Goal: Information Seeking & Learning: Learn about a topic

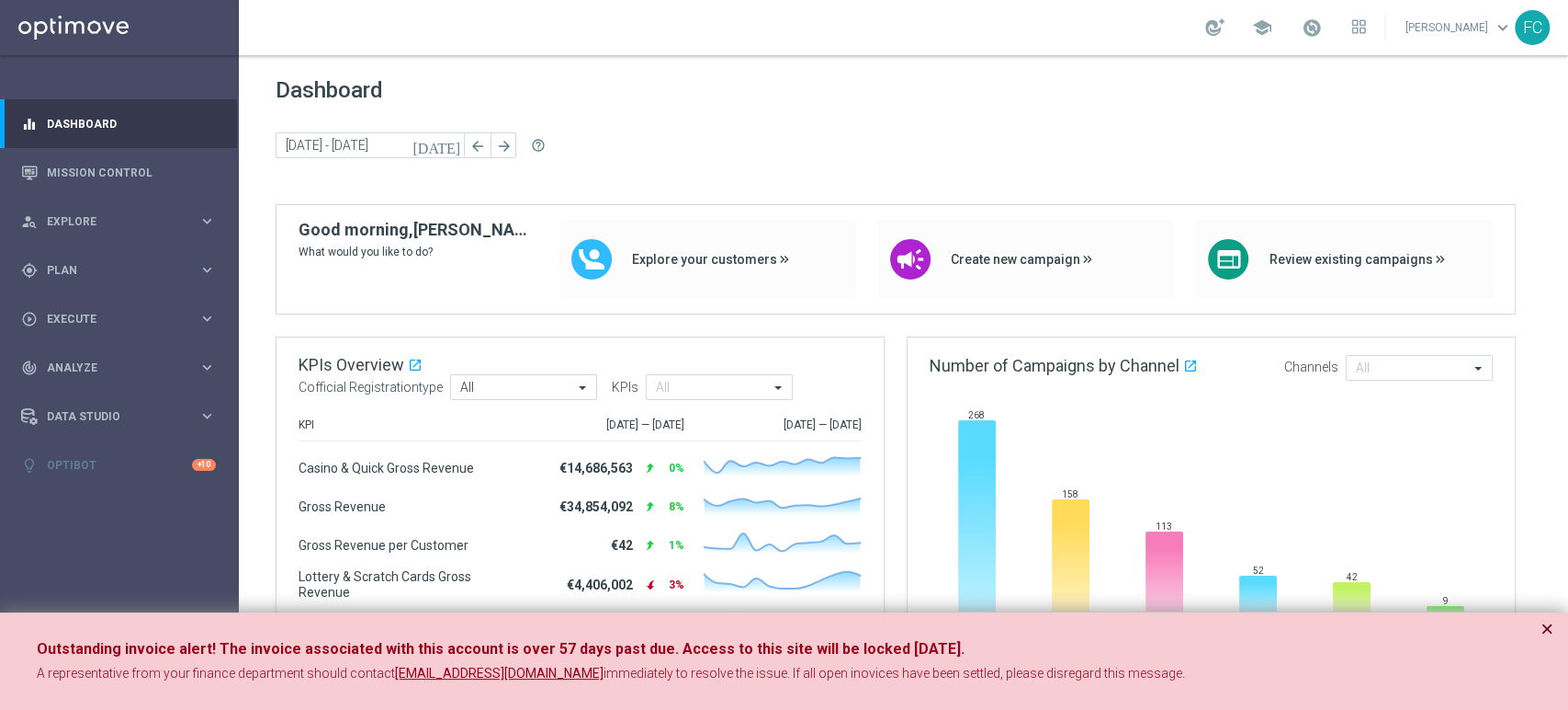
click at [1548, 630] on button "×" at bounding box center [1547, 628] width 12 height 22
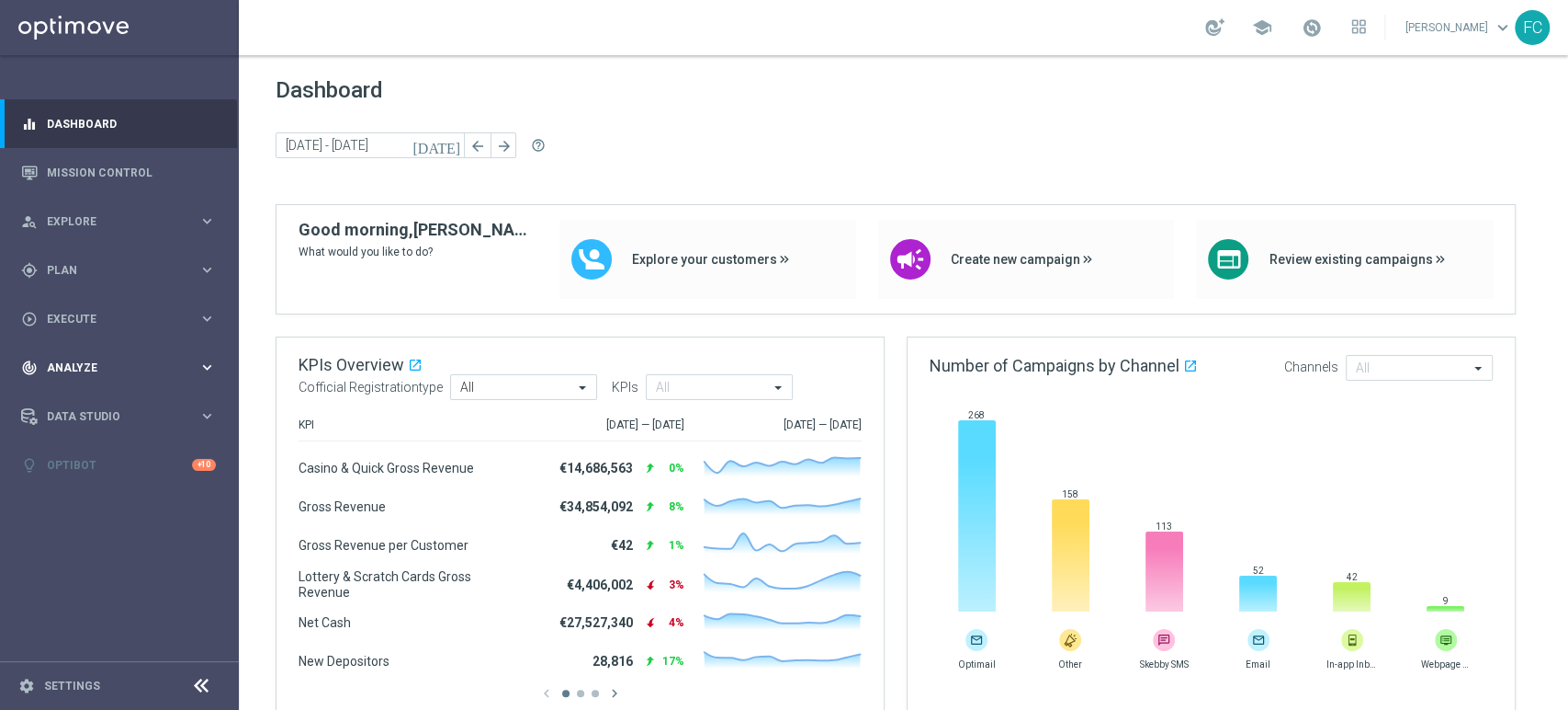
click at [57, 360] on div "track_changes Analyze" at bounding box center [110, 367] width 177 height 16
click at [128, 407] on link "Customer 360" at bounding box center [119, 405] width 143 height 14
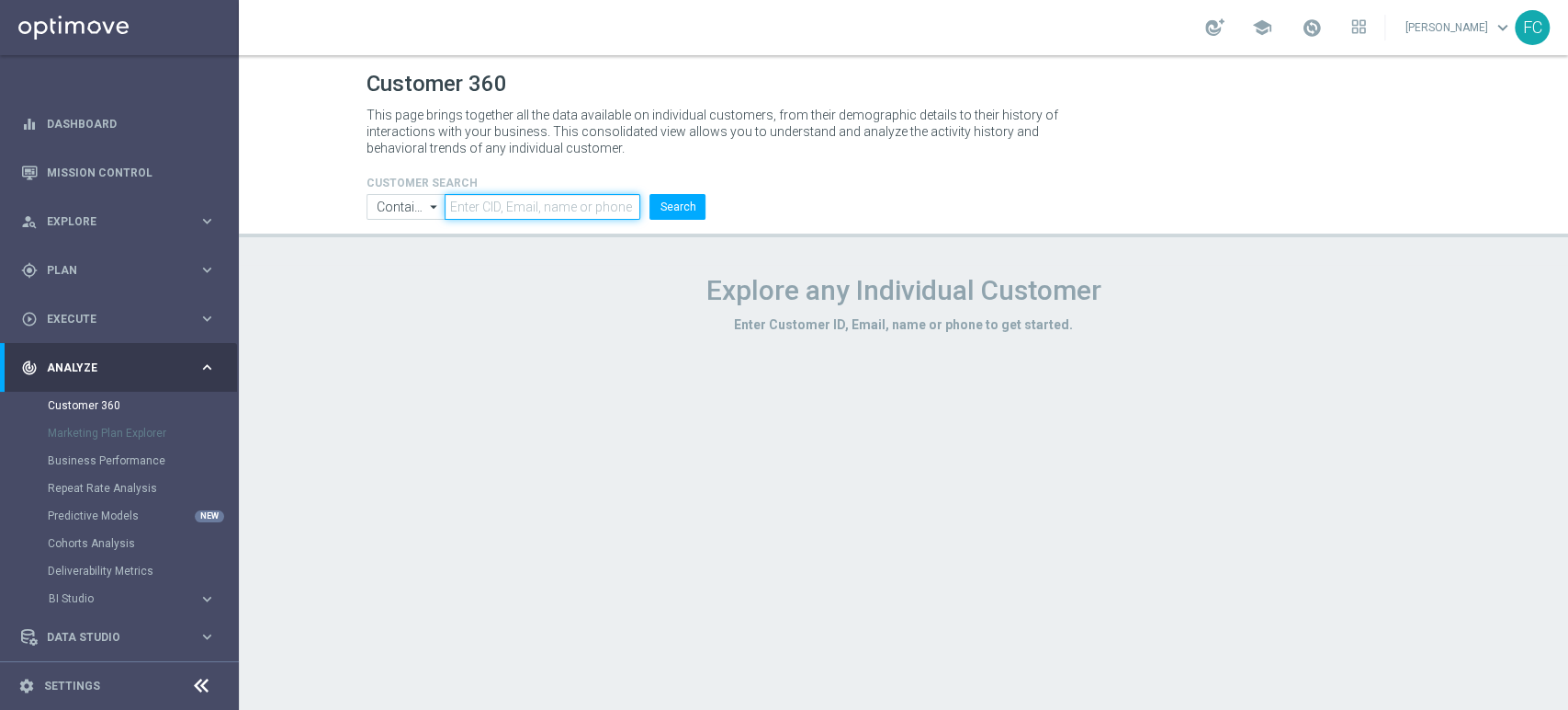
click at [488, 213] on input "text" at bounding box center [542, 206] width 196 height 26
paste input "605400"
type input "605400"
click at [681, 212] on button "Search" at bounding box center [677, 206] width 56 height 26
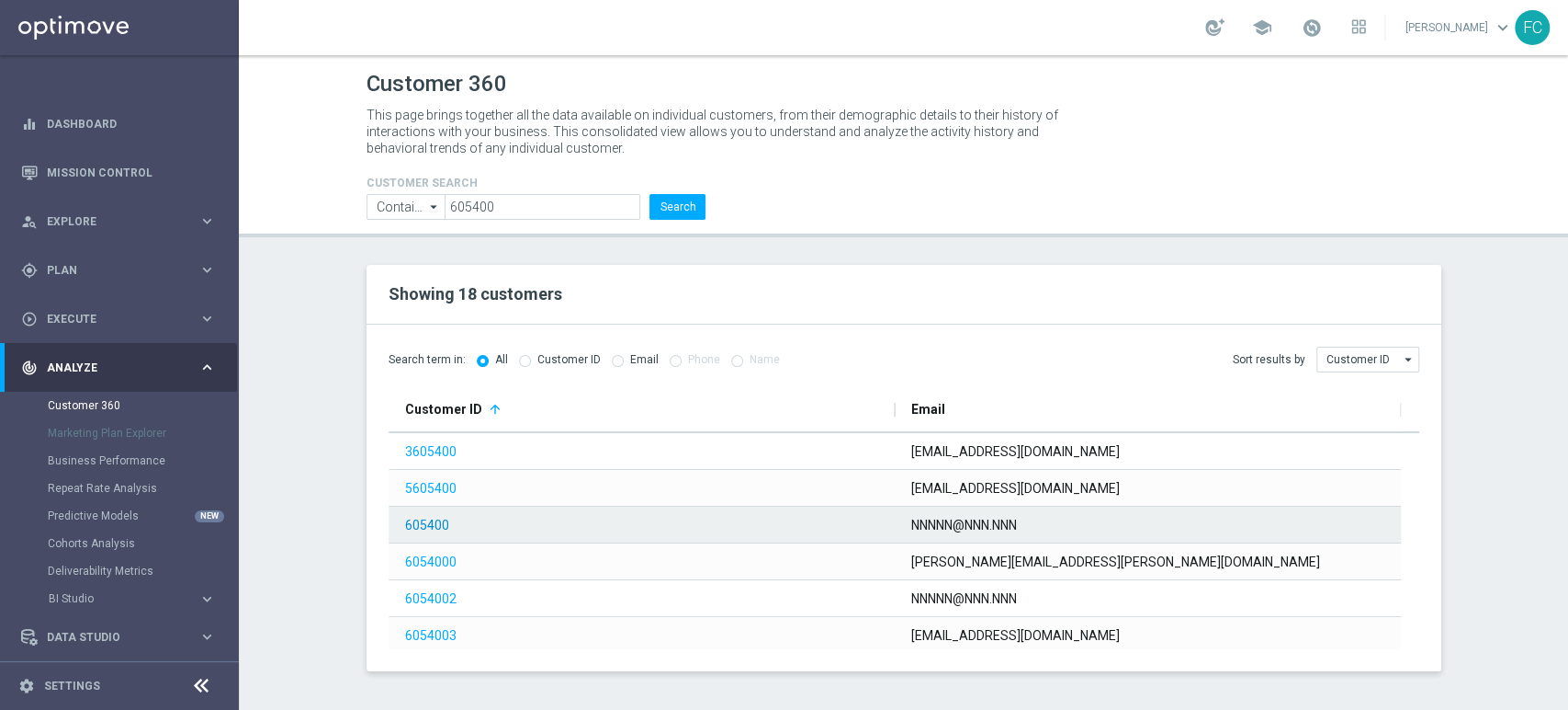
click at [423, 522] on link "605400" at bounding box center [427, 524] width 44 height 14
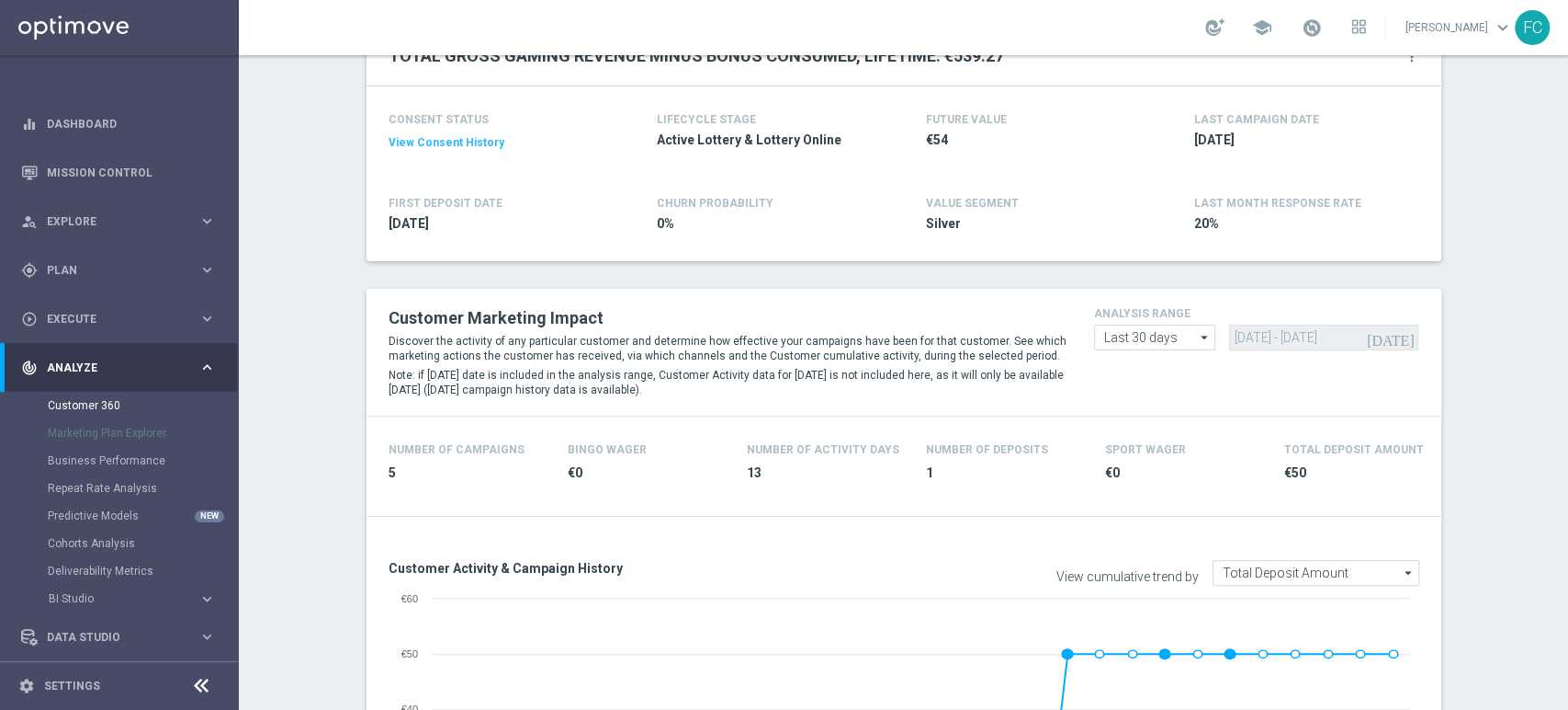
scroll to position [306, 0]
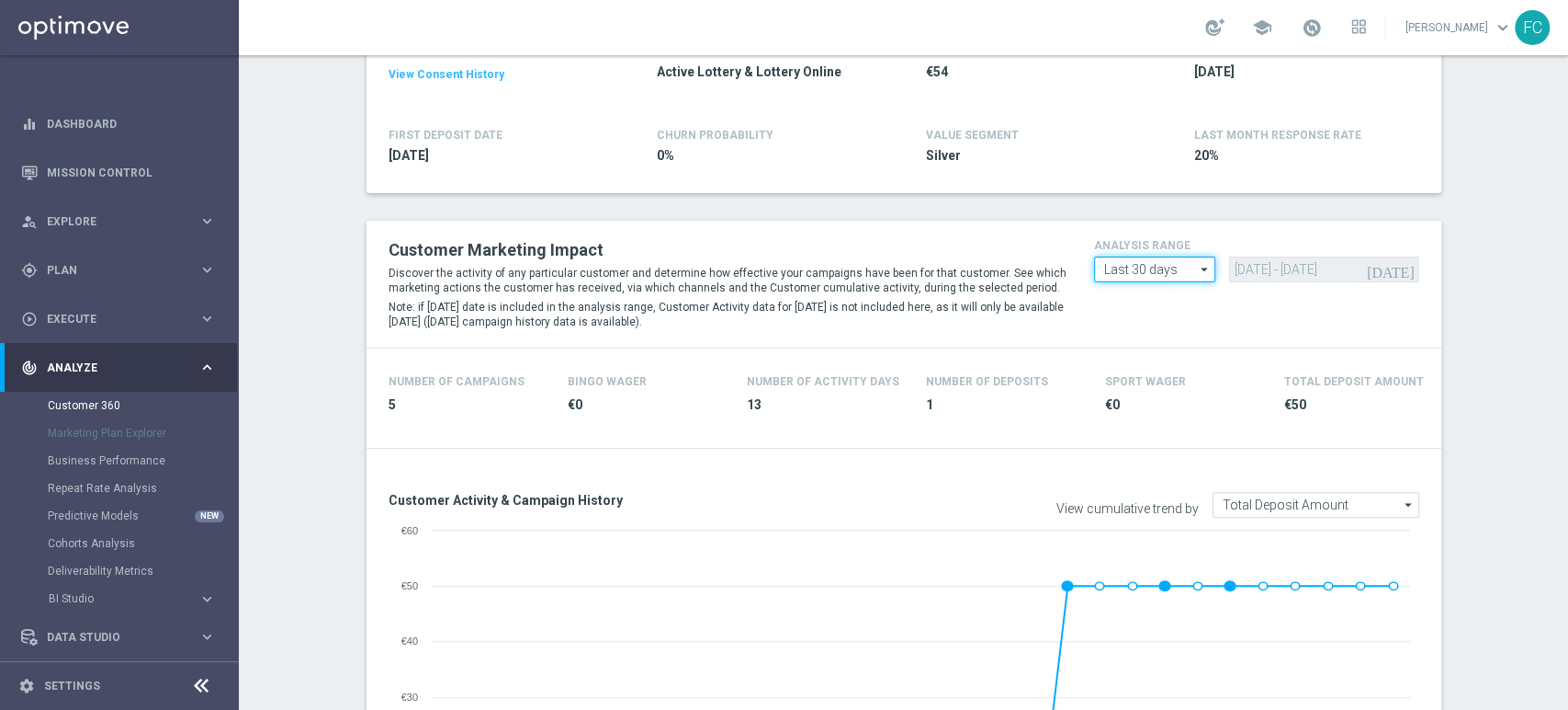
click at [1170, 260] on input "Last 30 days" at bounding box center [1154, 269] width 121 height 26
click at [1169, 381] on div "Custom" at bounding box center [1155, 378] width 122 height 26
type input "Custom"
drag, startPoint x: 1382, startPoint y: 270, endPoint x: 1040, endPoint y: 288, distance: 342.5
click at [1040, 288] on div "Customer Marketing Impact Discover the activity of any particular customer and …" at bounding box center [904, 284] width 1059 height 99
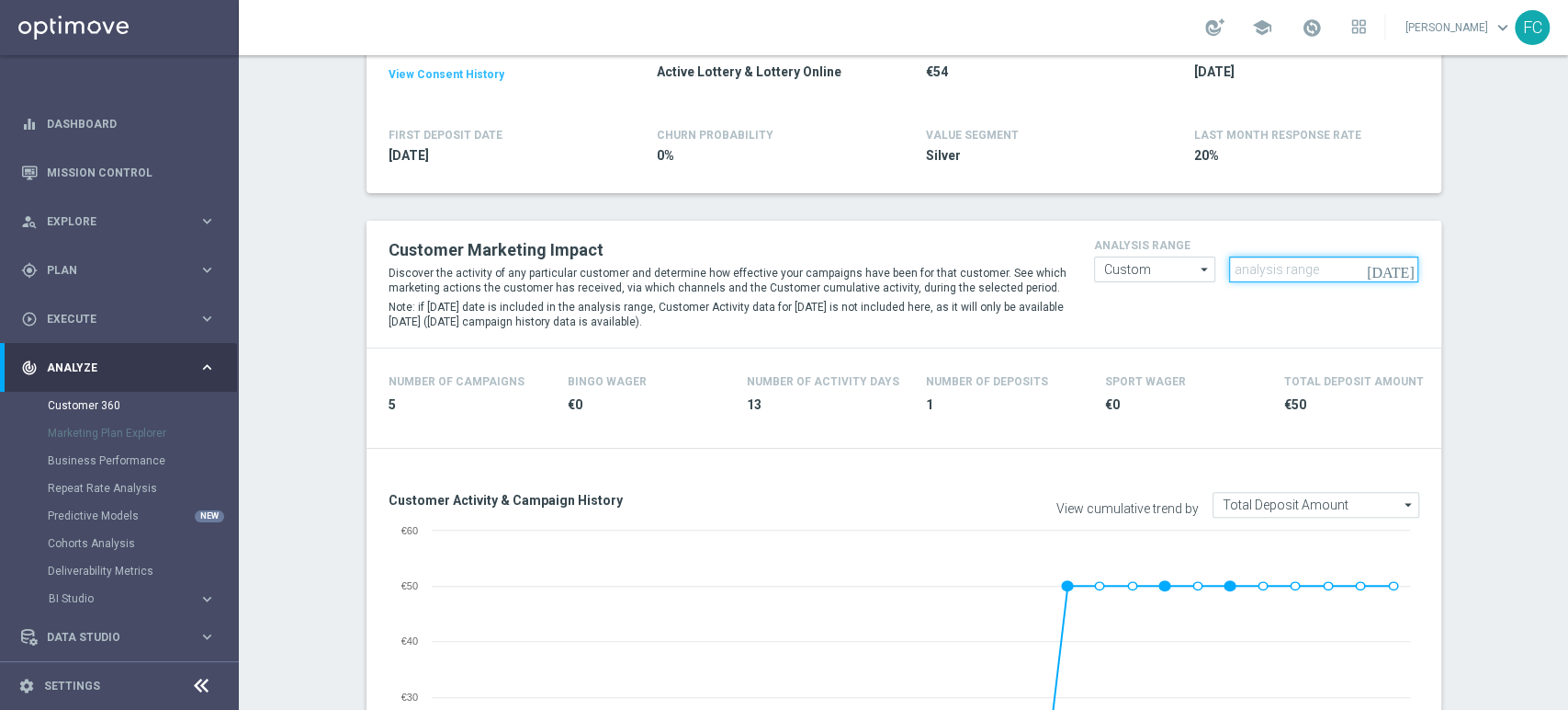
paste input "[DATE] - [DATE]"
type input "[DATE] - [DATE]"
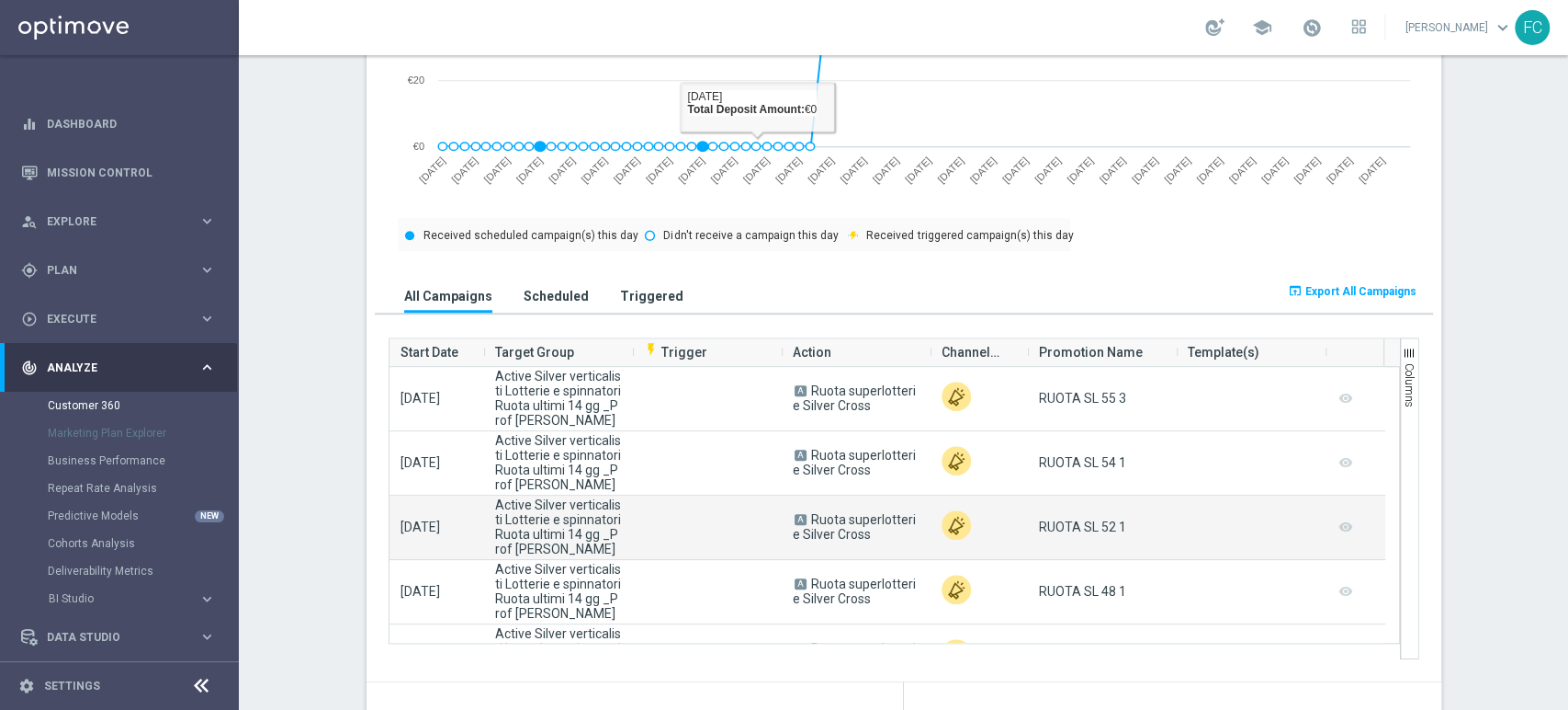
scroll to position [919, 0]
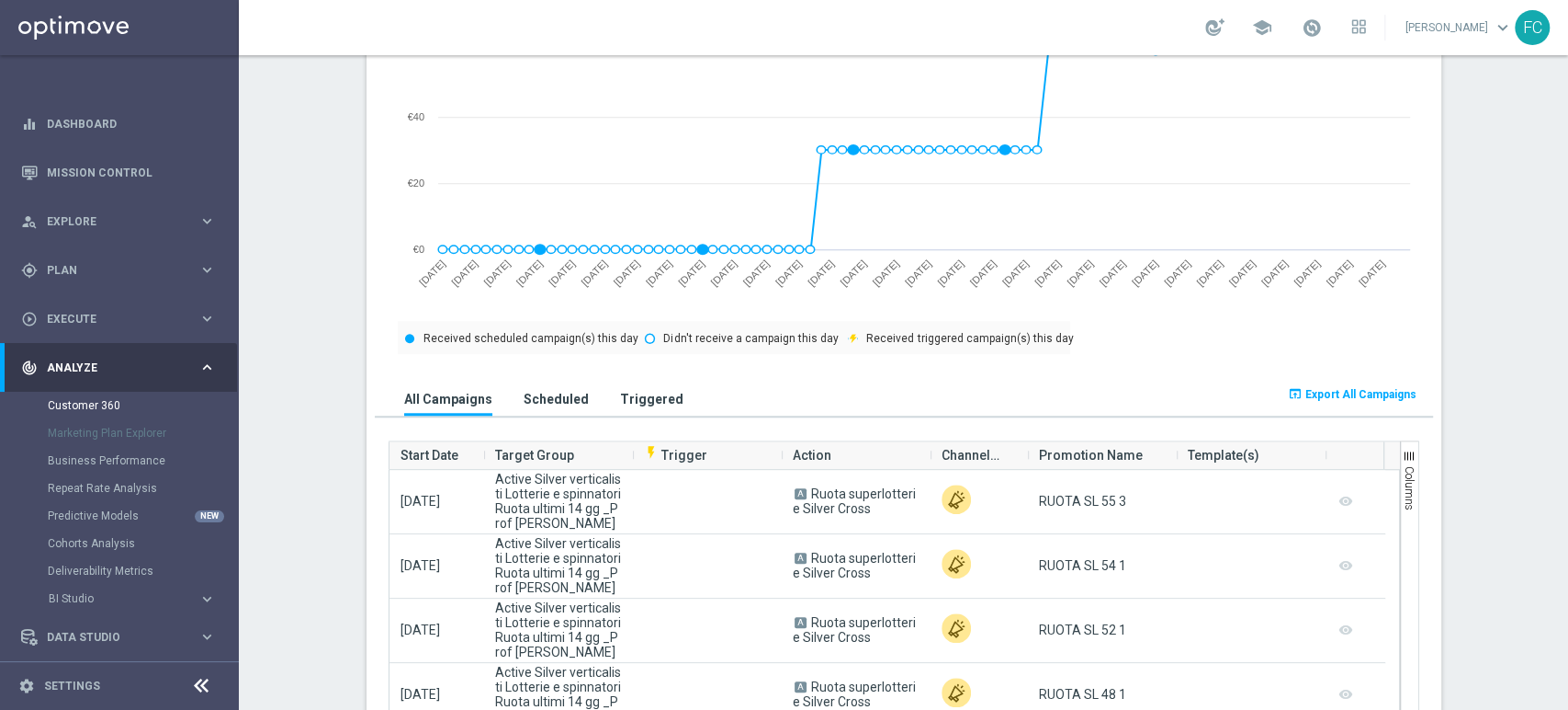
click at [1352, 394] on span "Export All Campaigns" at bounding box center [1361, 394] width 112 height 12
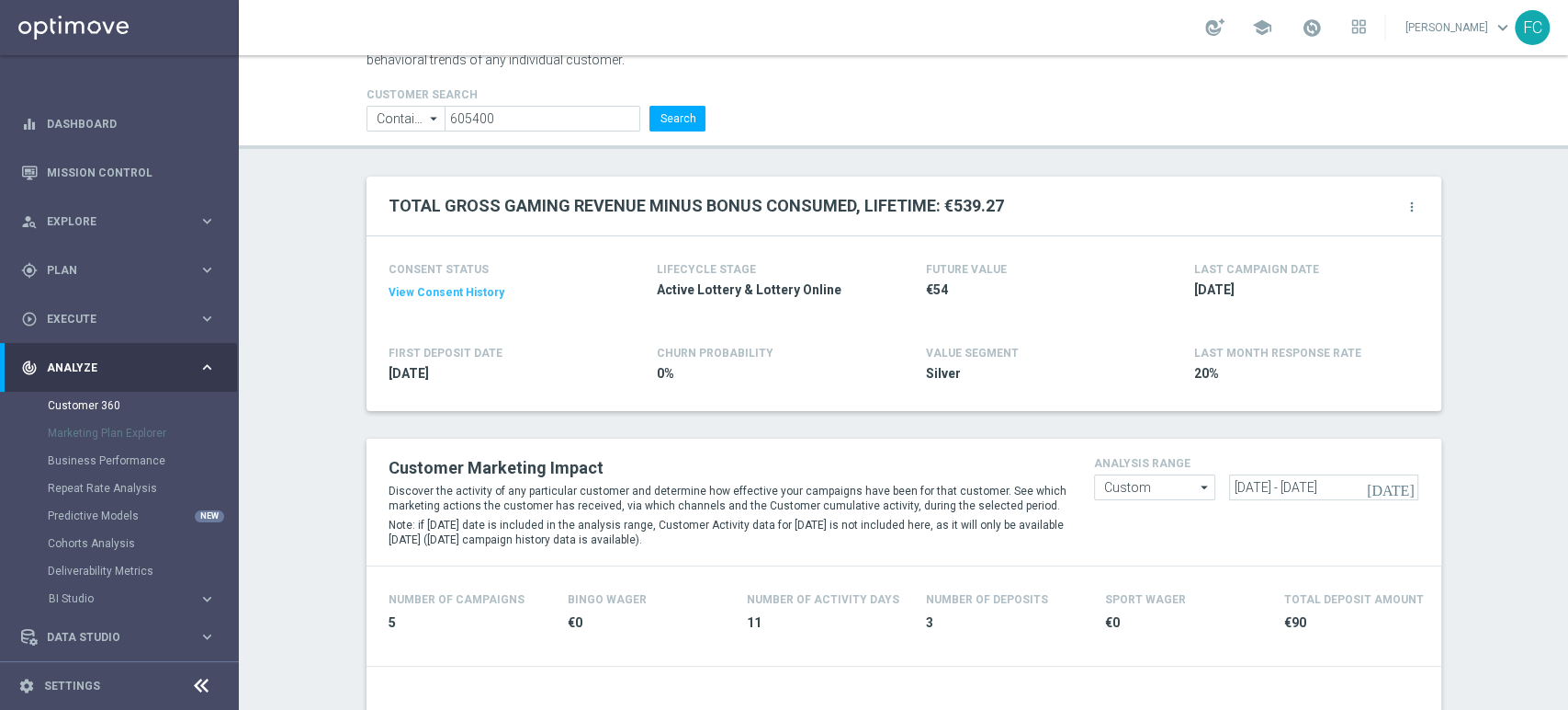
scroll to position [0, 0]
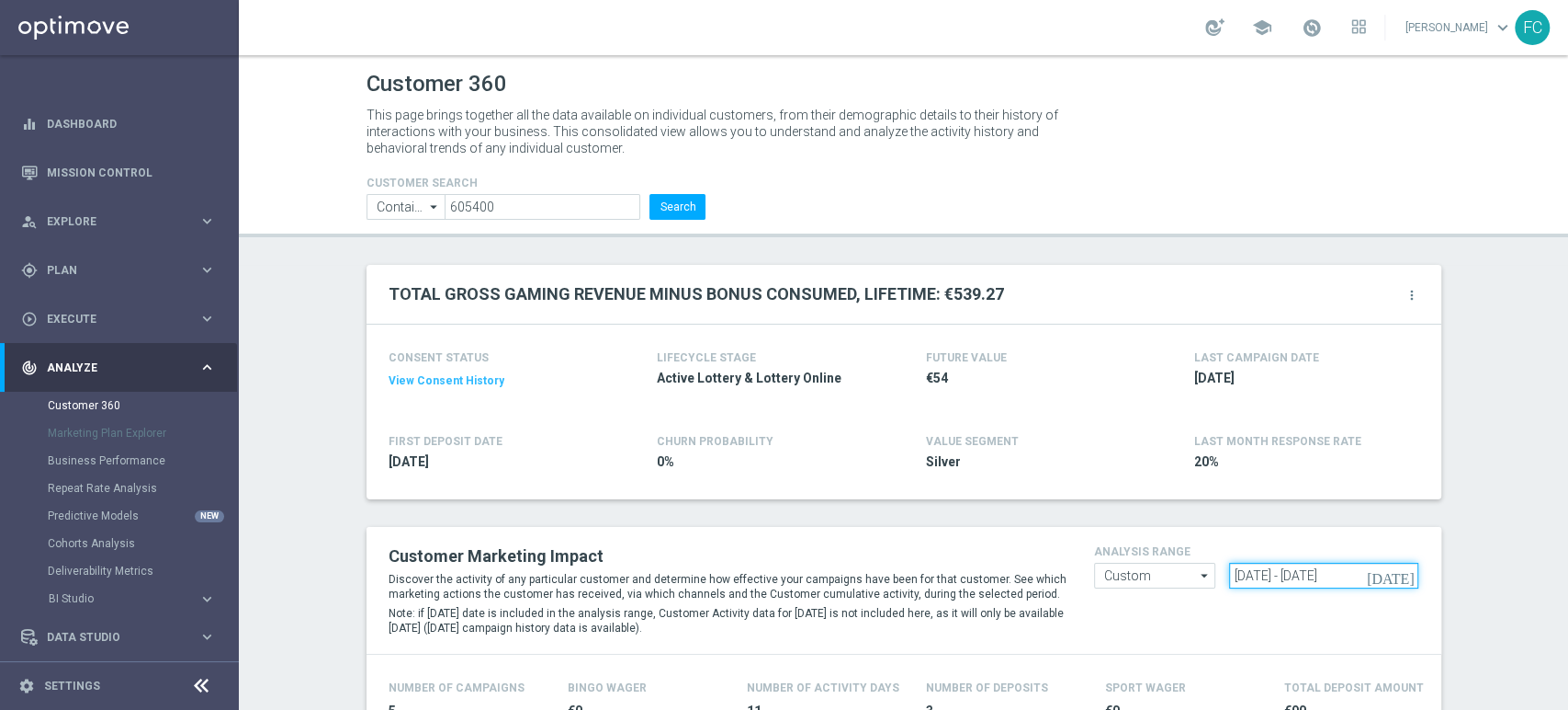
drag, startPoint x: 1372, startPoint y: 568, endPoint x: 1164, endPoint y: 559, distance: 208.2
click at [1191, 563] on form "Custom Custom arrow_drop_down Drag here to set row groups Drag here to set colu…" at bounding box center [1256, 563] width 325 height 0
paste input "[DATE] - [DATE]"
type input "[DATE] - [DATE]"
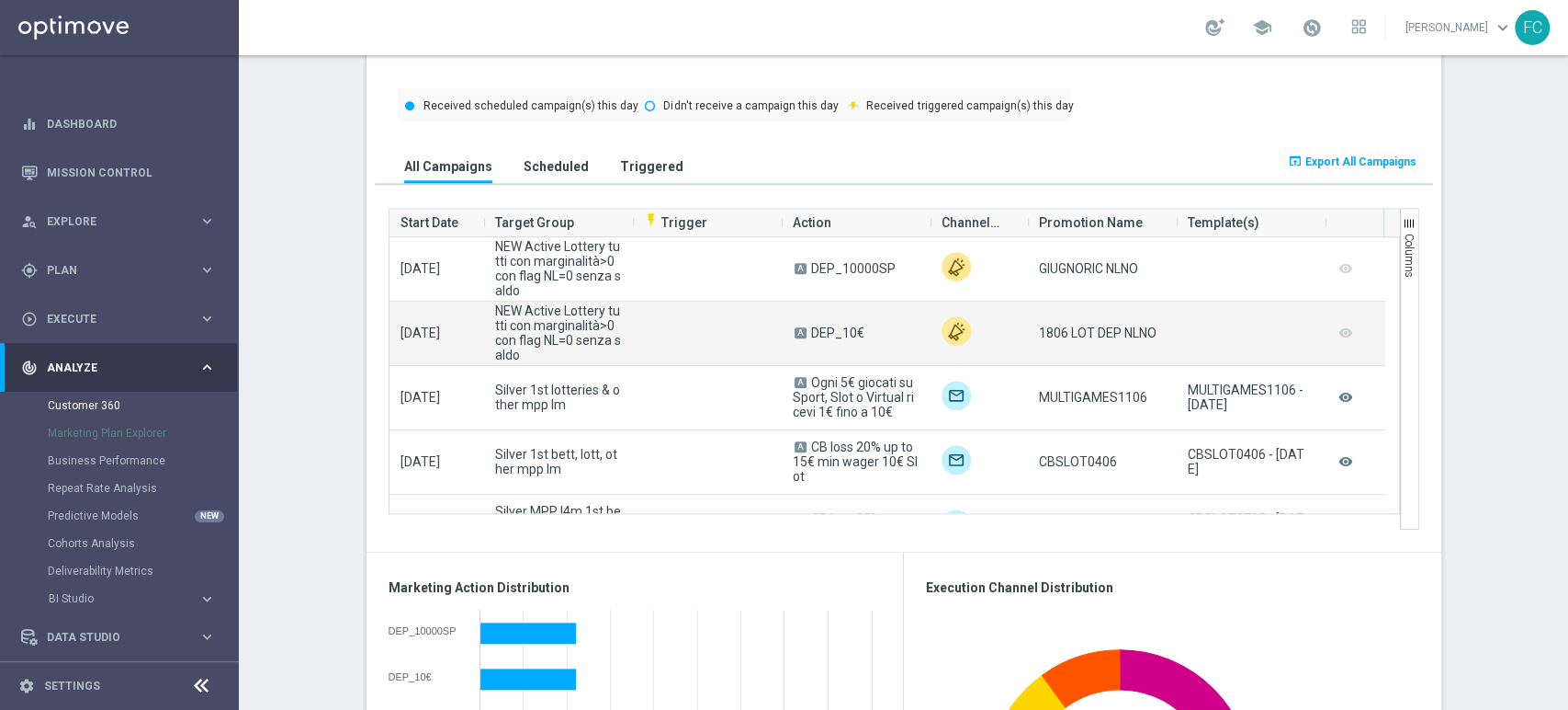
scroll to position [1225, 0]
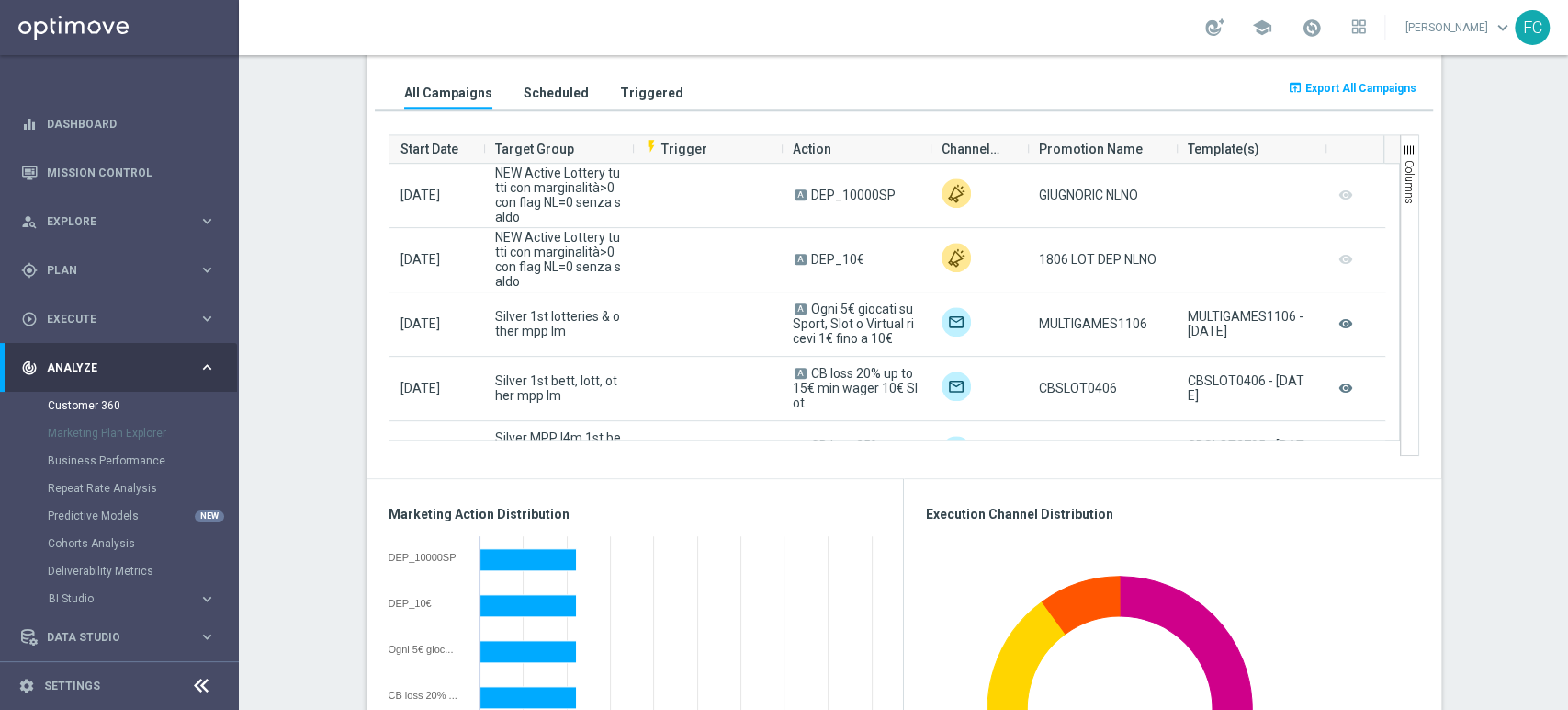
click at [1332, 94] on span "Export All Campaigns" at bounding box center [1361, 88] width 112 height 12
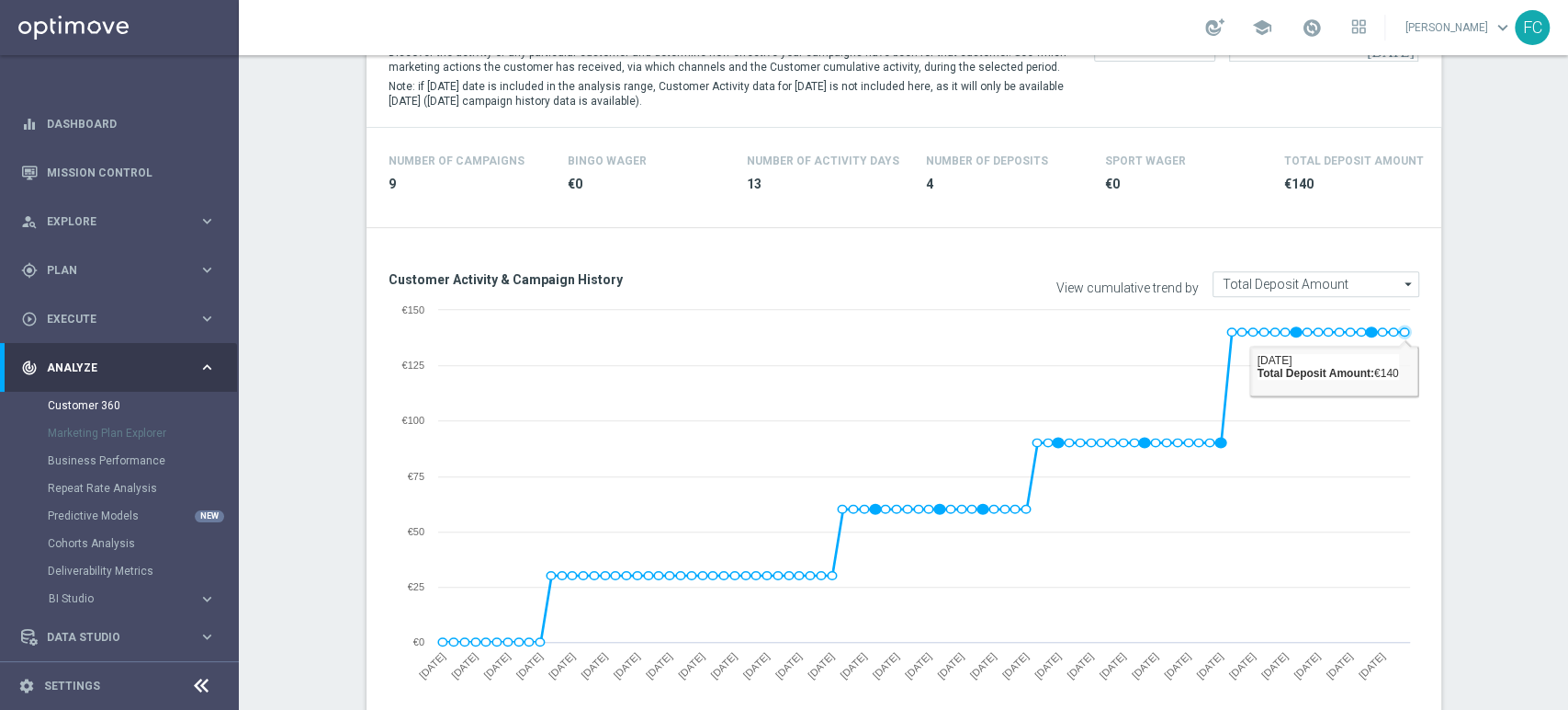
scroll to position [408, 0]
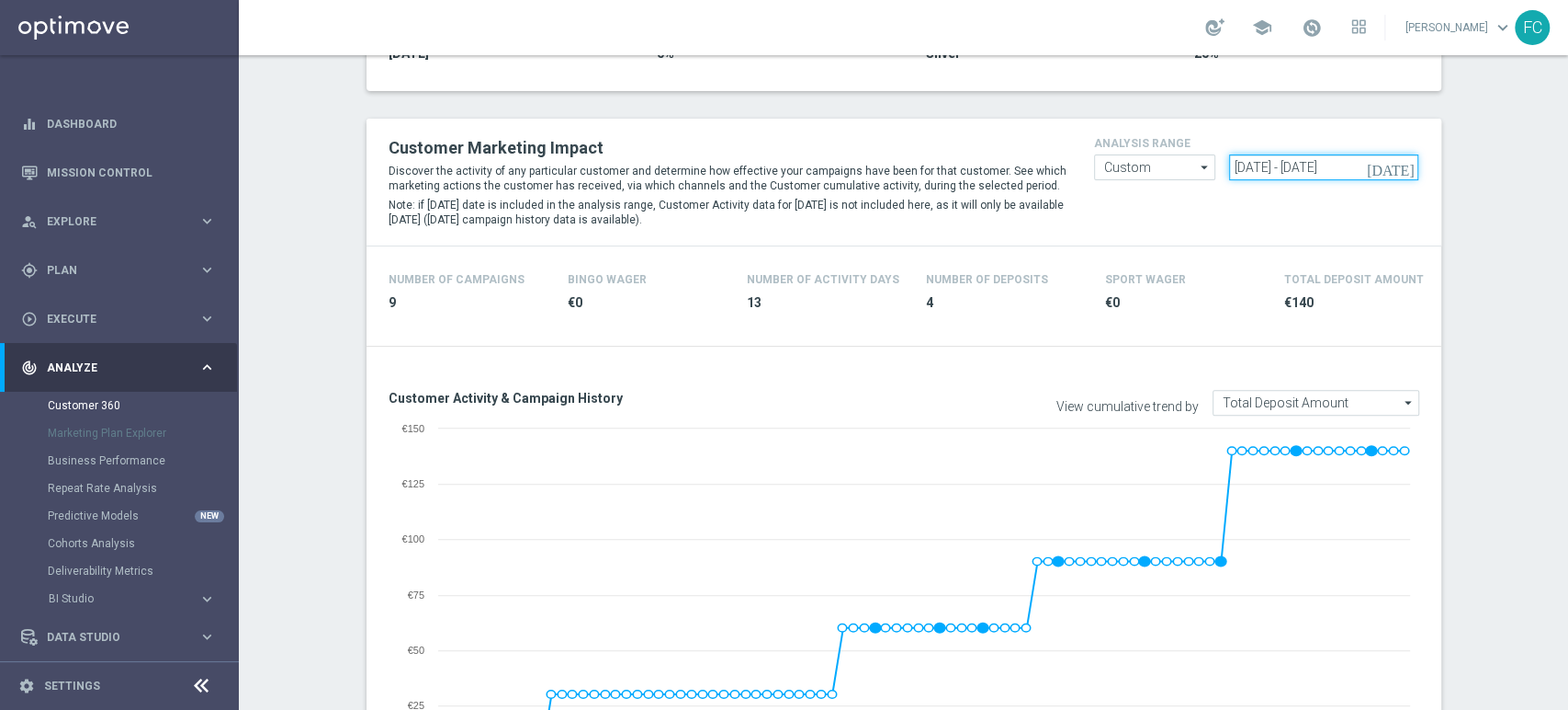
drag, startPoint x: 1385, startPoint y: 165, endPoint x: 1053, endPoint y: 174, distance: 332.1
click at [1059, 178] on div "Customer Marketing Impact Discover the activity of any particular customer and …" at bounding box center [904, 182] width 1059 height 99
paste input "[DATE] - [DATE]"
type input "[DATE] - [DATE]"
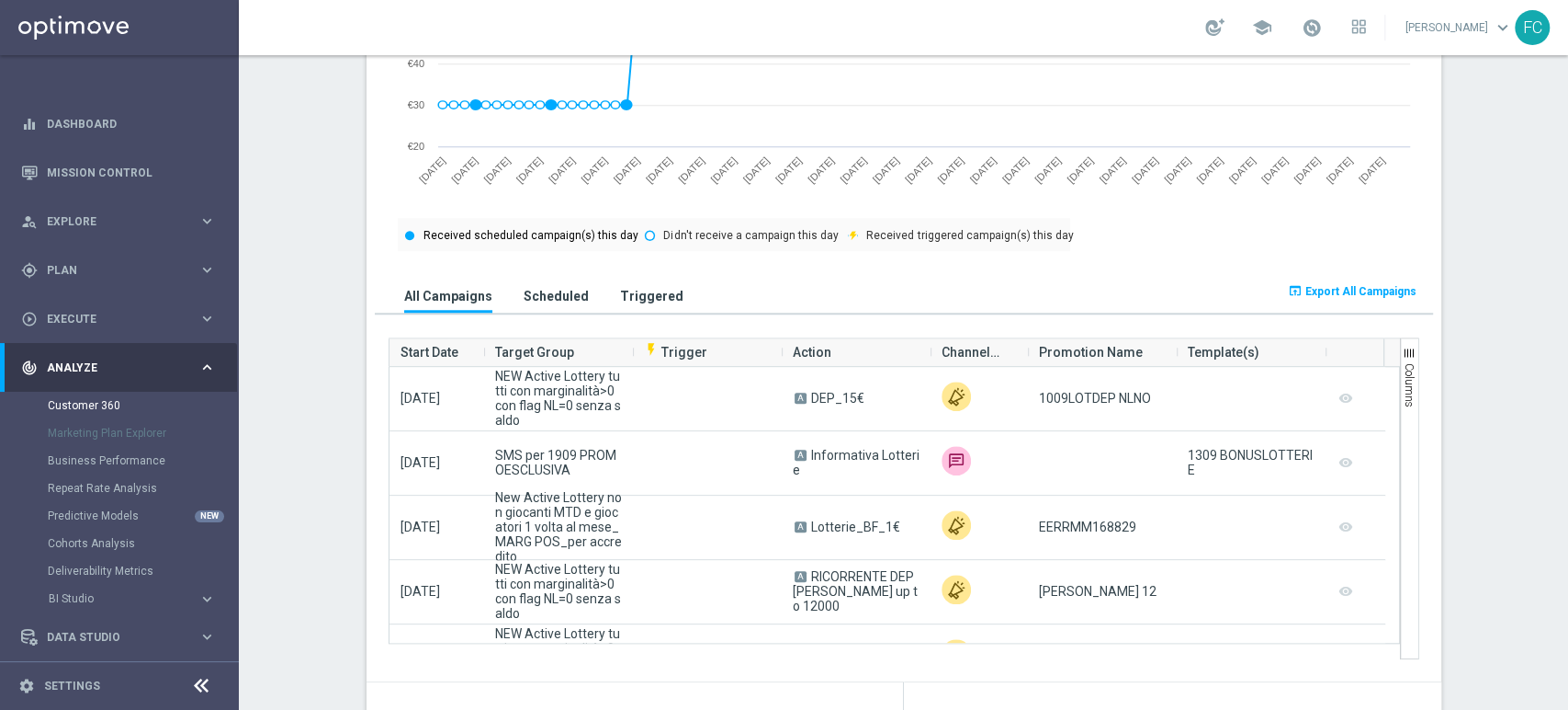
scroll to position [1123, 0]
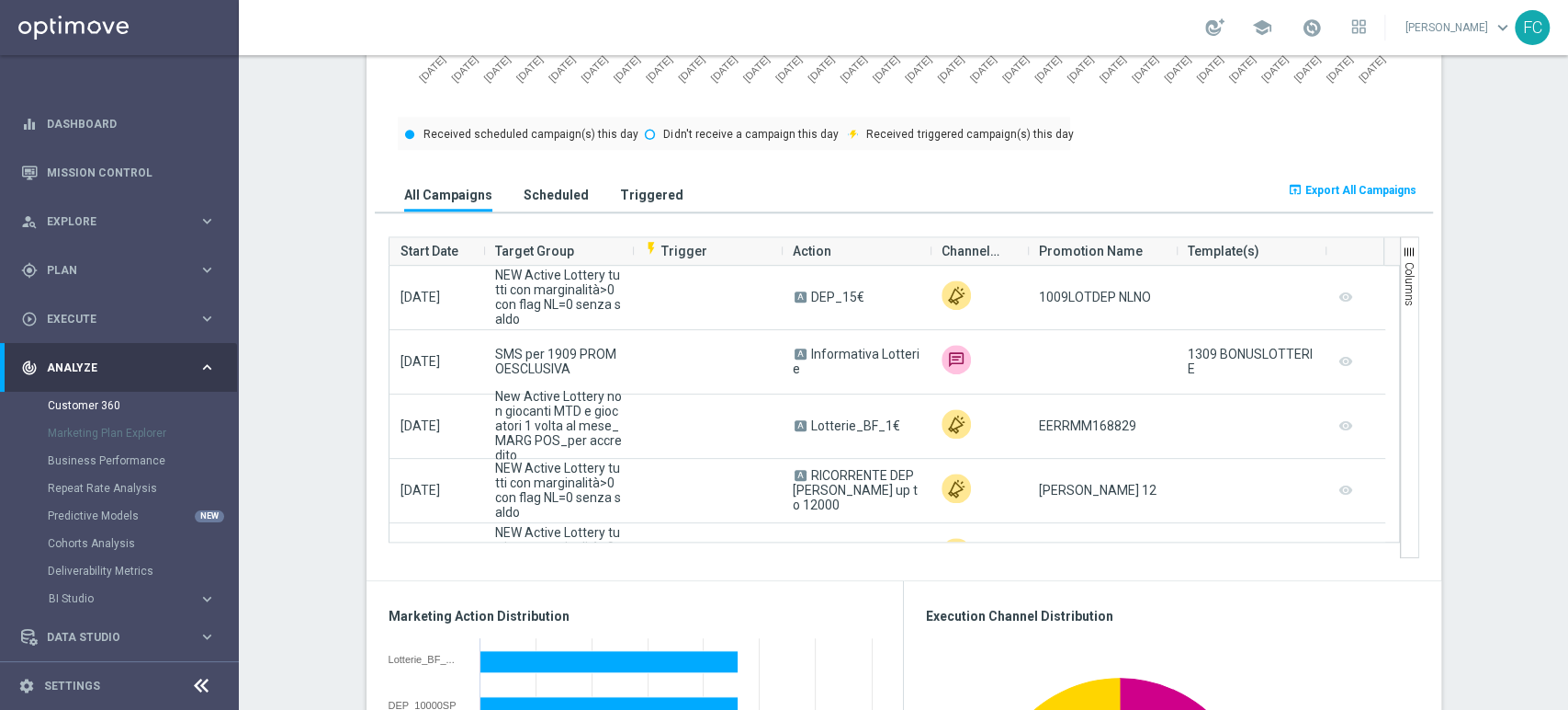
click at [1294, 186] on icon "open_in_browser" at bounding box center [1295, 189] width 14 height 14
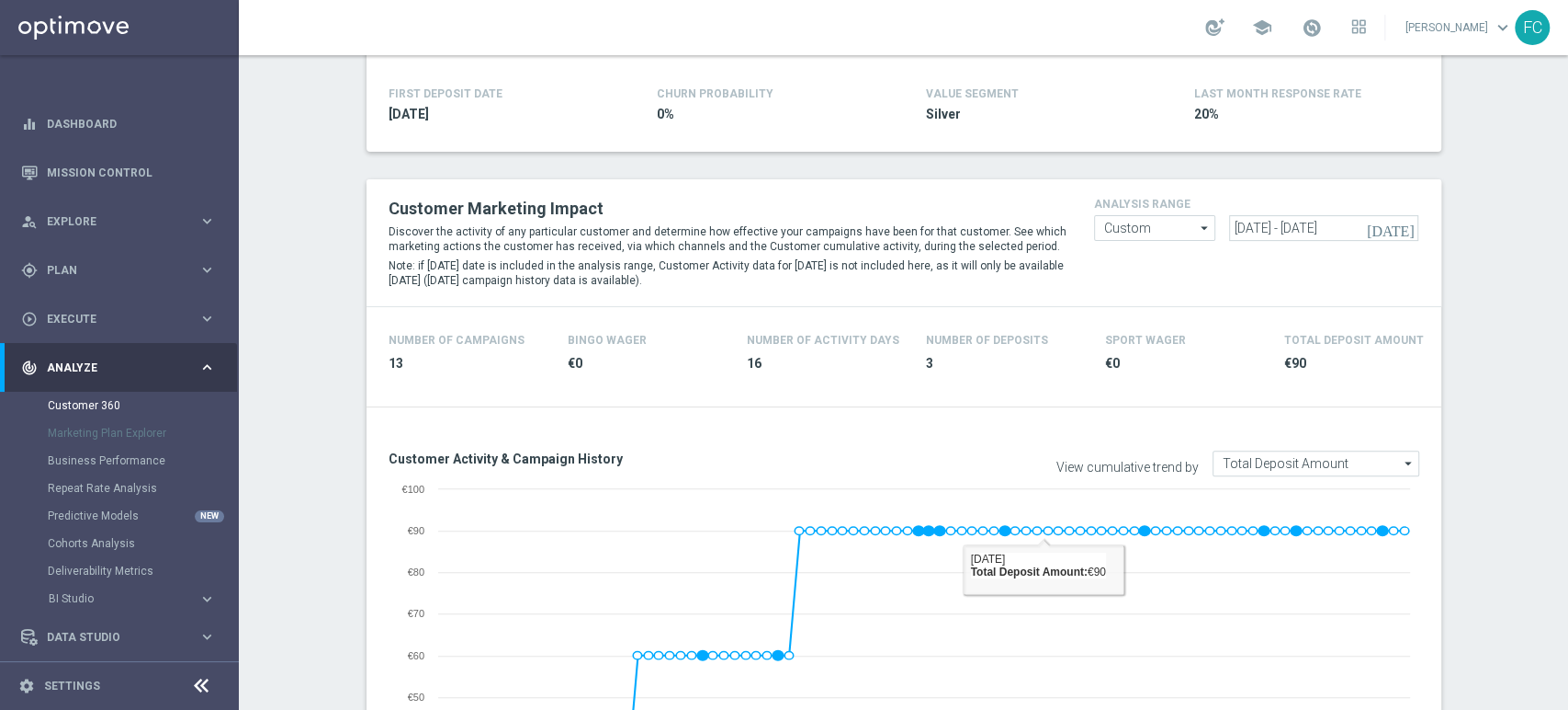
scroll to position [102, 0]
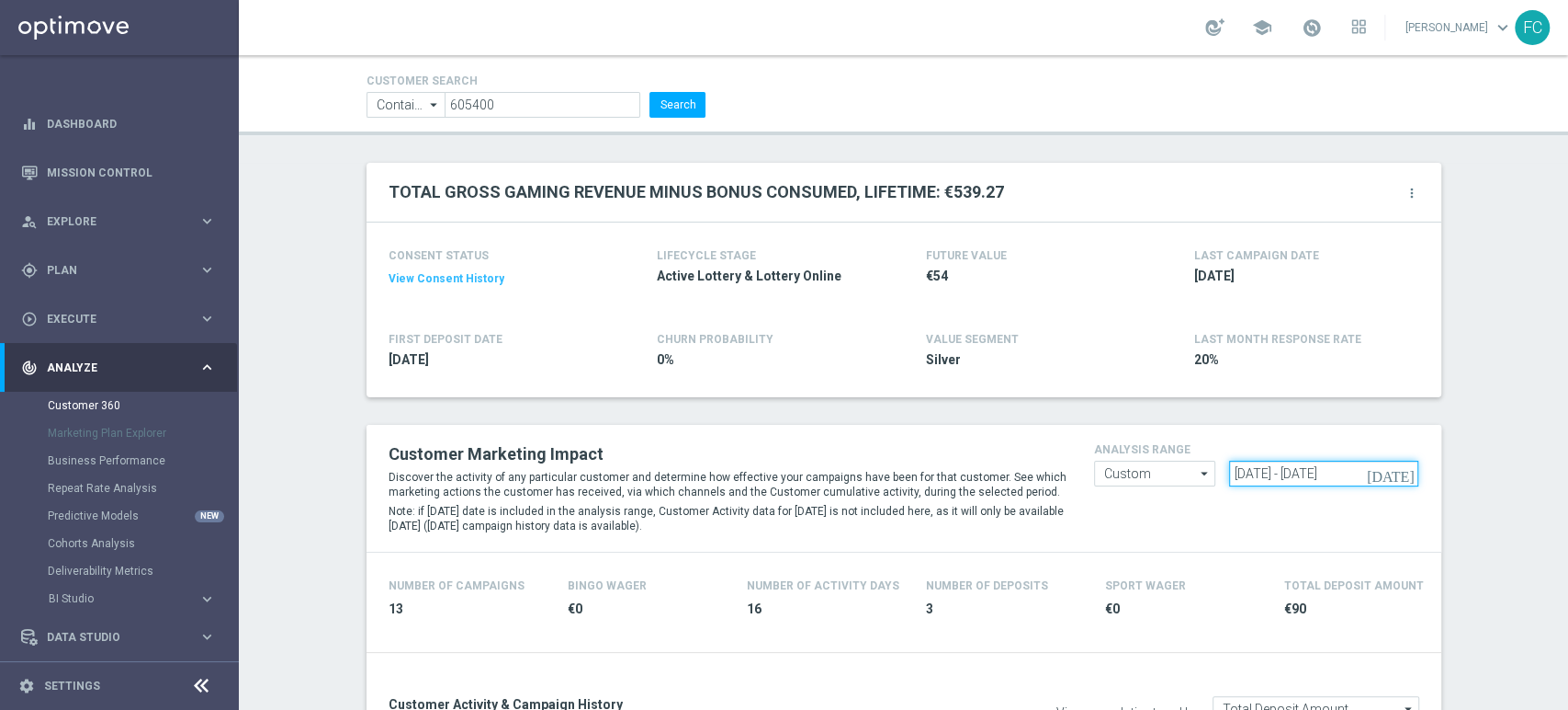
drag, startPoint x: 1382, startPoint y: 470, endPoint x: 900, endPoint y: 473, distance: 482.0
click at [900, 473] on div "Customer Marketing Impact Discover the activity of any particular customer and …" at bounding box center [904, 489] width 1059 height 99
paste input "[DATE] - [DATE]"
type input "[DATE] - [DATE]"
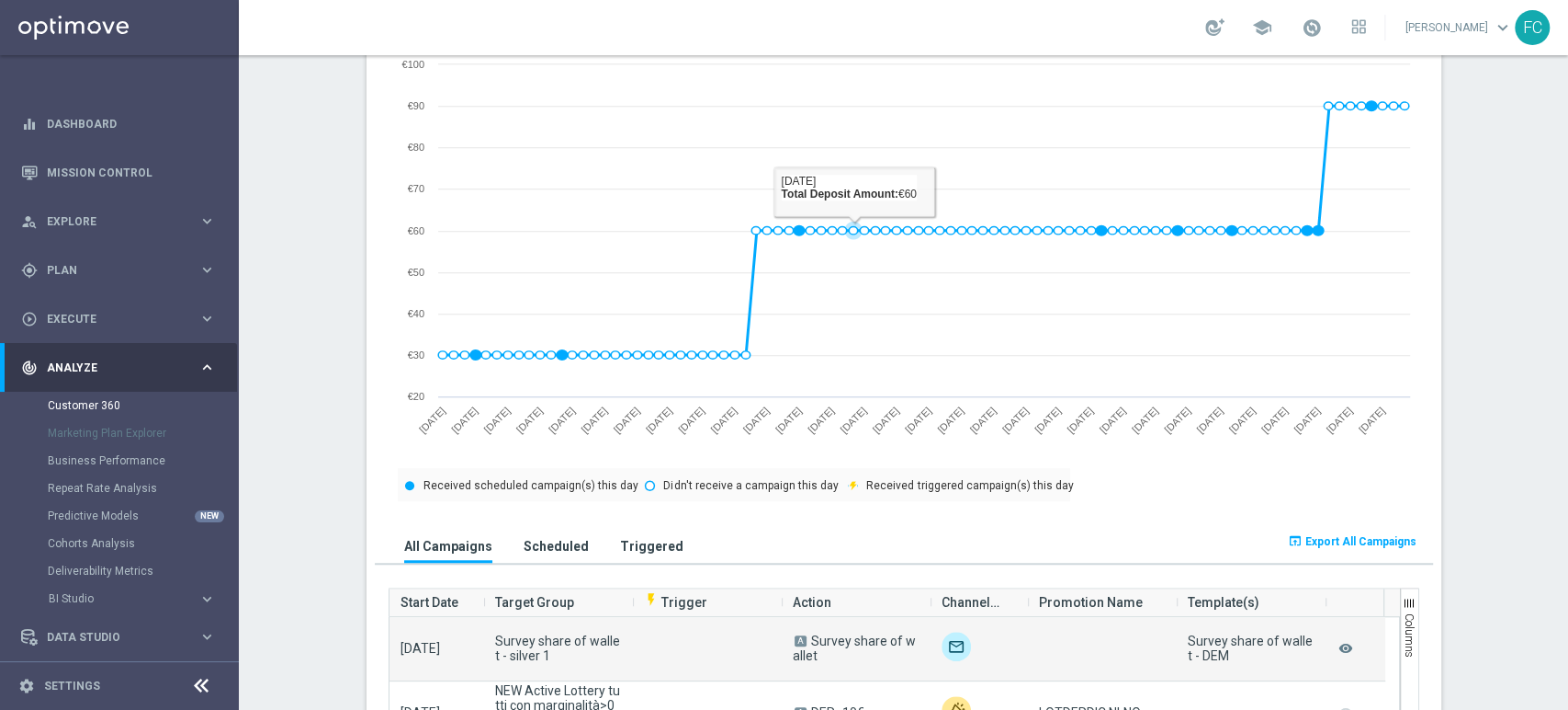
scroll to position [919, 0]
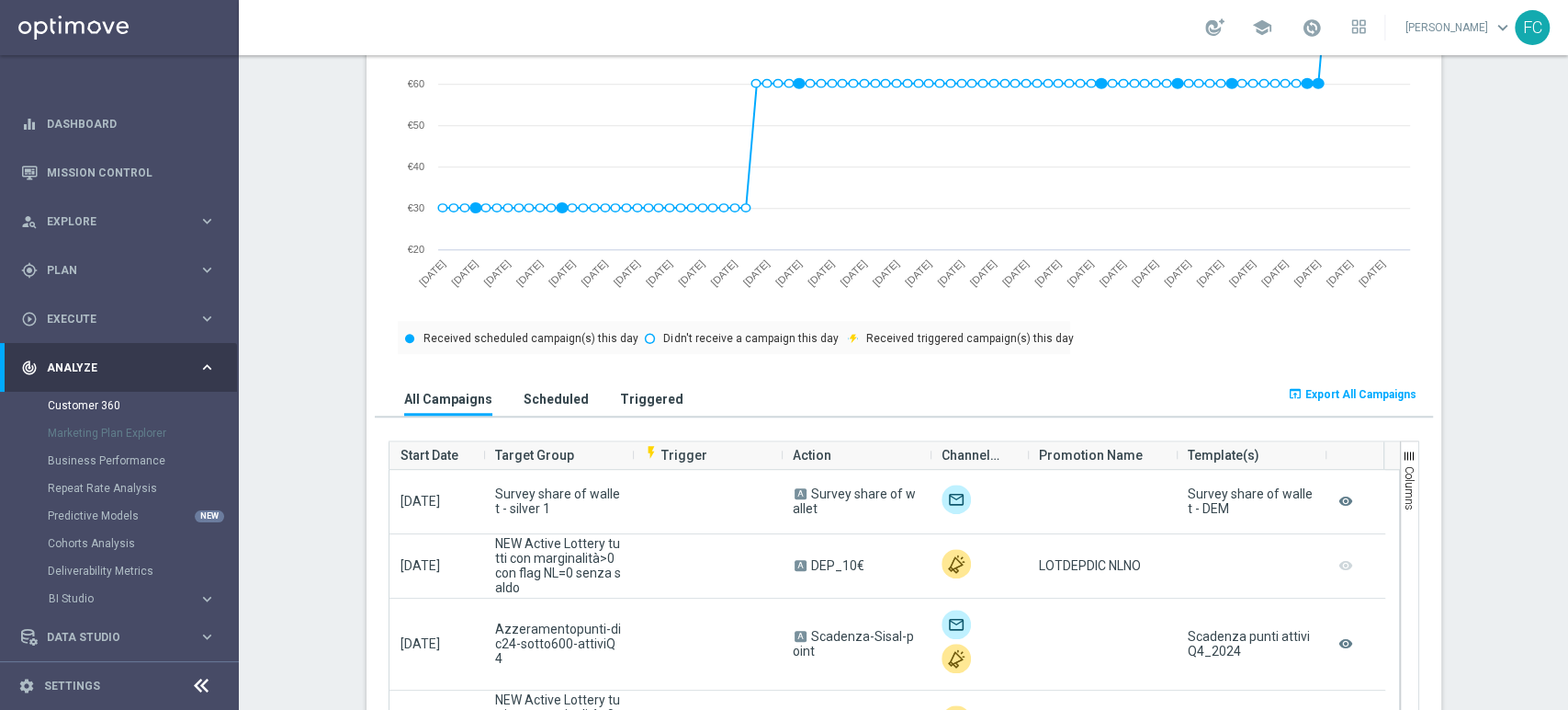
click at [1329, 391] on span "Export All Campaigns" at bounding box center [1361, 394] width 112 height 12
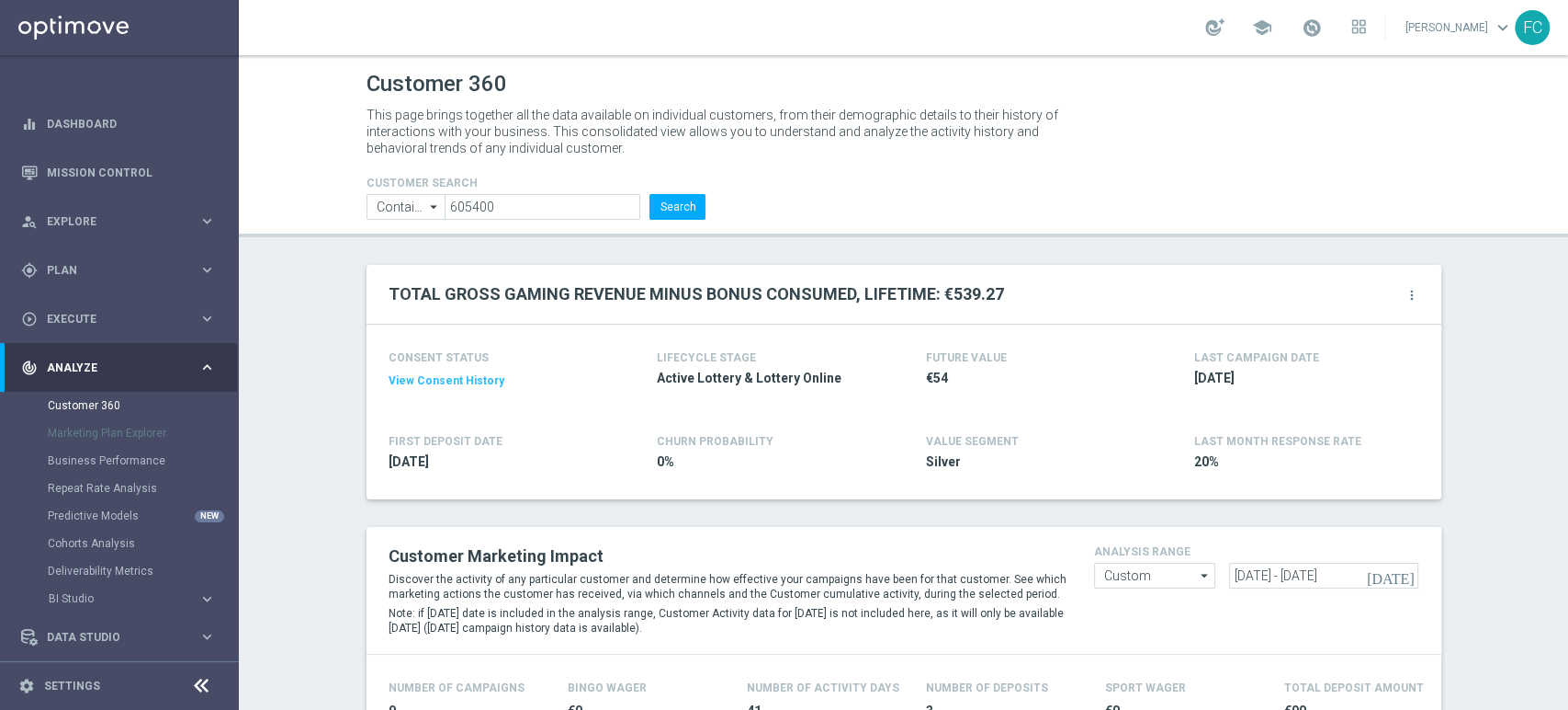
scroll to position [408, 0]
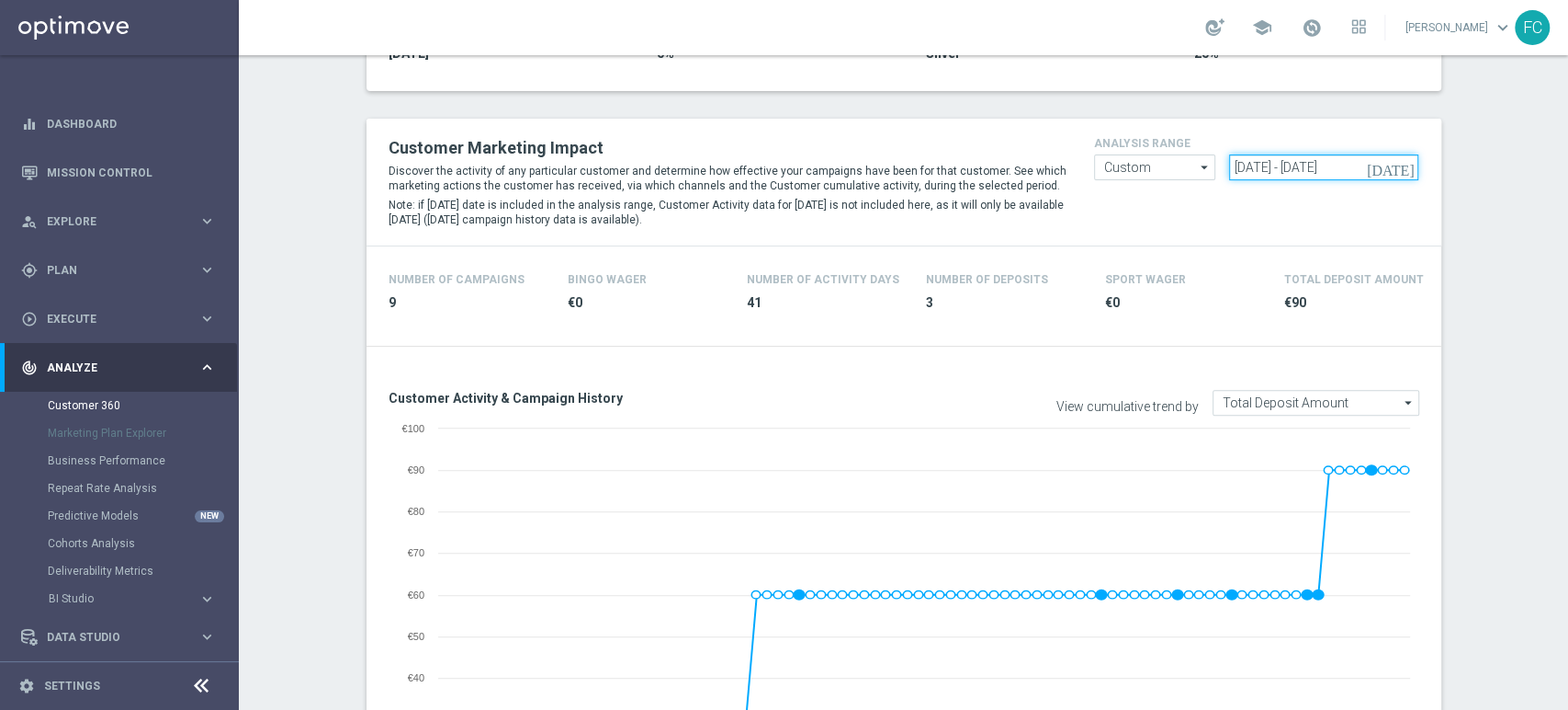
click at [1316, 157] on input "[DATE] - [DATE]" at bounding box center [1324, 167] width 189 height 26
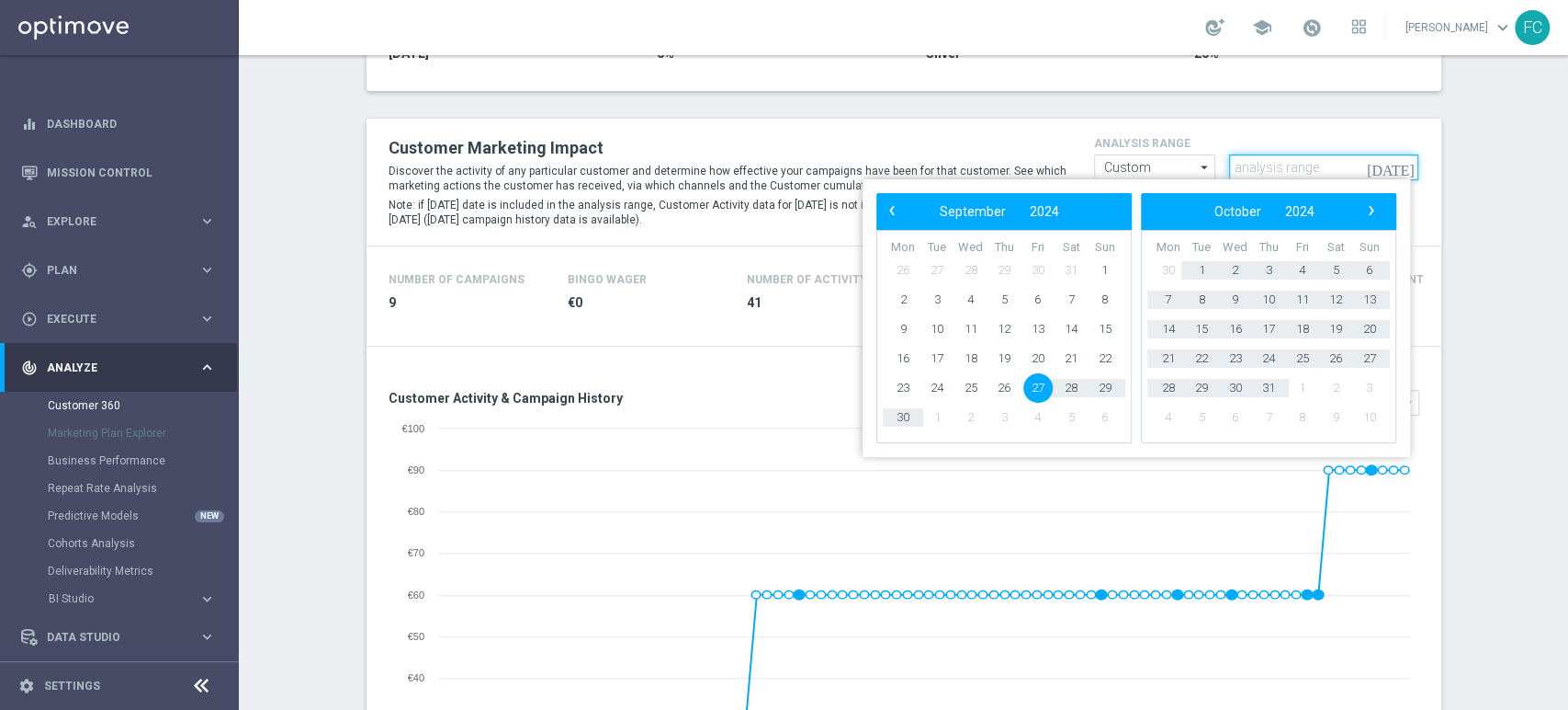
paste input "[DATE] - [DATE]"
type input "[DATE] - [DATE]"
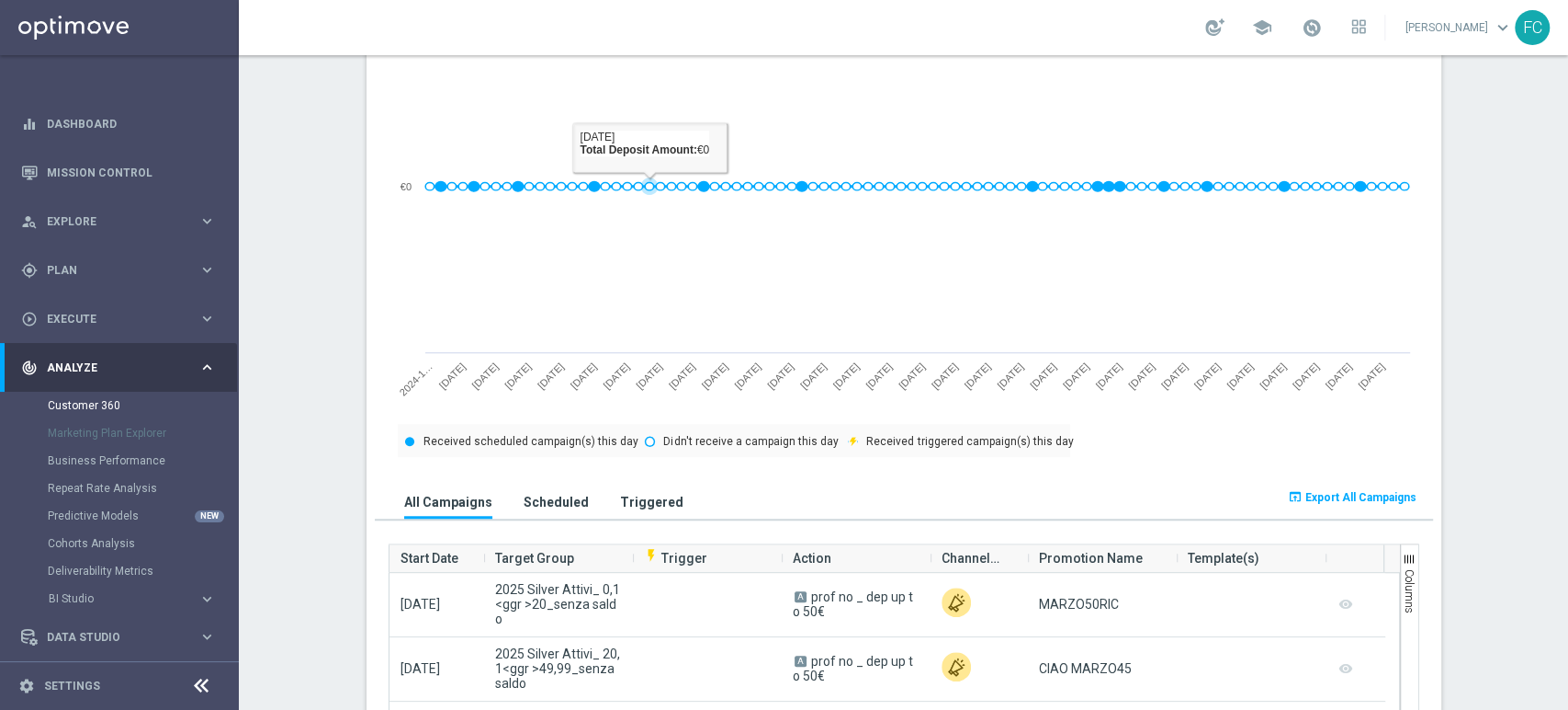
scroll to position [1123, 0]
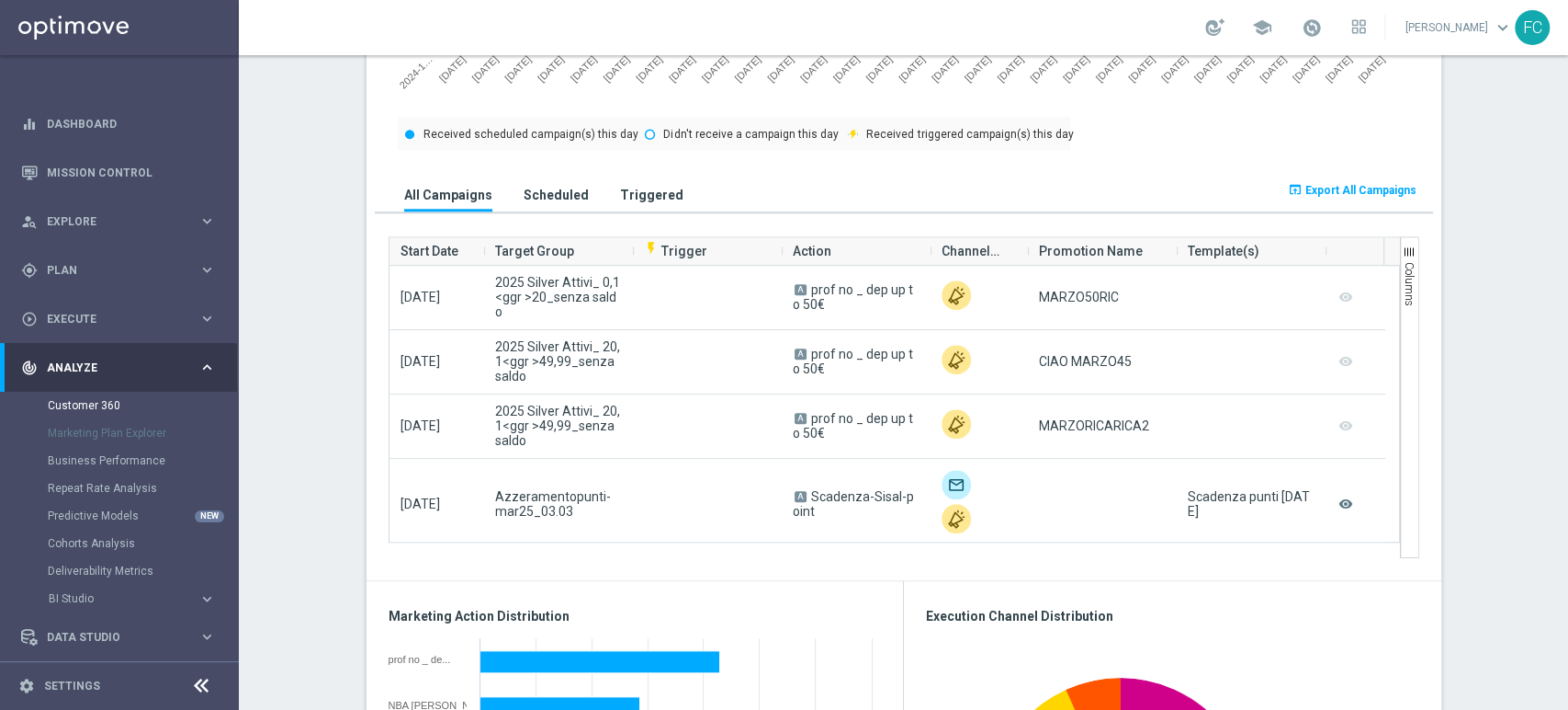
click at [1357, 197] on button "open_in_browser Export All Campaigns" at bounding box center [1352, 190] width 134 height 26
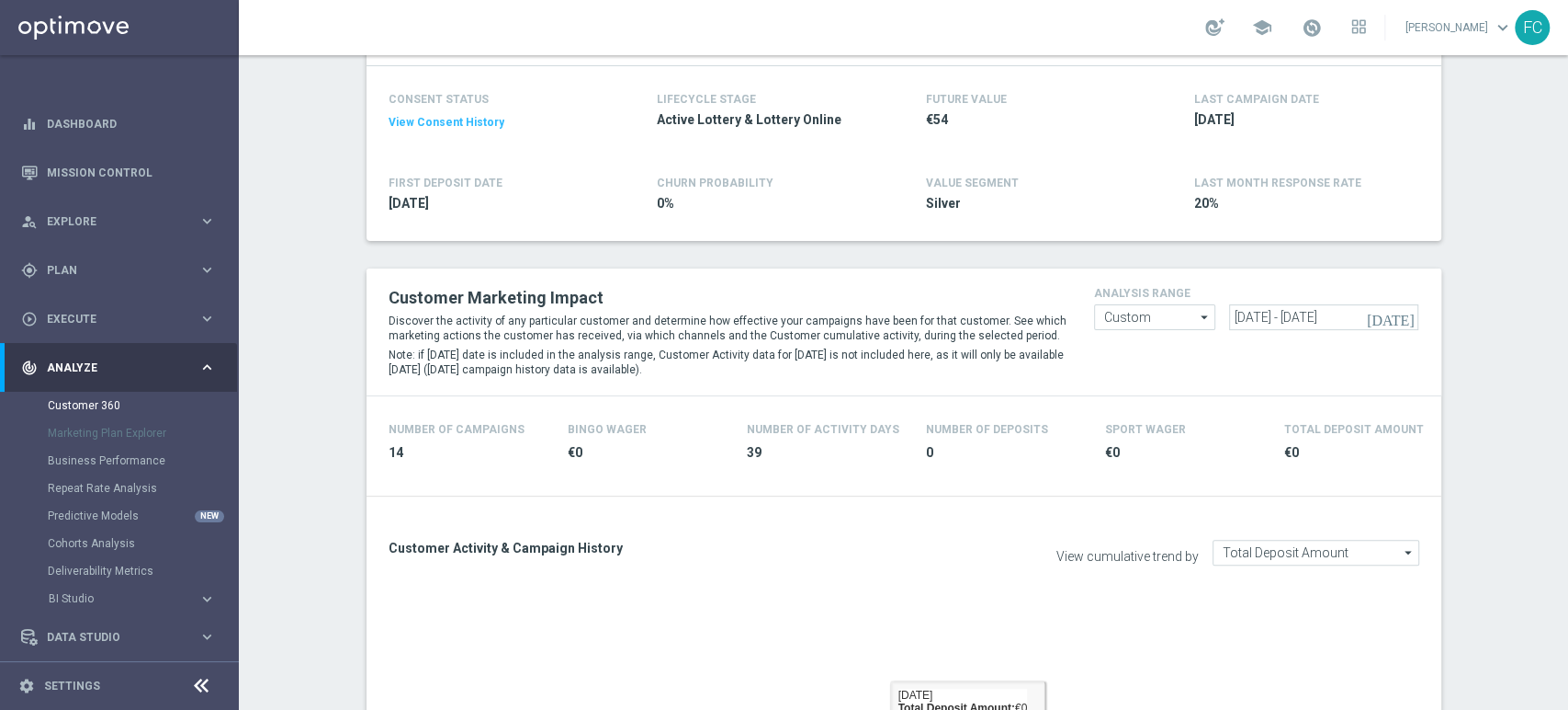
scroll to position [102, 0]
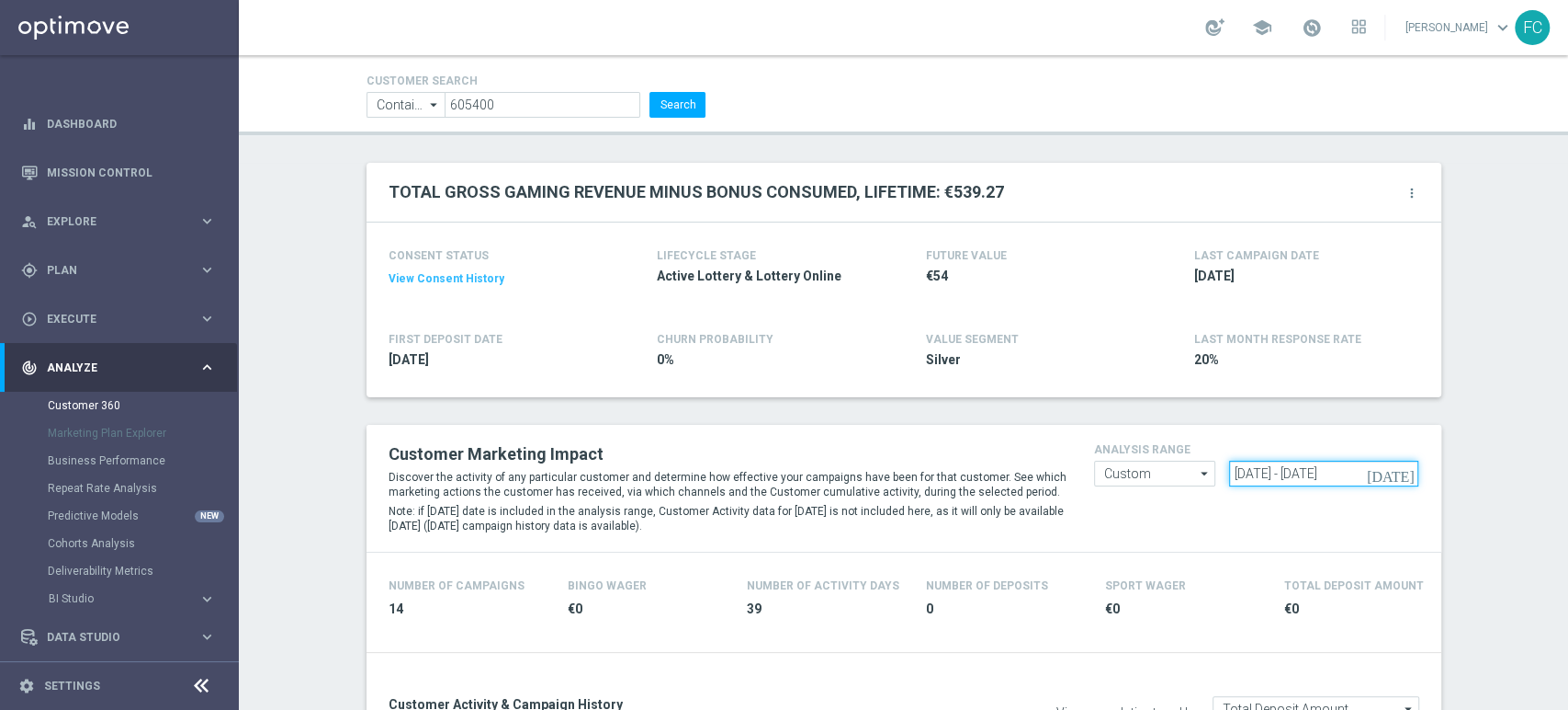
drag, startPoint x: 1380, startPoint y: 470, endPoint x: 1073, endPoint y: 498, distance: 308.3
click at [1093, 503] on div "Customer Marketing Impact Discover the activity of any particular customer and …" at bounding box center [904, 489] width 1059 height 99
paste input "[DATE] - [DATE]"
type input "[DATE] - [DATE]"
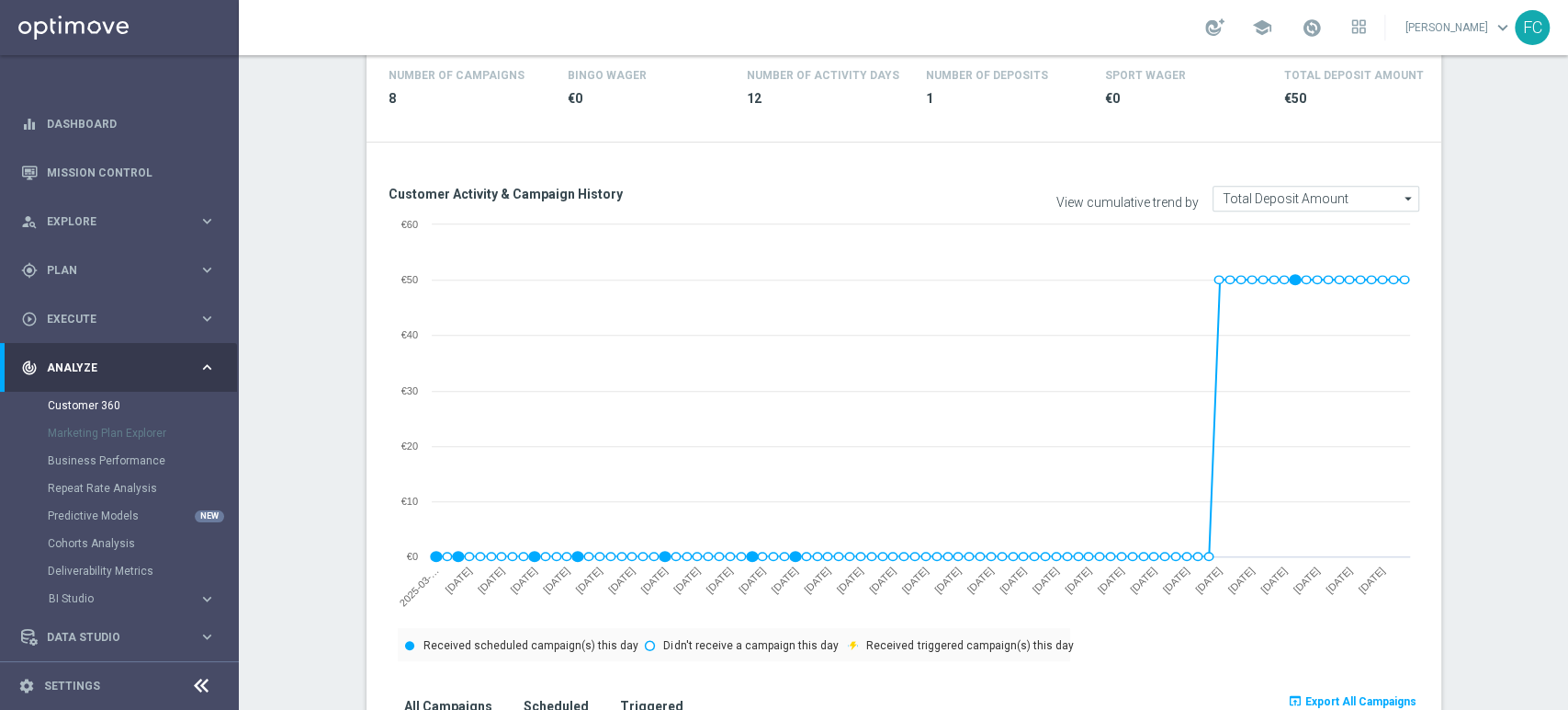
scroll to position [1123, 0]
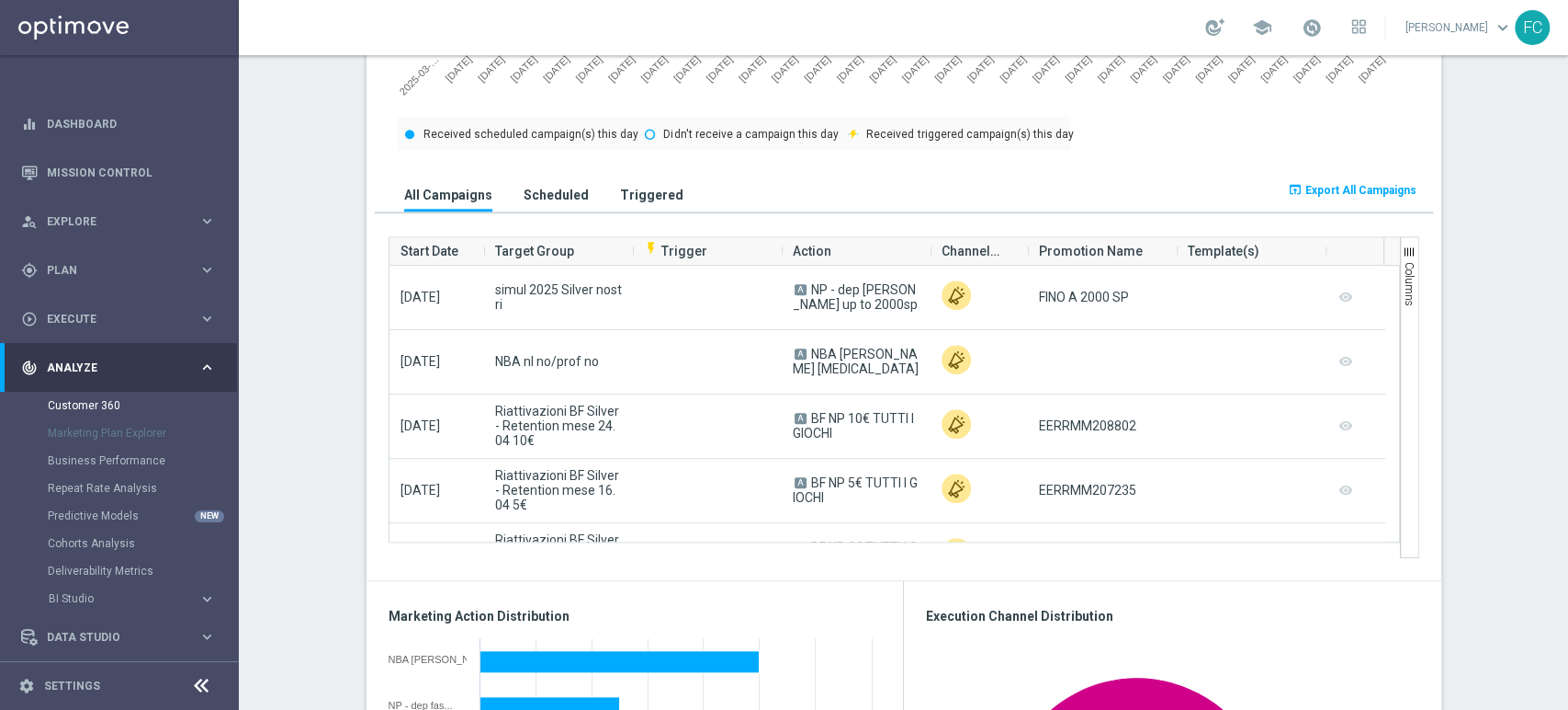
click at [1335, 195] on span "Export All Campaigns" at bounding box center [1361, 190] width 112 height 12
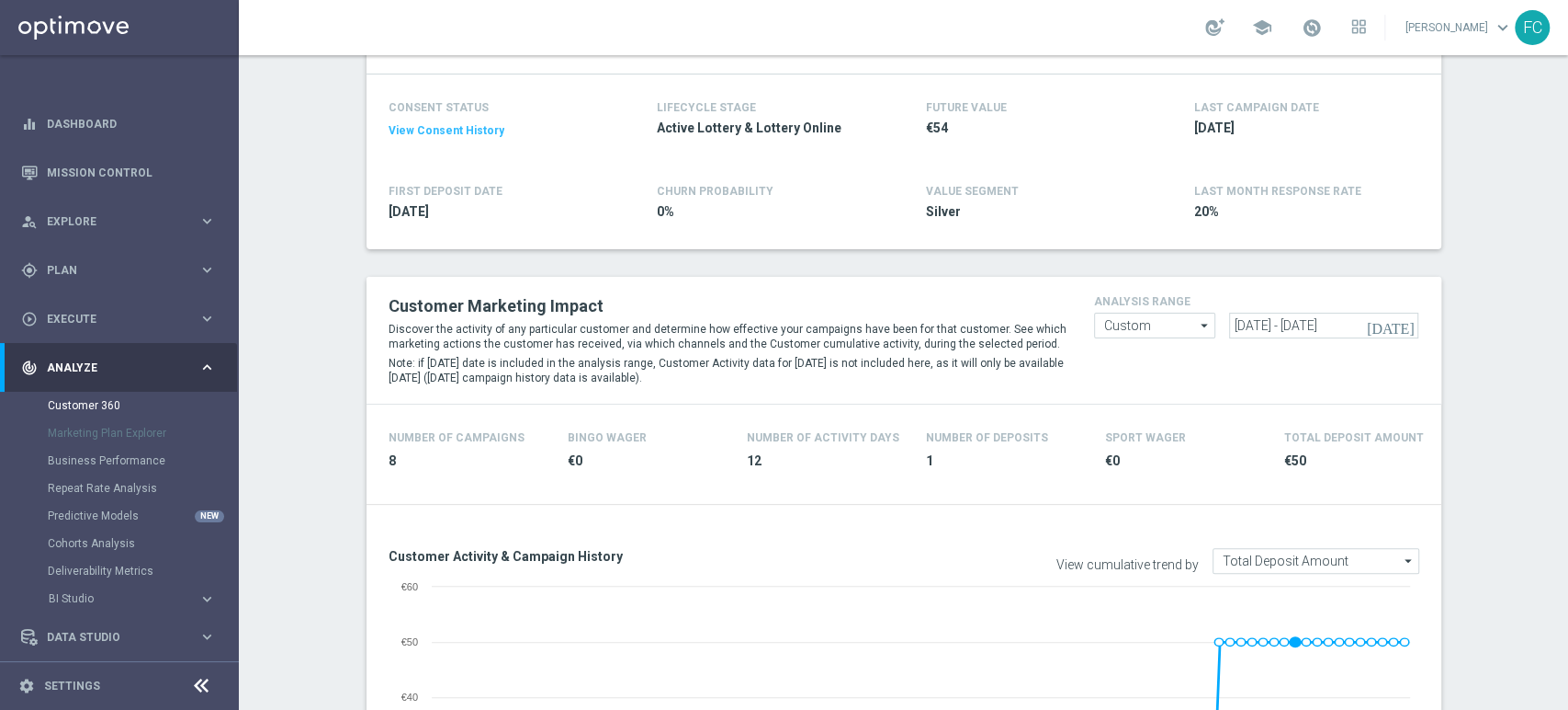
scroll to position [0, 0]
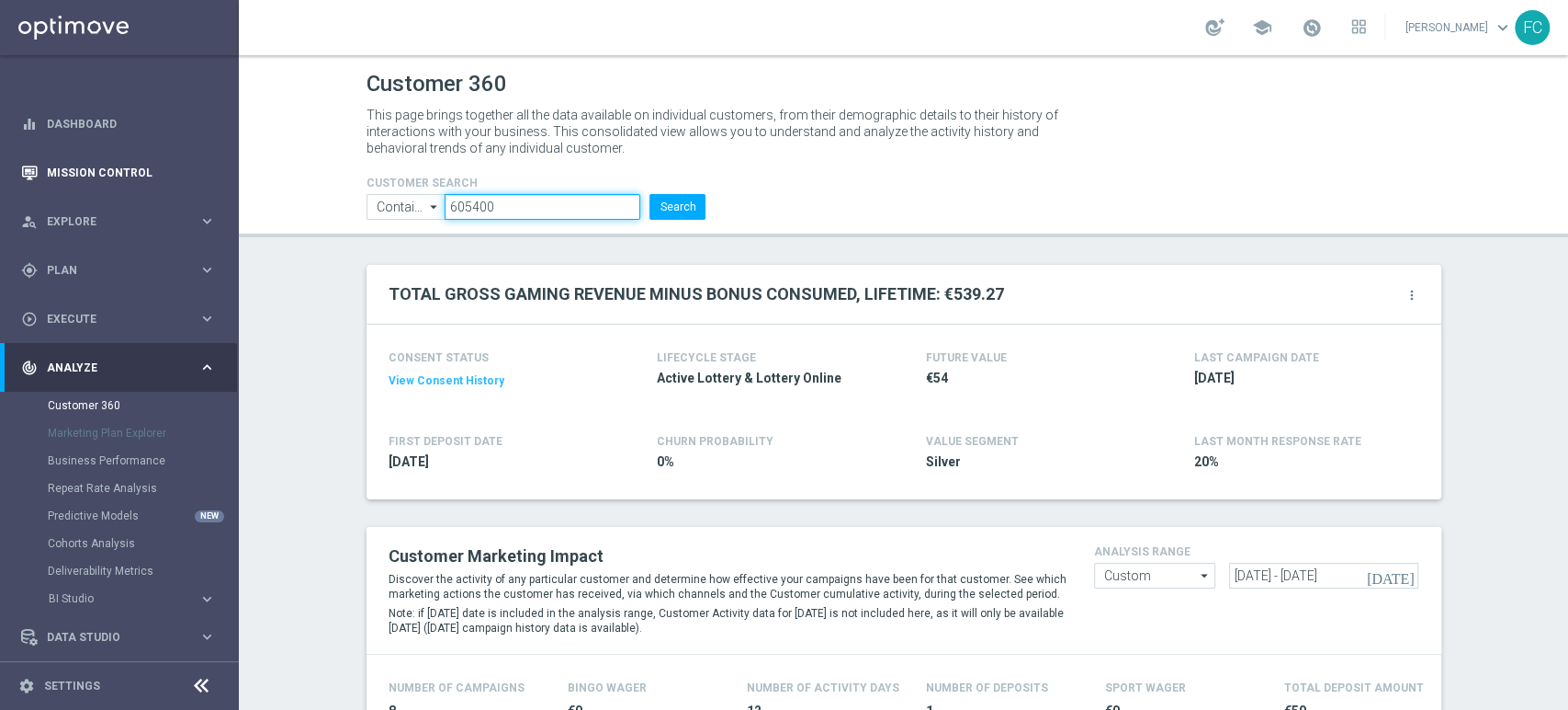
drag, startPoint x: 514, startPoint y: 198, endPoint x: 176, endPoint y: 186, distance: 338.2
click at [176, 186] on main "equalizer Dashboard Mission Control" at bounding box center [784, 355] width 1568 height 710
paste input "84458"
click at [650, 194] on button "Search" at bounding box center [677, 206] width 56 height 26
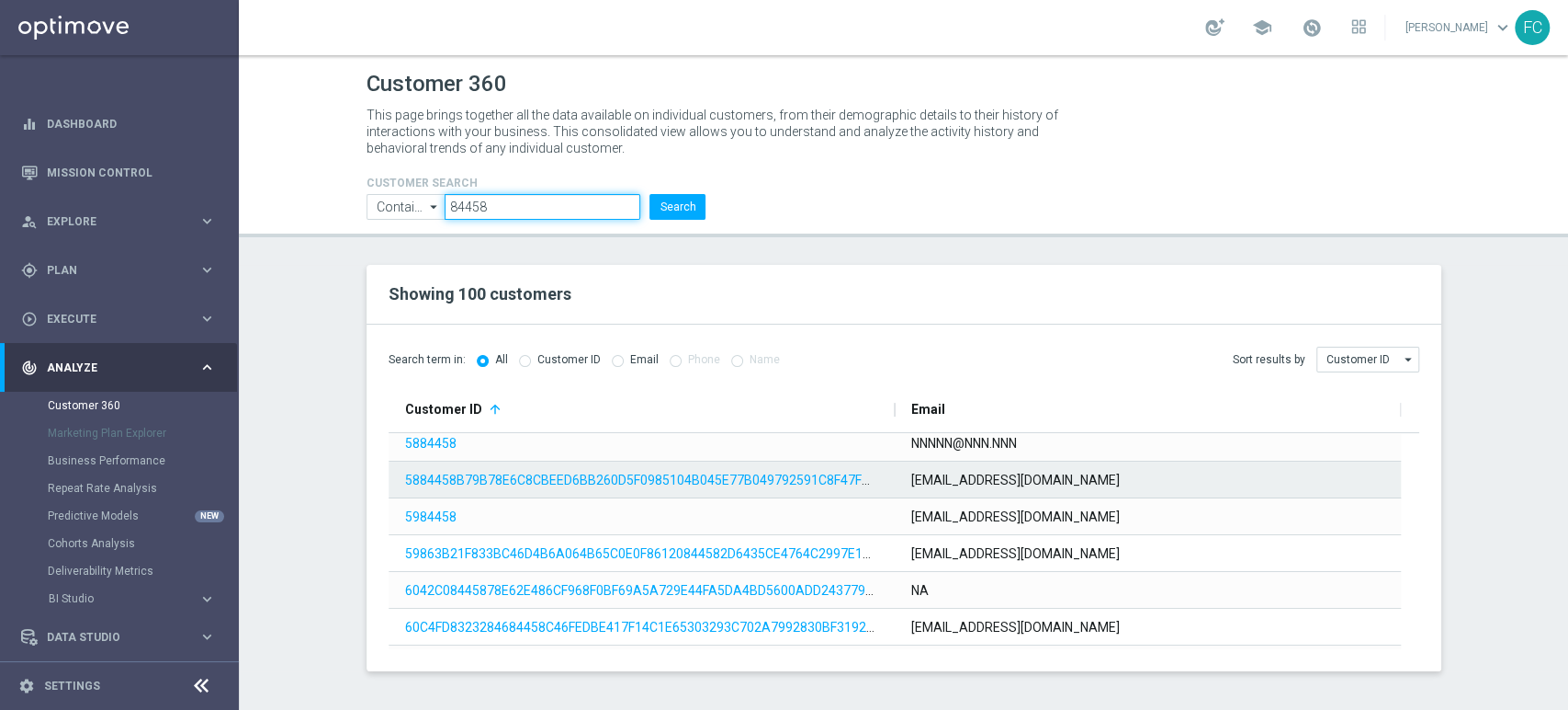
scroll to position [3460, 0]
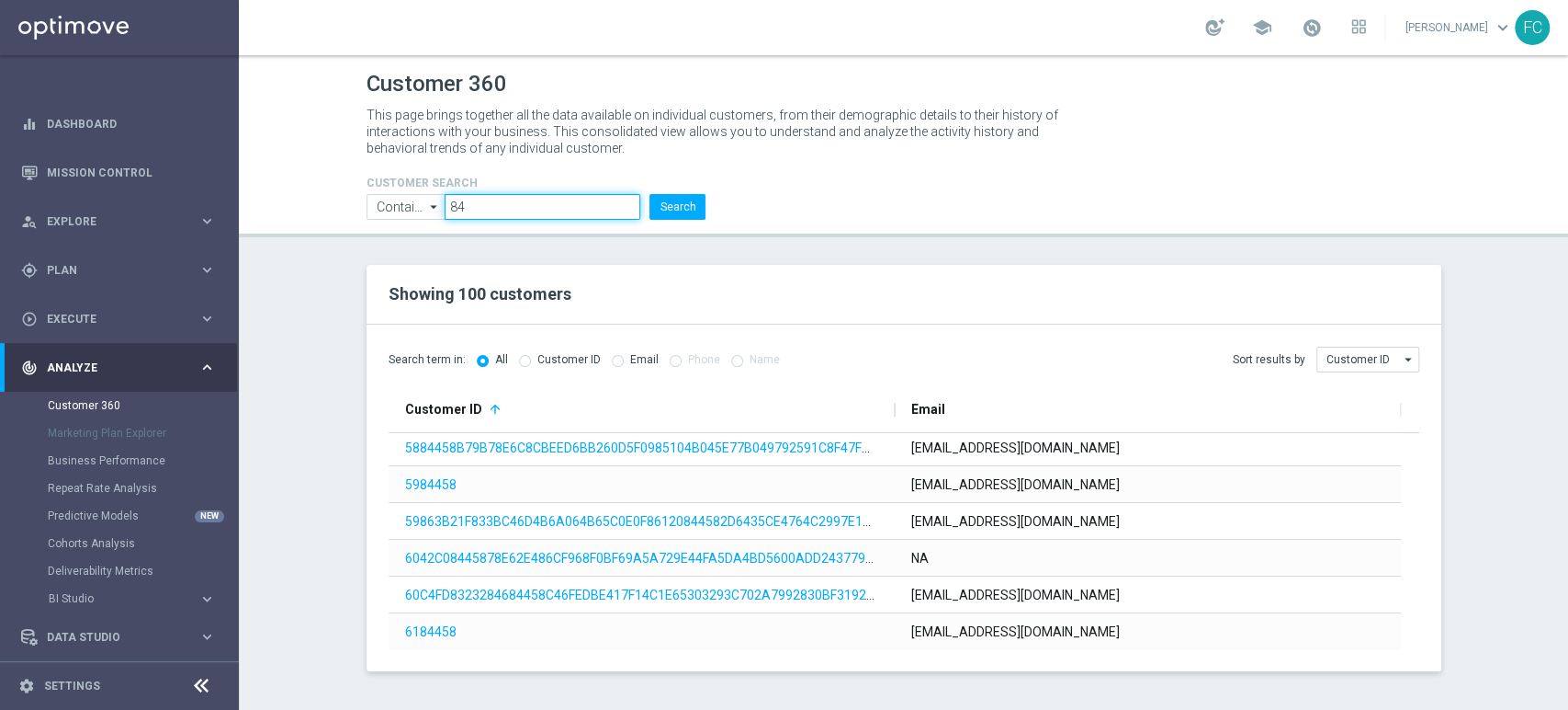
type input "8"
paste input "231006"
type input "231006"
click at [650, 194] on button "Search" at bounding box center [677, 206] width 56 height 26
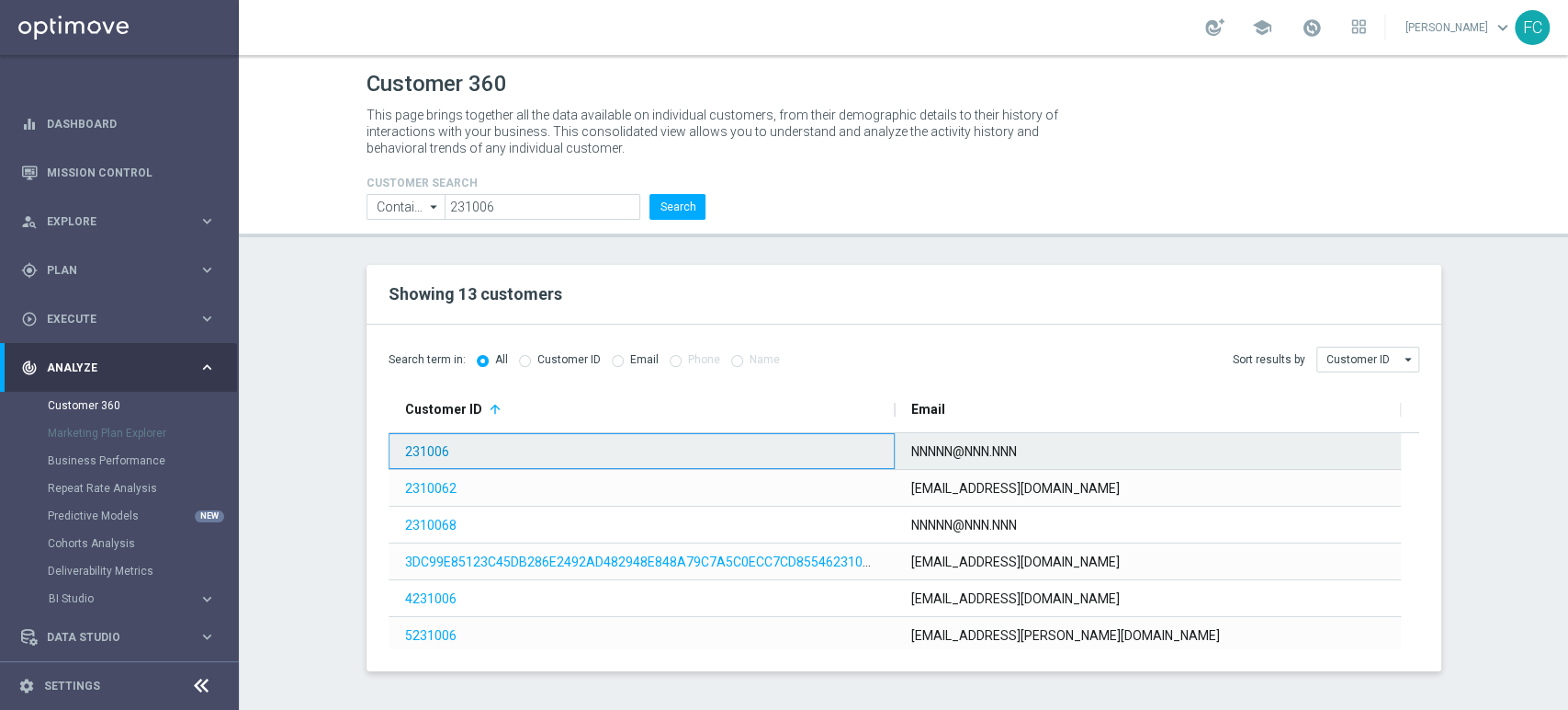
click at [426, 452] on link "231006" at bounding box center [427, 450] width 44 height 14
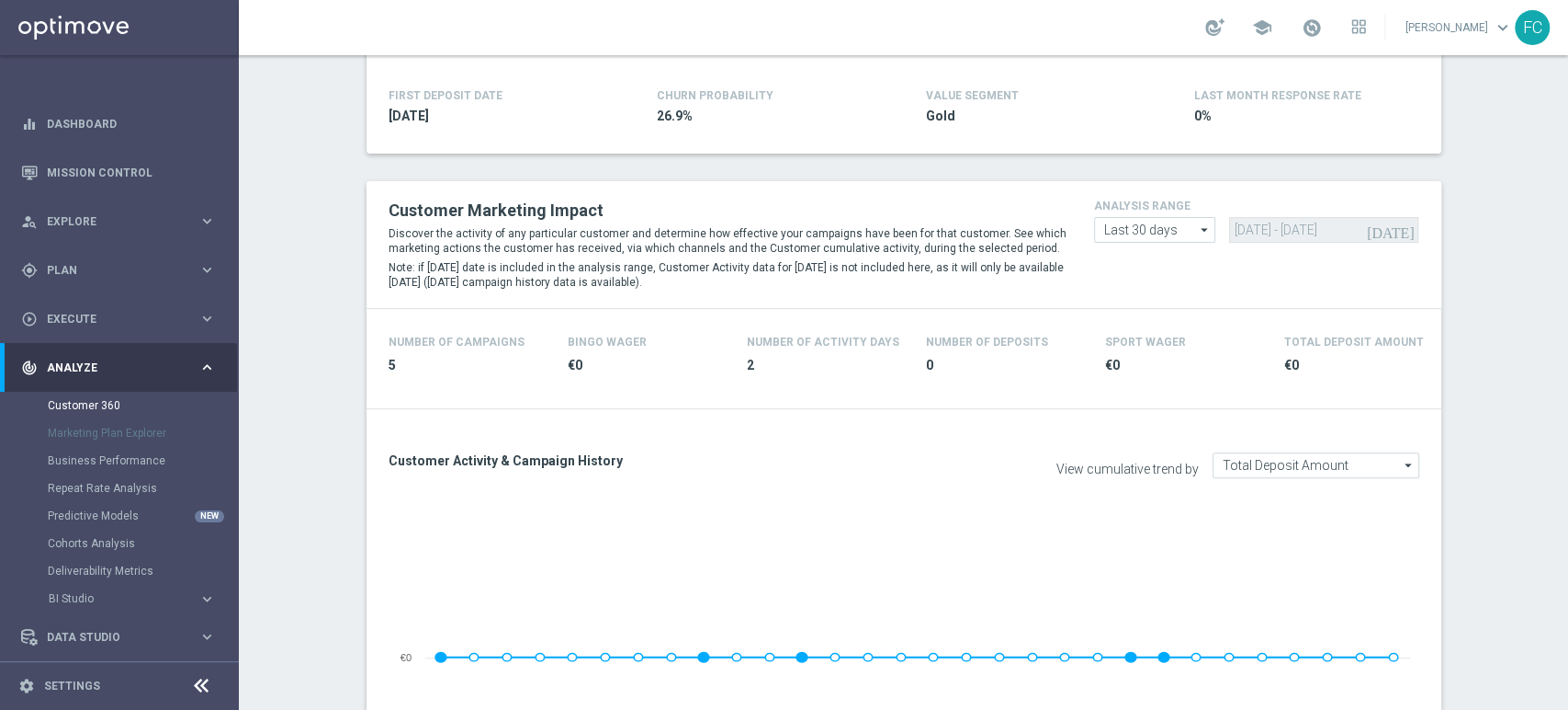
scroll to position [408, 0]
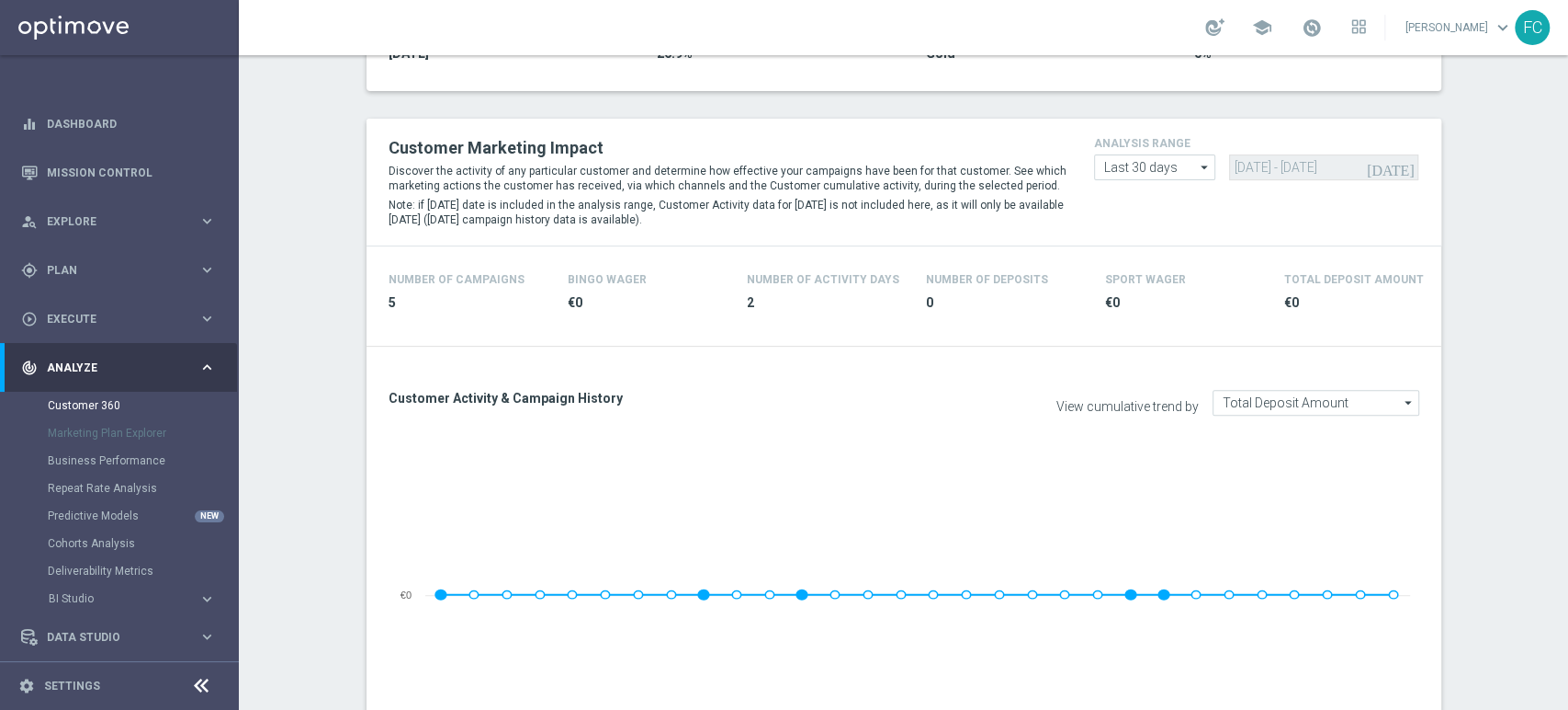
click at [1201, 171] on icon "arrow_drop_down" at bounding box center [1205, 167] width 18 height 24
click at [1164, 274] on div "Custom" at bounding box center [1155, 277] width 122 height 28
type input "Custom"
drag, startPoint x: 1145, startPoint y: 161, endPoint x: 981, endPoint y: 164, distance: 164.0
click at [984, 166] on div "Customer Marketing Impact Discover the activity of any particular customer and …" at bounding box center [904, 182] width 1059 height 99
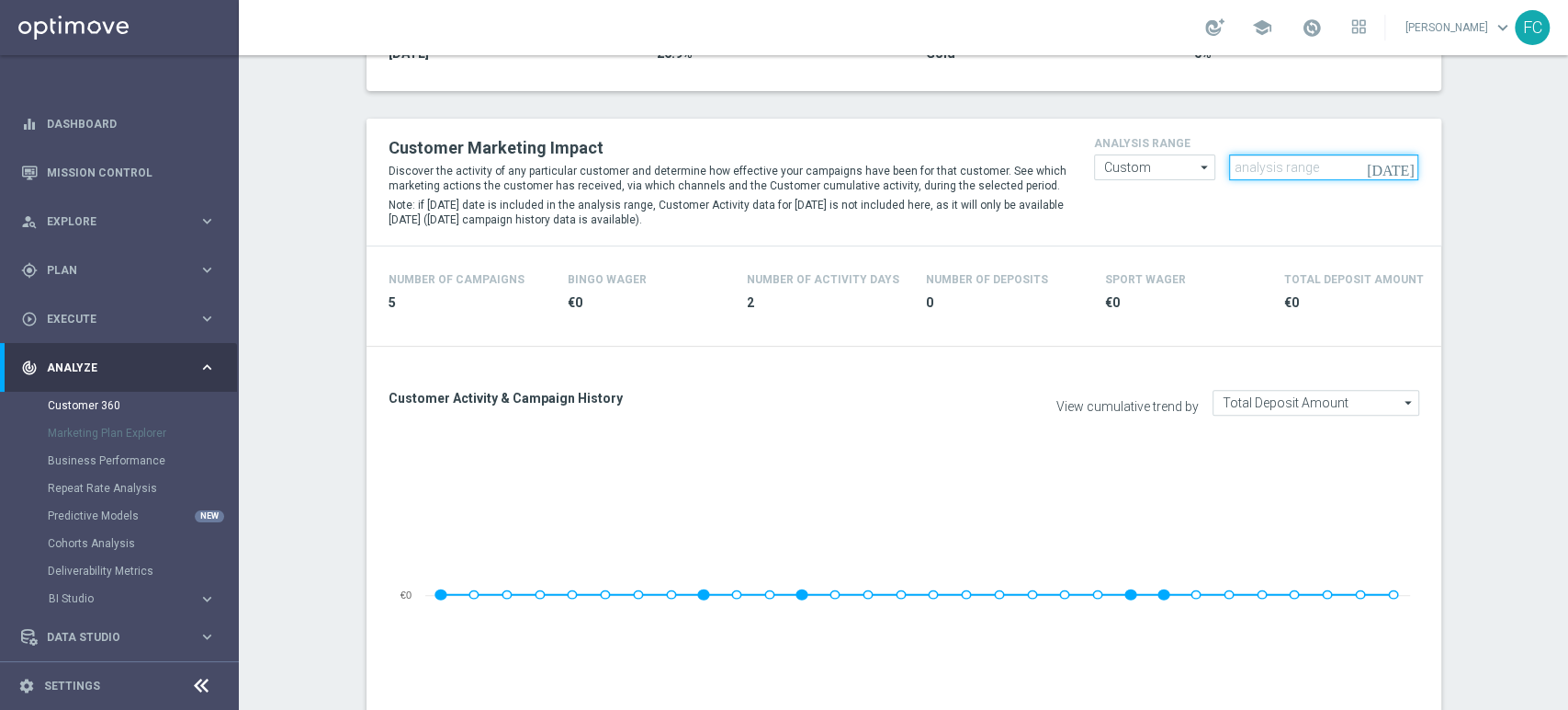
paste input "[DATE] - [DATE]"
type input "[DATE] - [DATE]"
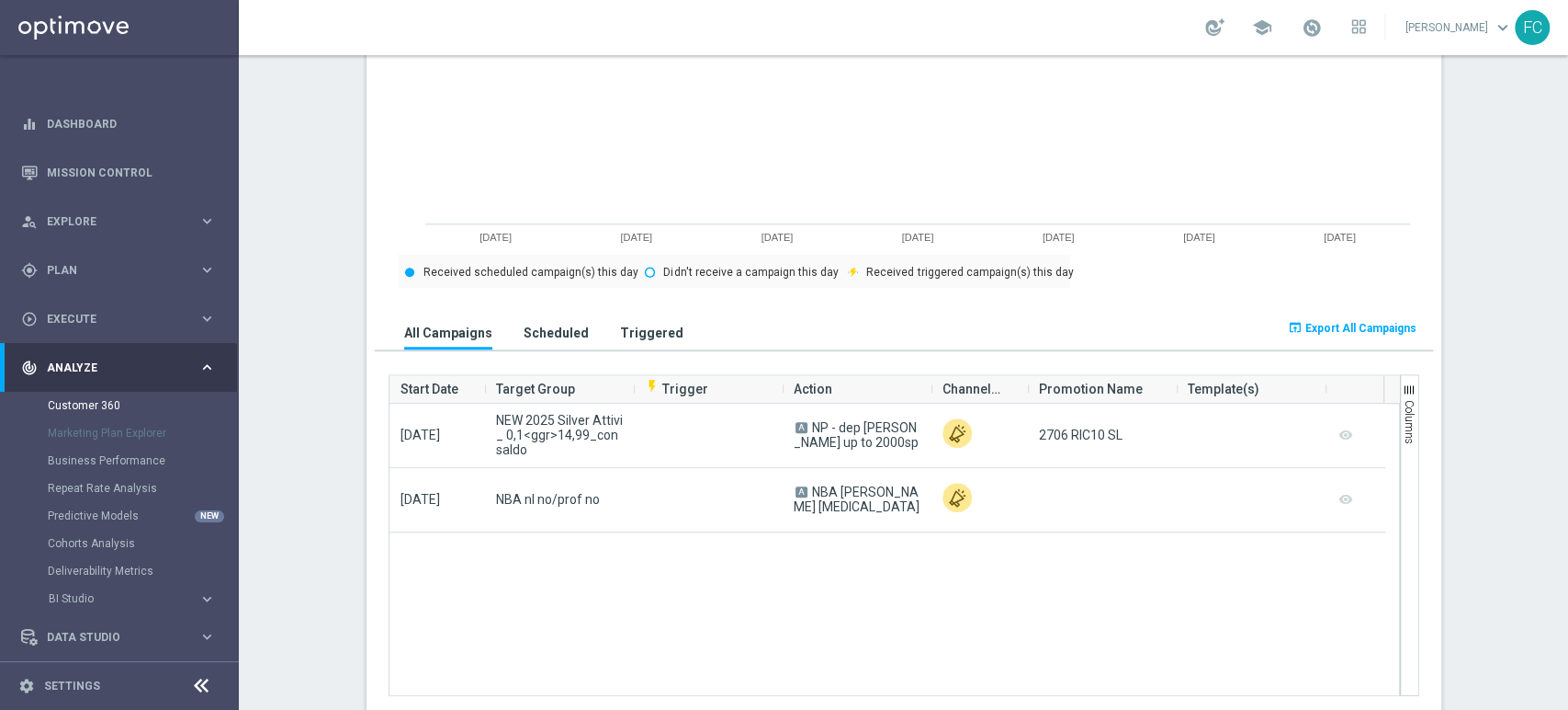
scroll to position [1123, 0]
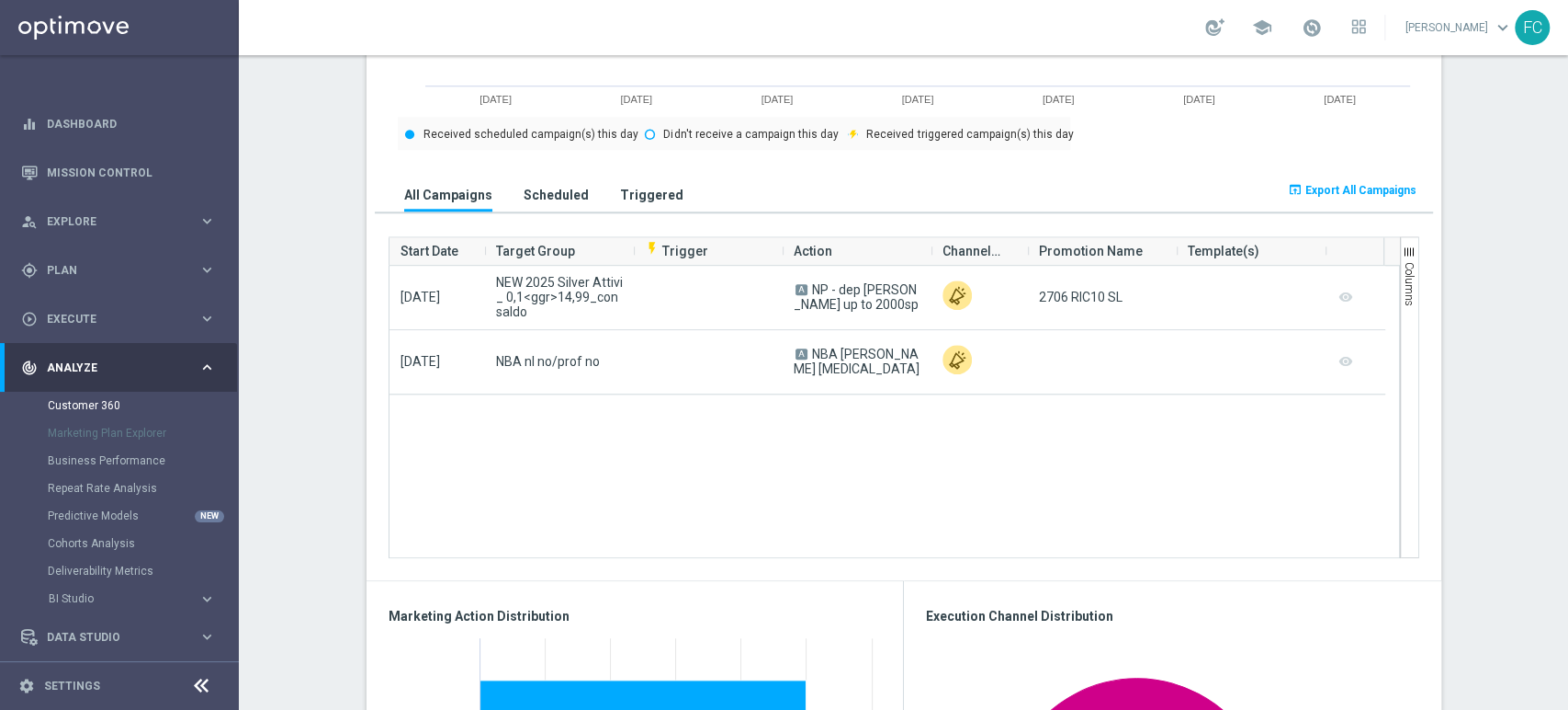
click at [1324, 181] on button "open_in_browser Export All Campaigns" at bounding box center [1352, 190] width 134 height 26
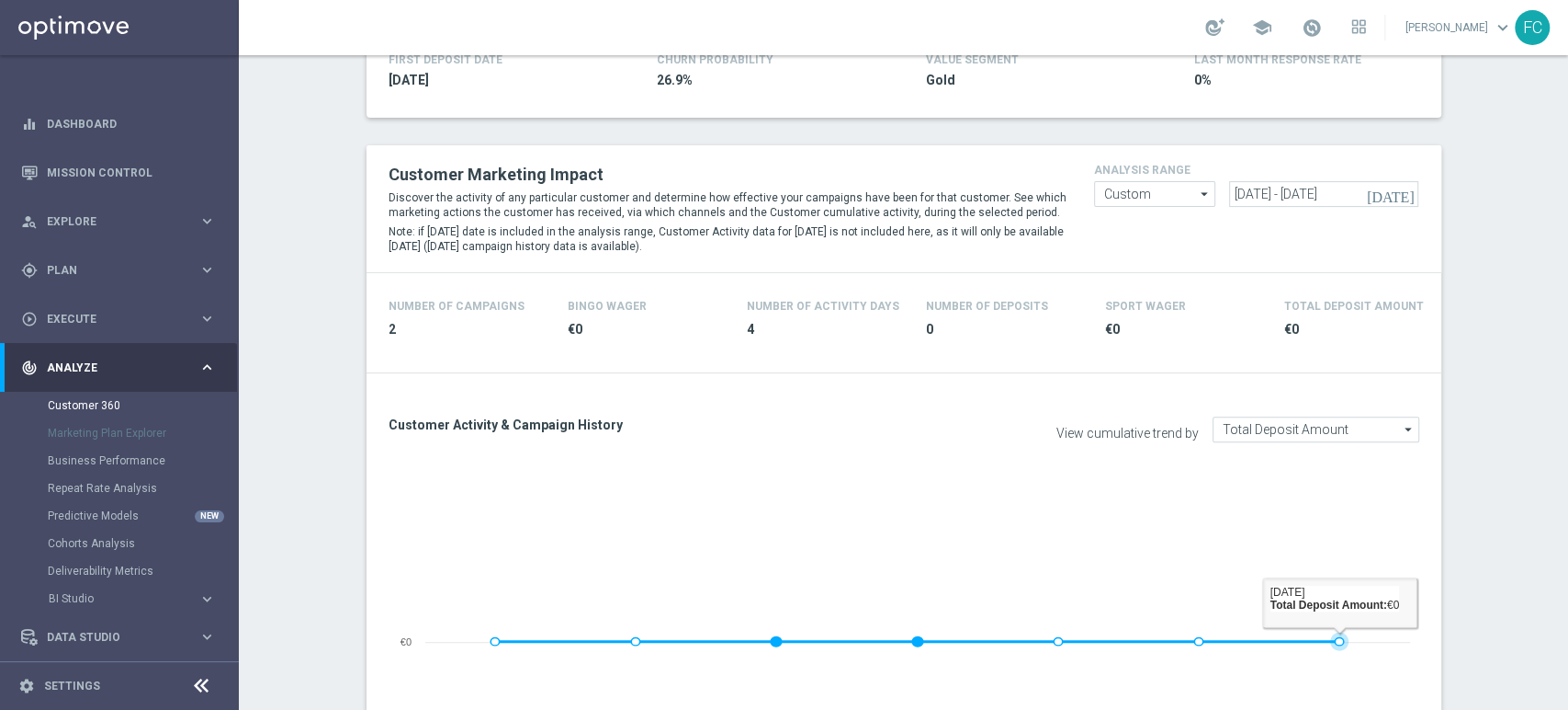
scroll to position [306, 0]
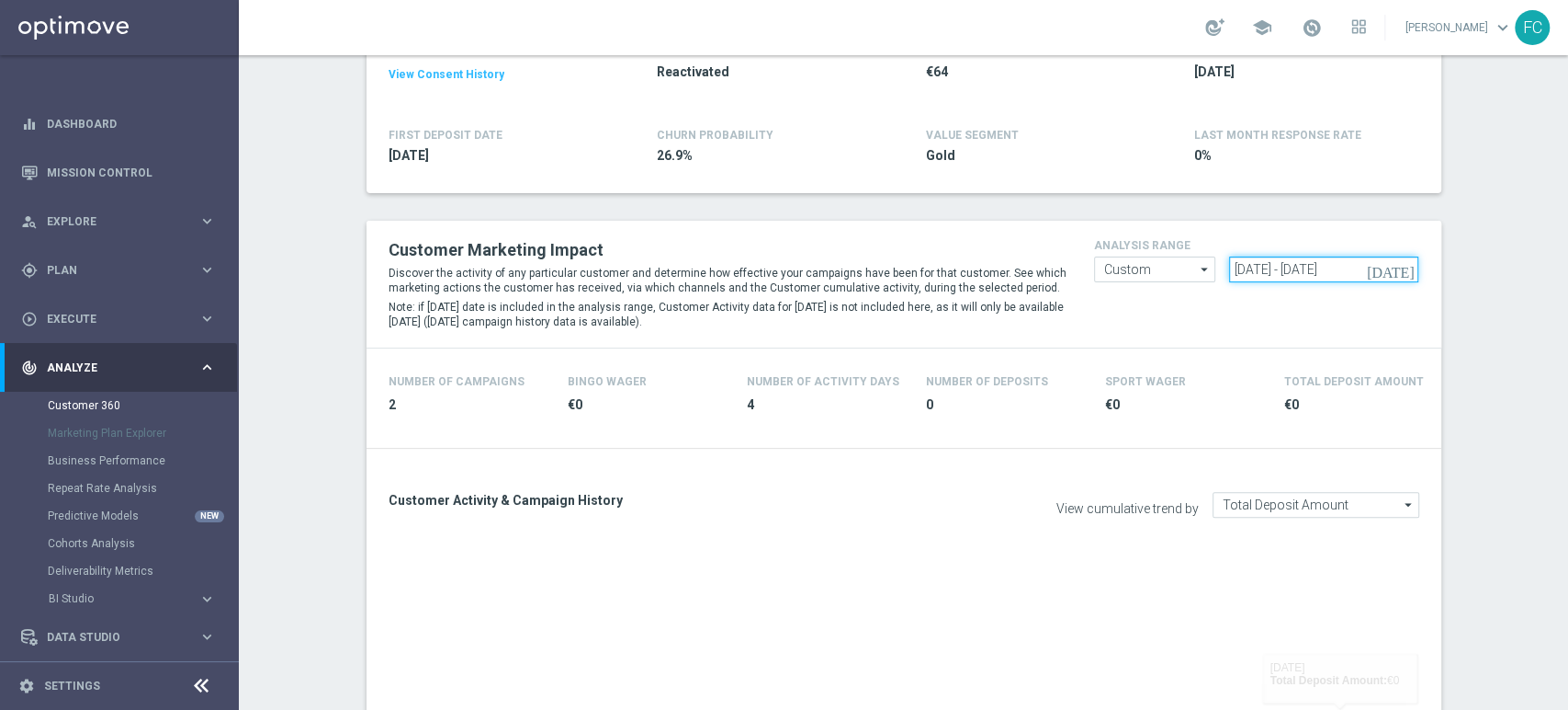
drag, startPoint x: 1384, startPoint y: 263, endPoint x: 1049, endPoint y: 267, distance: 335.0
click at [1052, 271] on div "Customer Marketing Impact Discover the activity of any particular customer and …" at bounding box center [904, 284] width 1059 height 99
paste input "[DATE] - [DATE]"
type input "[DATE] - [DATE]"
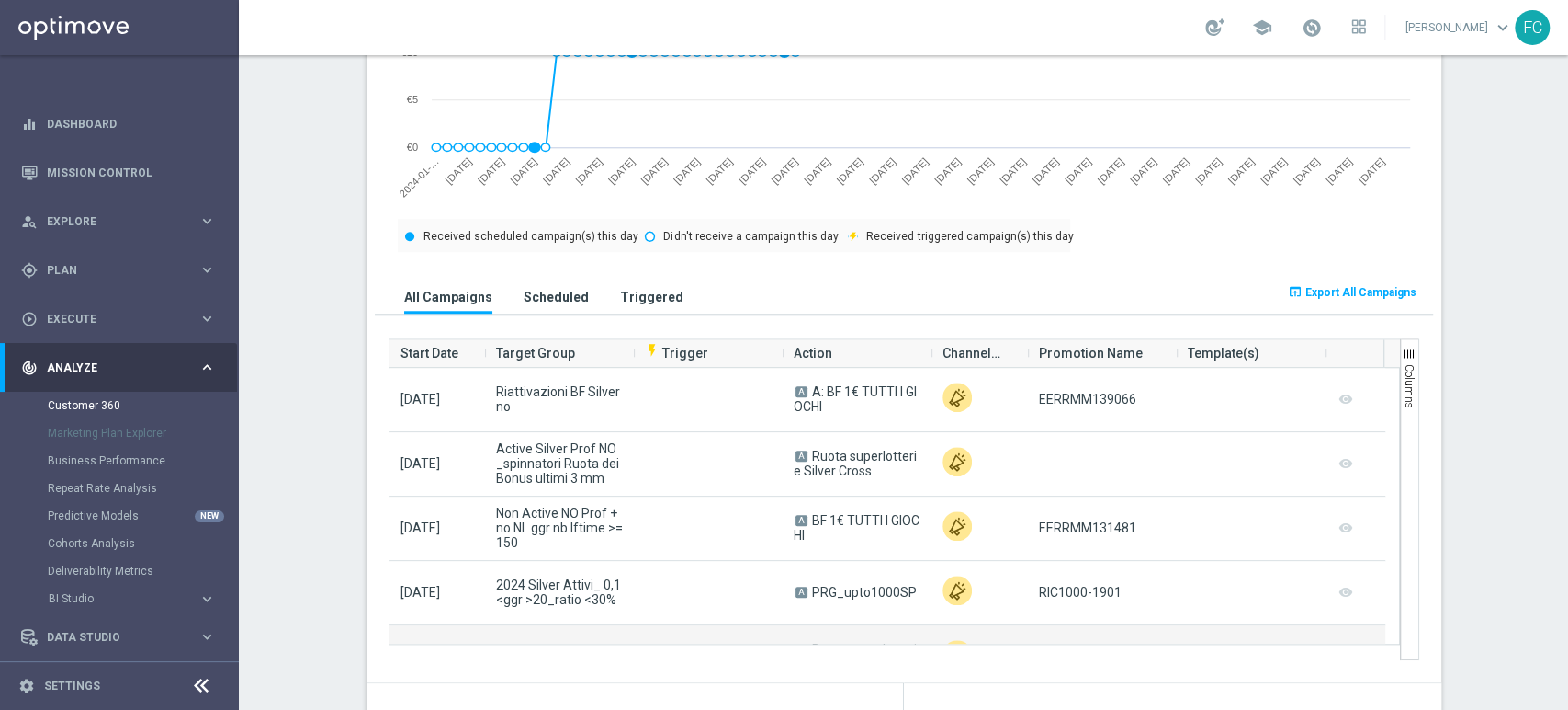
scroll to position [1123, 0]
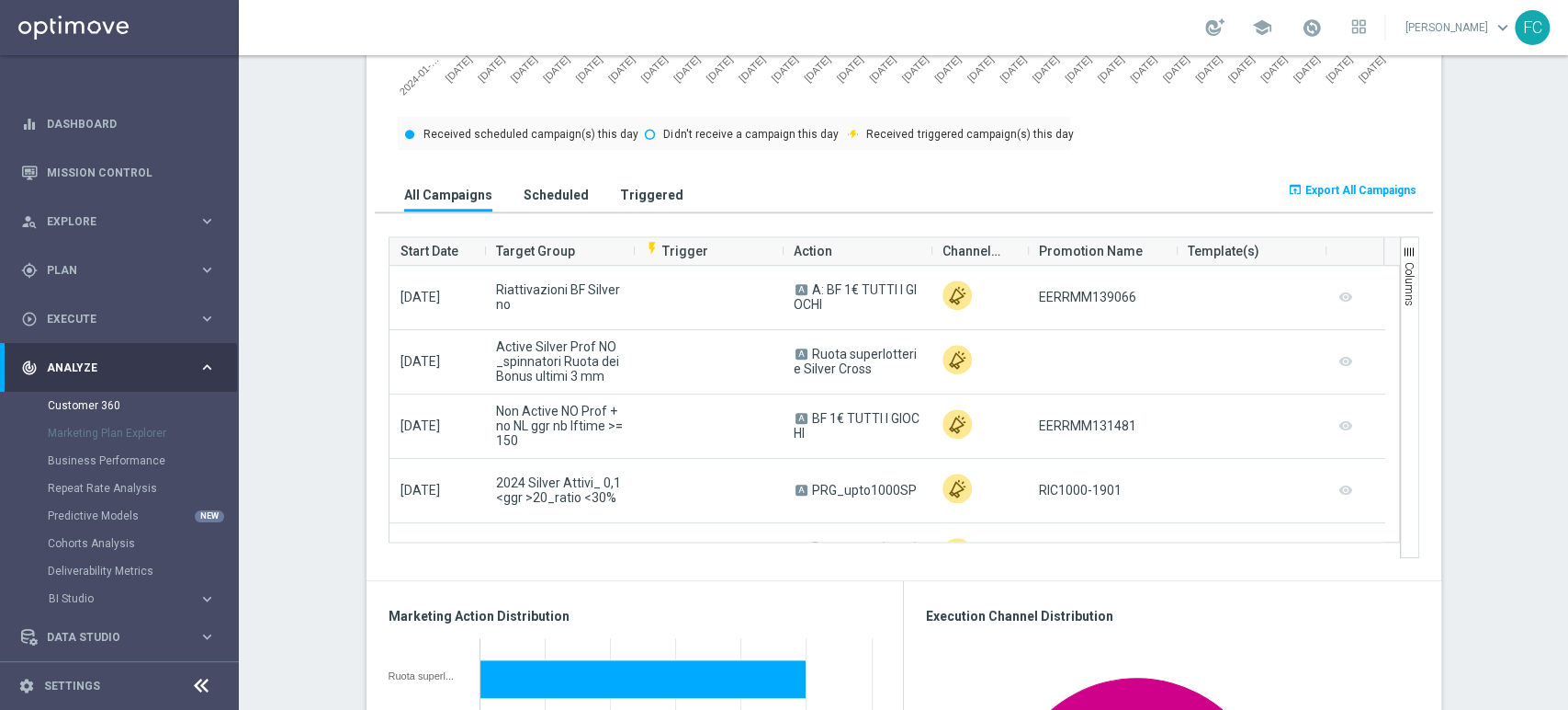
click at [1336, 201] on button "open_in_browser Export All Campaigns" at bounding box center [1352, 190] width 134 height 26
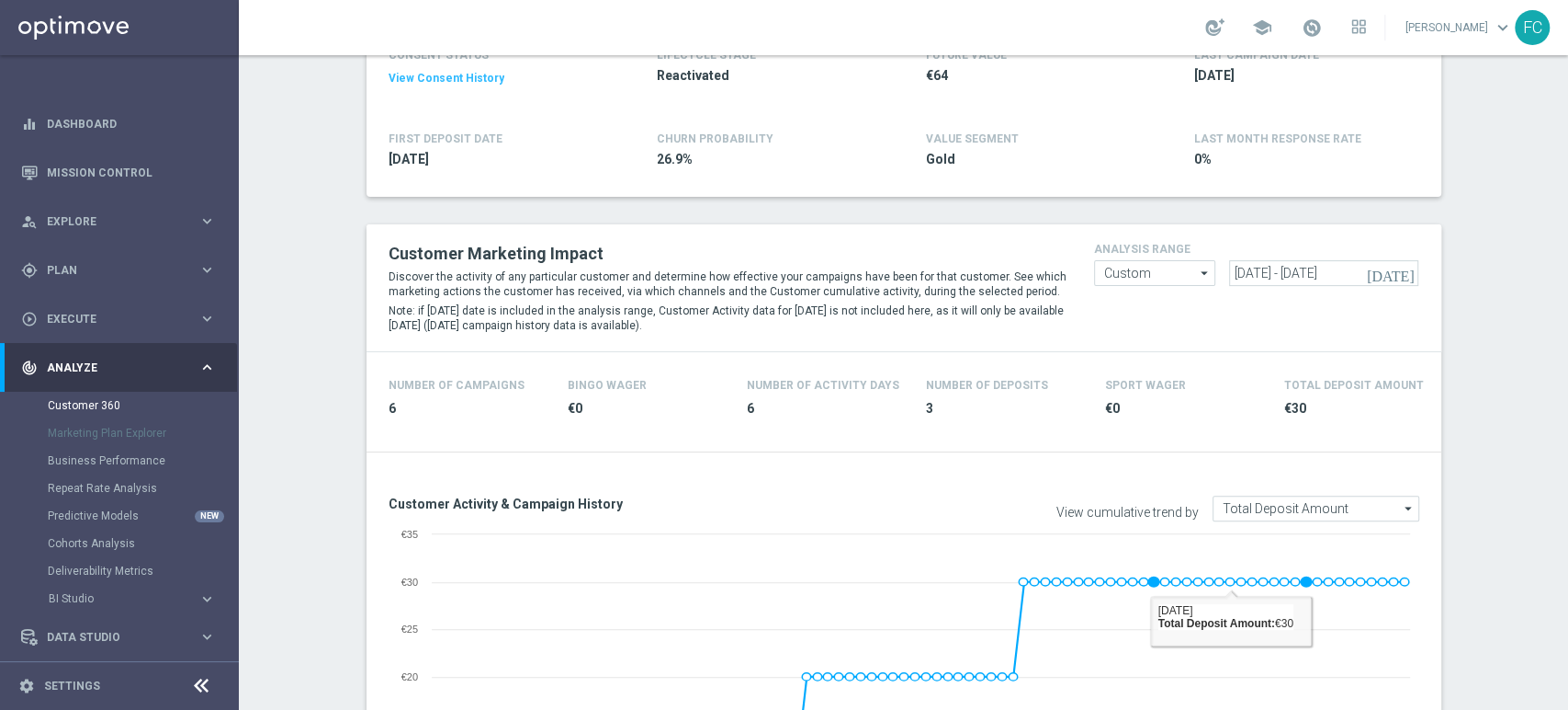
scroll to position [204, 0]
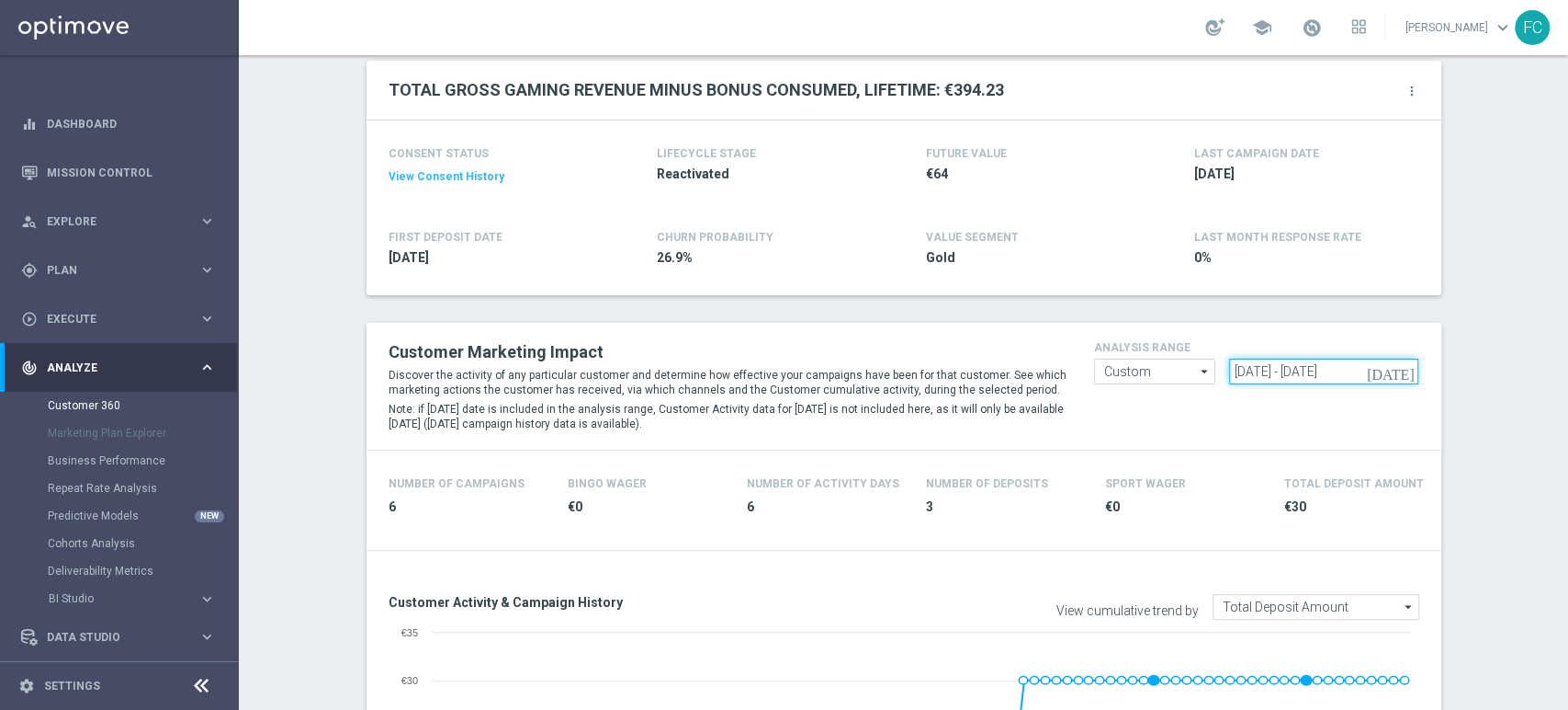
drag, startPoint x: 1375, startPoint y: 366, endPoint x: 805, endPoint y: 334, distance: 570.9
click at [822, 342] on div "Customer Marketing Impact Discover the activity of any particular customer and …" at bounding box center [904, 386] width 1059 height 99
paste input "[DATE] - [DATE]"
type input "[DATE] - [DATE]"
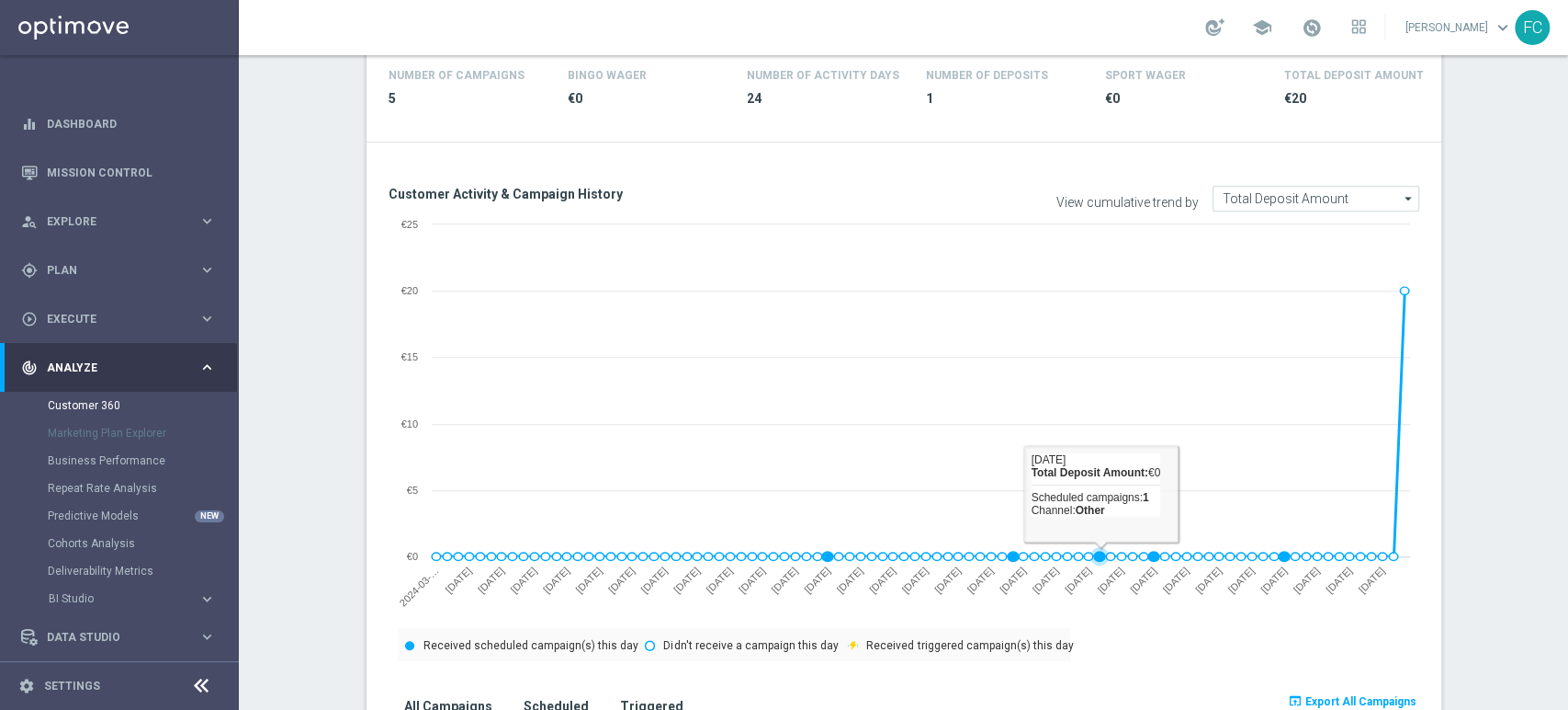
scroll to position [919, 0]
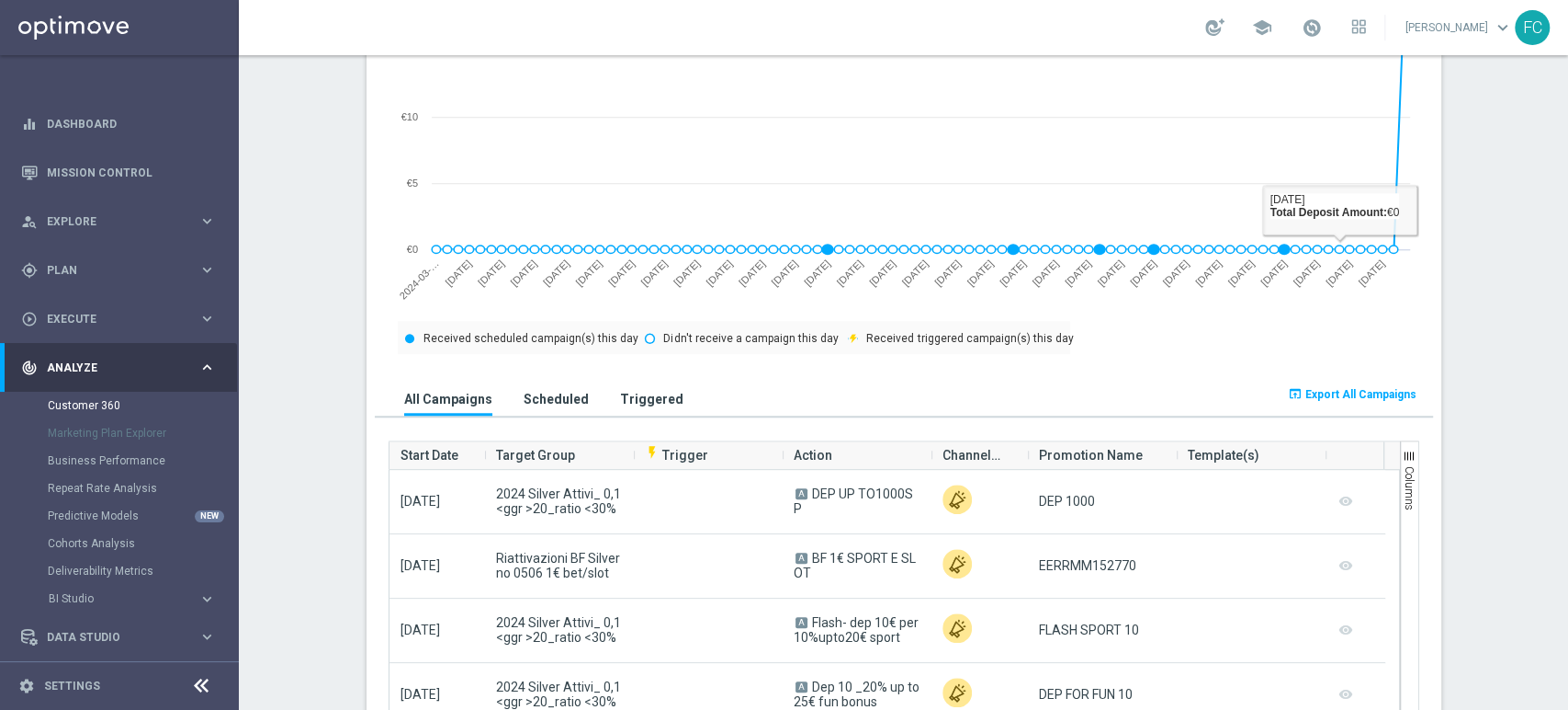
click at [1334, 390] on span "Export All Campaigns" at bounding box center [1361, 394] width 112 height 12
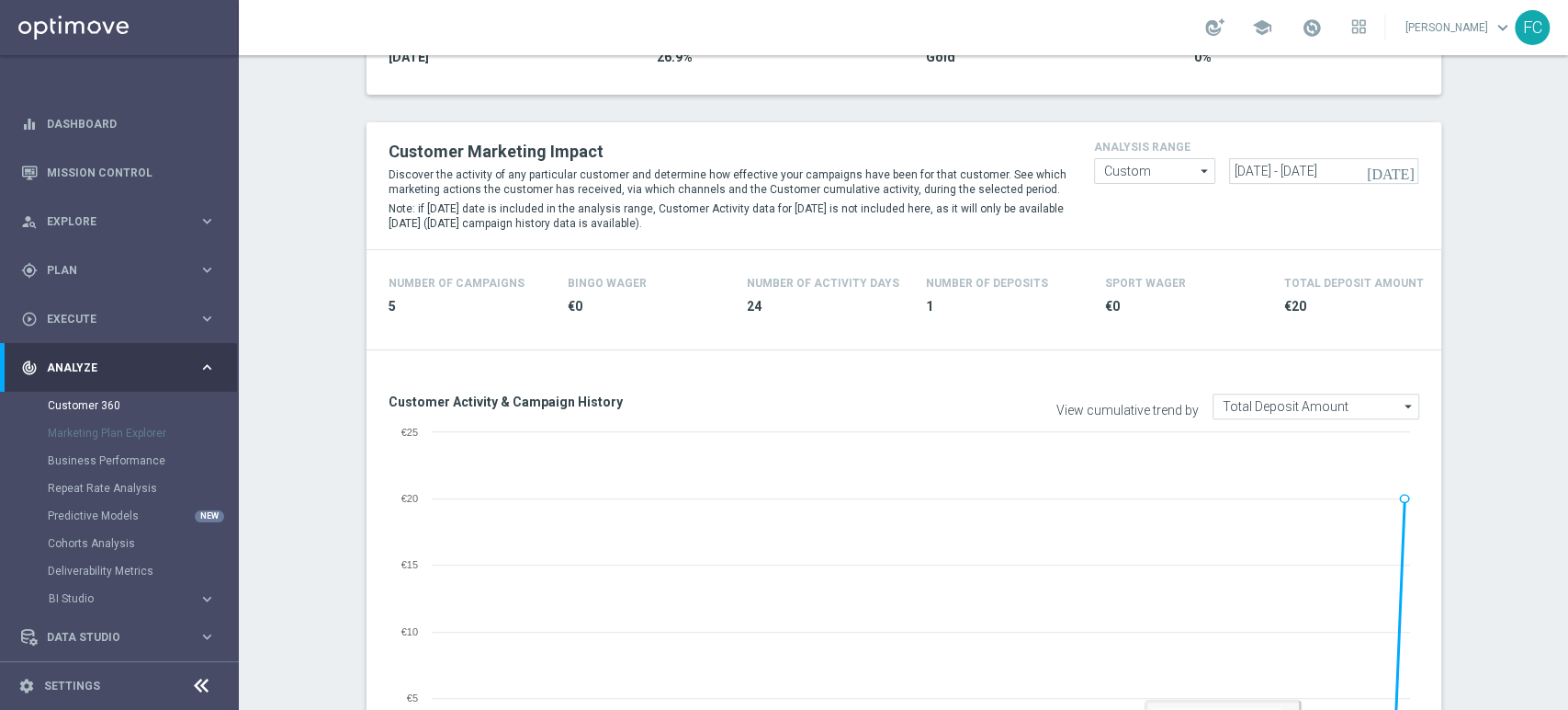
scroll to position [306, 0]
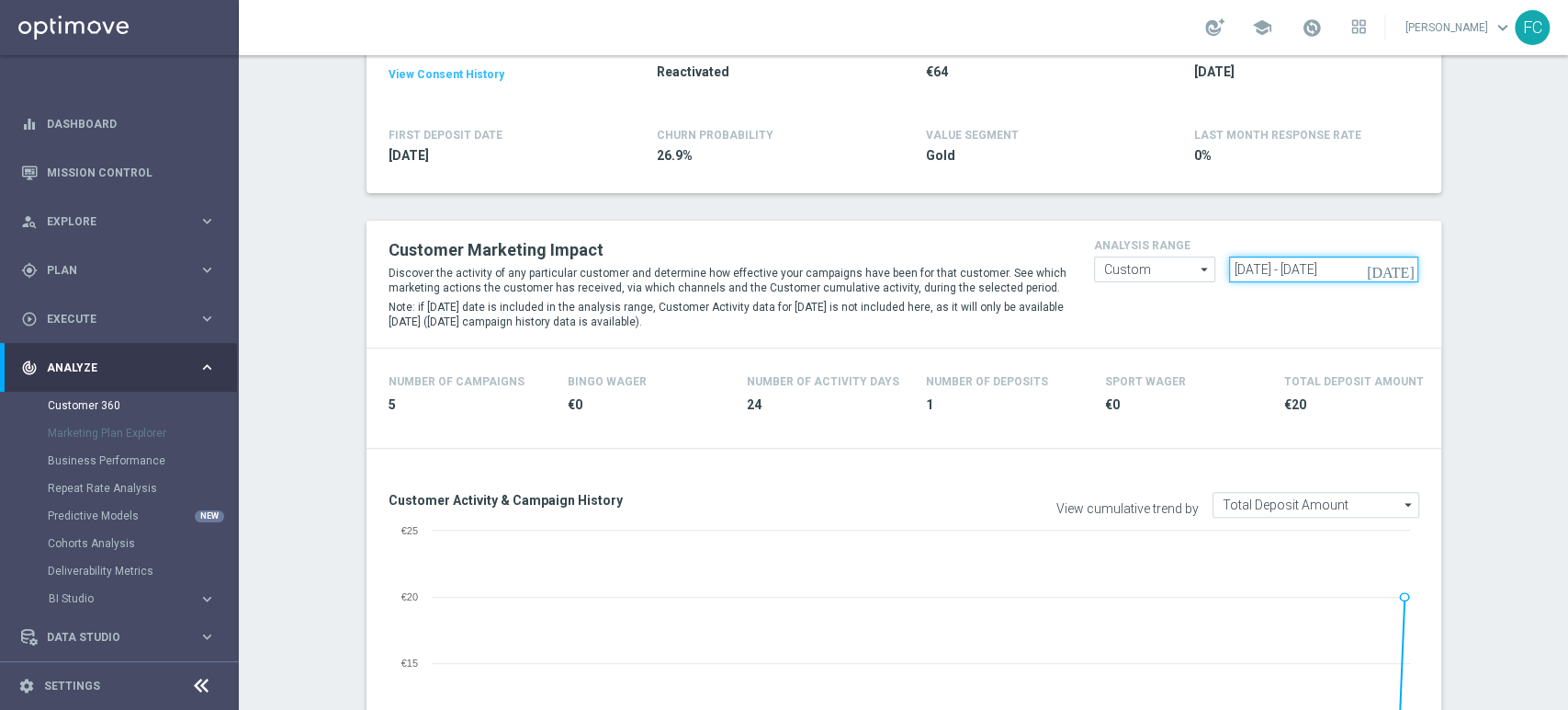
drag, startPoint x: 1390, startPoint y: 262, endPoint x: 1085, endPoint y: 269, distance: 305.1
click at [1094, 257] on form "Custom Custom arrow_drop_down Drag here to set row groups Drag here to set colu…" at bounding box center [1256, 257] width 325 height 0
paste input "[DATE] - [DATE]"
type input "[DATE] - [DATE]"
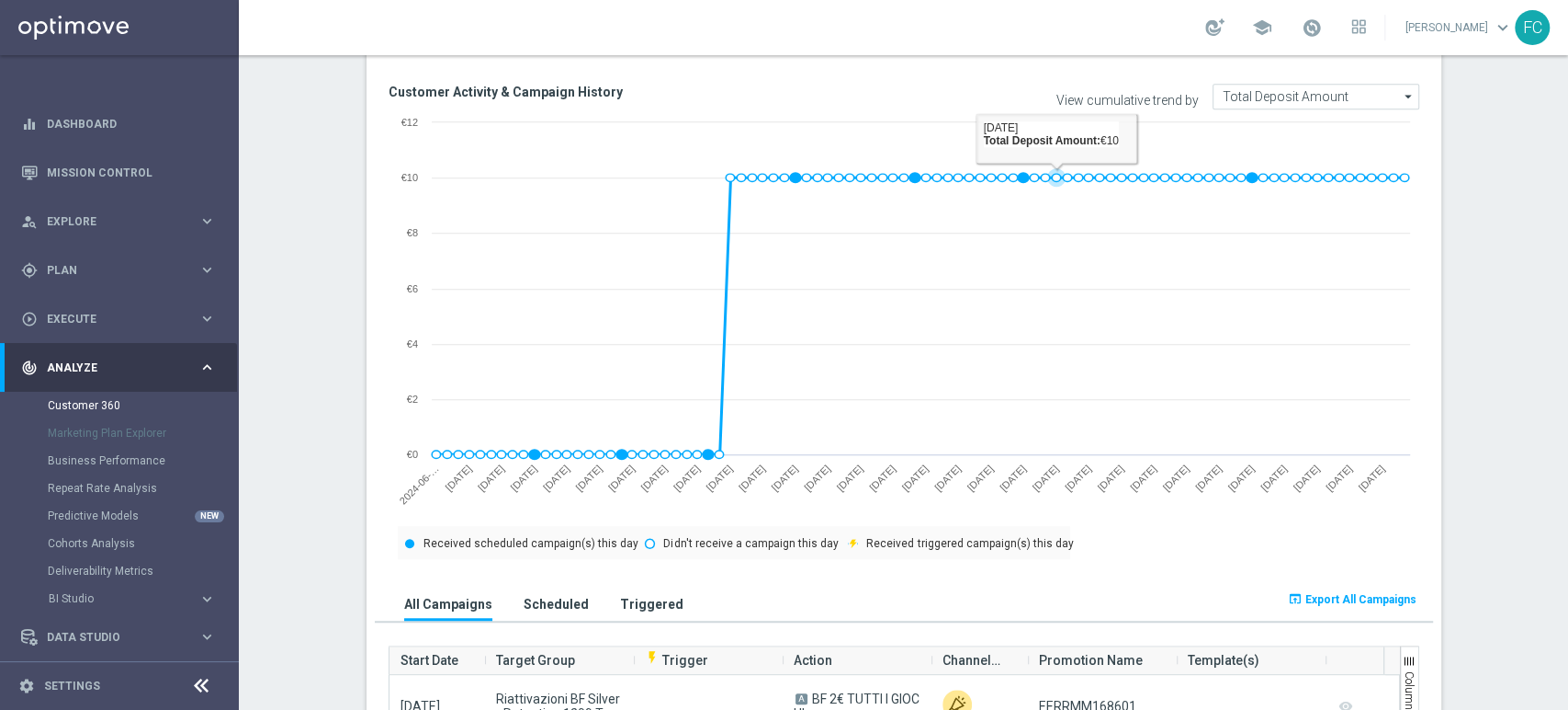
scroll to position [1021, 0]
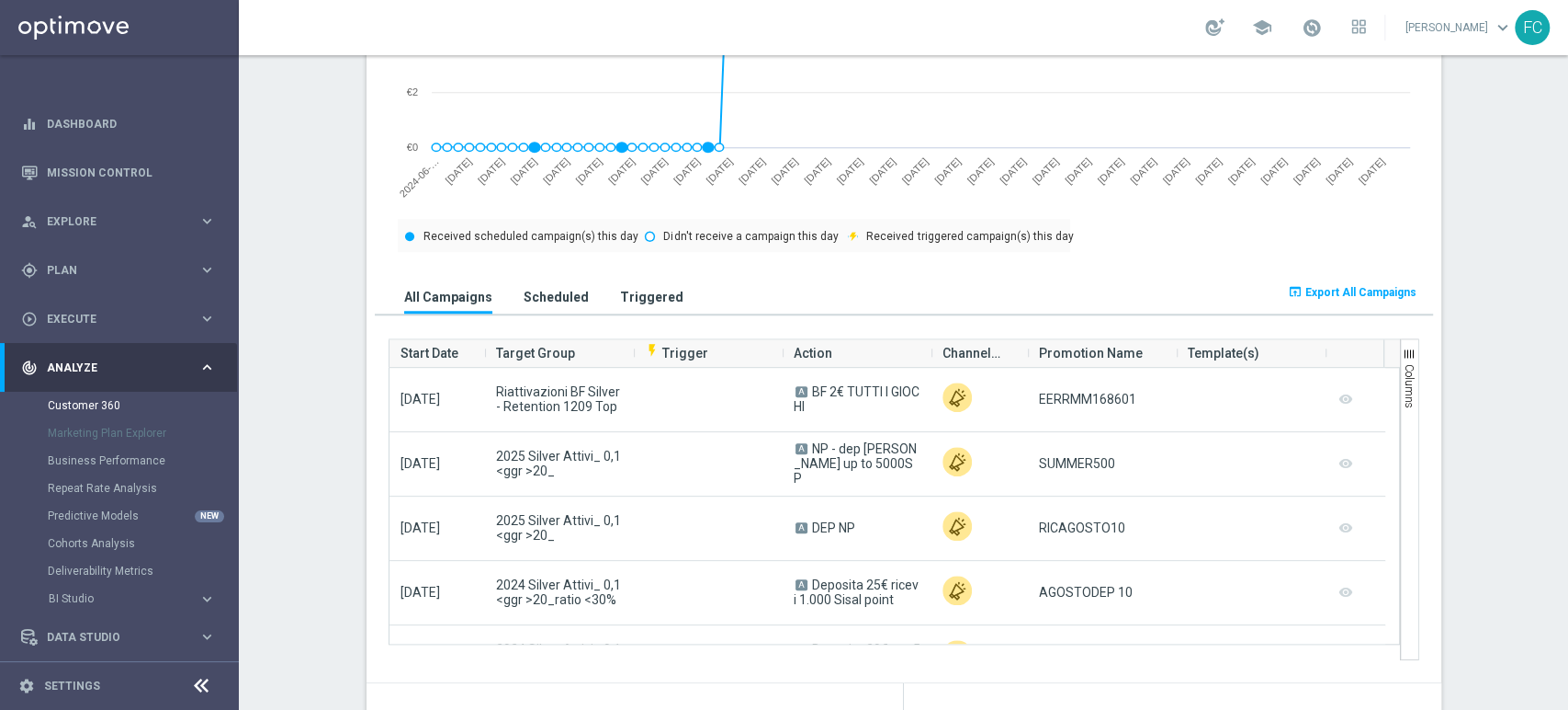
click at [1336, 291] on span "Export All Campaigns" at bounding box center [1361, 292] width 112 height 12
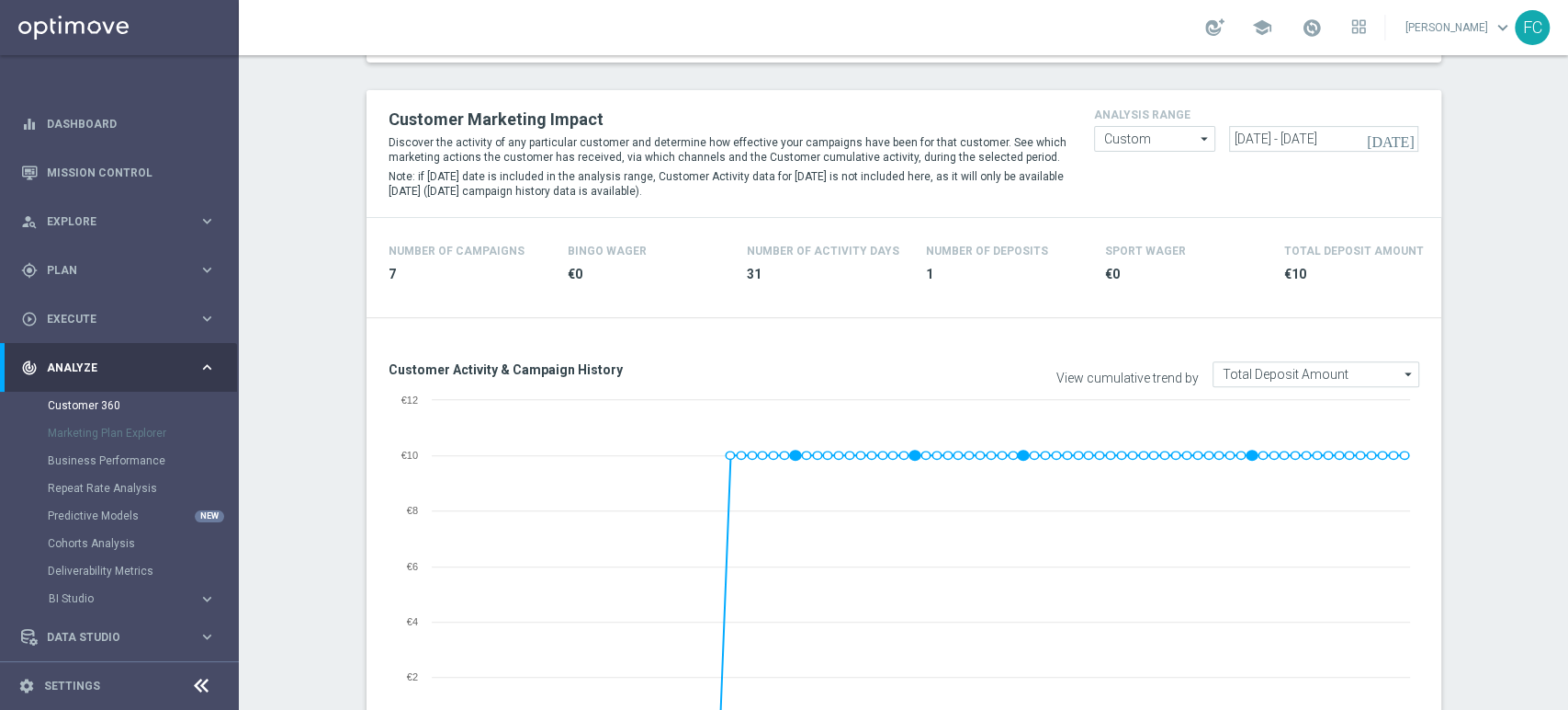
scroll to position [306, 0]
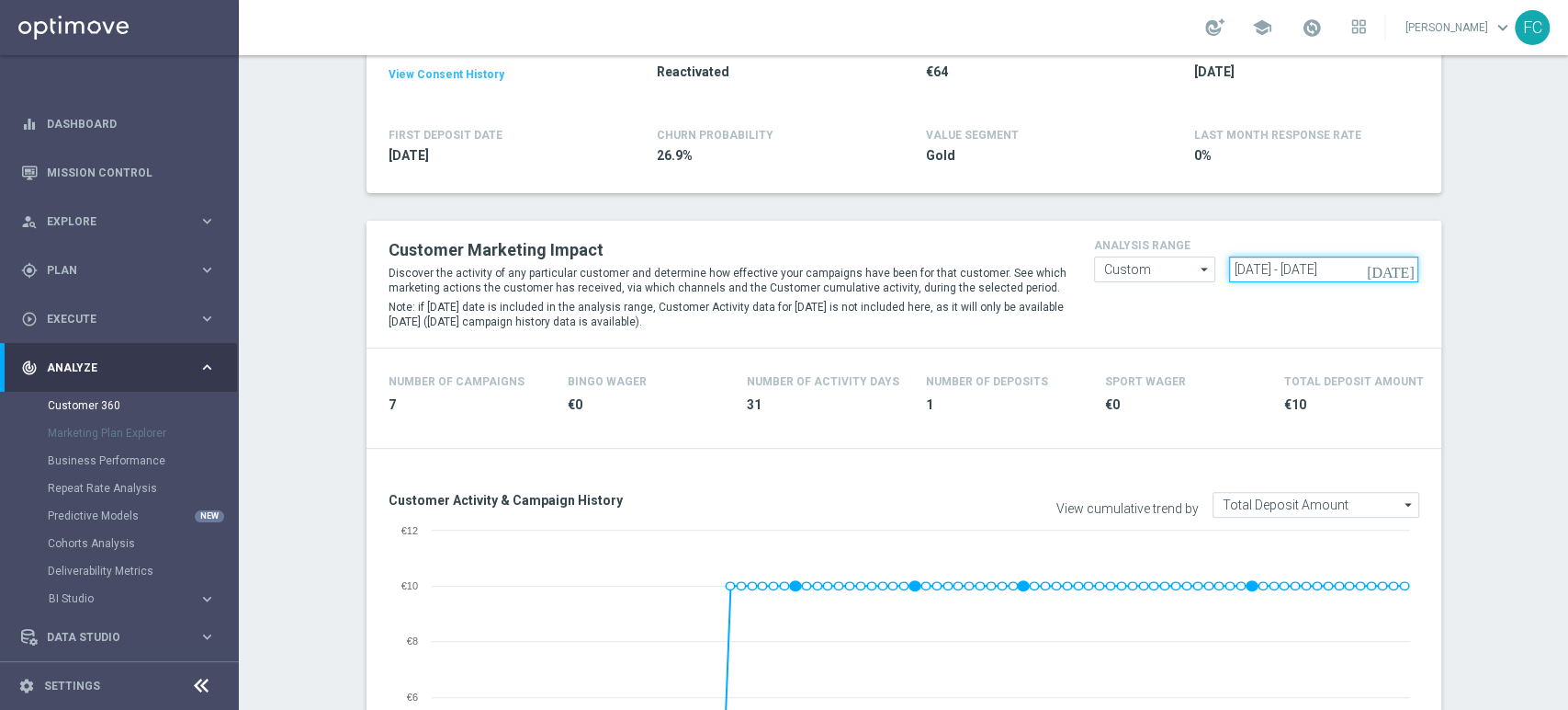
drag, startPoint x: 1379, startPoint y: 269, endPoint x: 1025, endPoint y: 278, distance: 354.1
click at [1037, 275] on div "Customer Marketing Impact Discover the activity of any particular customer and …" at bounding box center [904, 284] width 1059 height 99
paste input "[DATE] - [DATE]"
type input "[DATE] - [DATE]"
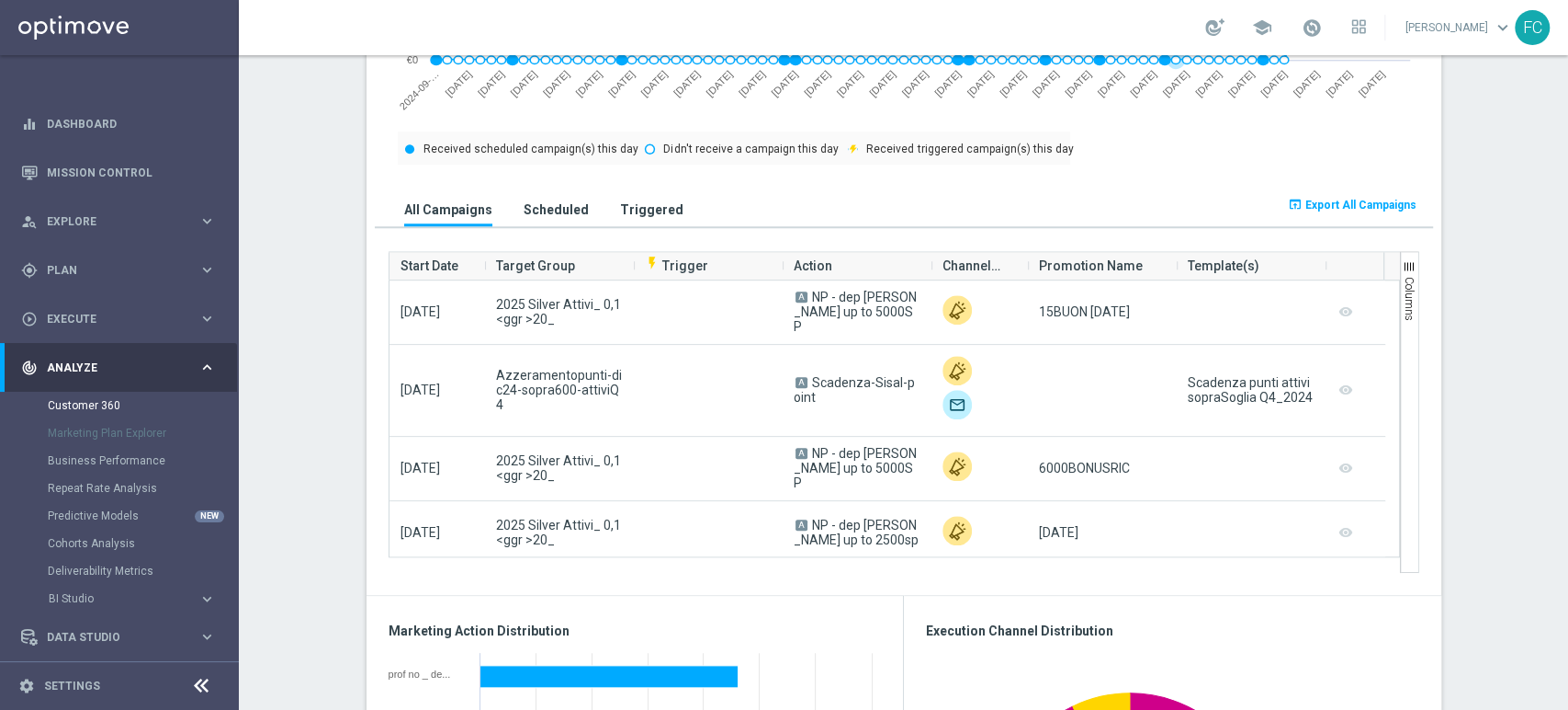
scroll to position [1225, 0]
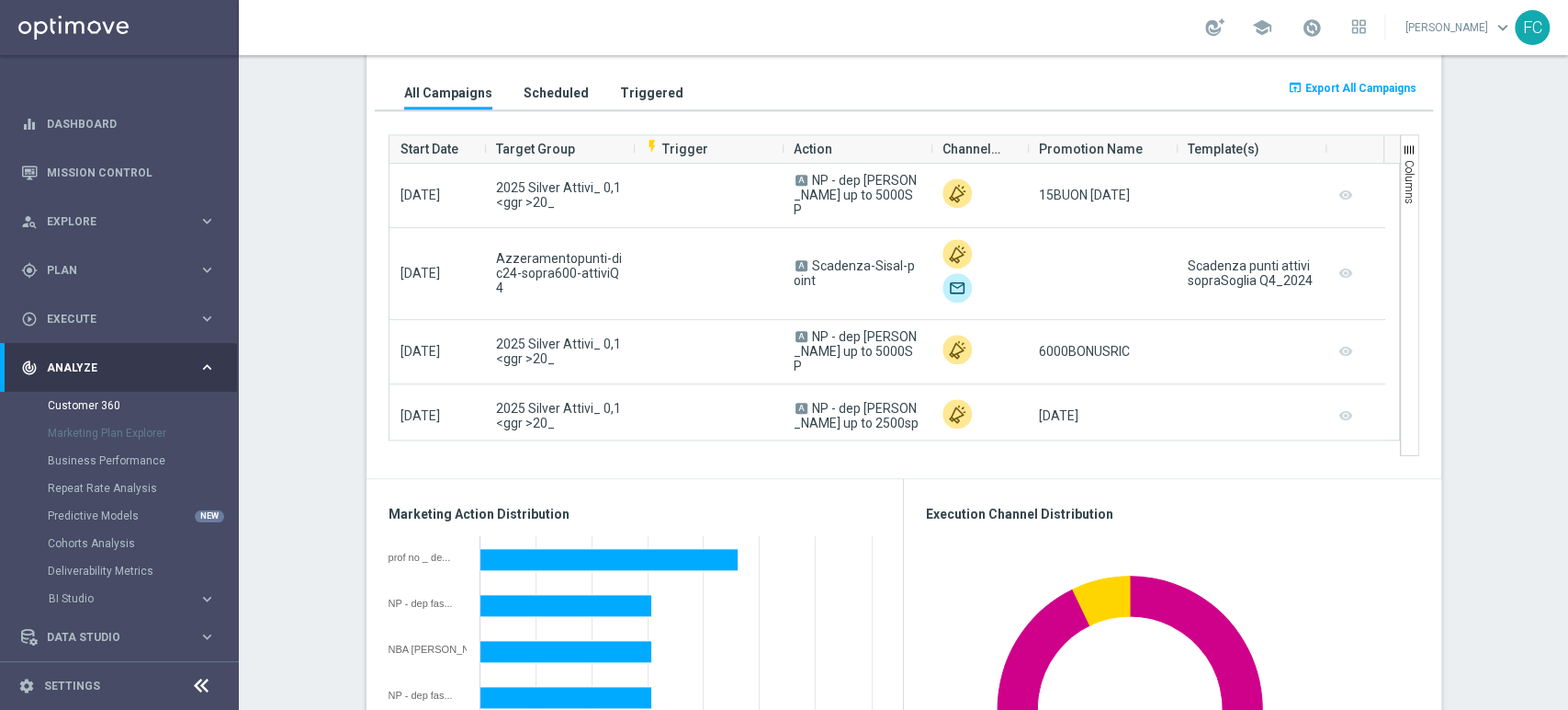
click at [1357, 85] on span "Export All Campaigns" at bounding box center [1361, 88] width 112 height 12
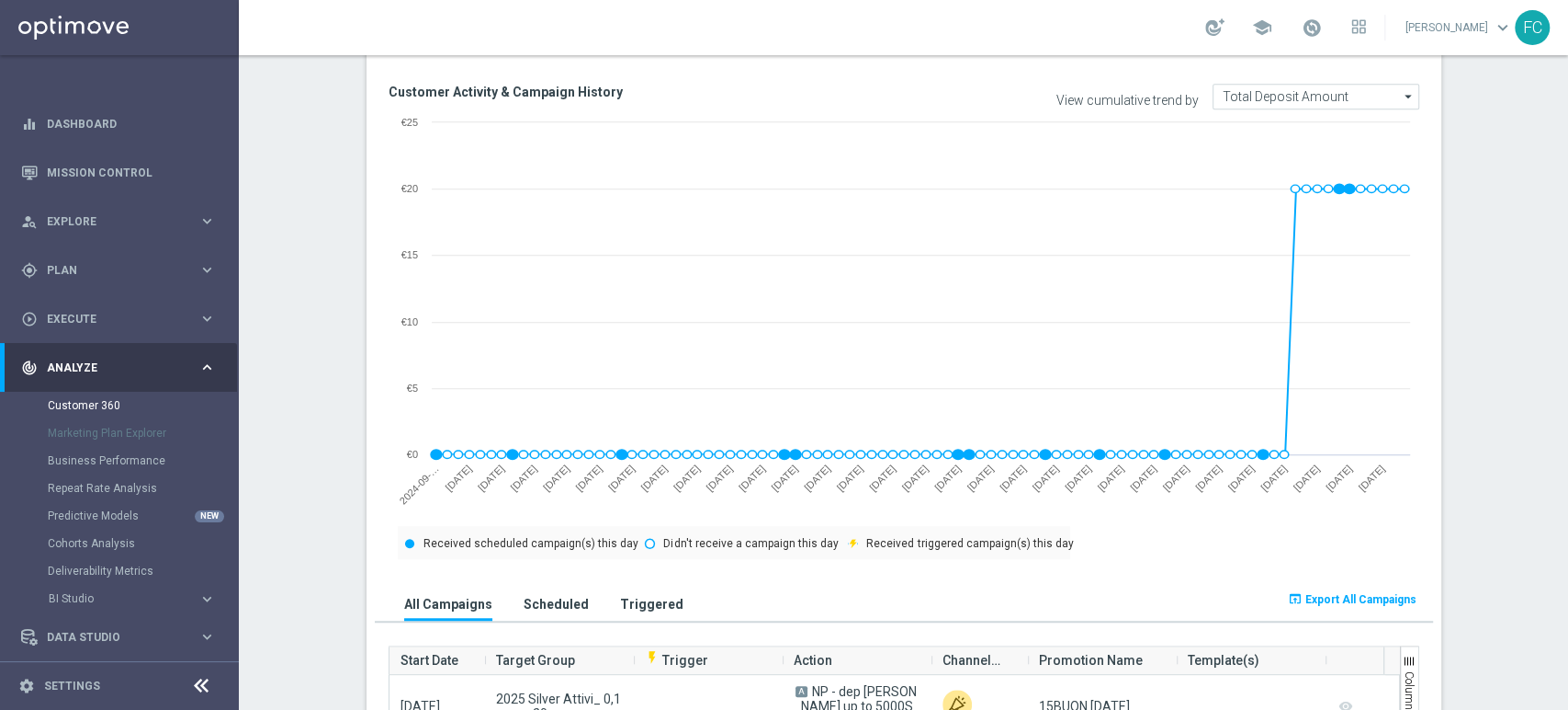
scroll to position [408, 0]
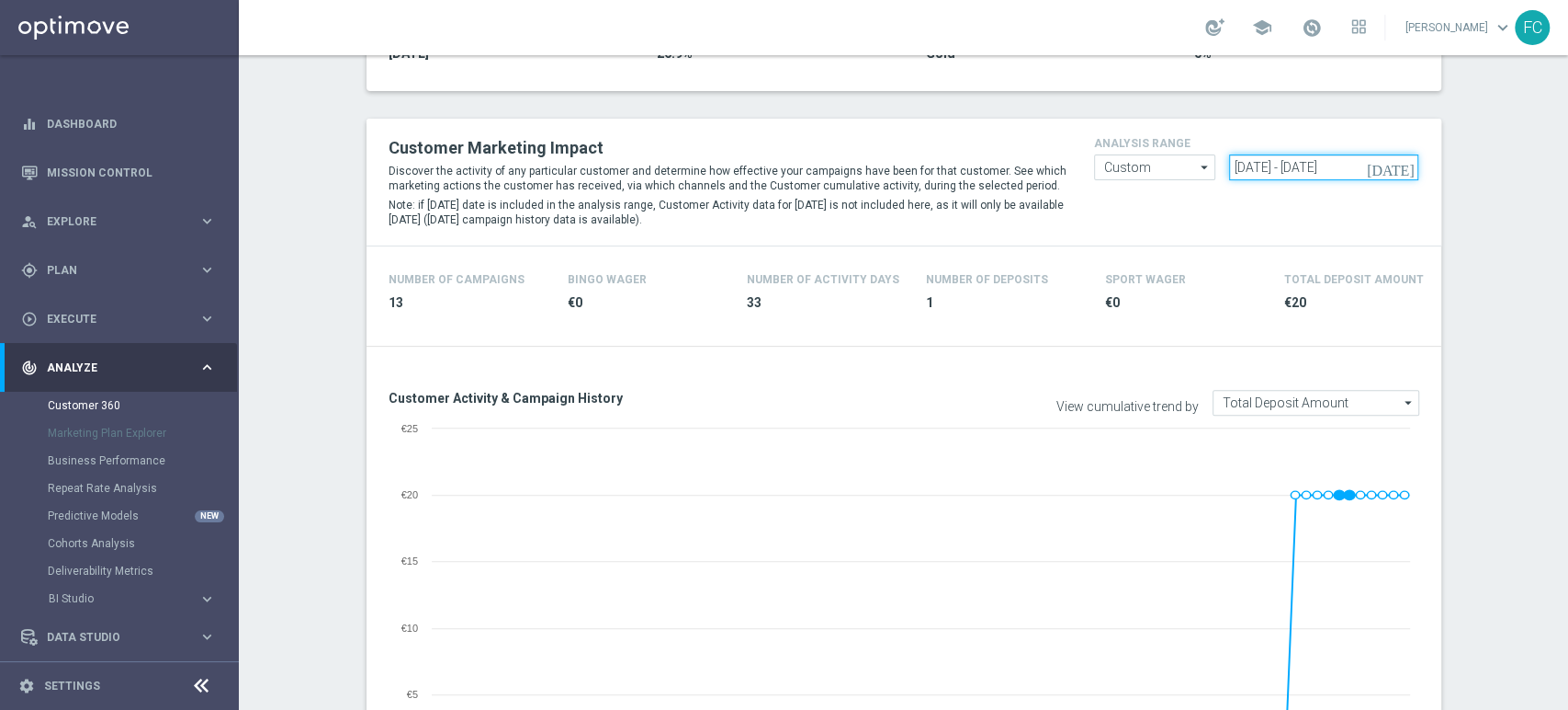
drag, startPoint x: 1378, startPoint y: 171, endPoint x: 678, endPoint y: 173, distance: 700.0
click at [793, 169] on div "Customer Marketing Impact Discover the activity of any particular customer and …" at bounding box center [904, 182] width 1059 height 99
paste input "[DATE] - [DATE]"
type input "[DATE] - [DATE]"
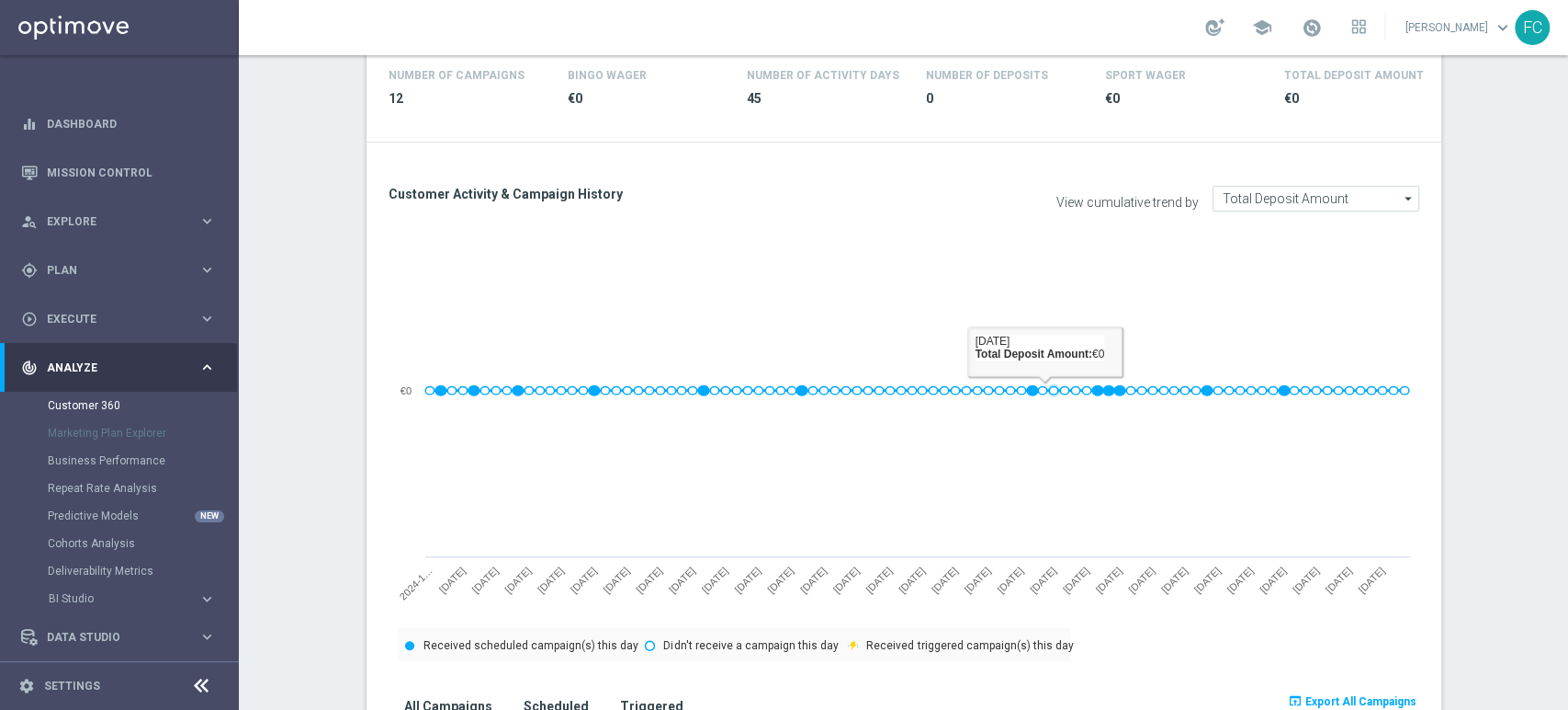
scroll to position [1021, 0]
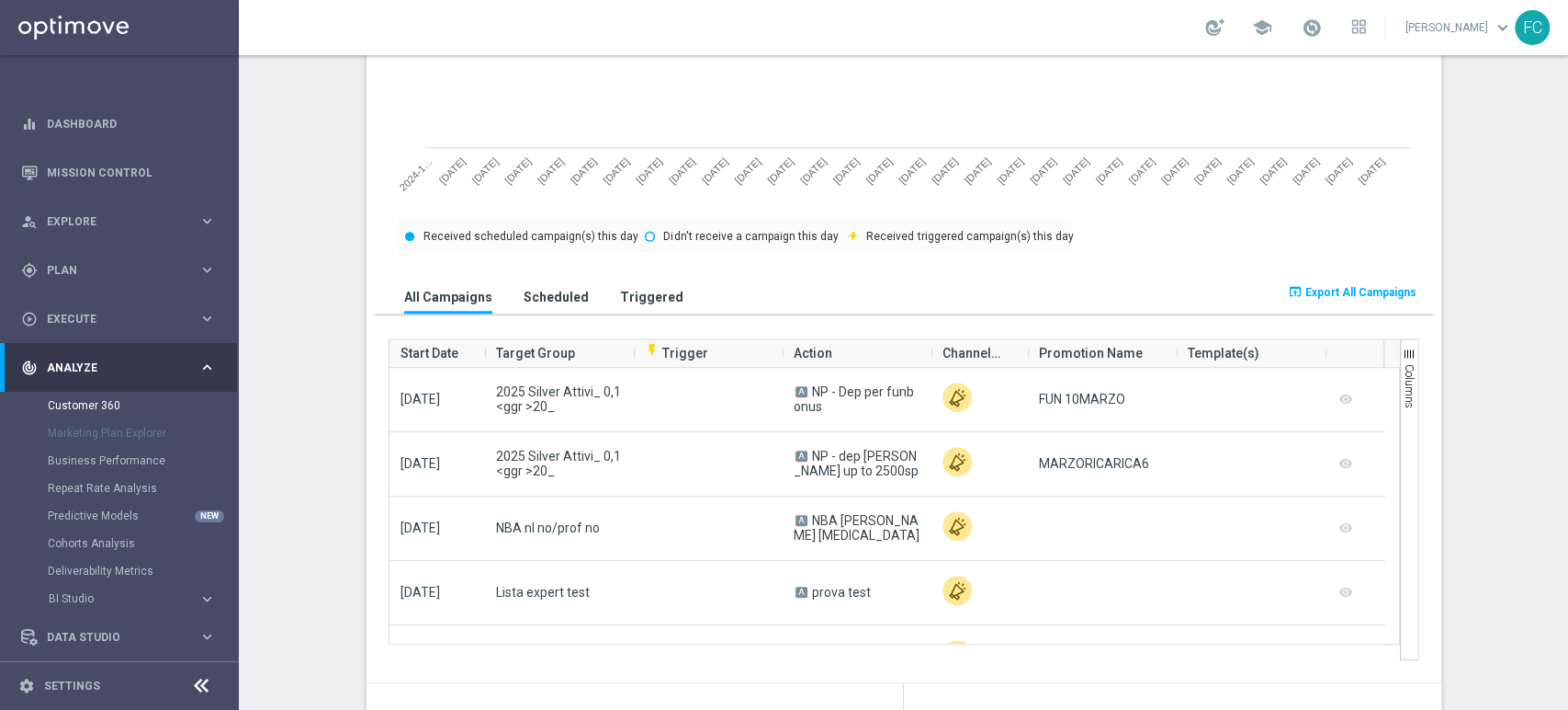
click at [1316, 295] on span "Export All Campaigns" at bounding box center [1361, 292] width 112 height 12
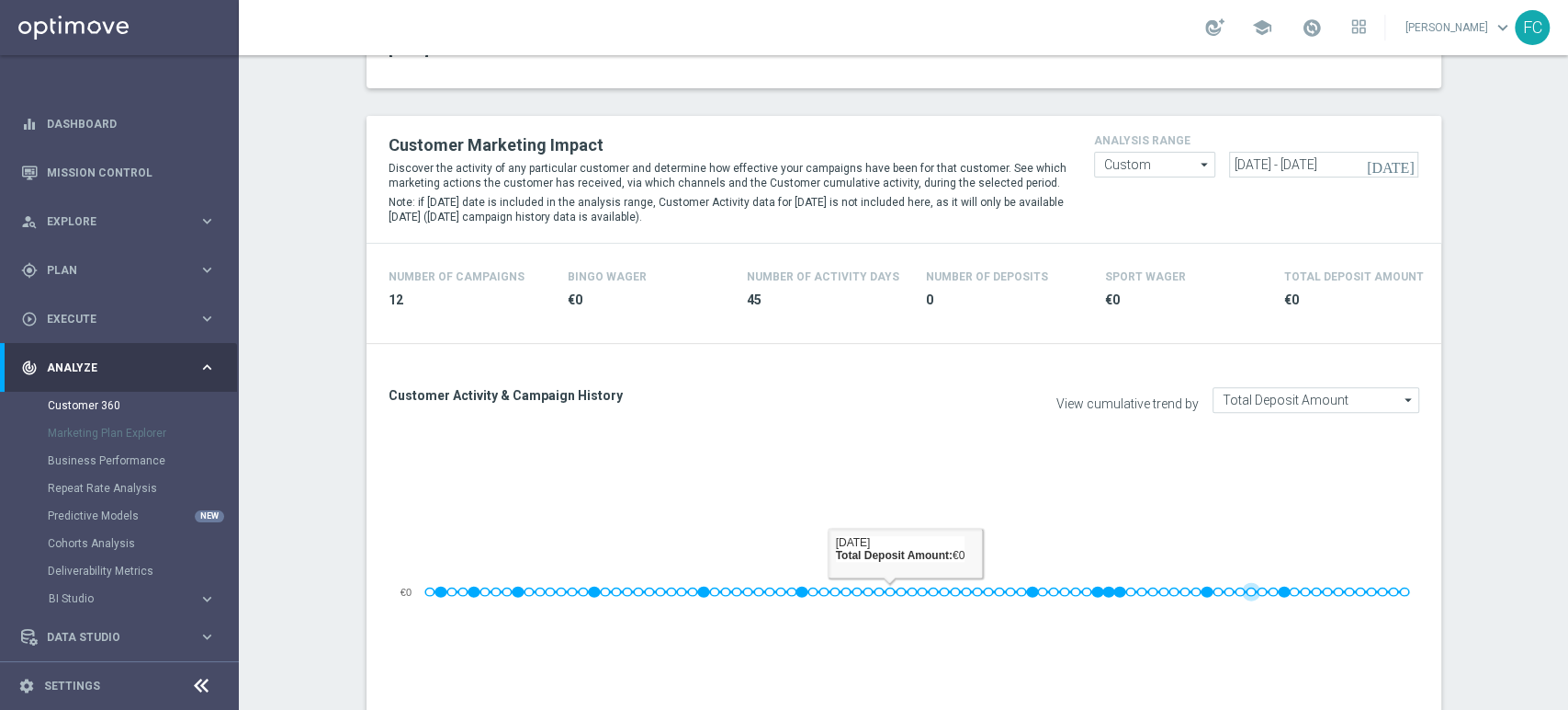
scroll to position [408, 0]
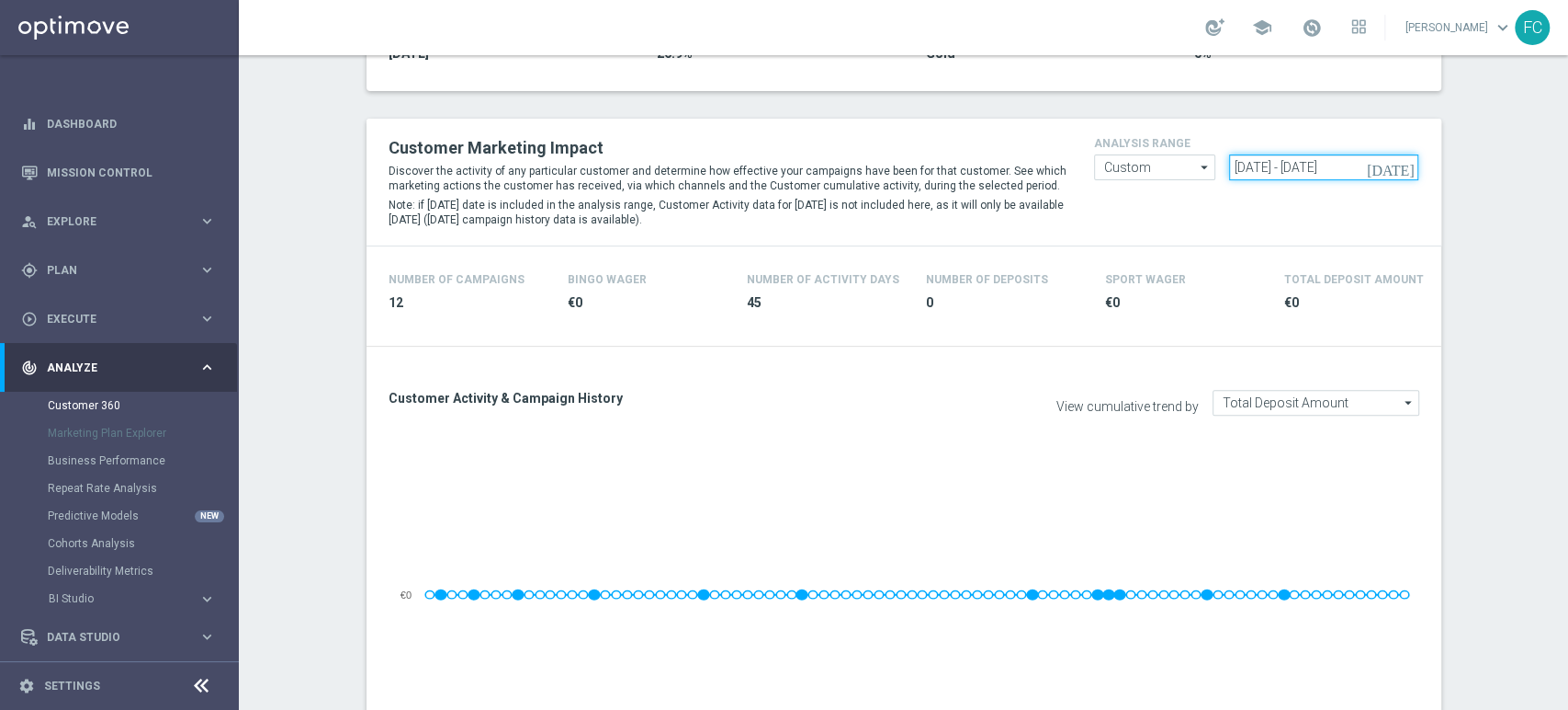
drag, startPoint x: 1388, startPoint y: 161, endPoint x: 918, endPoint y: 166, distance: 470.0
click at [928, 168] on div "Customer Marketing Impact Discover the activity of any particular customer and …" at bounding box center [904, 182] width 1059 height 99
paste input "[DATE] - [DATE]"
type input "[DATE] - [DATE]"
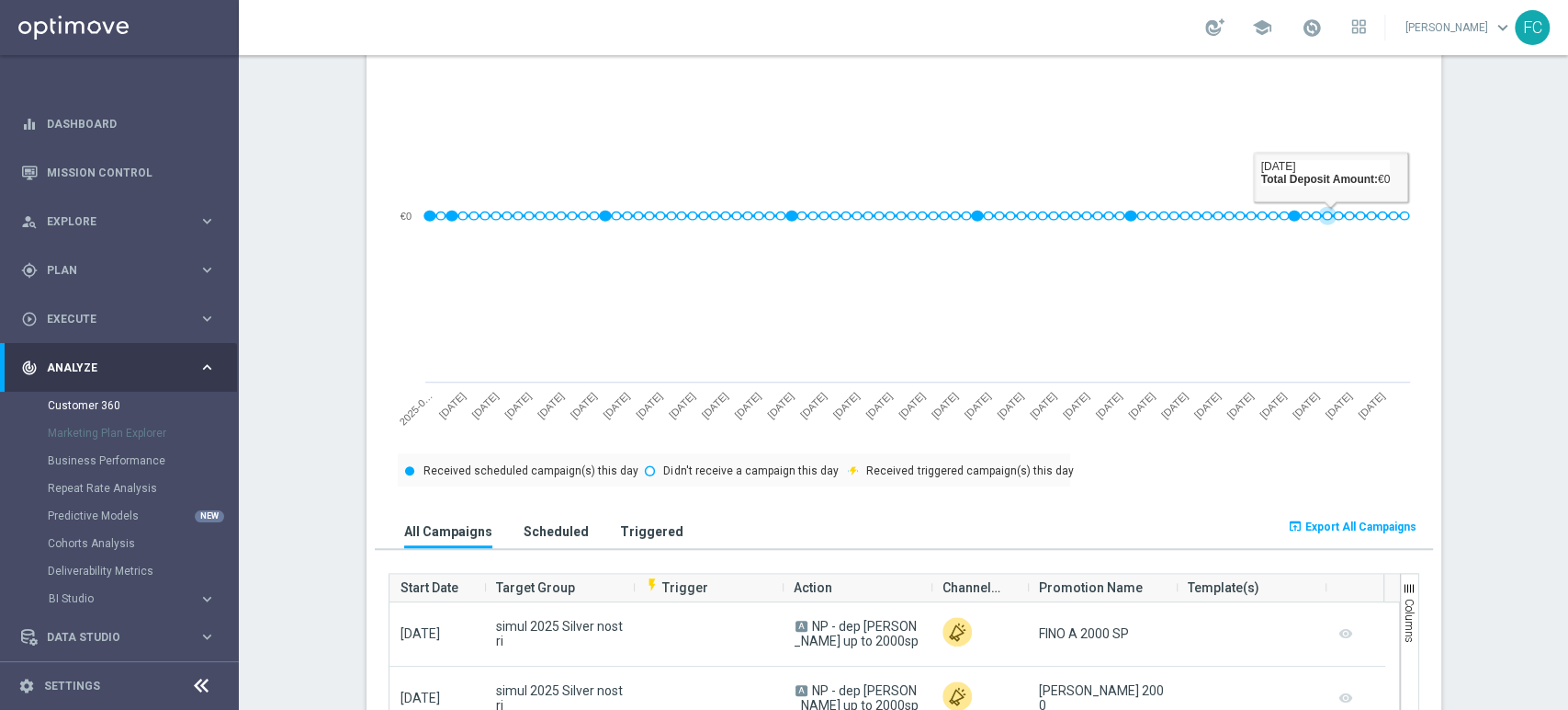
scroll to position [919, 0]
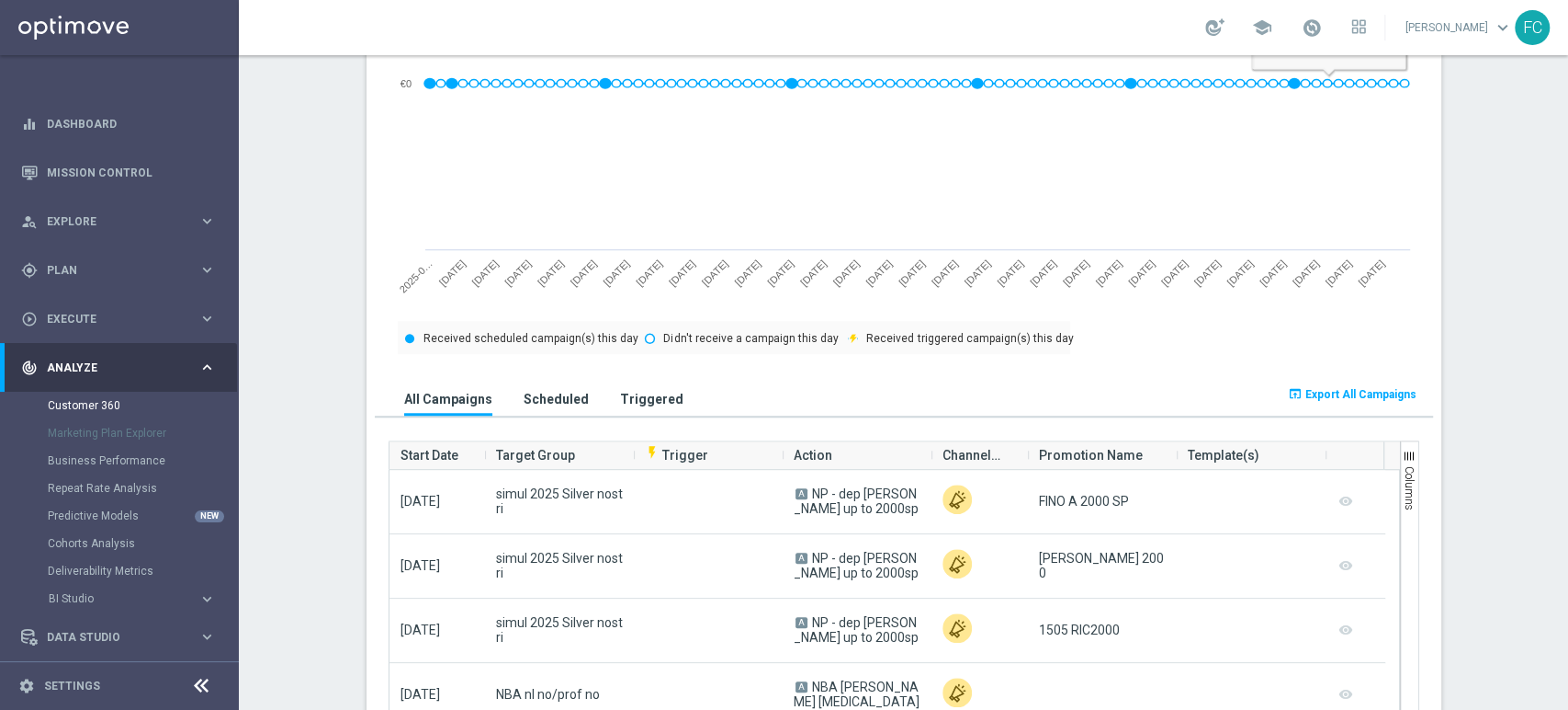
click at [1357, 394] on span "Export All Campaigns" at bounding box center [1361, 394] width 112 height 12
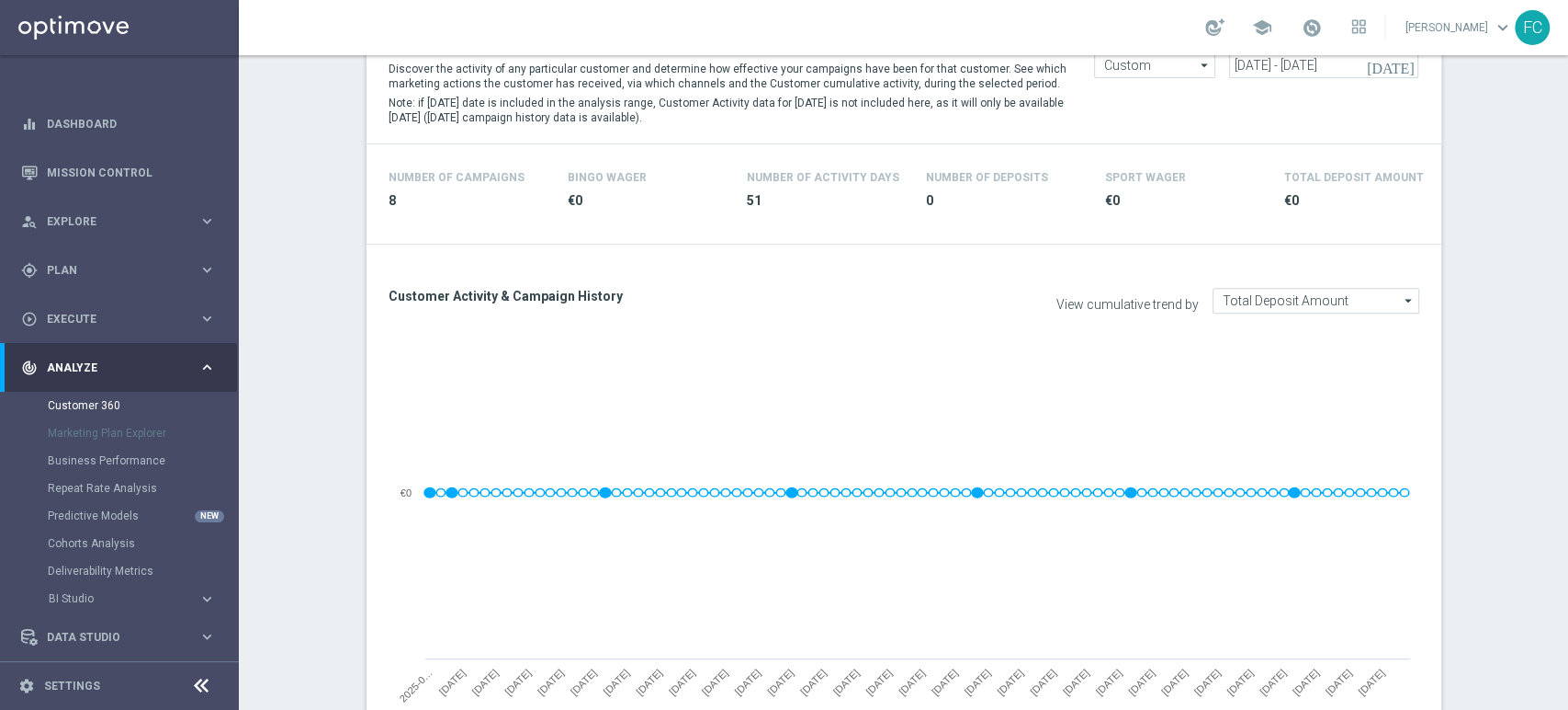
scroll to position [0, 0]
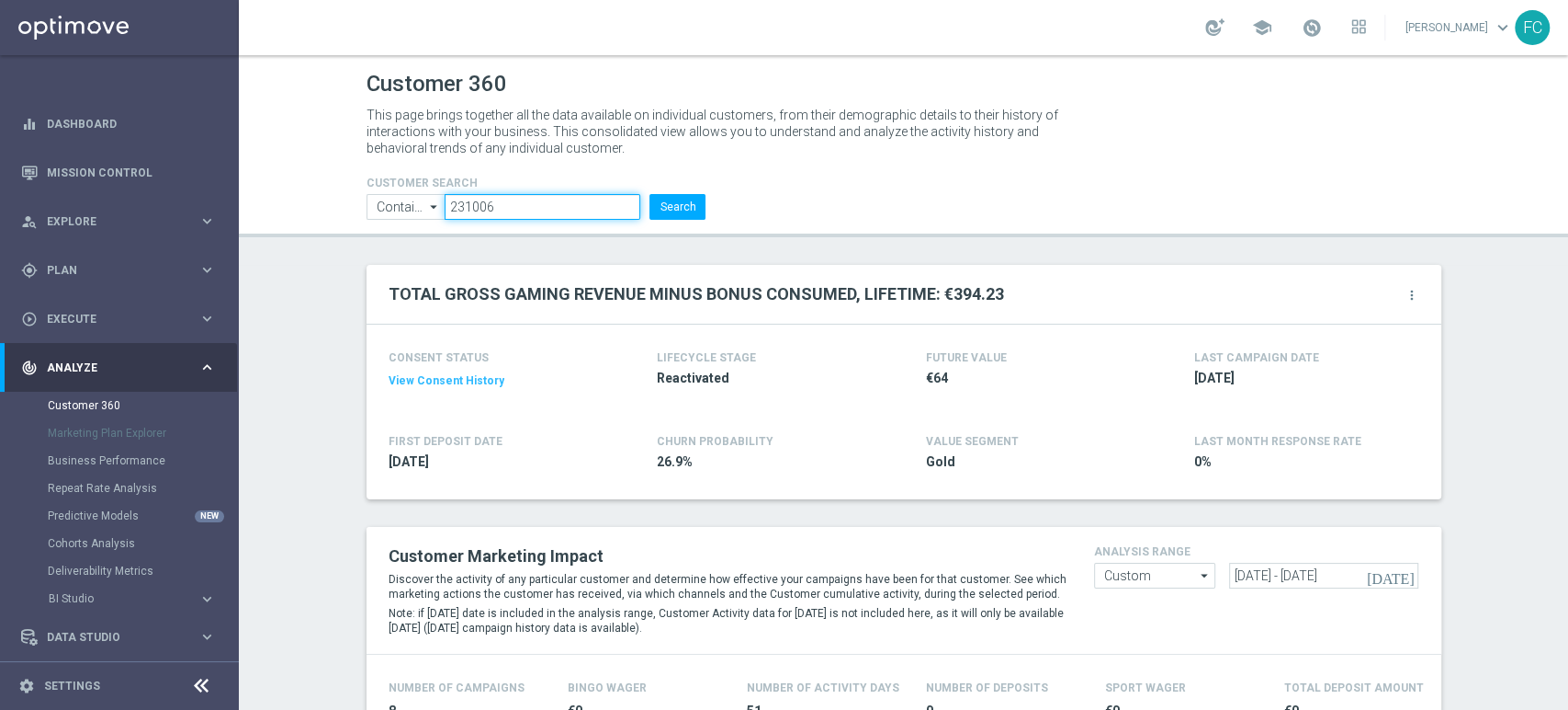
drag, startPoint x: 532, startPoint y: 210, endPoint x: 293, endPoint y: 176, distance: 241.4
click at [296, 176] on header "Customer 360 This page brings together all the data available on individual cus…" at bounding box center [903, 146] width 1330 height 182
paste input "6300000"
type input "6300000"
click at [650, 194] on button "Search" at bounding box center [677, 206] width 56 height 26
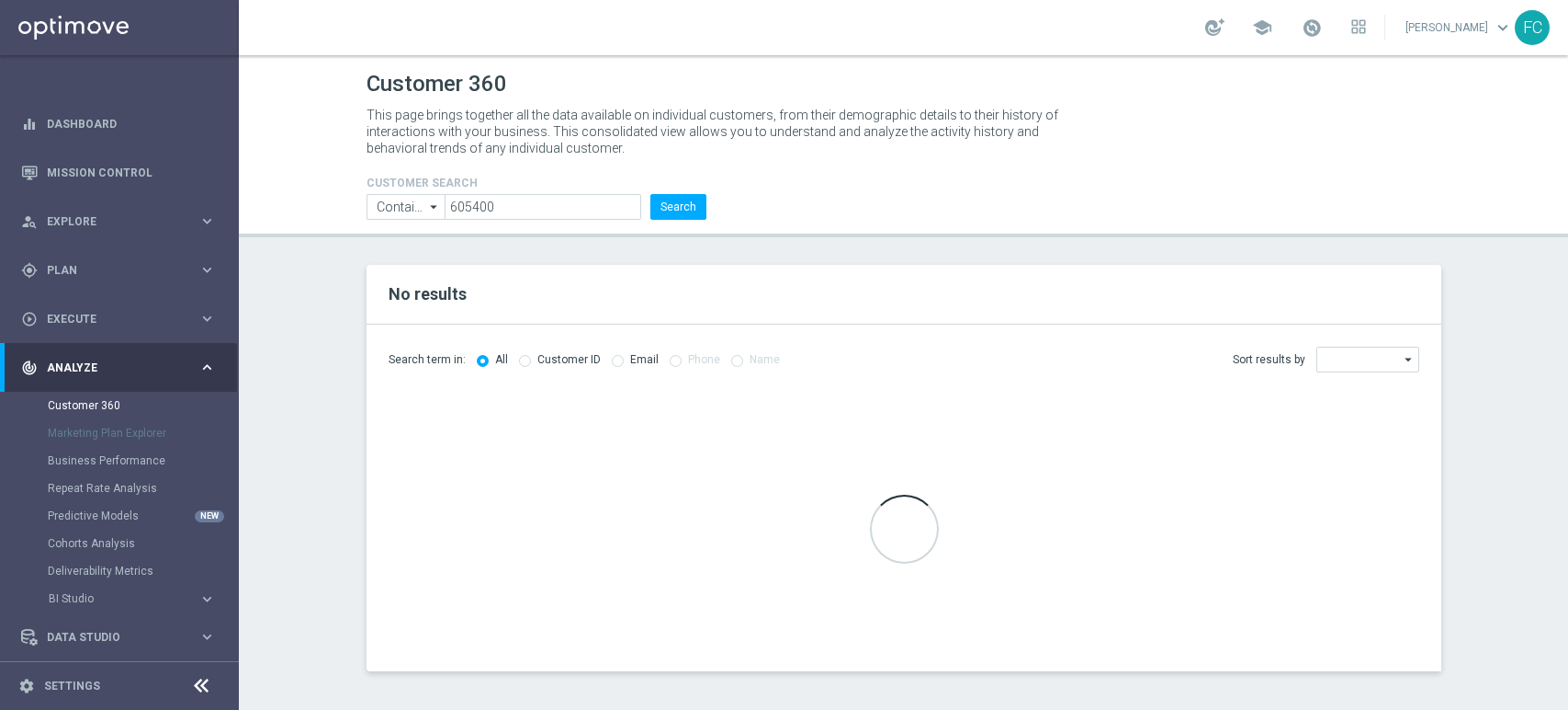
type input "Customer ID"
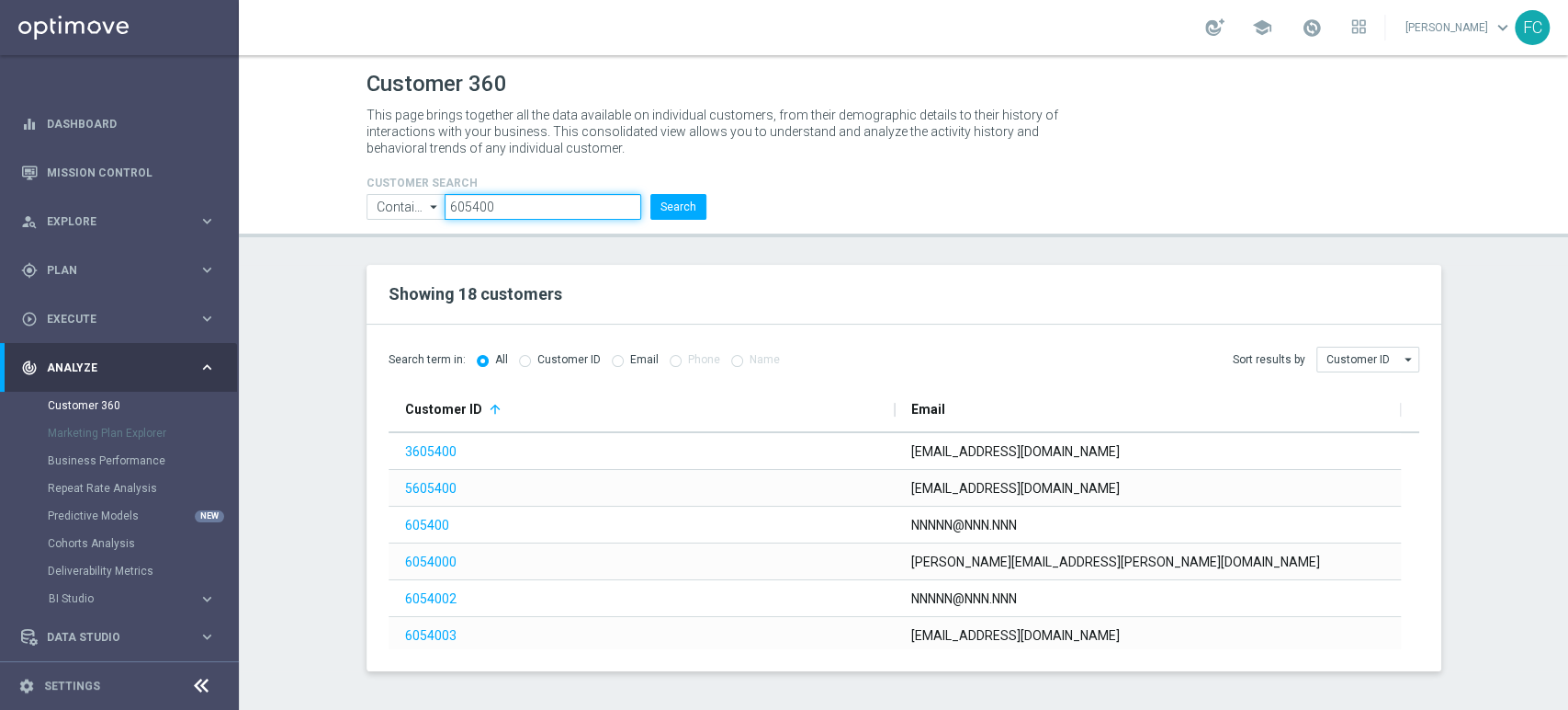
drag, startPoint x: 520, startPoint y: 212, endPoint x: 272, endPoint y: 219, distance: 248.1
click at [275, 219] on header "Customer 360 This page brings together all the data available on individual cus…" at bounding box center [903, 146] width 1330 height 182
paste input "600"
type input "6060000"
click at [691, 214] on button "Search" at bounding box center [678, 206] width 56 height 26
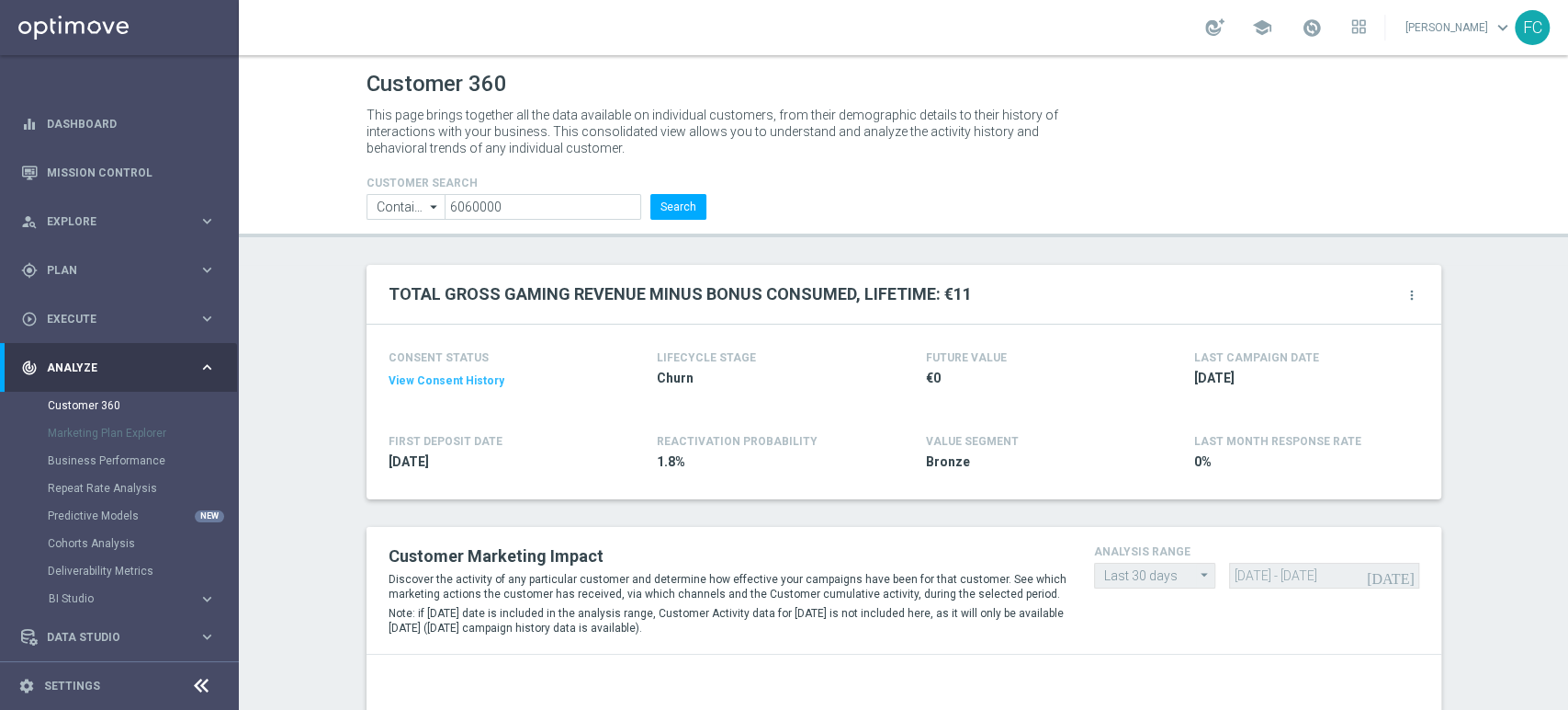
click at [1196, 572] on icon "arrow_drop_down" at bounding box center [1205, 575] width 18 height 23
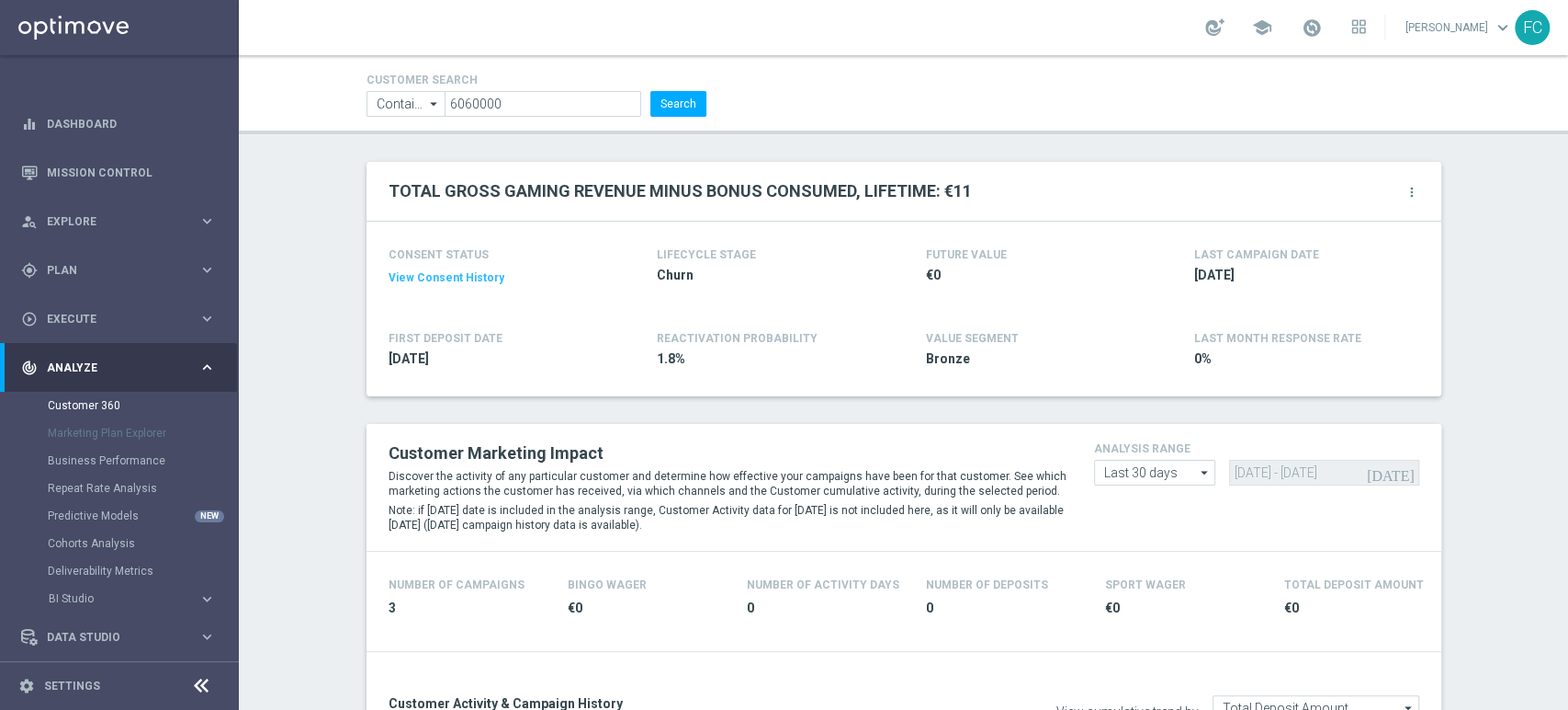
scroll to position [102, 0]
click at [1196, 474] on icon "arrow_drop_down" at bounding box center [1205, 473] width 18 height 24
click at [1144, 550] on div "Last 90 days" at bounding box center [1136, 554] width 65 height 16
type input "Last 90 days"
type input "15 Jun 2025 - 12 Sep 2025"
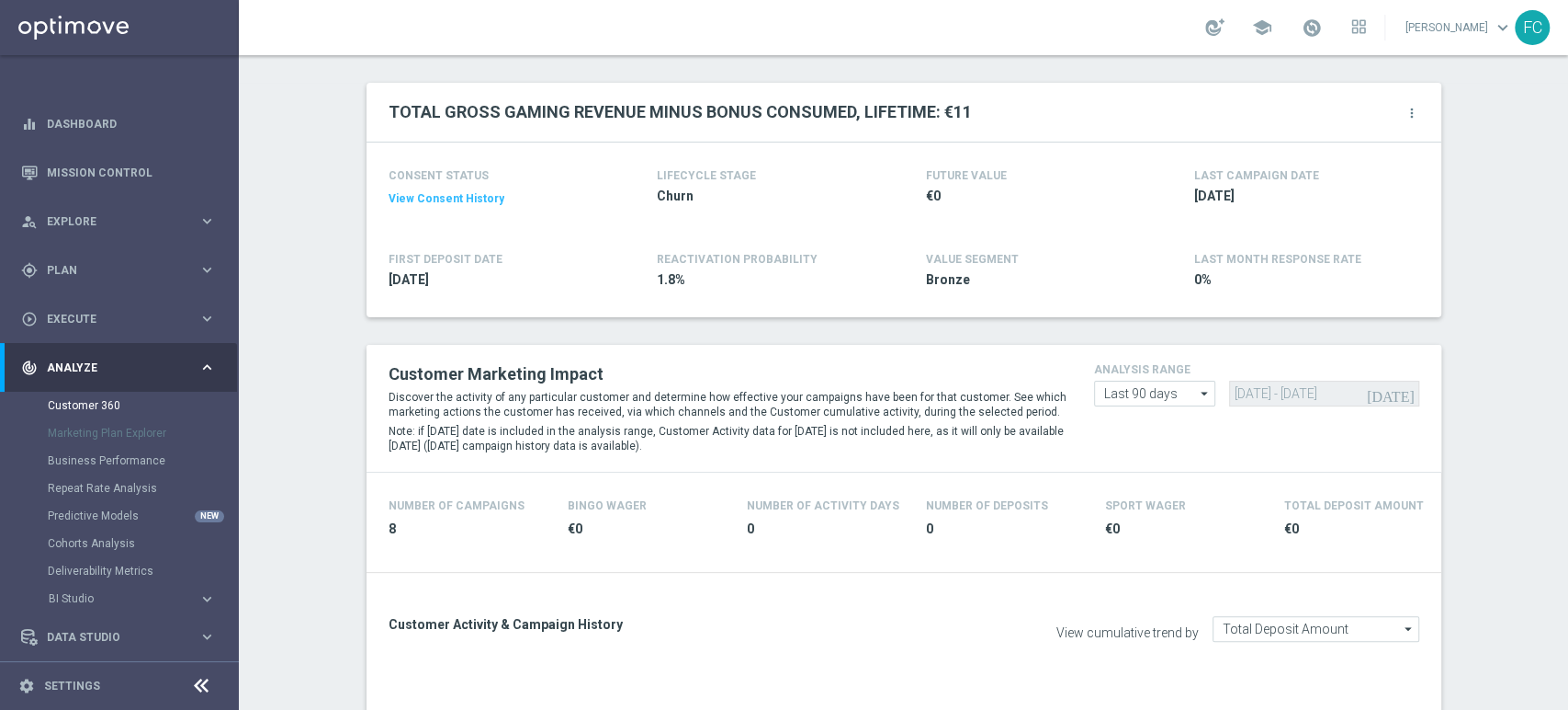
scroll to position [102, 0]
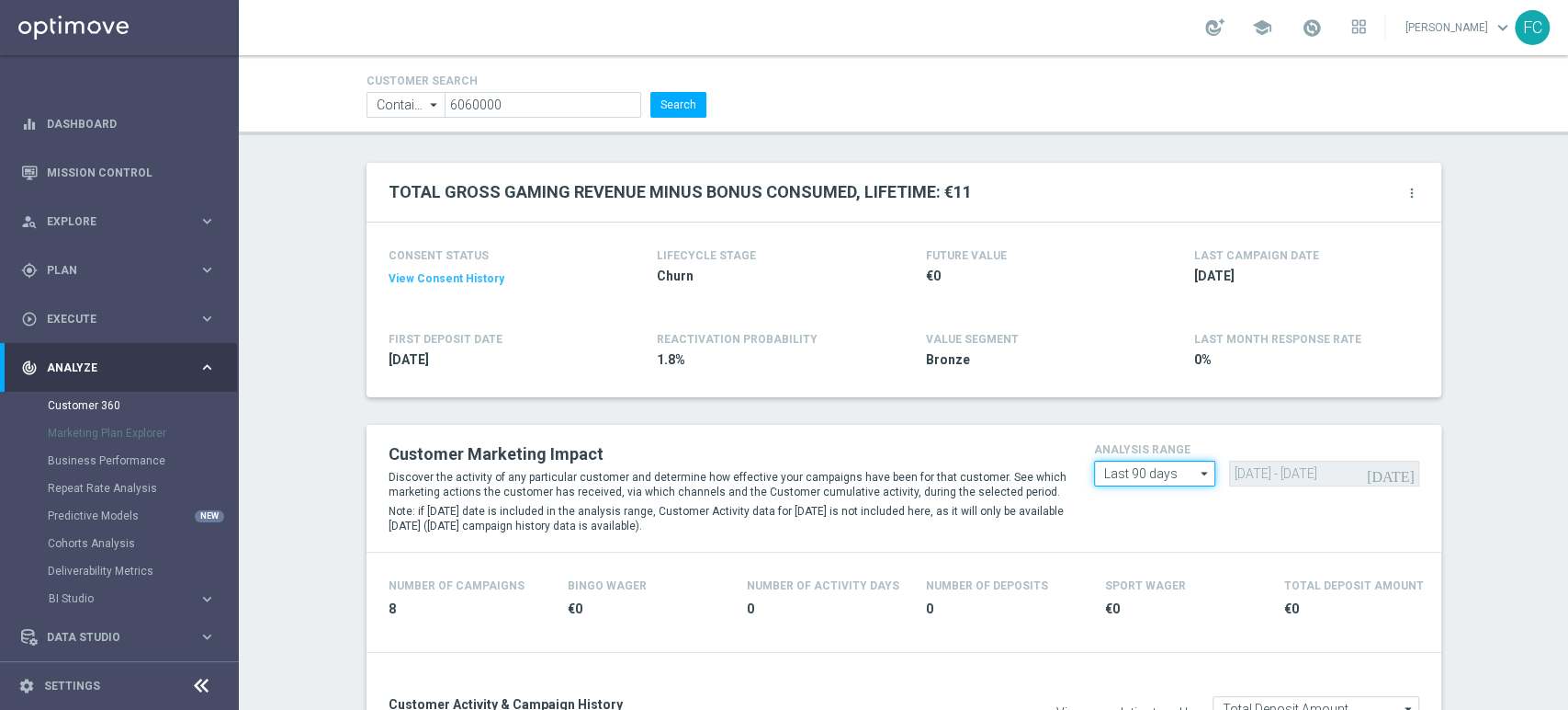
click at [1154, 485] on div "Customer Marketing Impact Discover the activity of any particular customer and …" at bounding box center [904, 489] width 1059 height 99
click at [1146, 469] on input "Last 90 days" at bounding box center [1155, 473] width 122 height 26
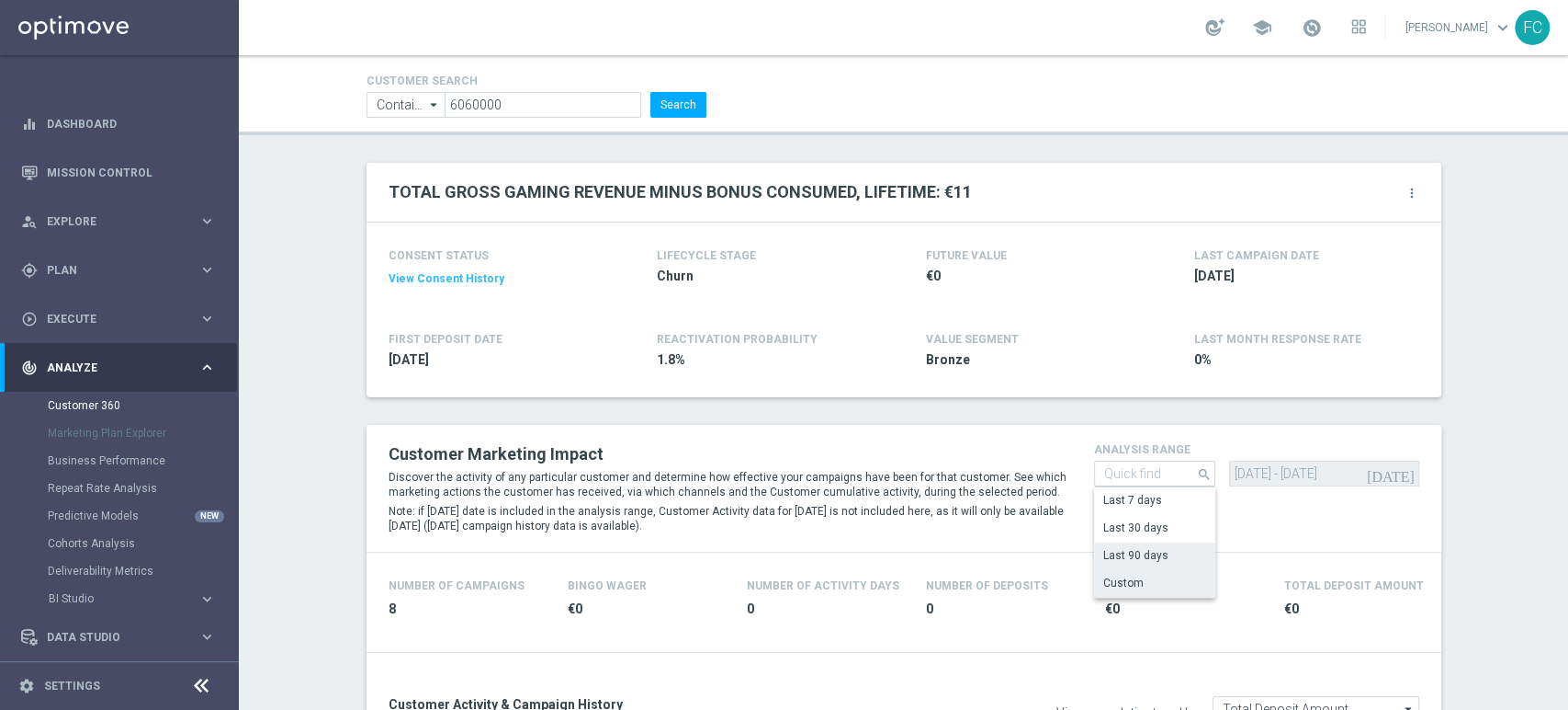
click at [1120, 587] on div "Custom" at bounding box center [1124, 582] width 40 height 16
type input "Custom"
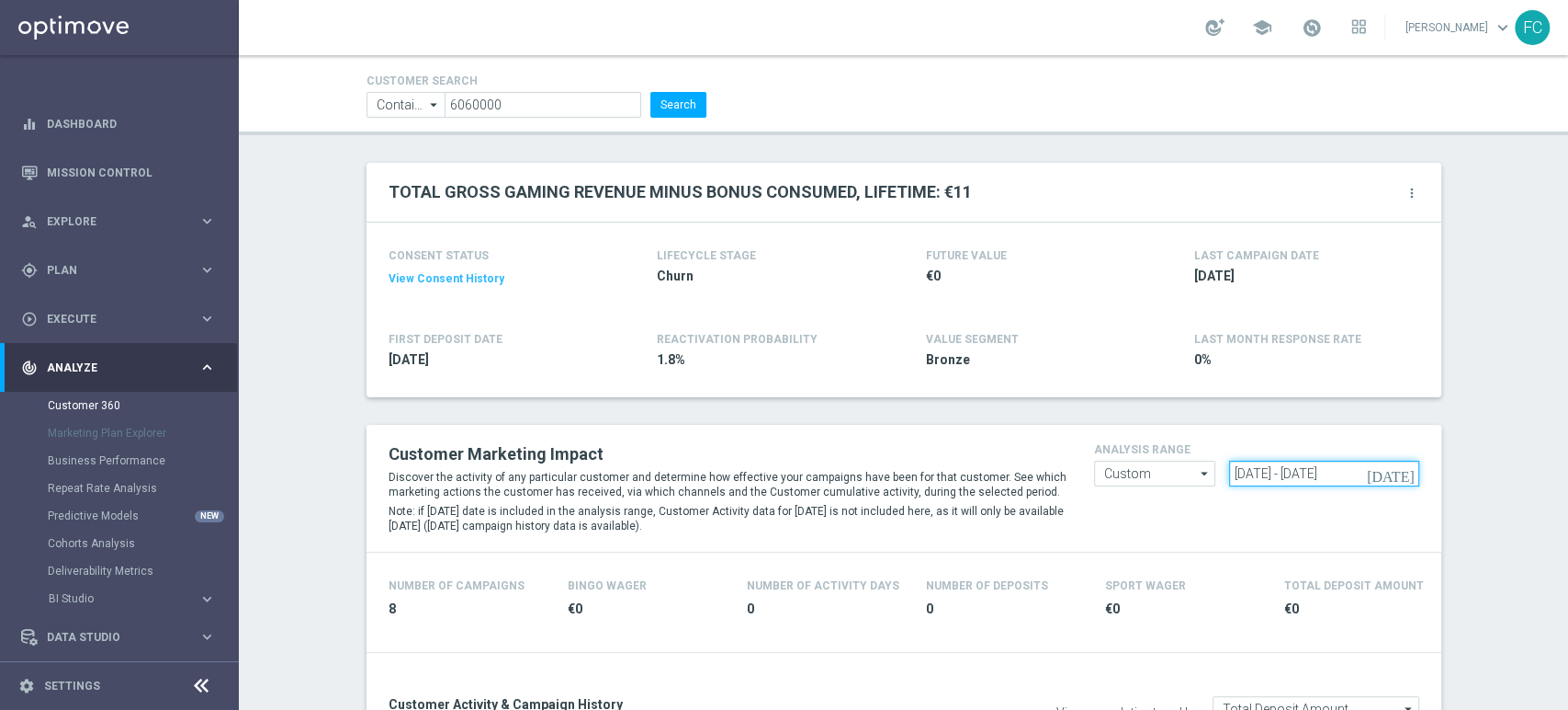
drag, startPoint x: 1167, startPoint y: 469, endPoint x: 927, endPoint y: 468, distance: 240.0
click at [927, 469] on div "Customer Marketing Impact Discover the activity of any particular customer and …" at bounding box center [904, 489] width 1059 height 99
paste input "24 Jun 2025 - 30 Jun"
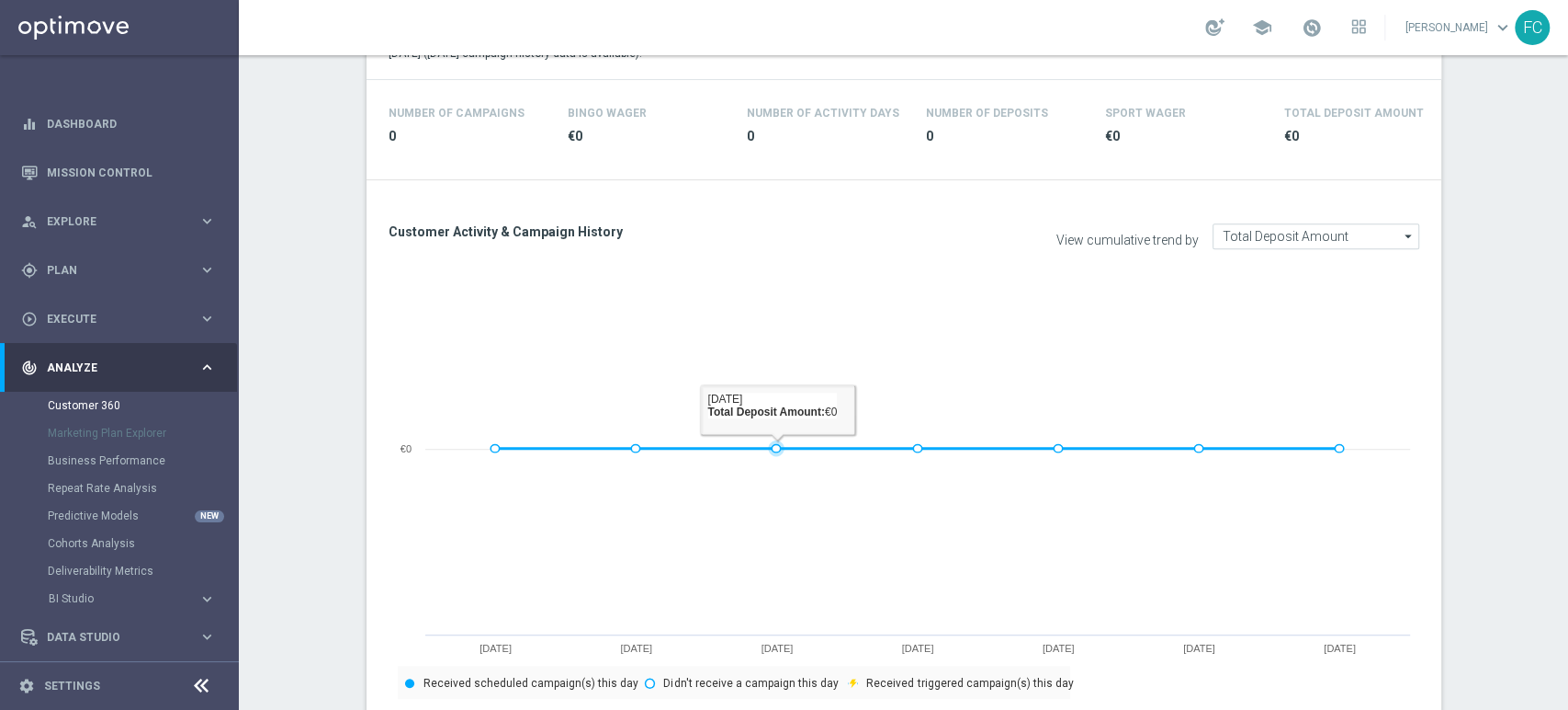
scroll to position [408, 0]
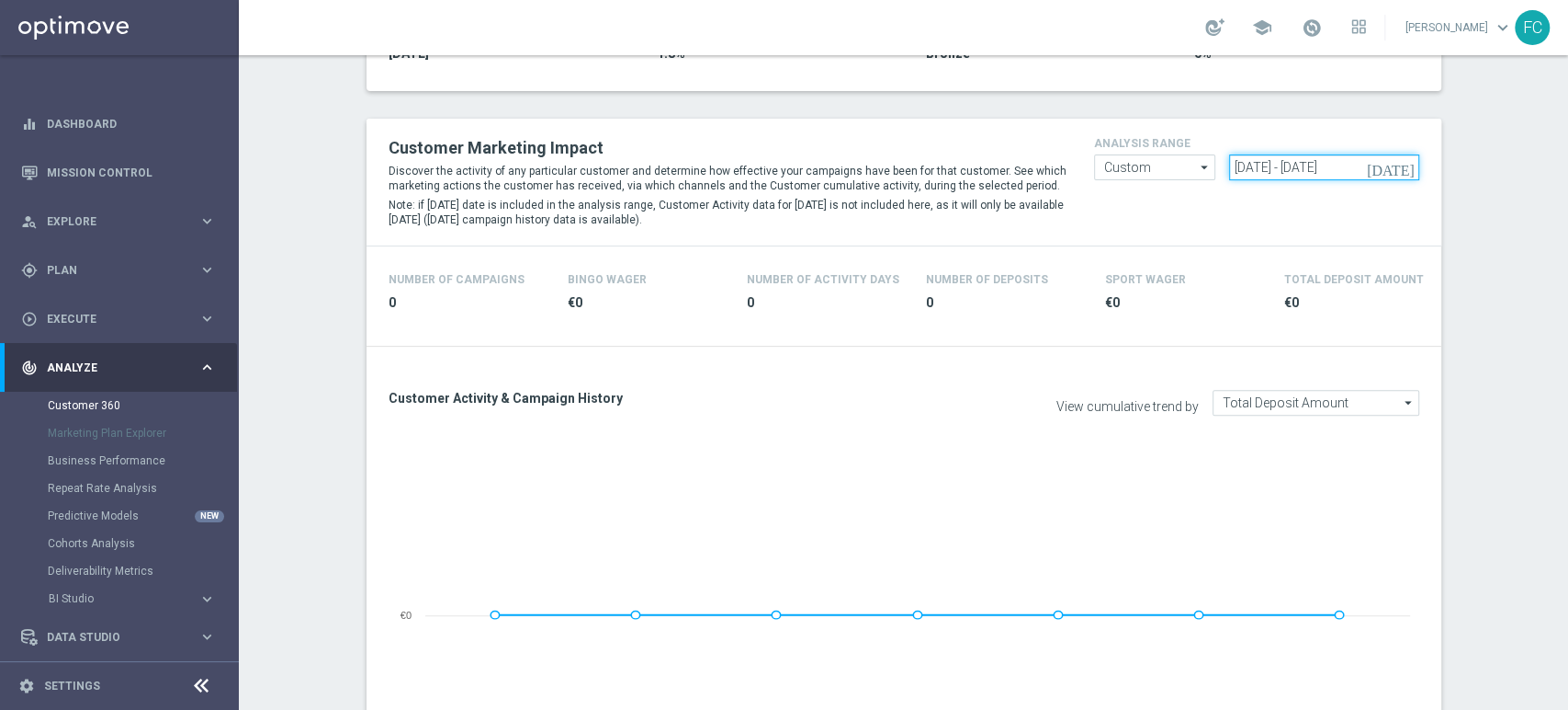
drag, startPoint x: 1376, startPoint y: 163, endPoint x: 1045, endPoint y: 173, distance: 331.2
click at [1051, 173] on div "Customer Marketing Impact Discover the activity of any particular customer and …" at bounding box center [904, 182] width 1059 height 99
paste input "7 Sep 2024 - 25 Dec 2024"
type input "[DATE] - [DATE]"
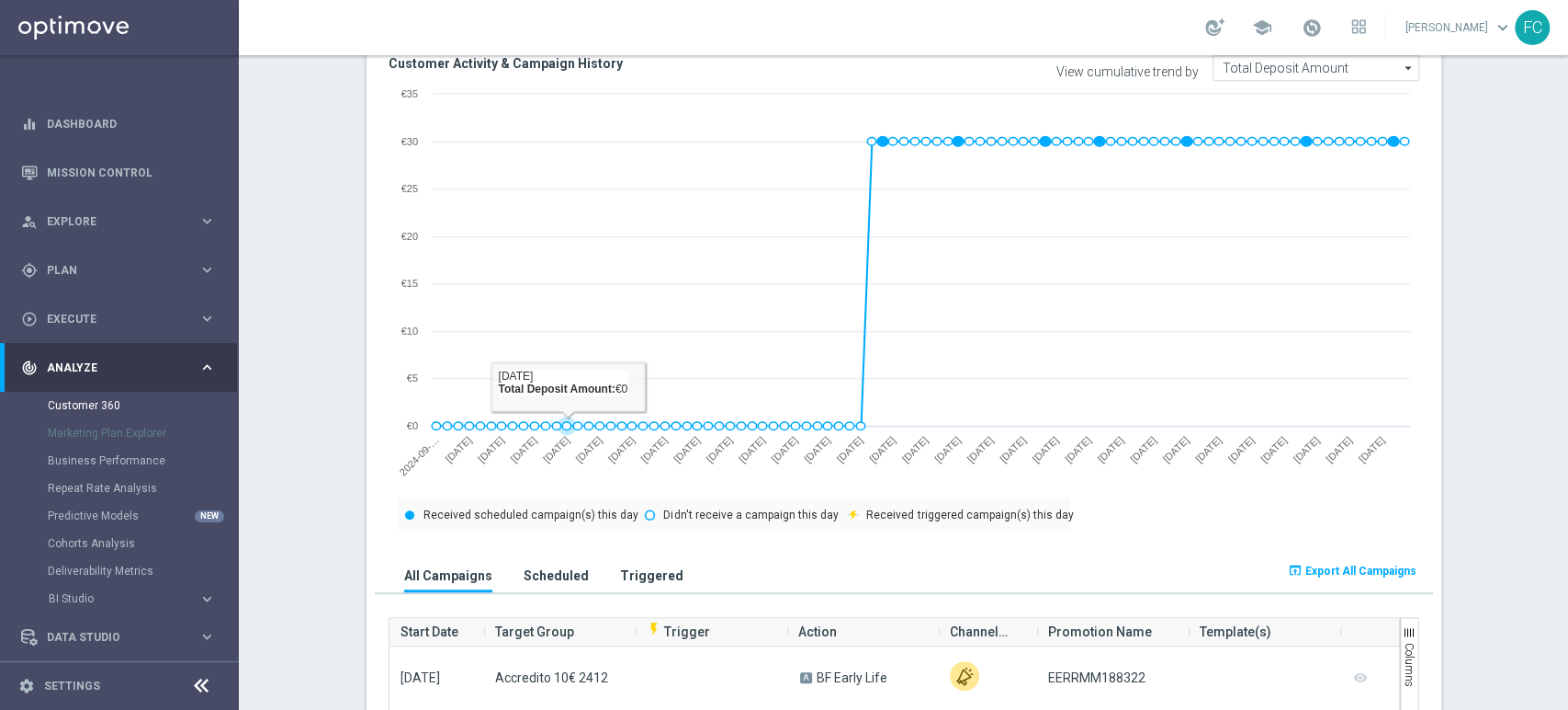
scroll to position [1021, 0]
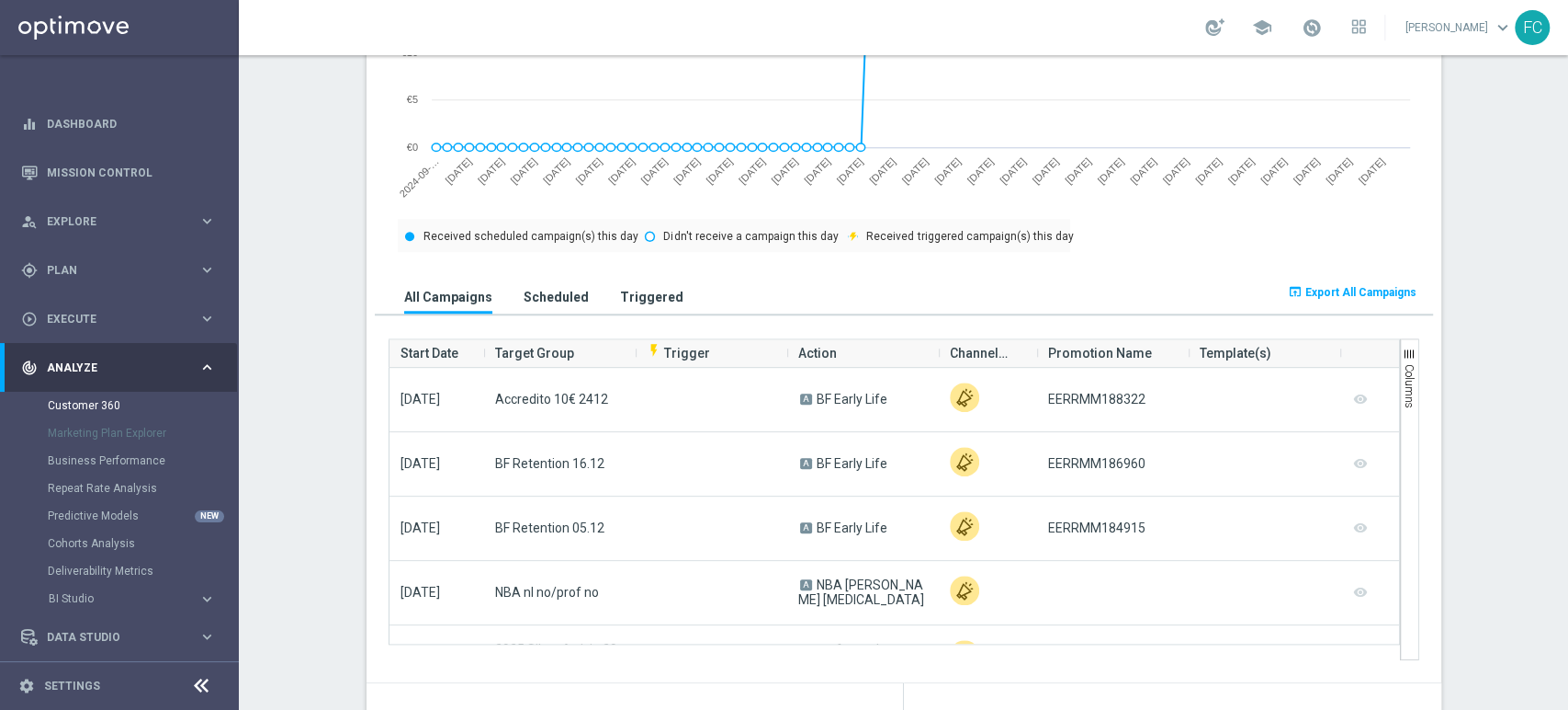
click at [1372, 290] on span "Export All Campaigns" at bounding box center [1361, 292] width 112 height 12
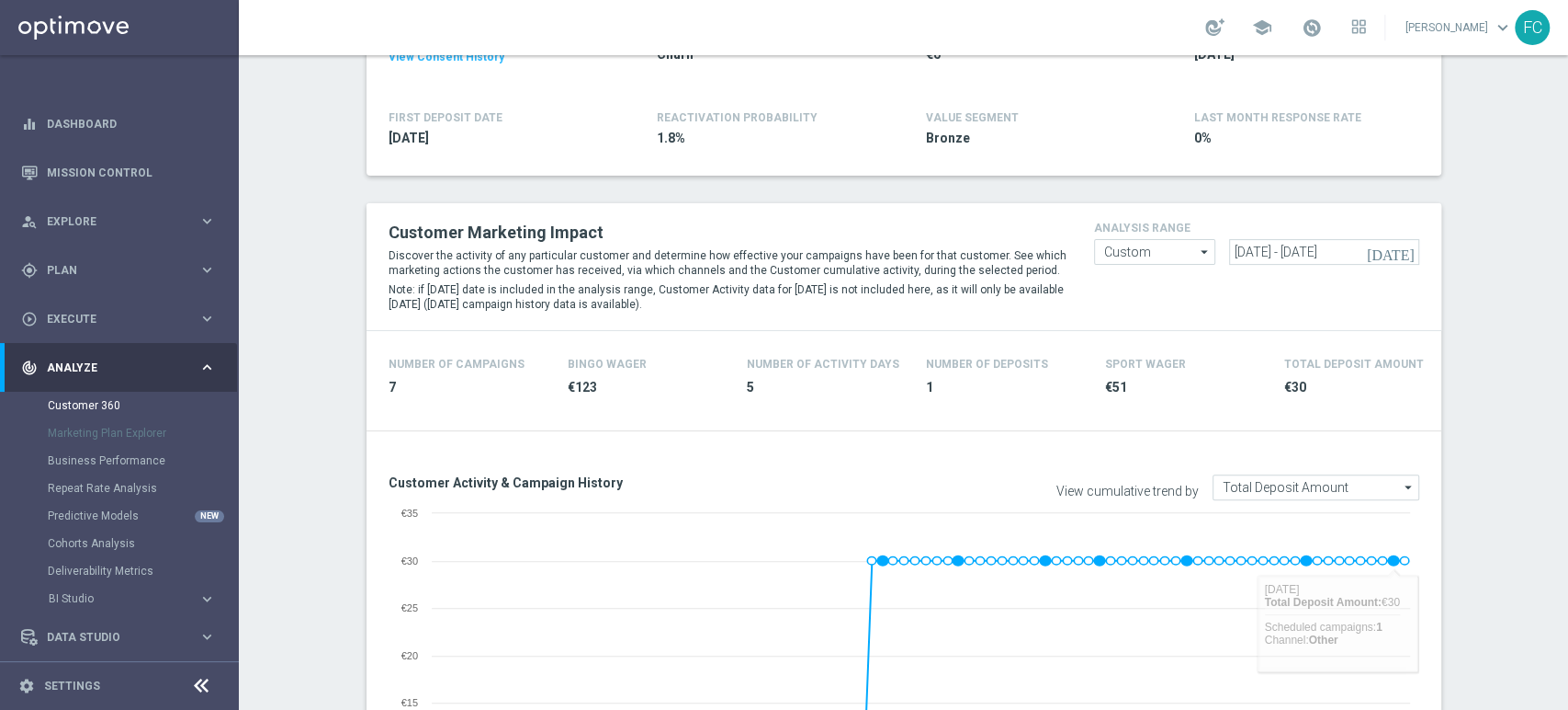
scroll to position [204, 0]
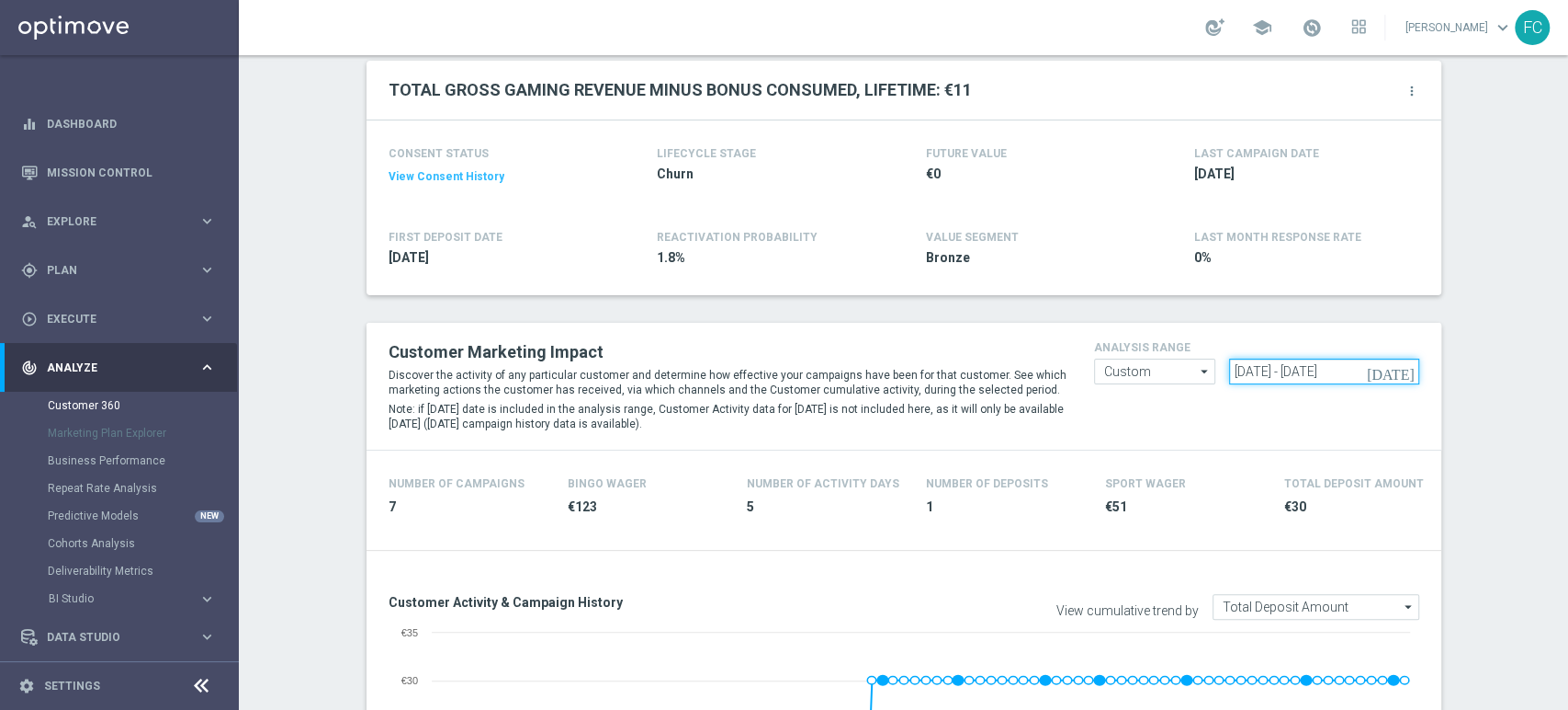
drag, startPoint x: 1374, startPoint y: 365, endPoint x: 1016, endPoint y: 389, distance: 358.8
click at [1016, 389] on div "Customer Marketing Impact Discover the activity of any particular customer and …" at bounding box center [904, 386] width 1059 height 99
paste input "[DATE] - [DATE]"
type input "[DATE] - [DATE]"
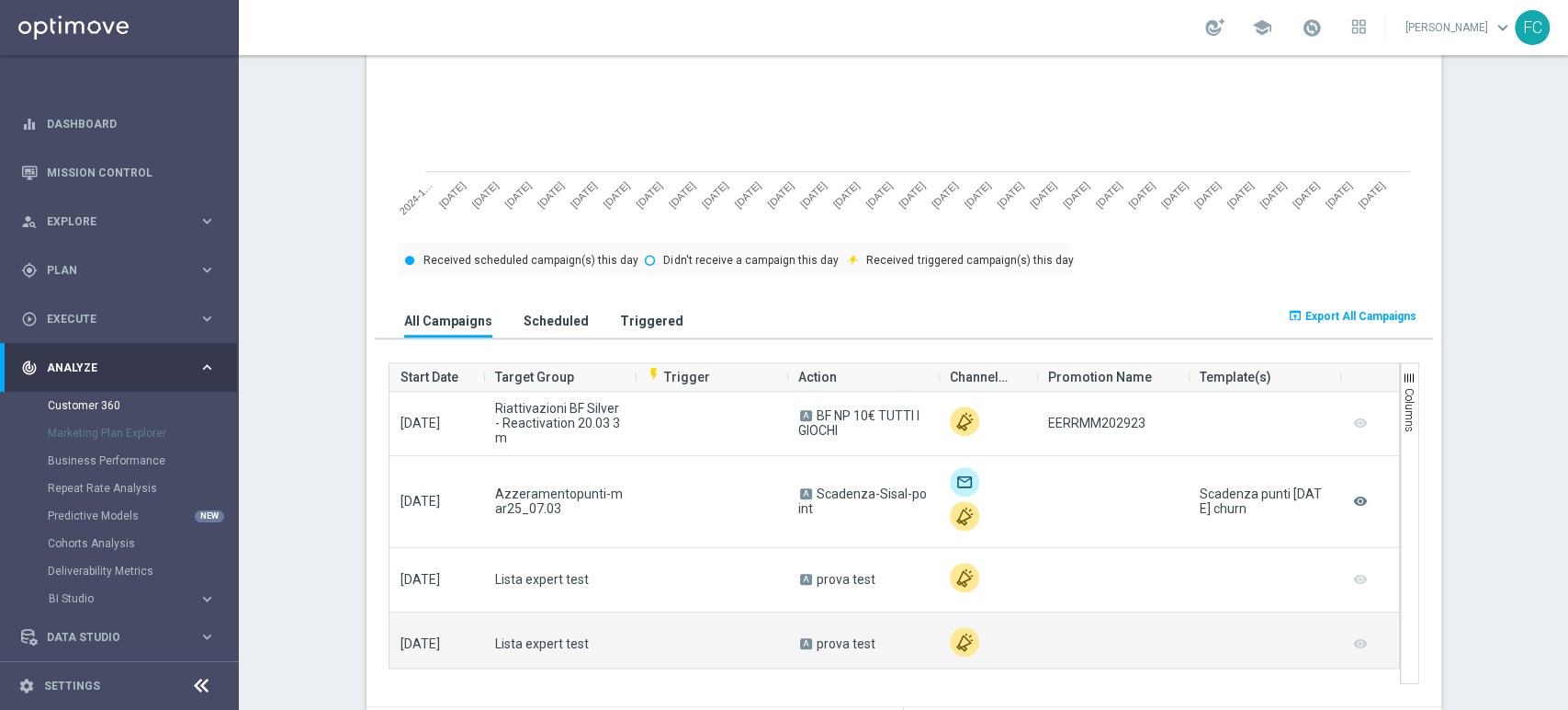
scroll to position [1123, 0]
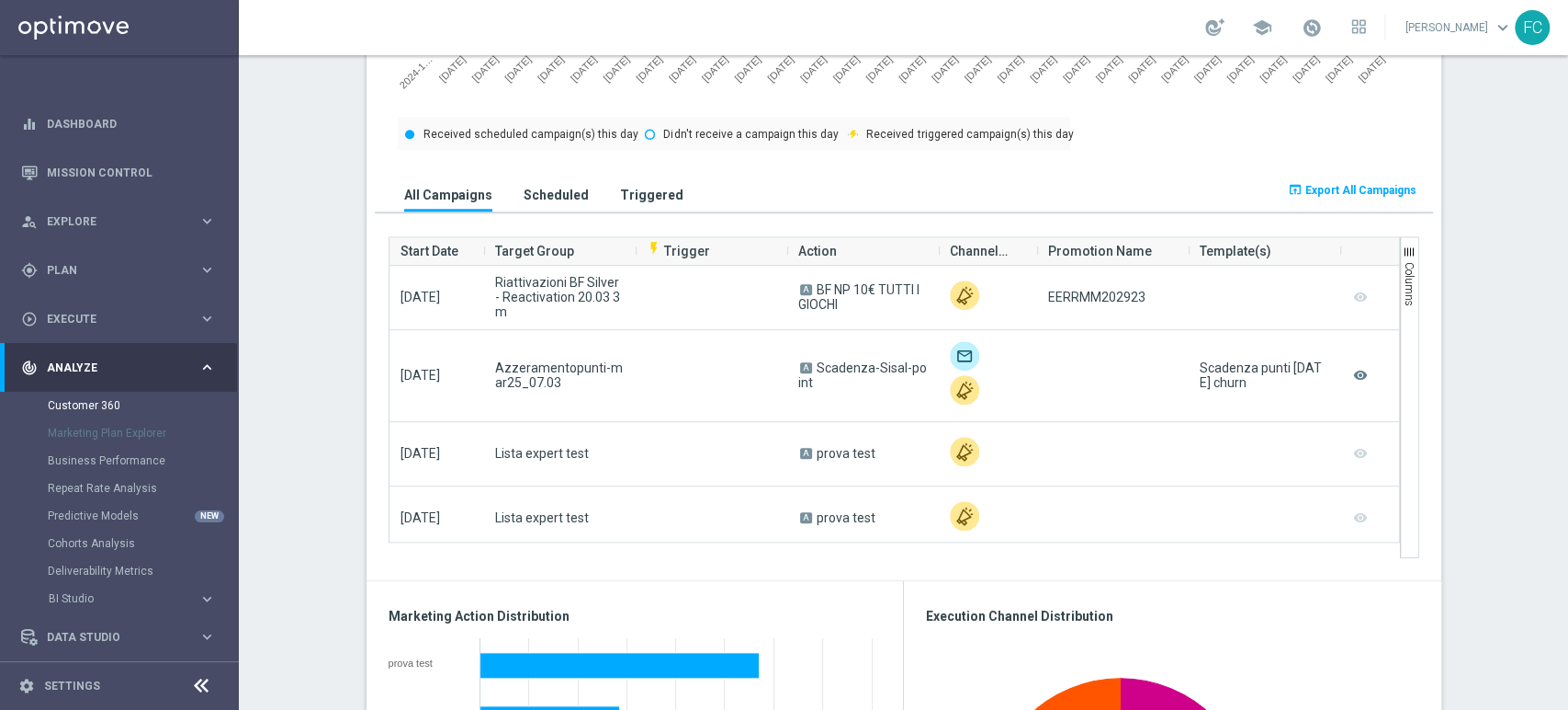
click at [1319, 185] on span "Export All Campaigns" at bounding box center [1361, 190] width 112 height 12
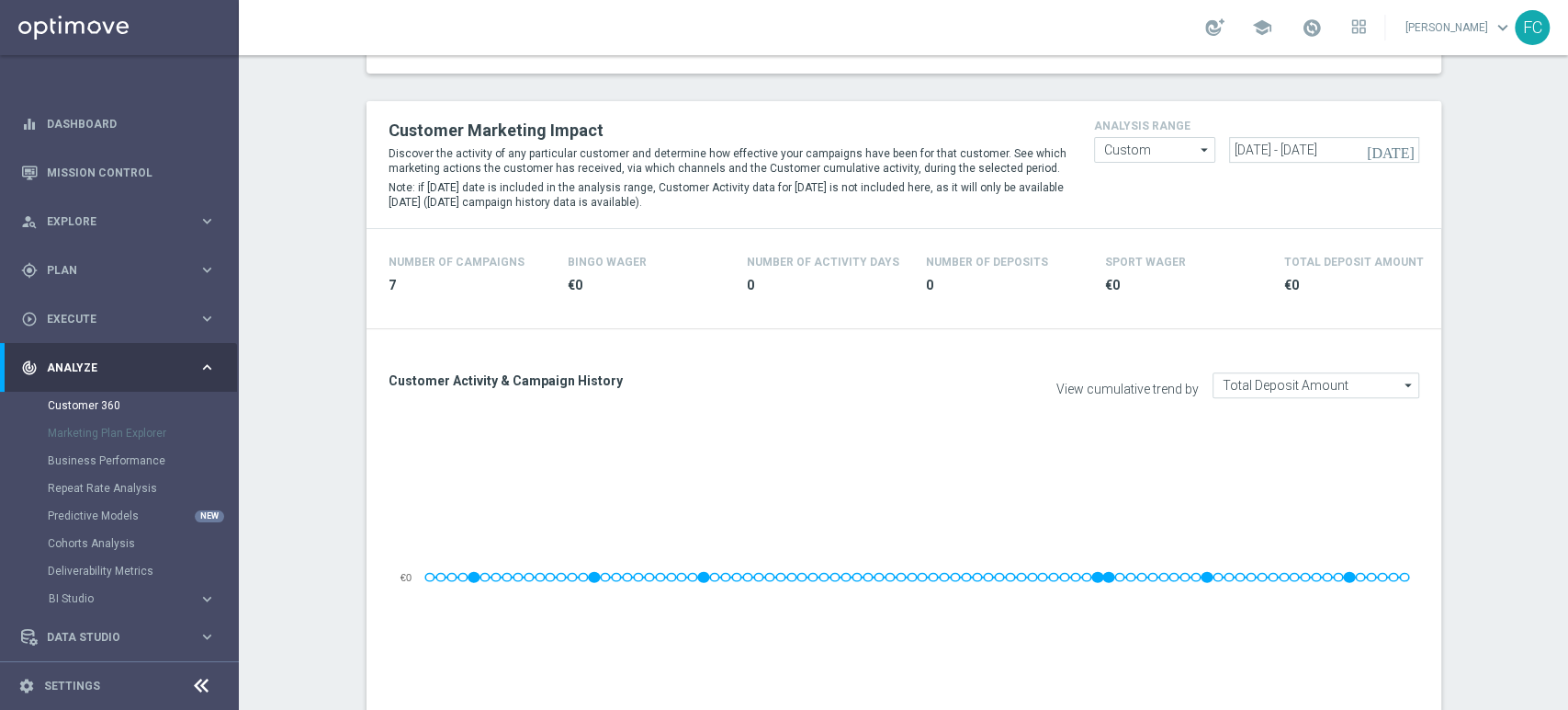
scroll to position [306, 0]
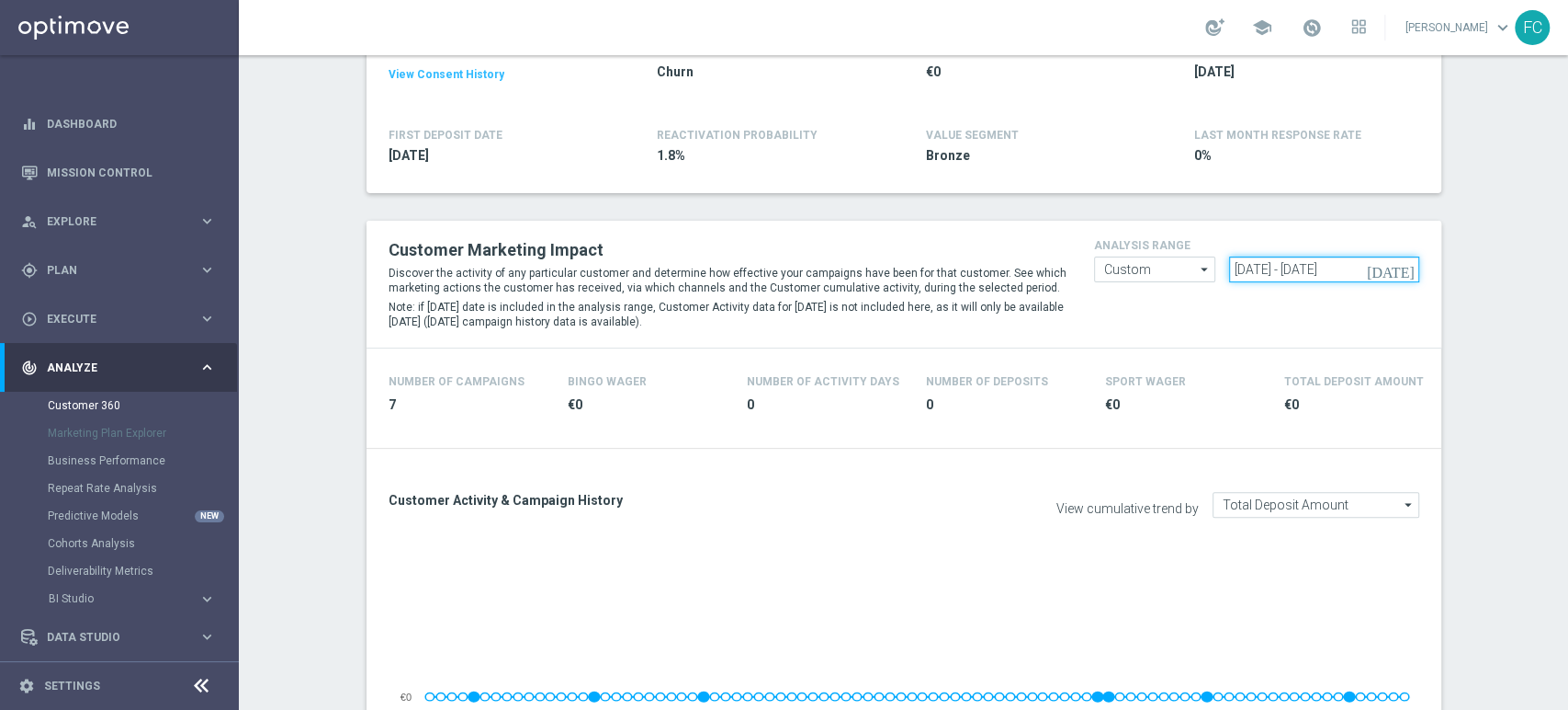
drag, startPoint x: 1386, startPoint y: 263, endPoint x: 976, endPoint y: 258, distance: 410.0
click at [1014, 278] on div "Customer Marketing Impact Discover the activity of any particular customer and …" at bounding box center [904, 284] width 1059 height 99
paste input "[DATE] - [DATE]"
type input "[DATE] - [DATE]"
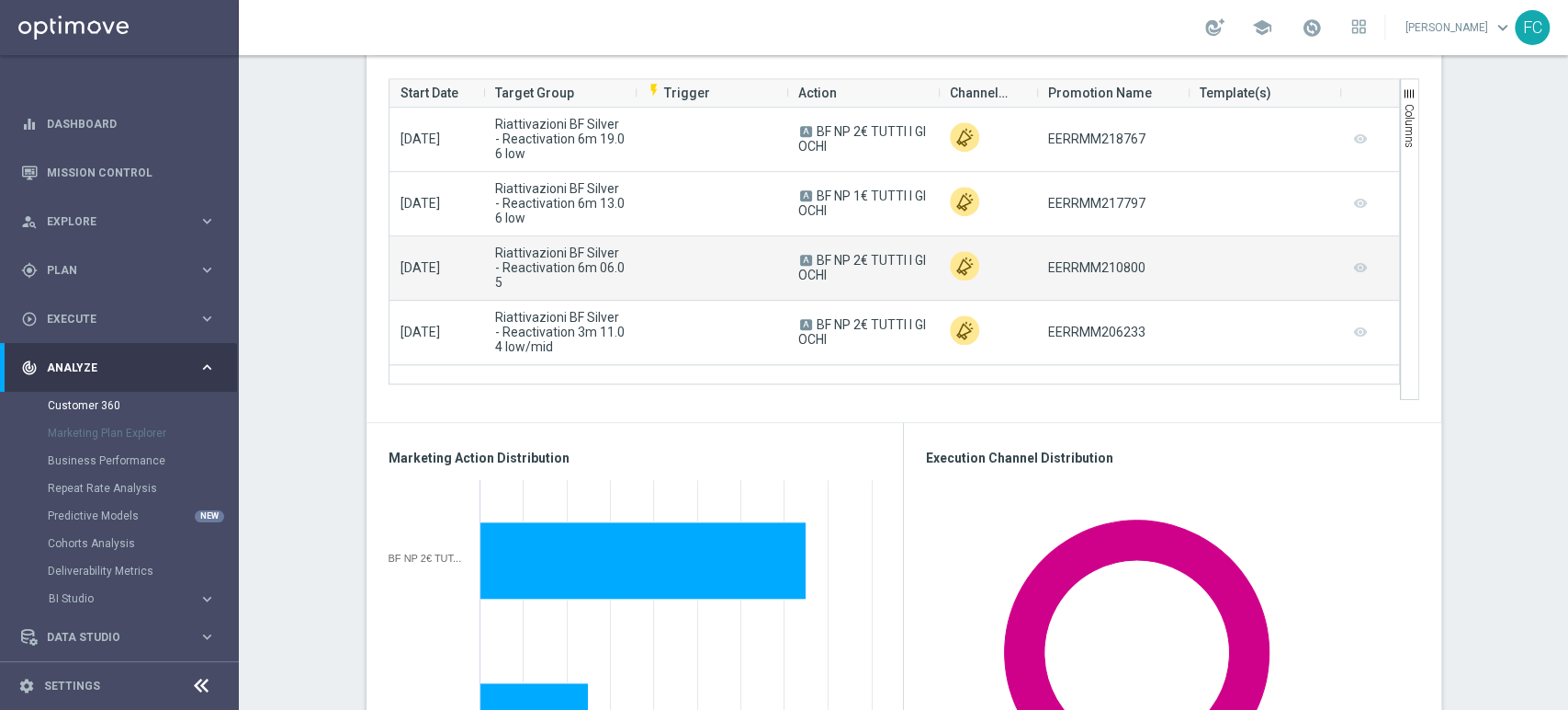
scroll to position [1123, 0]
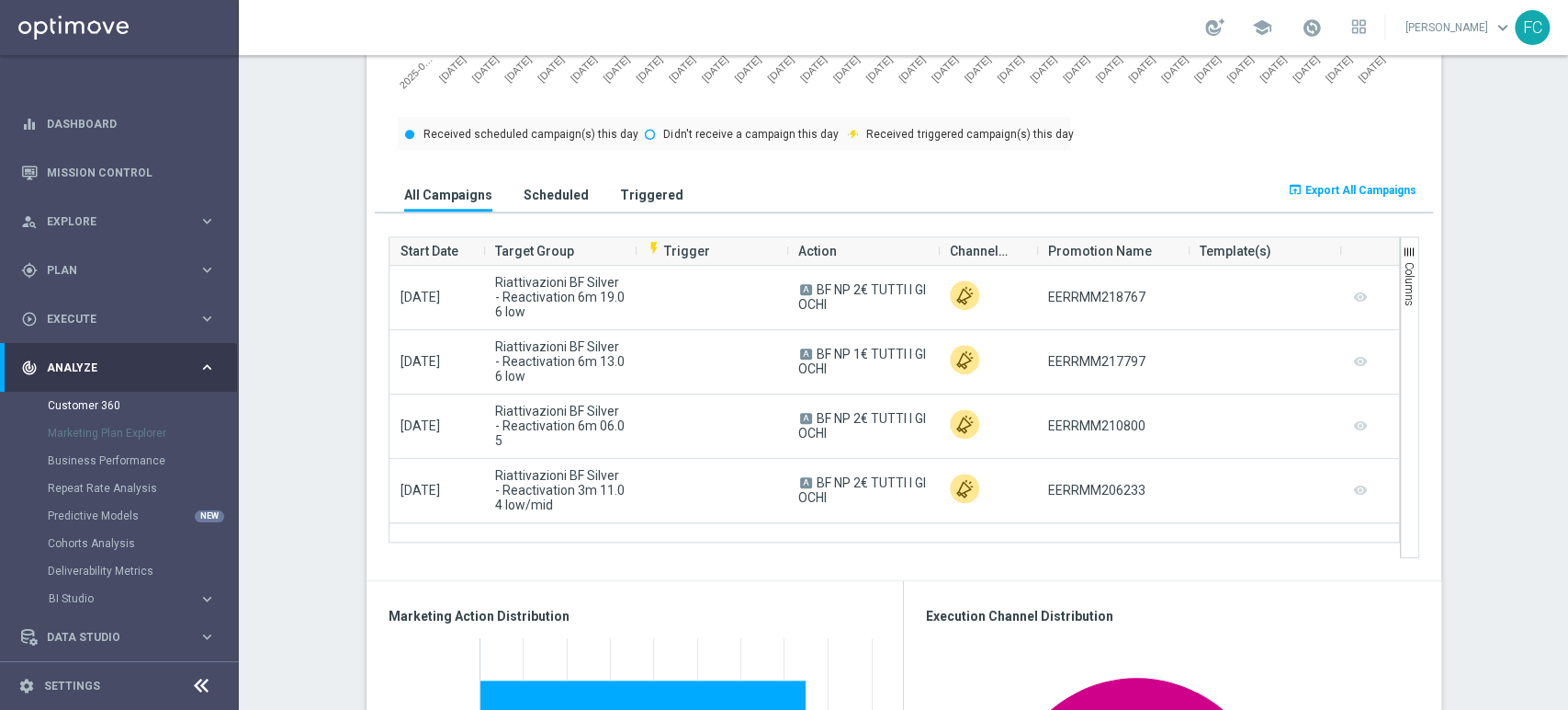
click at [1316, 192] on span "Export All Campaigns" at bounding box center [1361, 190] width 112 height 12
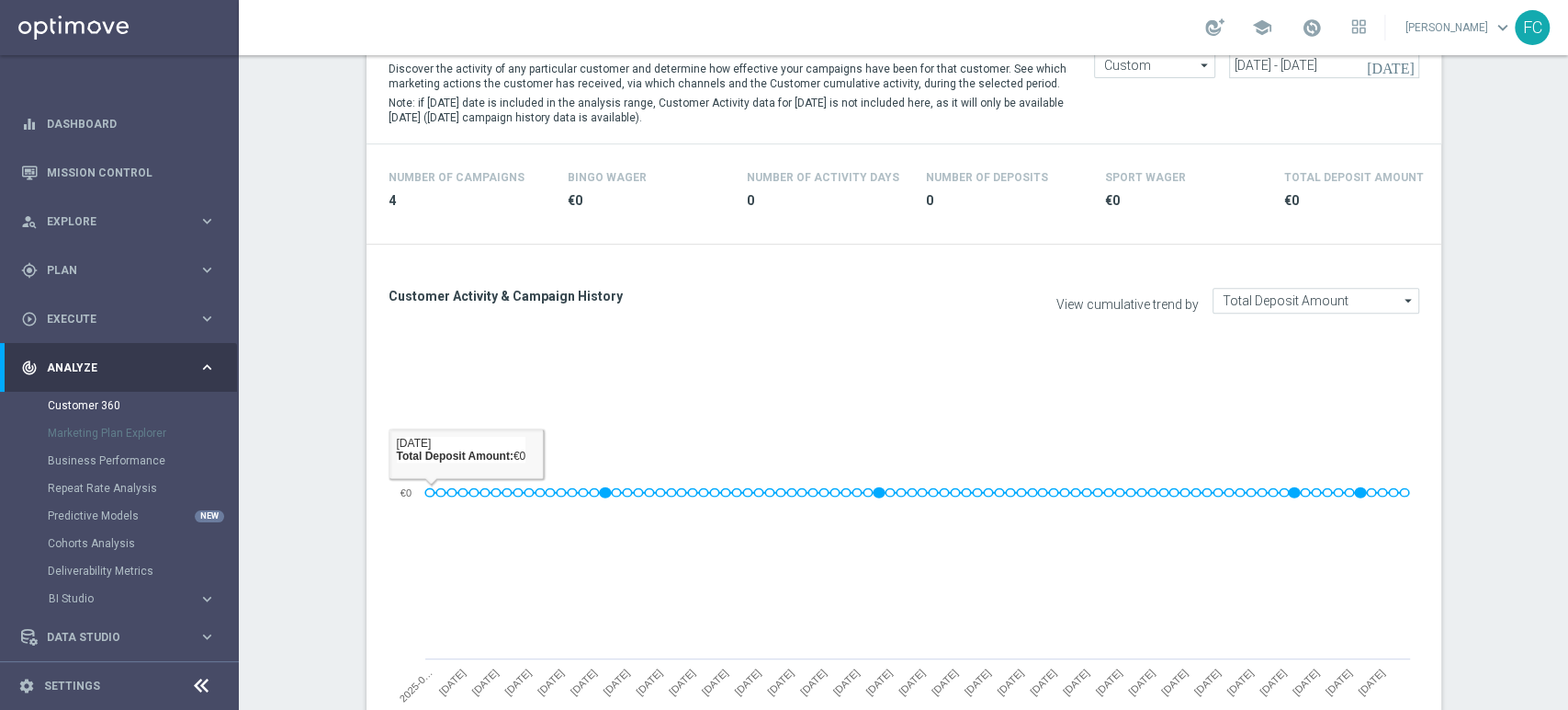
scroll to position [0, 0]
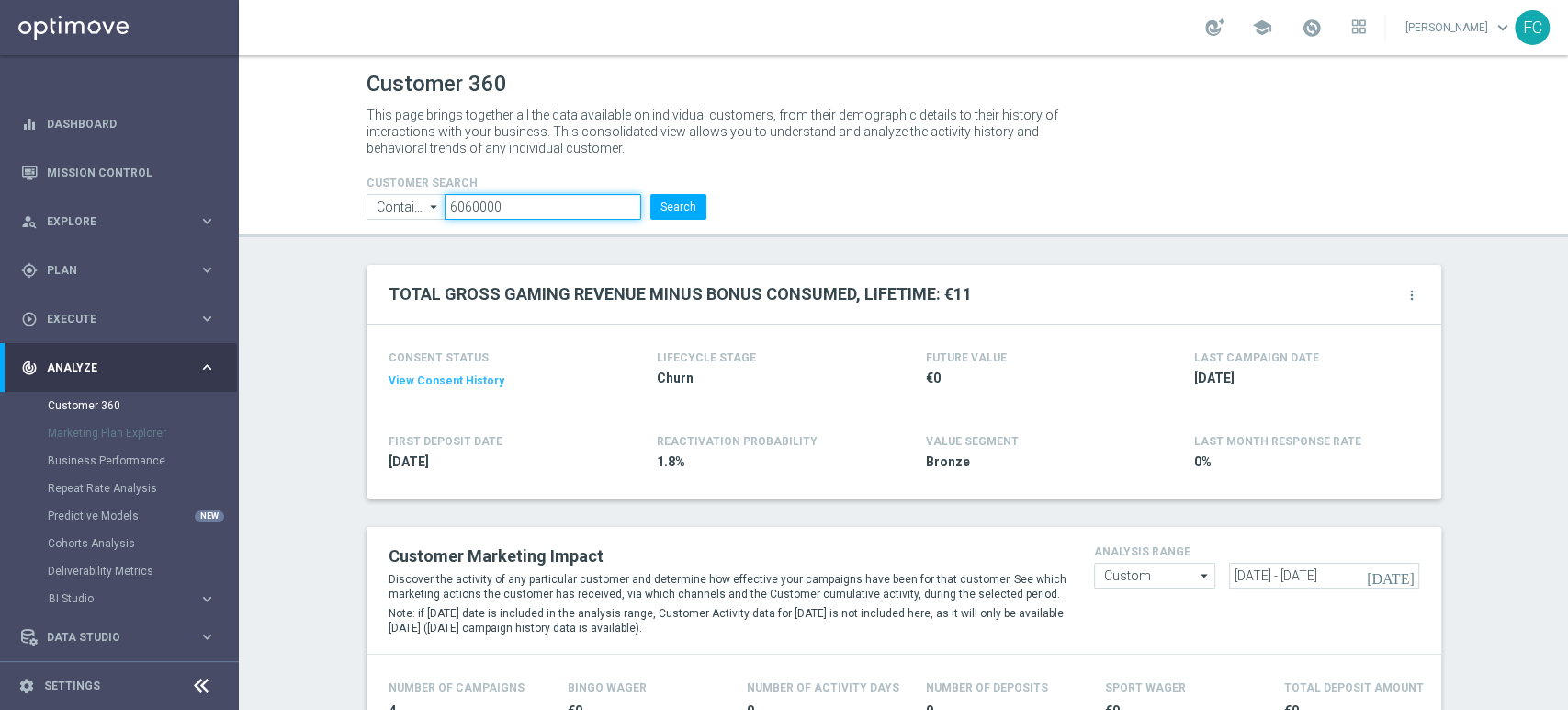
drag, startPoint x: 506, startPoint y: 198, endPoint x: 390, endPoint y: 202, distance: 116.1
click at [390, 202] on ul "Contains Contains arrow_drop_down Show Selected 0 of NaN Contains Equals" at bounding box center [537, 206] width 349 height 26
paste input "6030000"
type input "6030000"
click at [650, 194] on button "Search" at bounding box center [678, 206] width 56 height 26
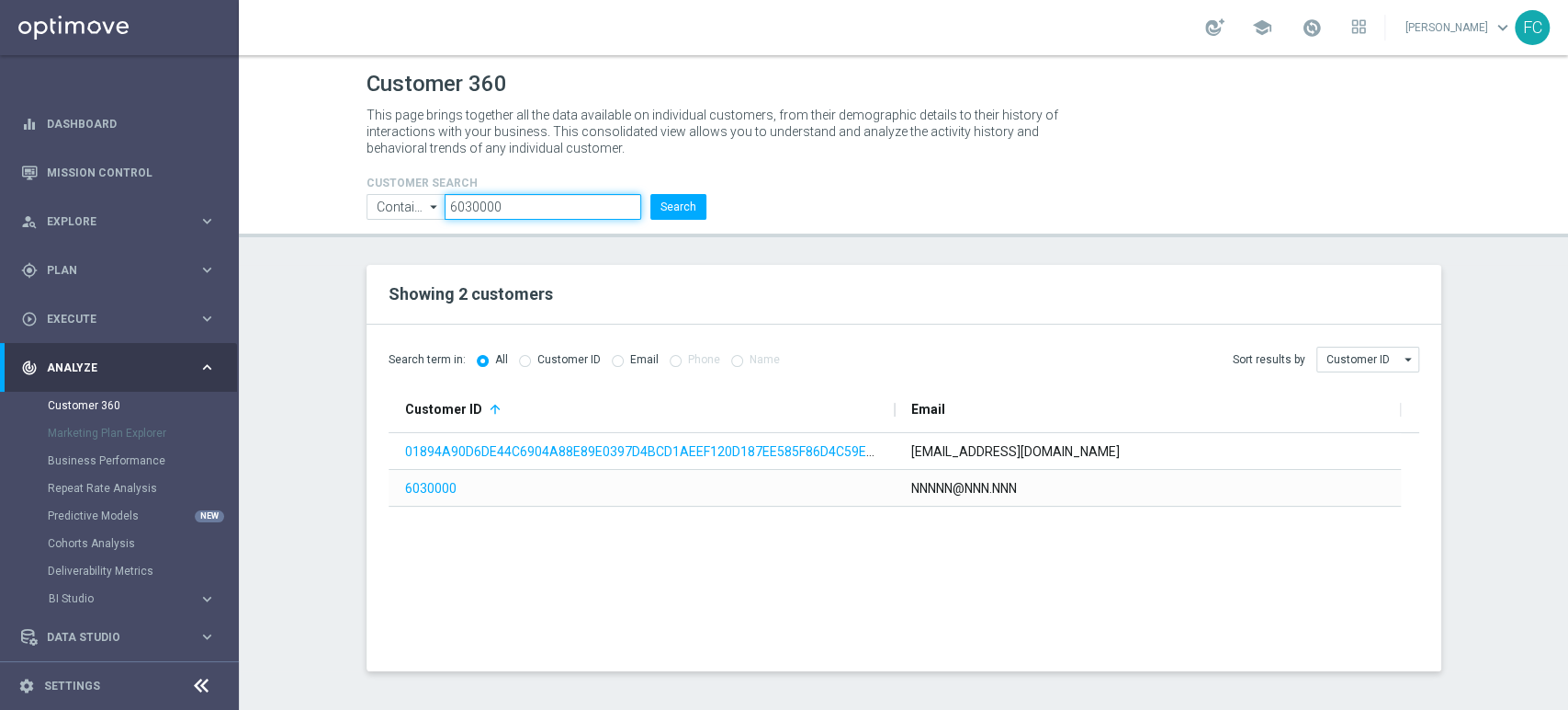
drag, startPoint x: 529, startPoint y: 205, endPoint x: 401, endPoint y: 203, distance: 128.0
click at [401, 203] on ul "Contains Contains arrow_drop_down Show Selected 0 of NaN Contains Equals" at bounding box center [537, 206] width 349 height 26
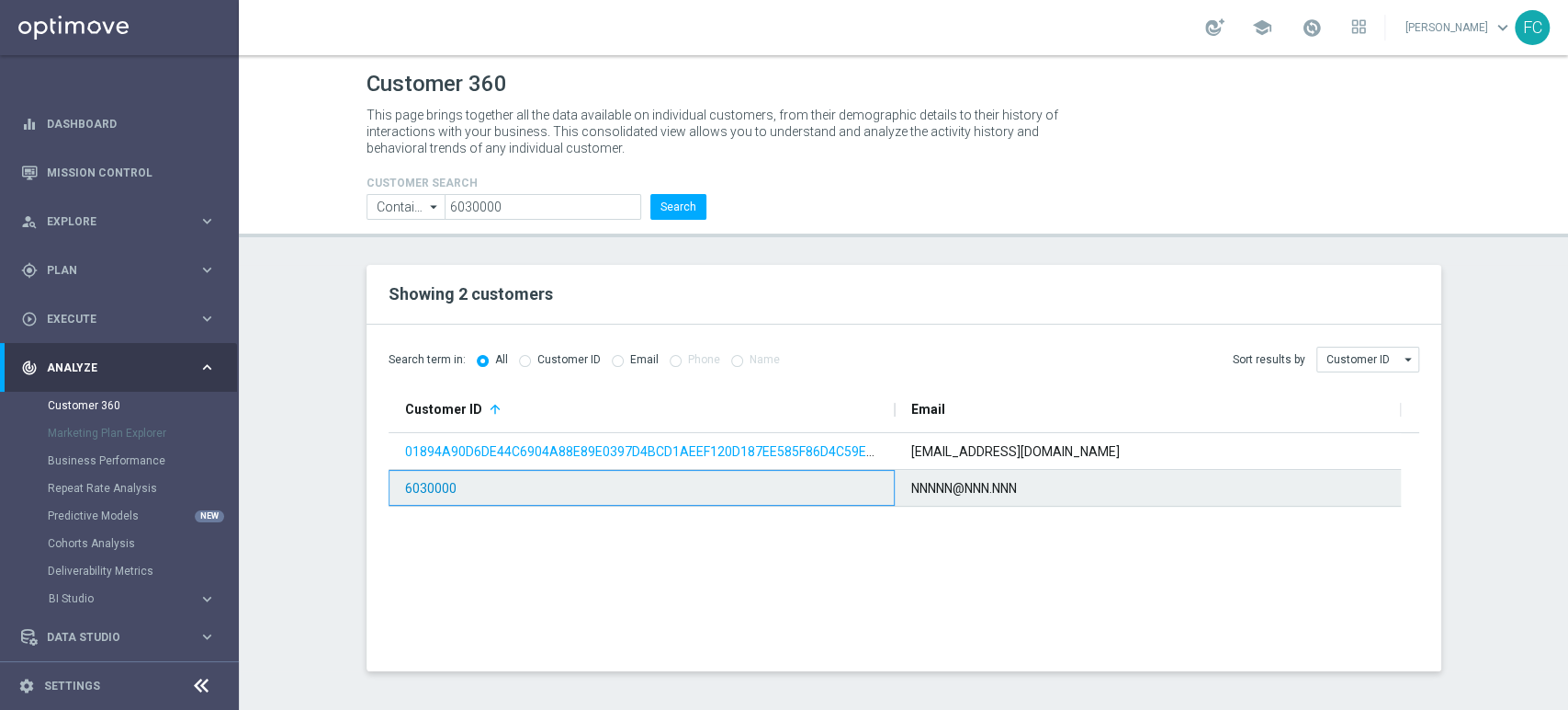
click at [444, 492] on link "6030000" at bounding box center [431, 488] width 52 height 14
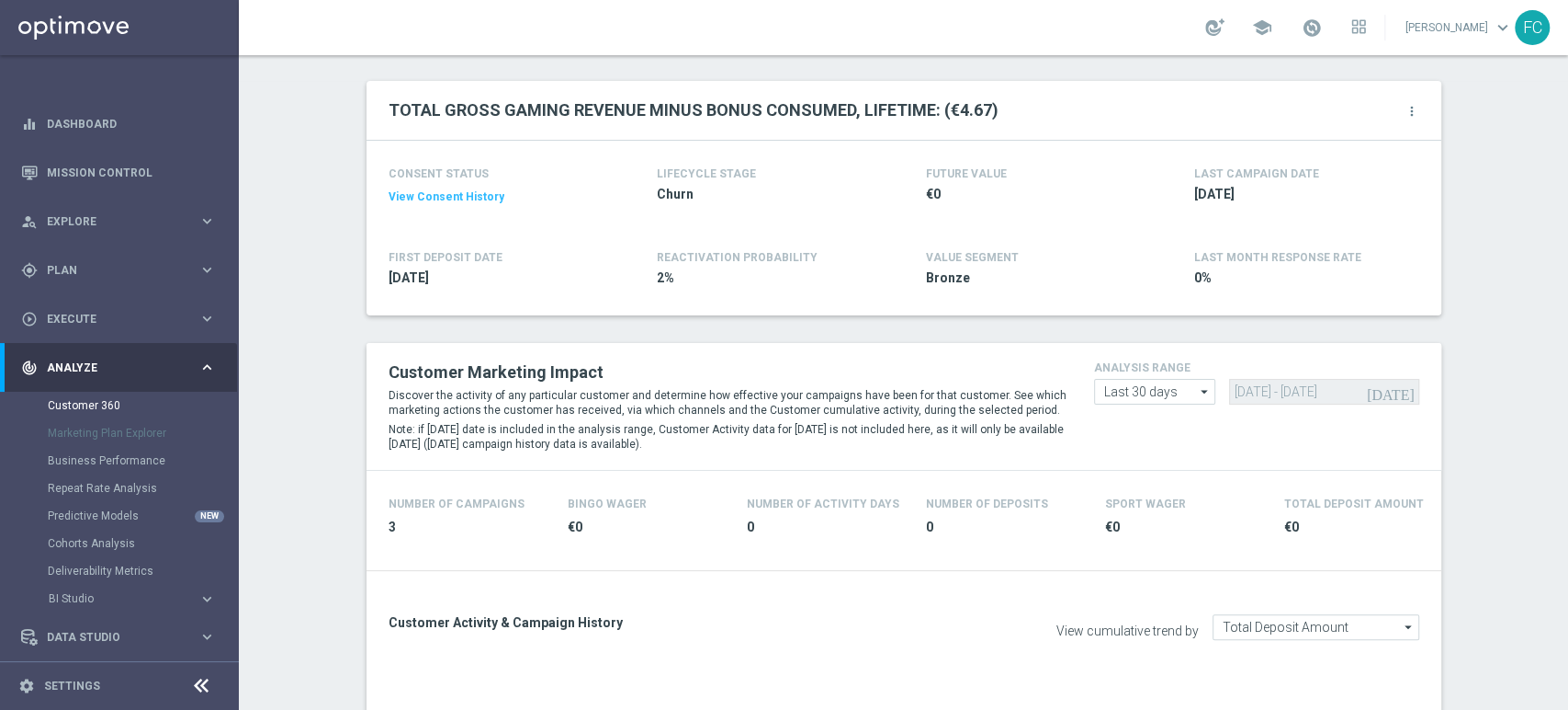
scroll to position [306, 0]
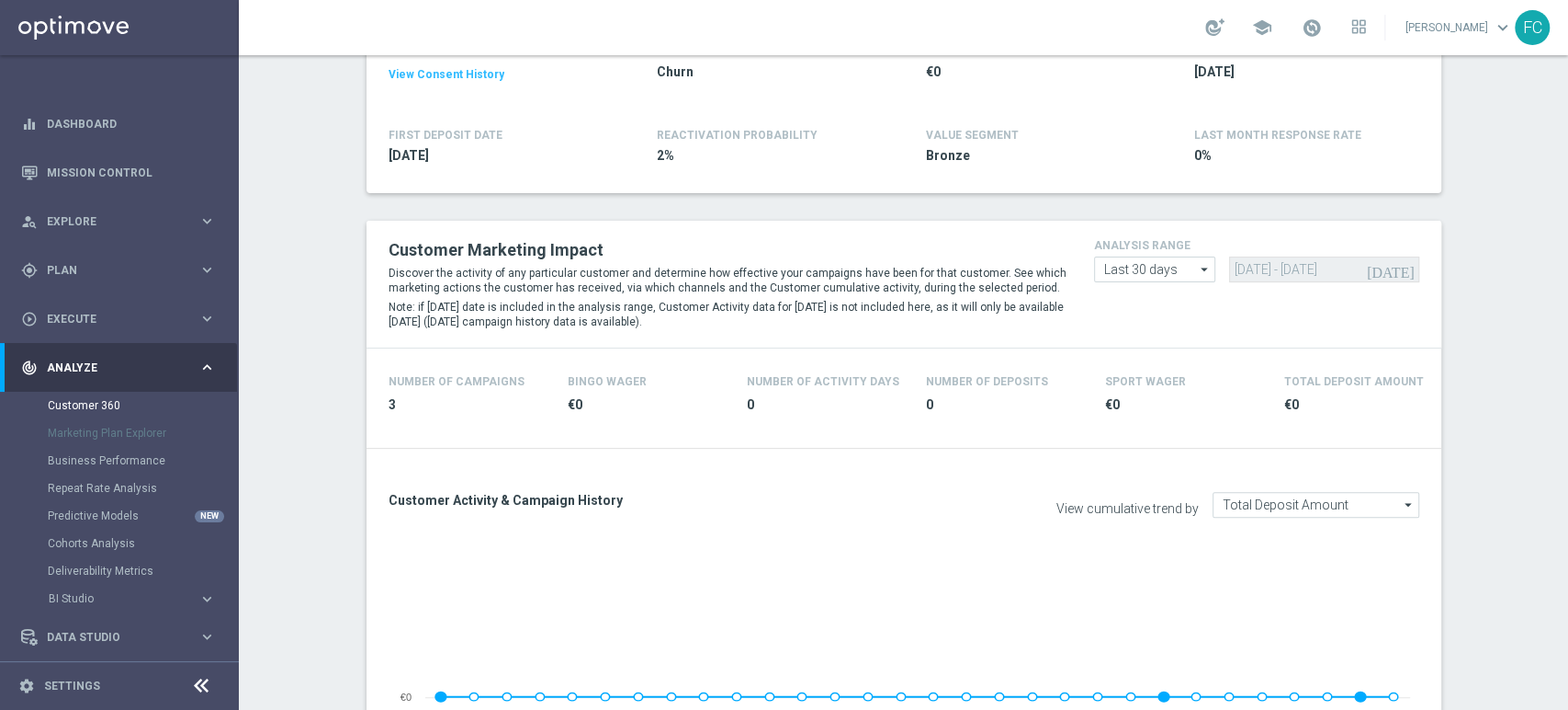
click at [1168, 254] on div "analysis range Last 30 days Last 30 days arrow_drop_down Drag here to set row g…" at bounding box center [1257, 259] width 353 height 48
click at [1171, 270] on input "Last 30 days" at bounding box center [1155, 269] width 122 height 26
click at [1144, 373] on div "Custom" at bounding box center [1155, 379] width 122 height 28
type input "Custom"
drag, startPoint x: 985, startPoint y: 251, endPoint x: 845, endPoint y: 243, distance: 140.2
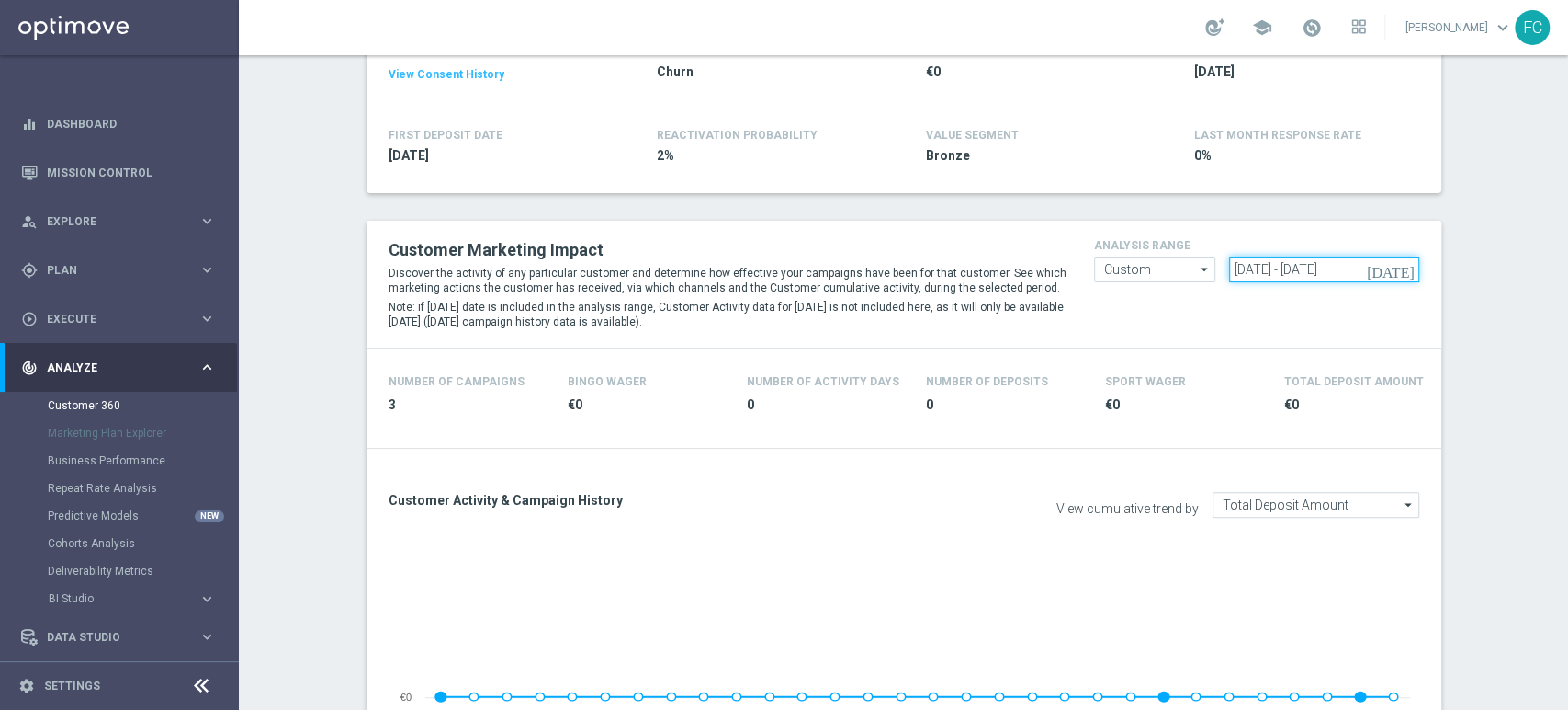
click at [876, 251] on div "Customer Marketing Impact Discover the activity of any particular customer and …" at bounding box center [904, 284] width 1059 height 99
paste input "[DATE] - [DATE]"
type input "[DATE] - [DATE]"
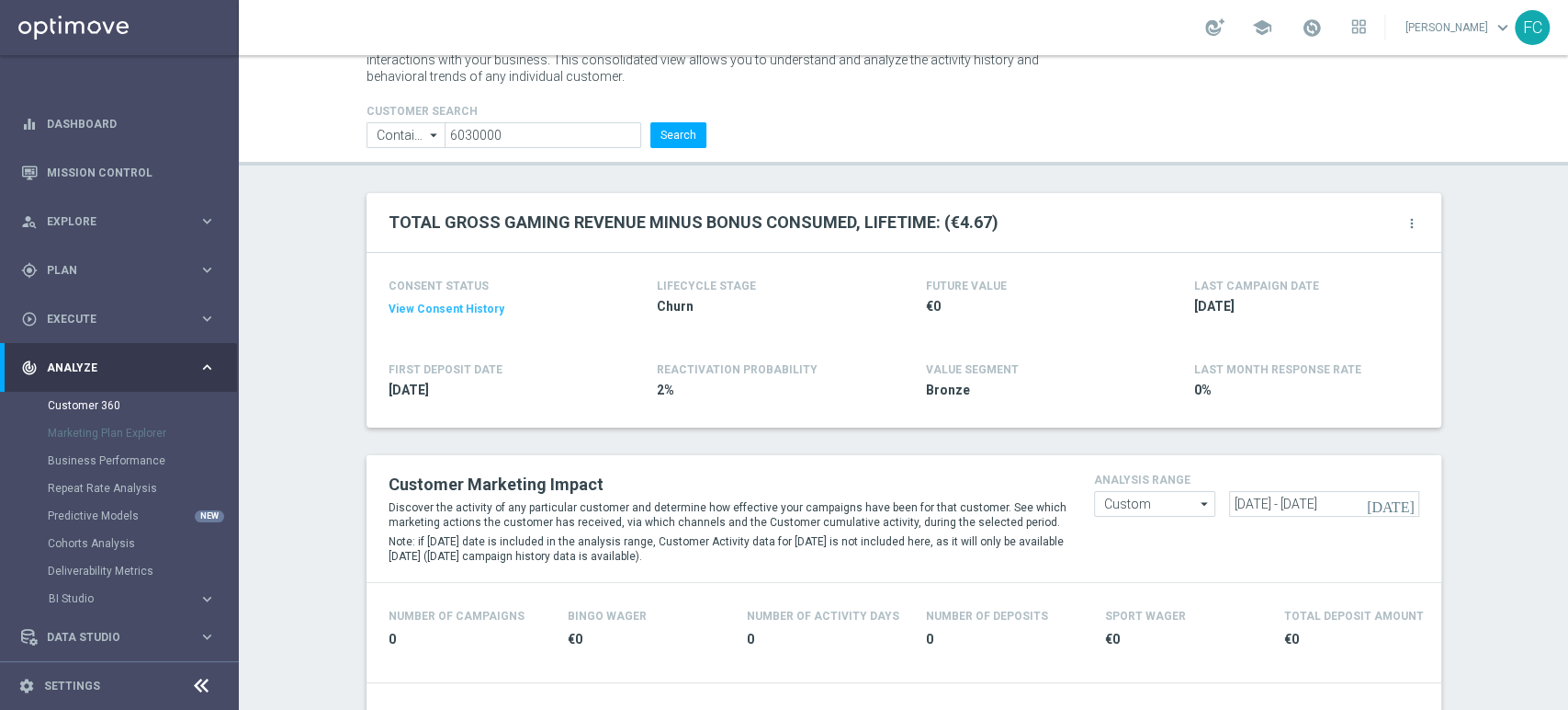
scroll to position [306, 0]
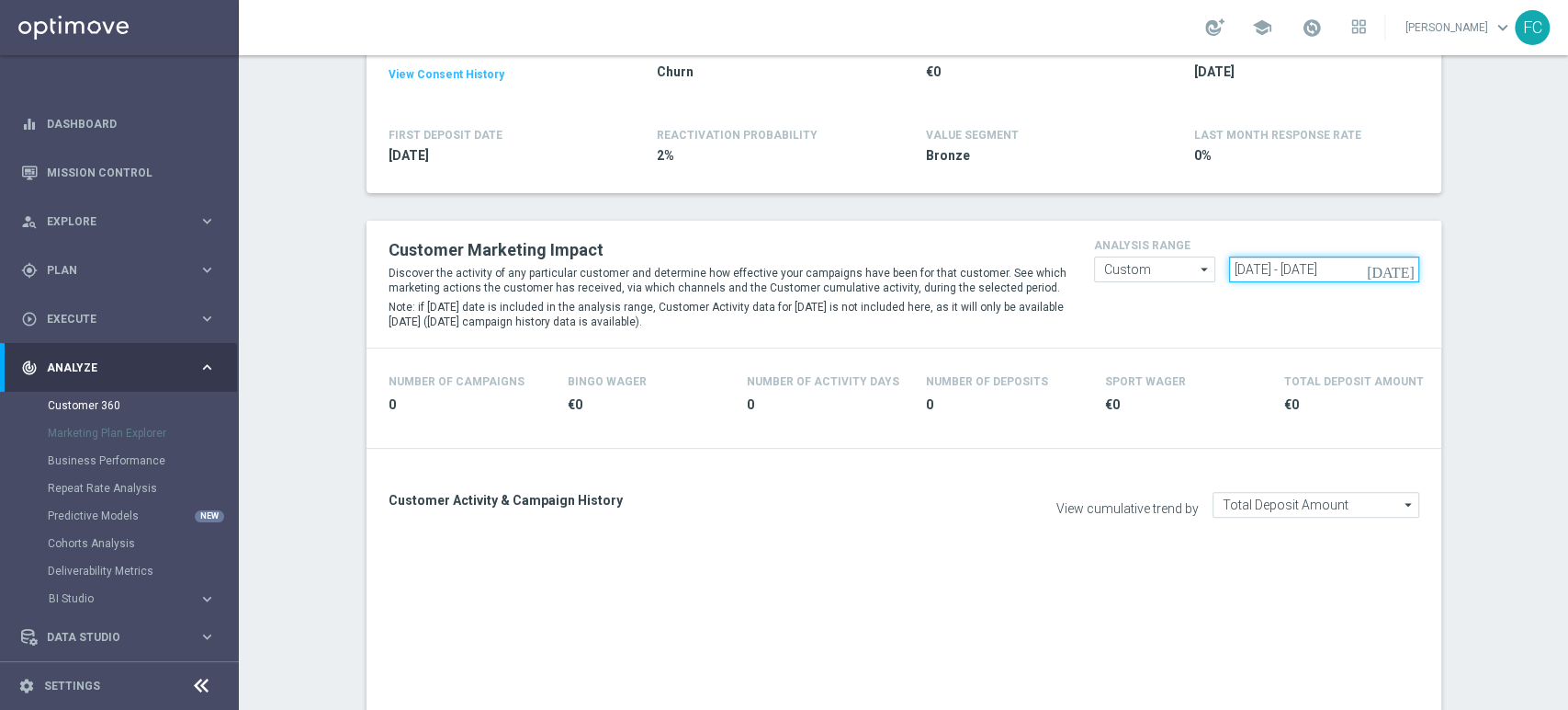
drag, startPoint x: 1372, startPoint y: 263, endPoint x: 1041, endPoint y: 265, distance: 331.0
click at [1041, 265] on div "Customer Marketing Impact Discover the activity of any particular customer and …" at bounding box center [904, 284] width 1059 height 99
paste input "[DATE] - [DATE]"
type input "[DATE] - [DATE]"
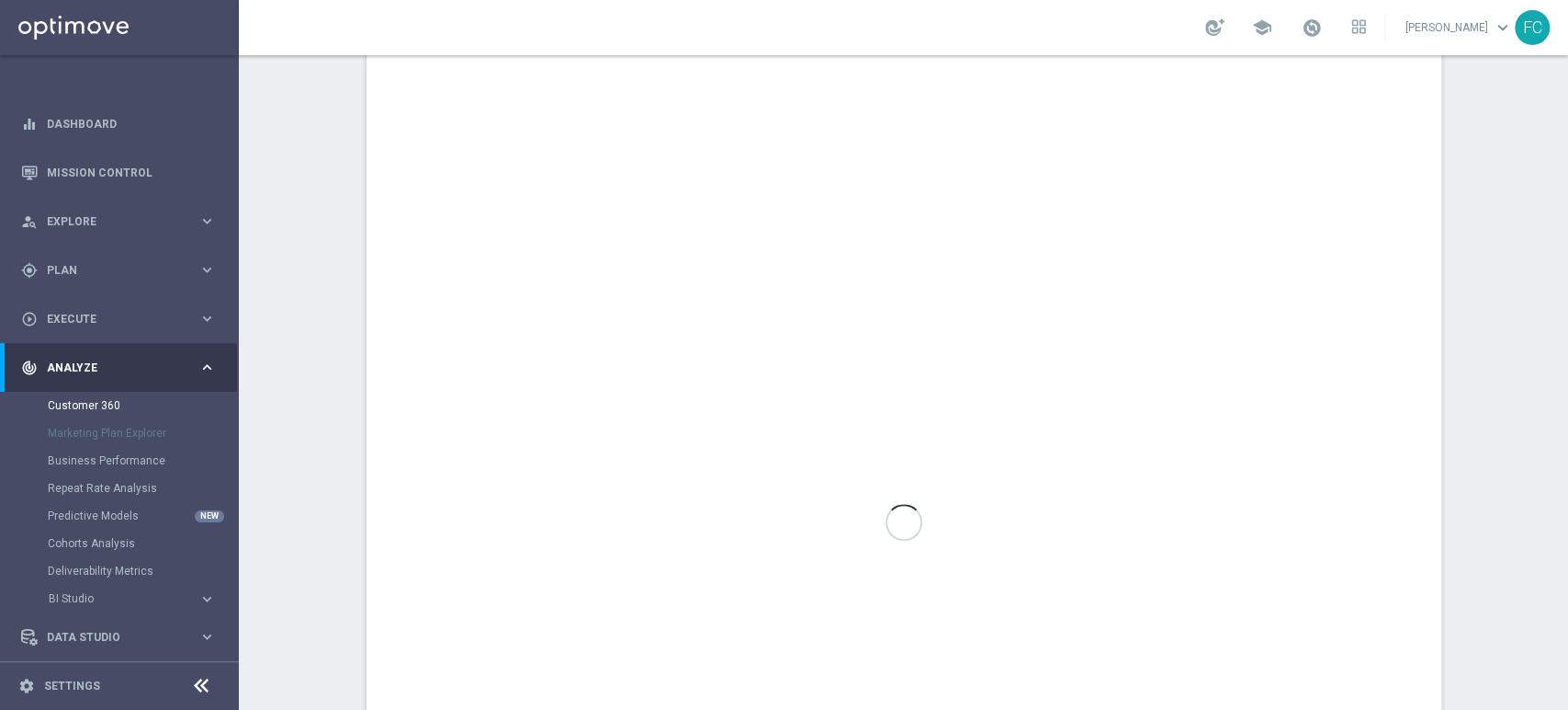
scroll to position [816, 0]
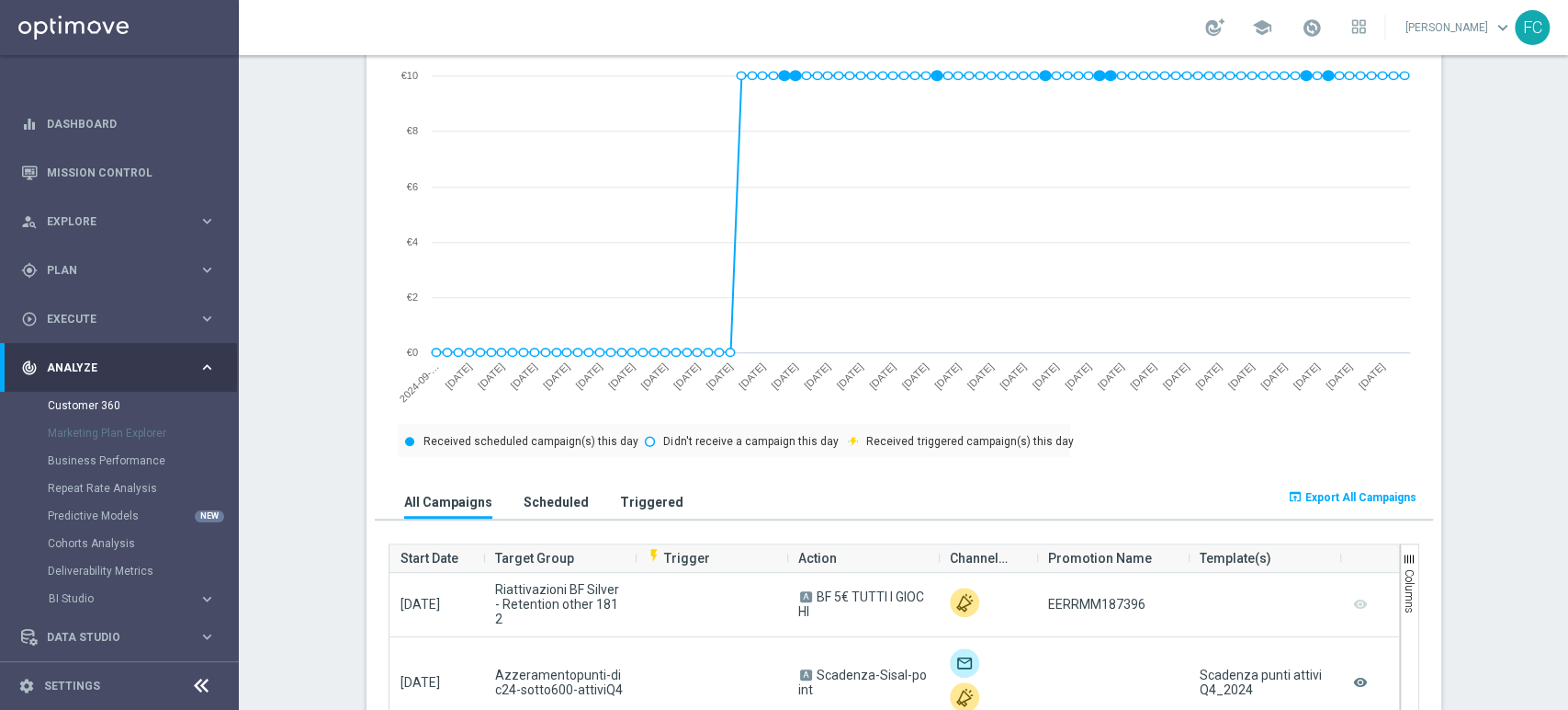
click at [1353, 491] on span "Export All Campaigns" at bounding box center [1361, 496] width 112 height 12
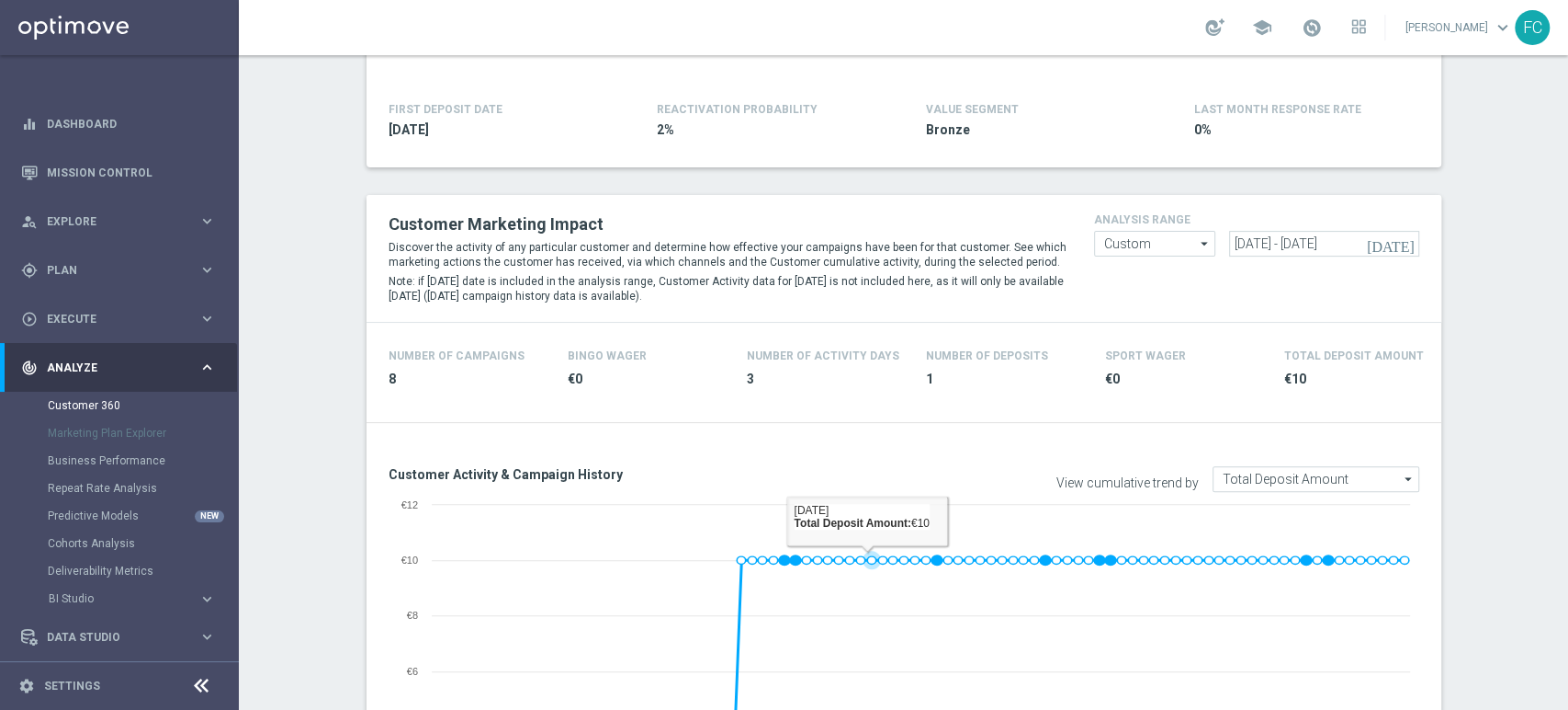
scroll to position [204, 0]
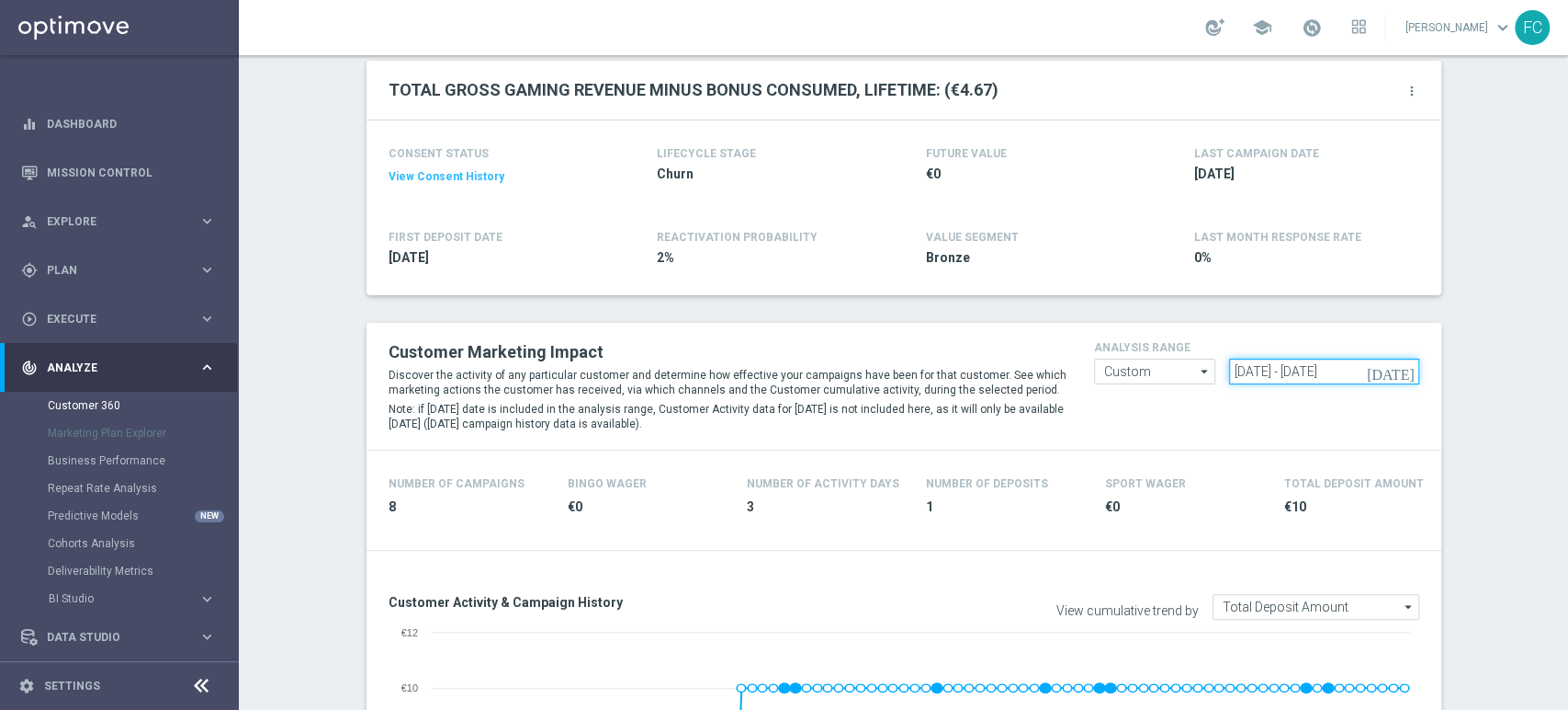
drag, startPoint x: 1382, startPoint y: 368, endPoint x: 794, endPoint y: 362, distance: 588.0
click at [805, 364] on div "Customer Marketing Impact Discover the activity of any particular customer and …" at bounding box center [904, 386] width 1059 height 99
paste input "[DATE] - [DATE]"
type input "[DATE] - [DATE]"
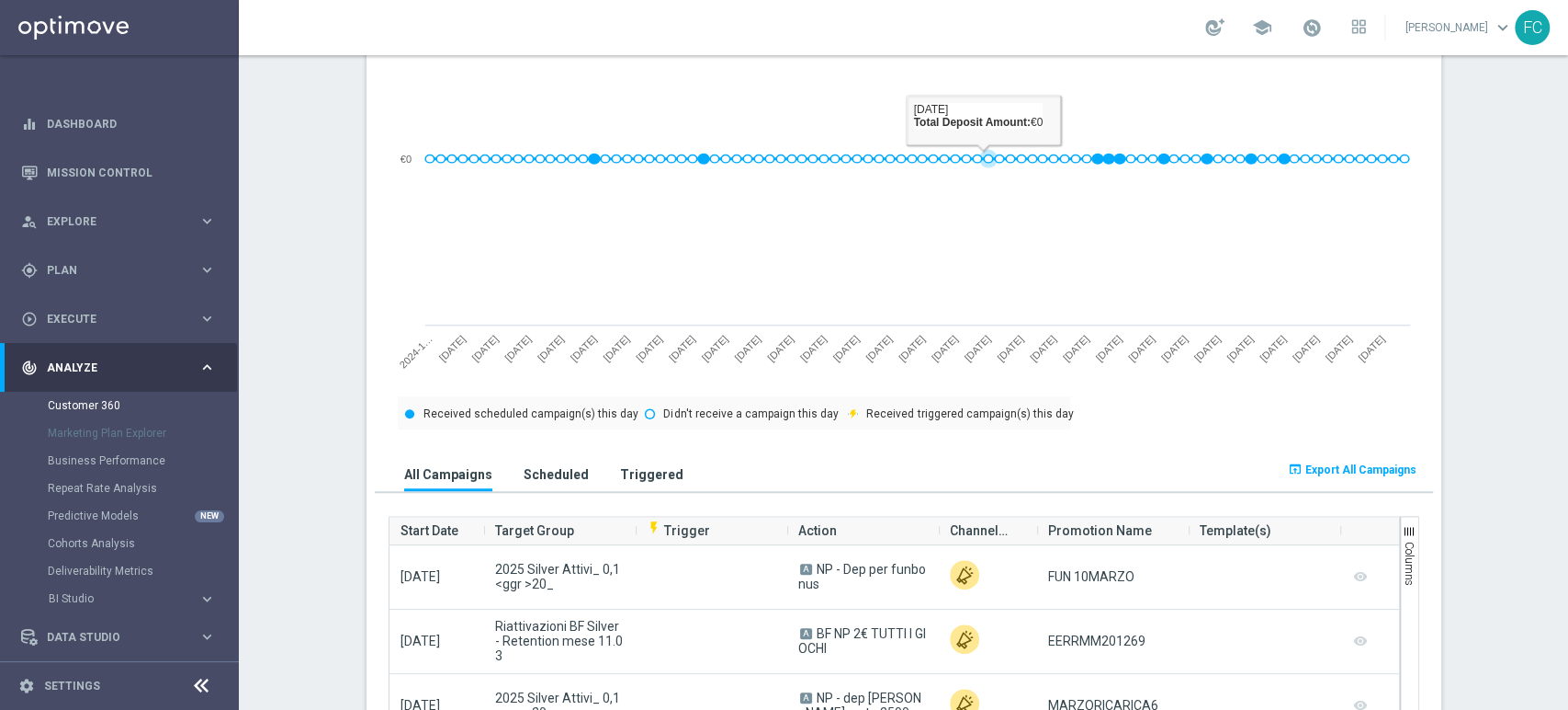
scroll to position [919, 0]
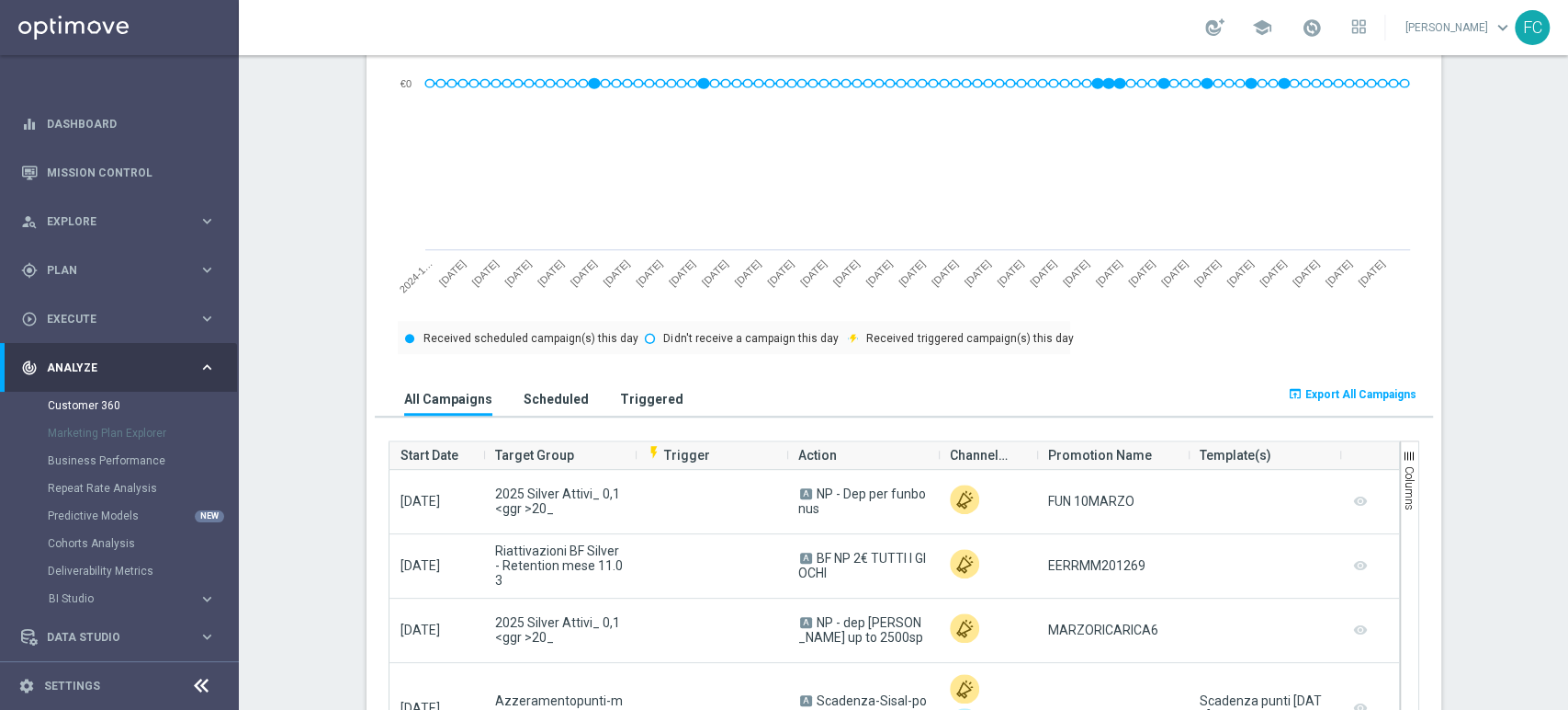
click at [1334, 393] on span "Export All Campaigns" at bounding box center [1361, 394] width 112 height 12
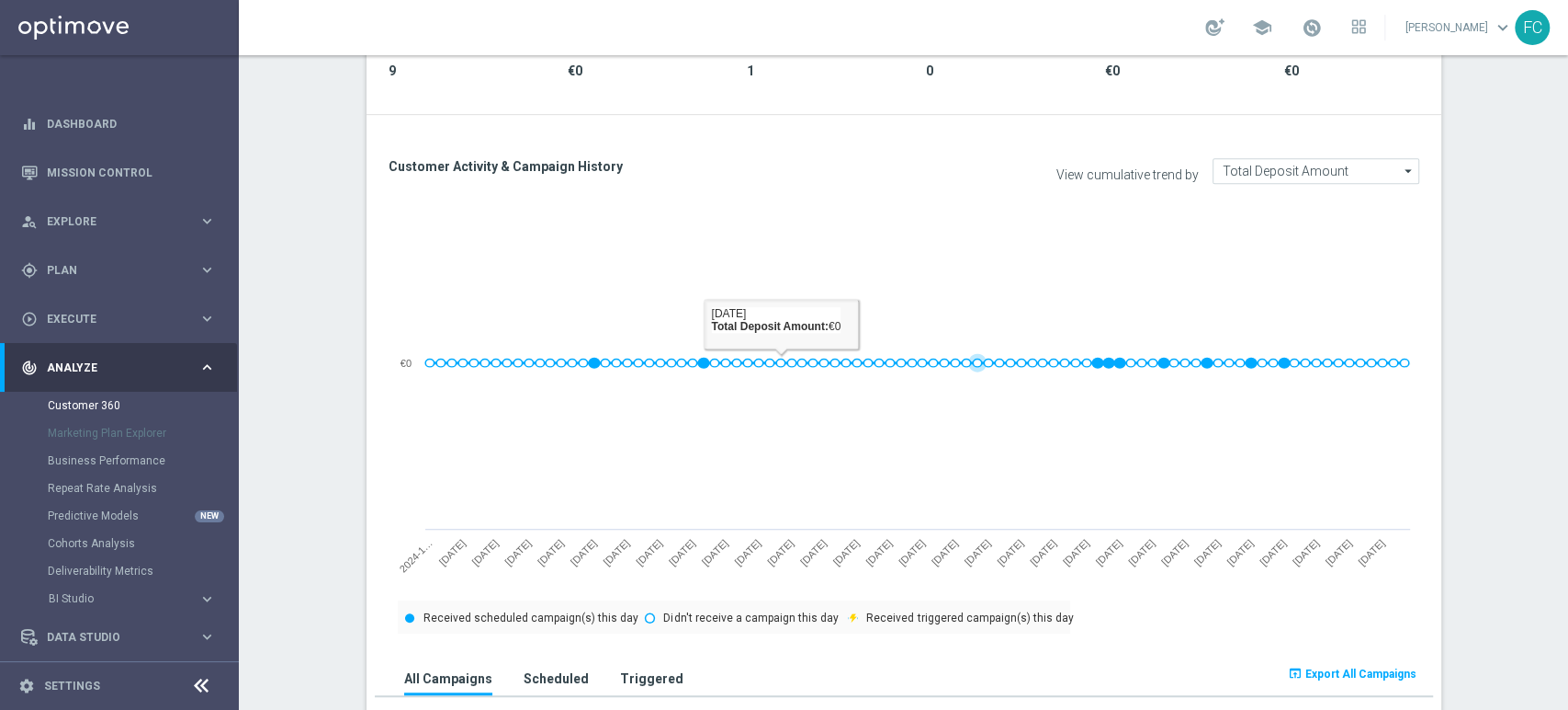
scroll to position [408, 0]
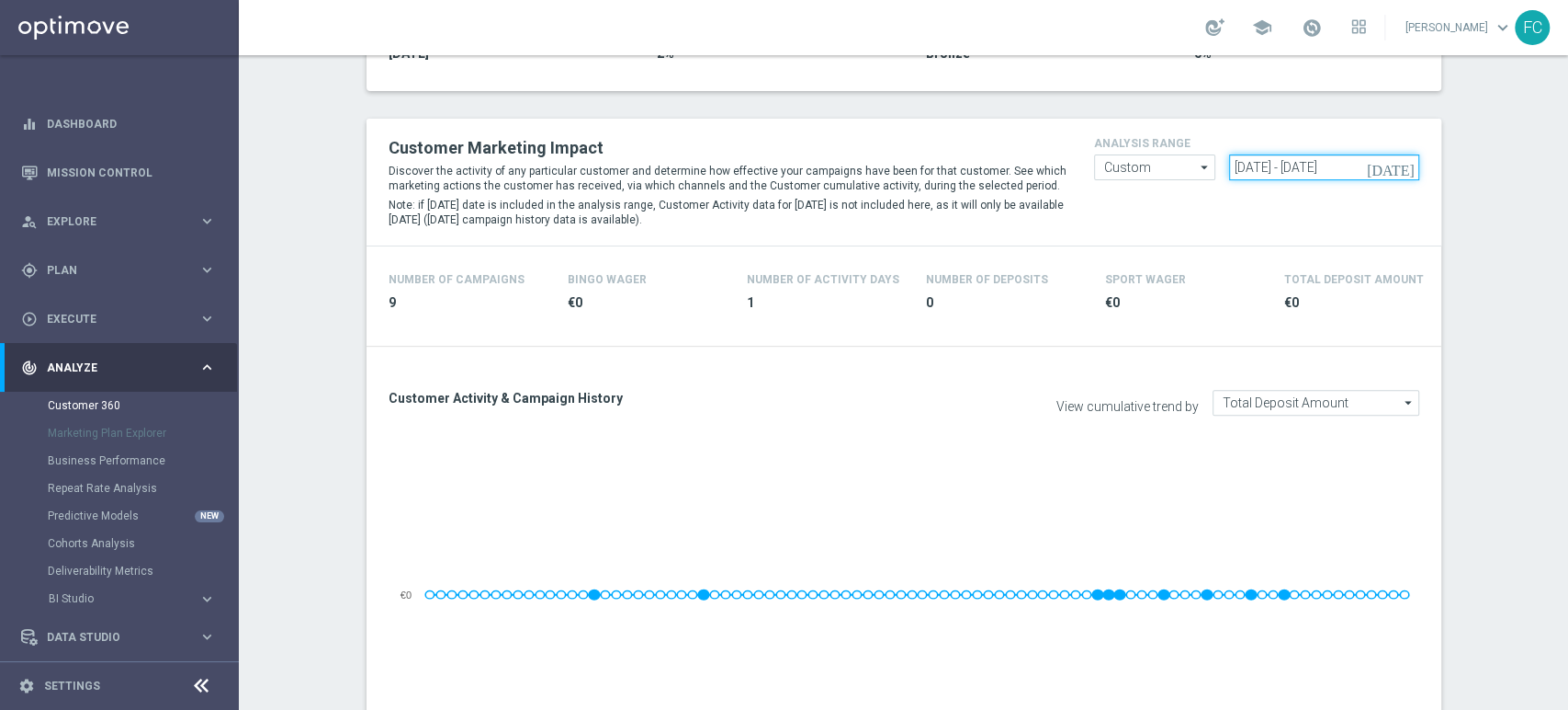
drag, startPoint x: 1385, startPoint y: 165, endPoint x: 965, endPoint y: 198, distance: 421.3
click at [966, 198] on div "Customer Marketing Impact Discover the activity of any particular customer and …" at bounding box center [904, 182] width 1059 height 99
paste input "[DATE] - [DATE]"
type input "[DATE] - [DATE]"
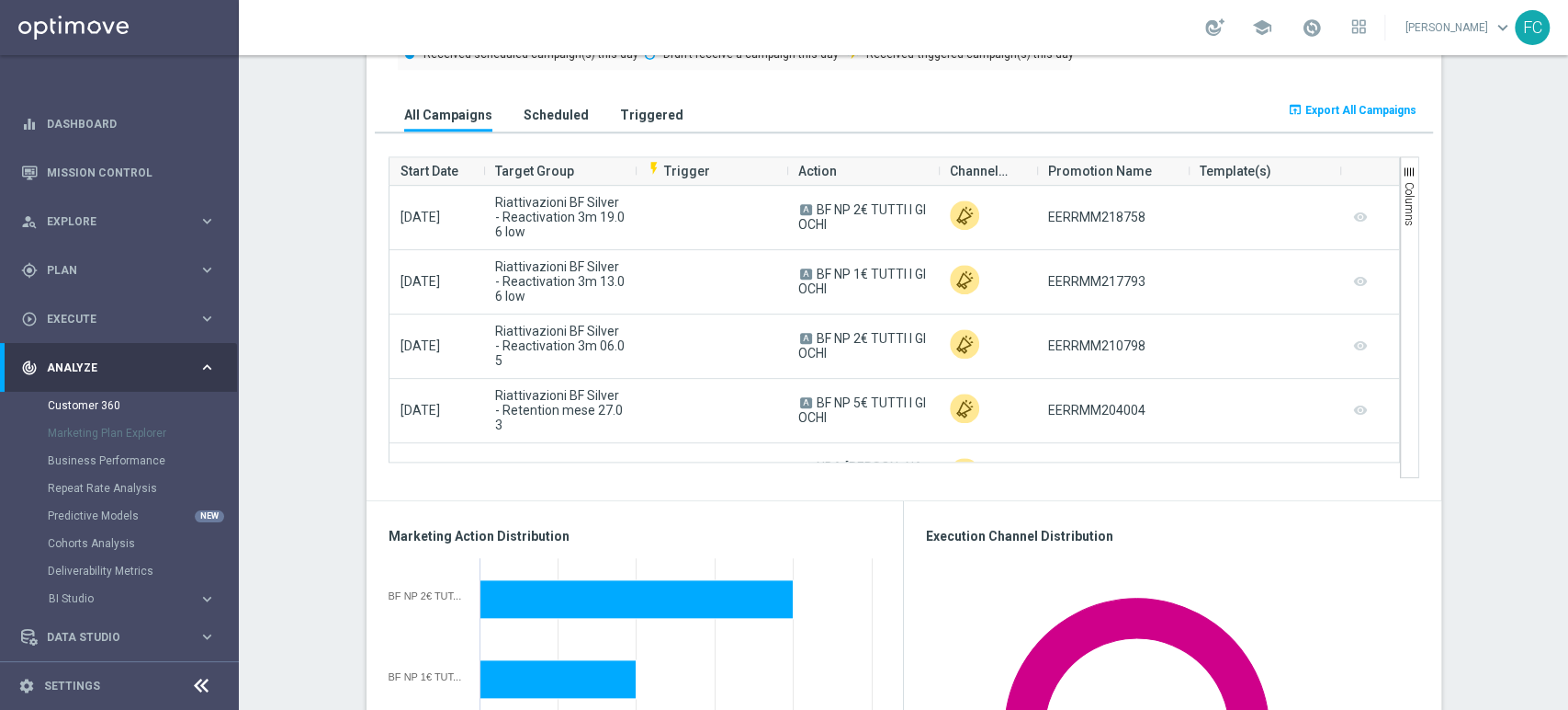
scroll to position [1225, 0]
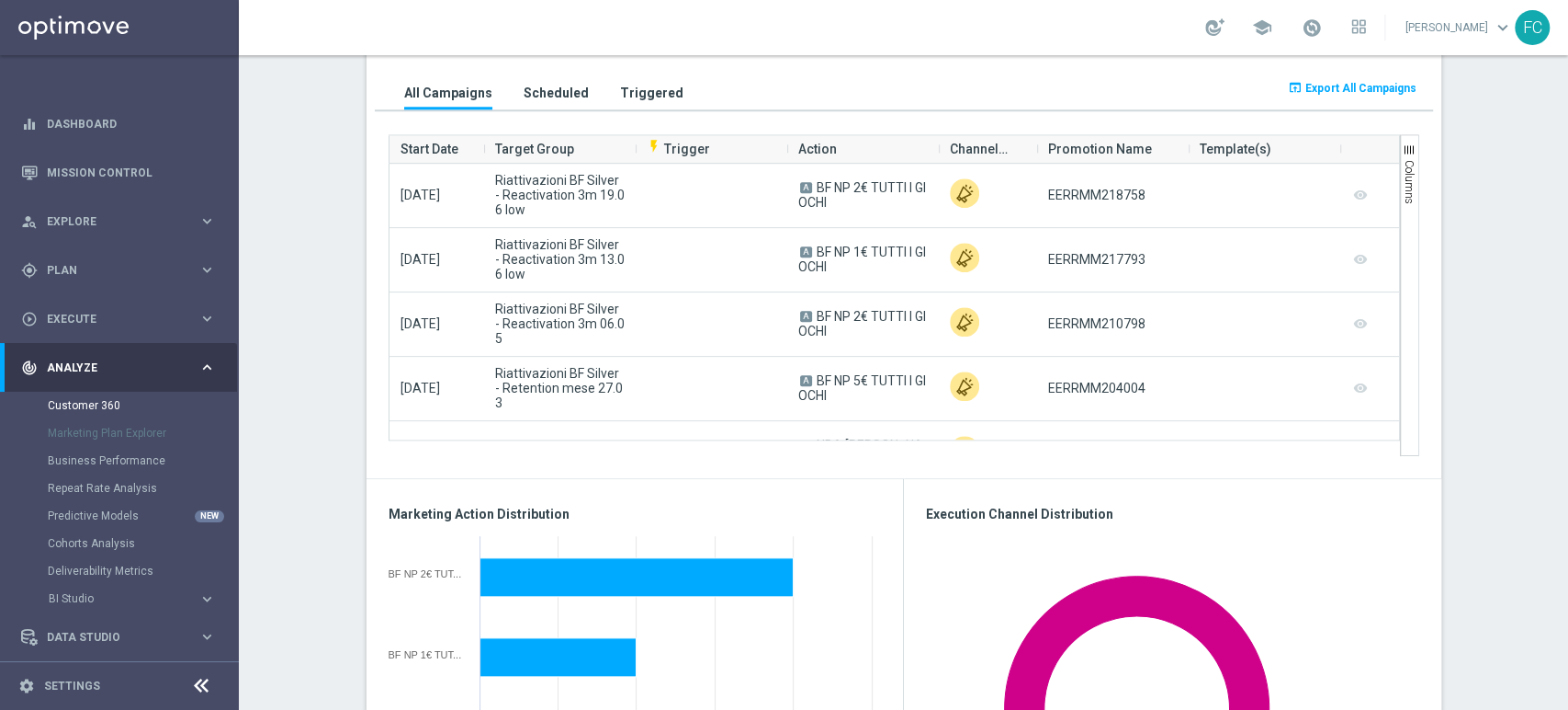
click at [1378, 92] on span "Export All Campaigns" at bounding box center [1361, 88] width 112 height 12
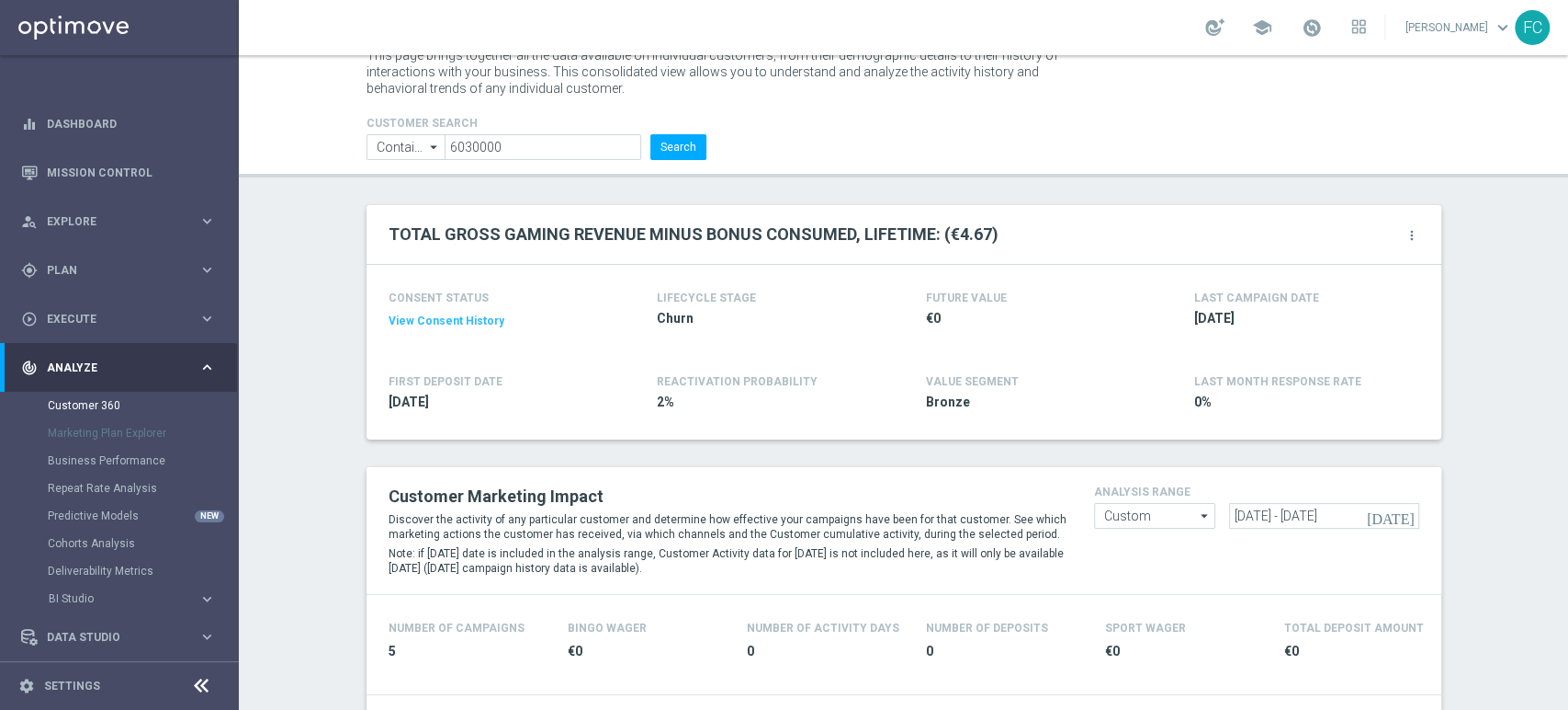
scroll to position [0, 0]
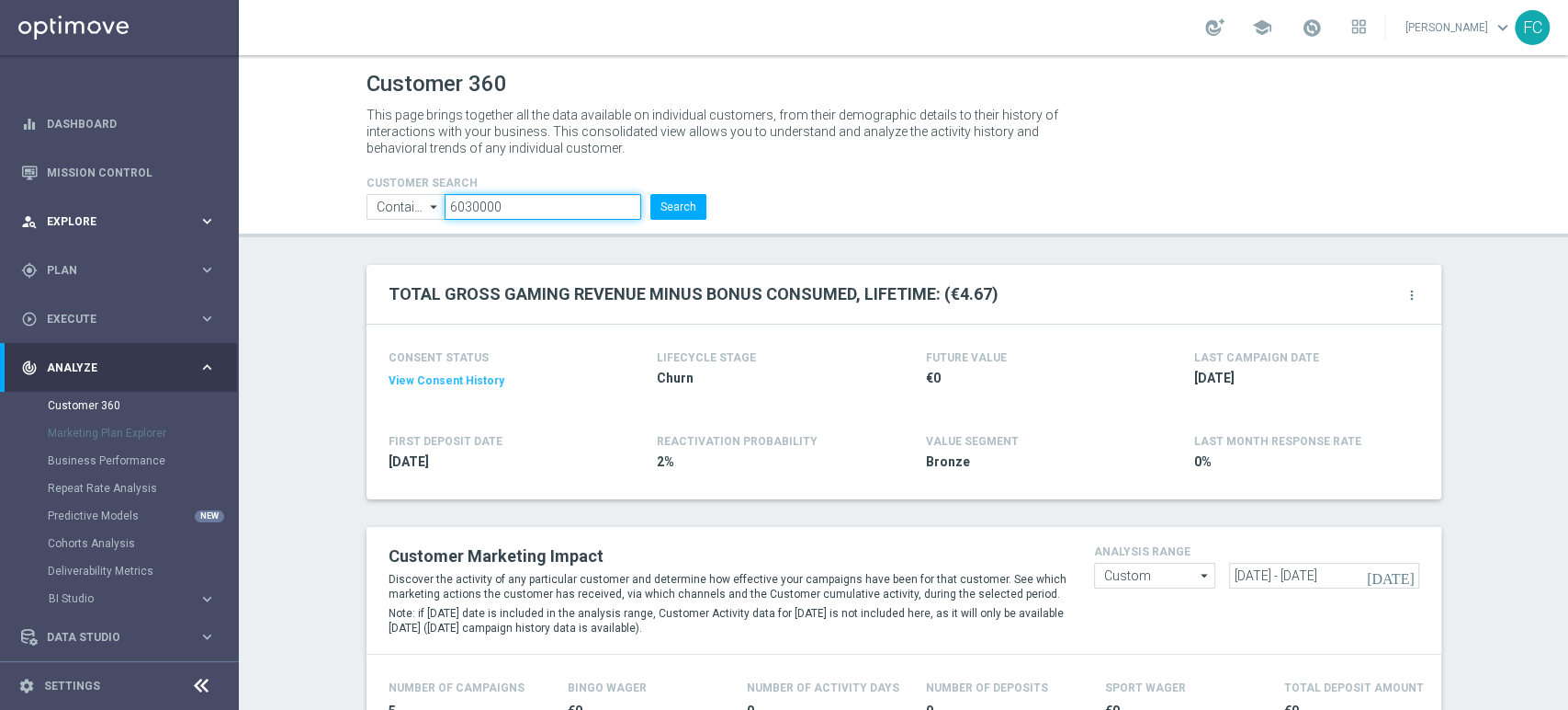
drag, startPoint x: 522, startPoint y: 204, endPoint x: 223, endPoint y: 211, distance: 299.1
click at [251, 204] on header "Customer 360 This page brings together all the data available on individual cus…" at bounding box center [903, 146] width 1330 height 182
paste input "332393"
type input "332393"
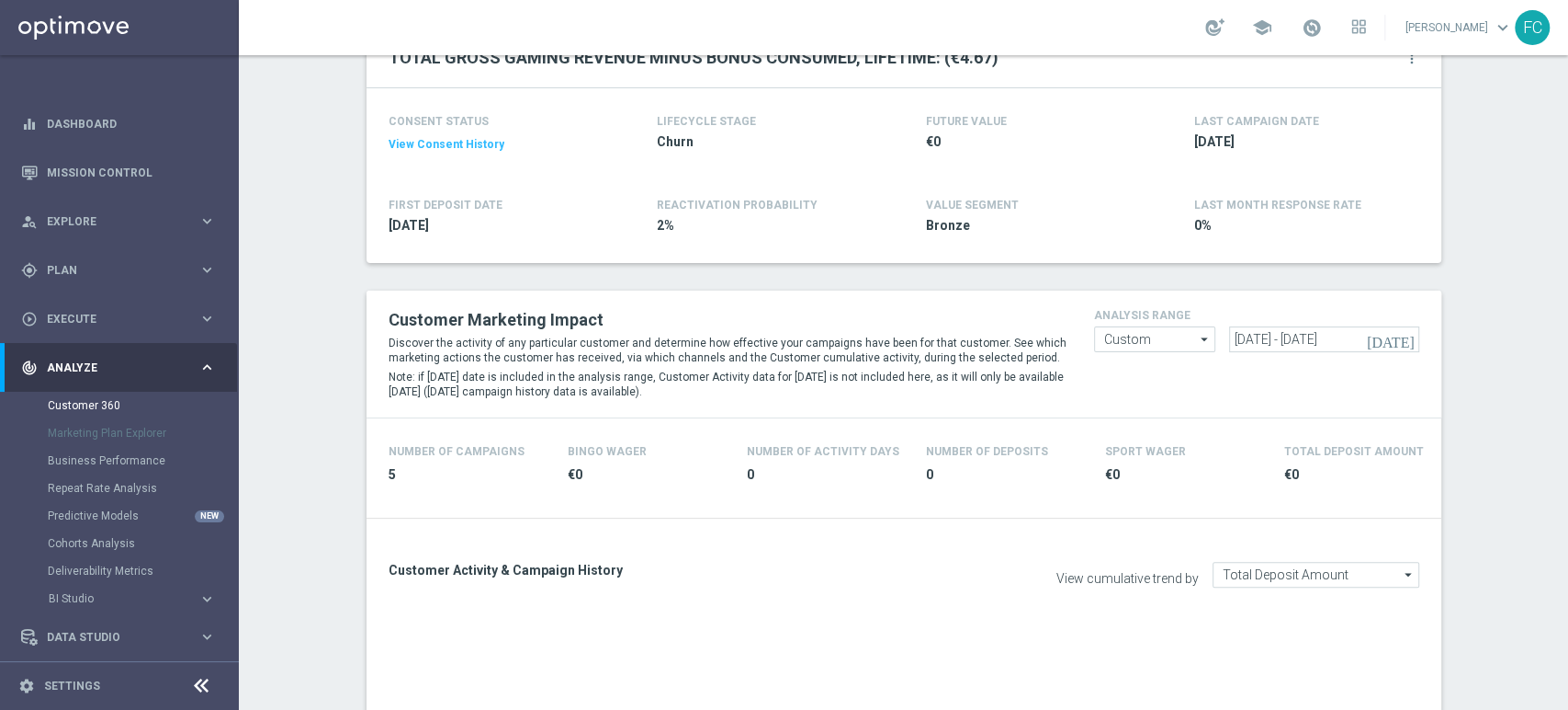
scroll to position [408, 0]
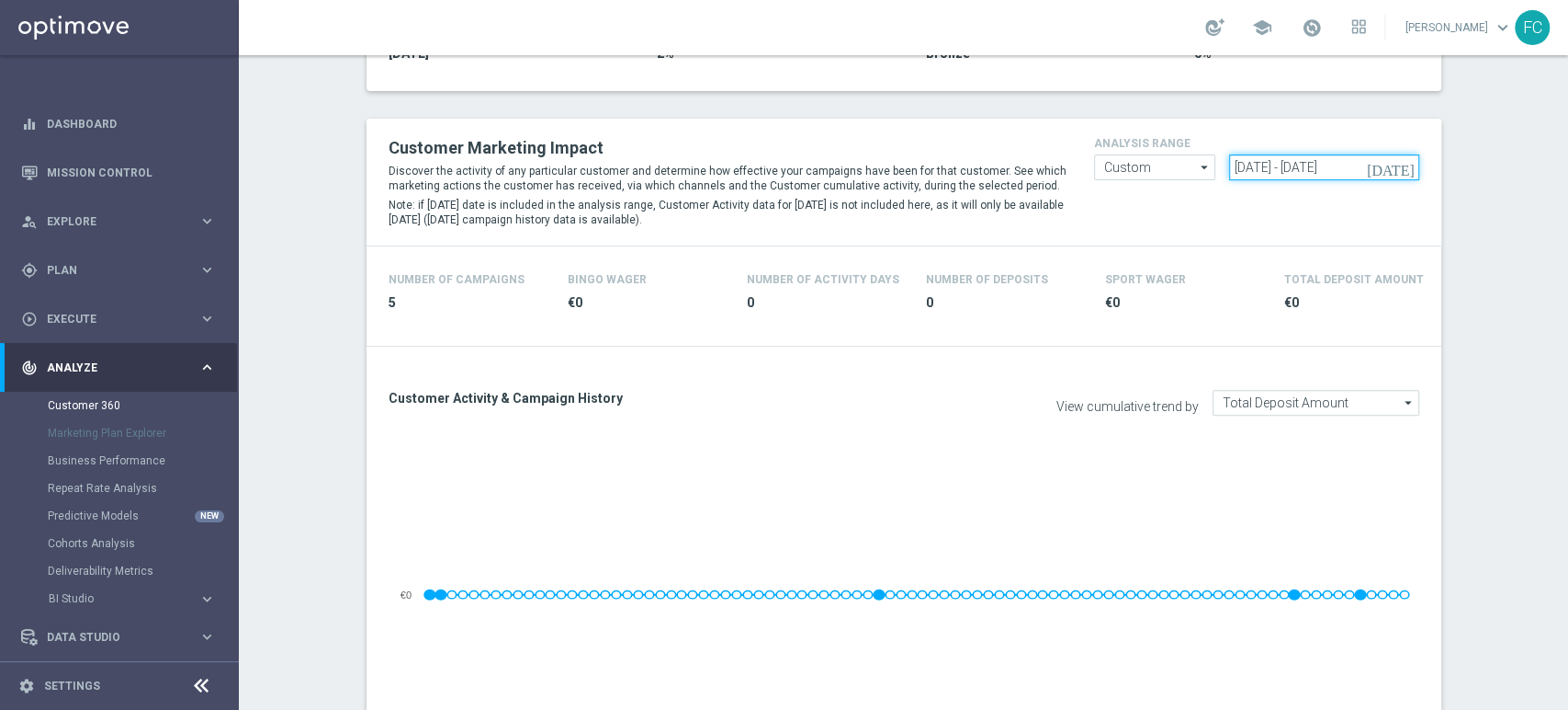
drag, startPoint x: 1354, startPoint y: 161, endPoint x: 923, endPoint y: 182, distance: 431.5
click at [926, 178] on div "Customer Marketing Impact Discover the activity of any particular customer and …" at bounding box center [904, 182] width 1059 height 99
paste input "[DATE] - [DATE]"
type input "[DATE] - [DATE]"
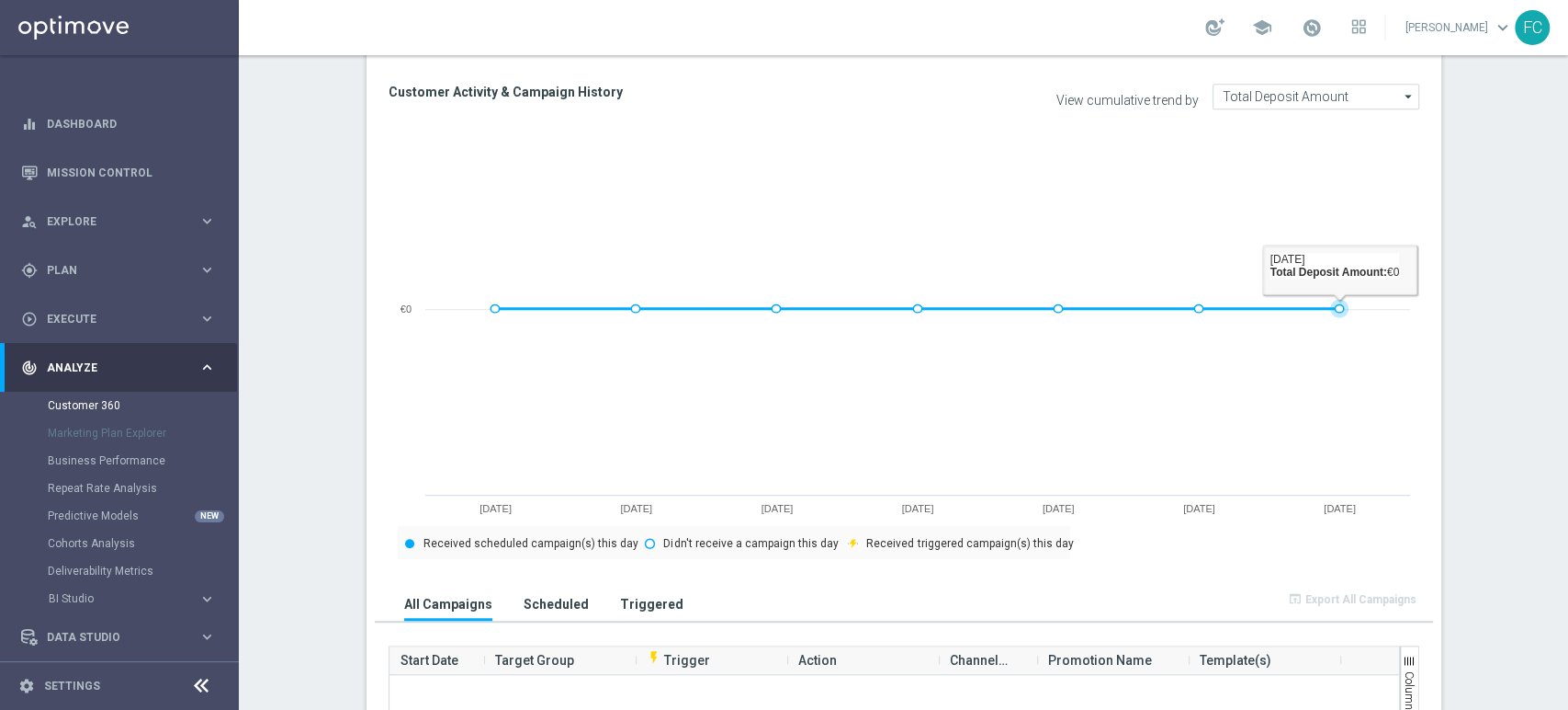
scroll to position [306, 0]
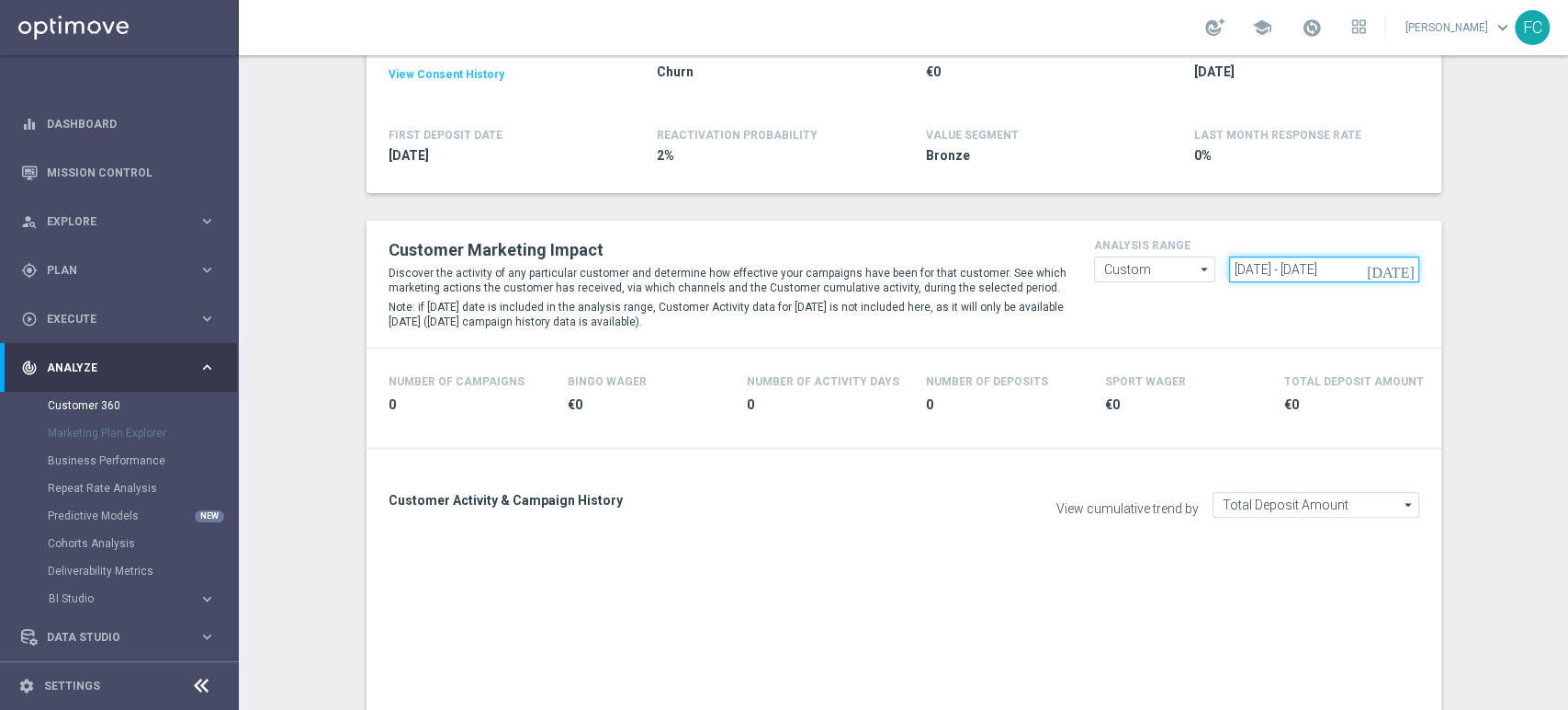
drag, startPoint x: 1385, startPoint y: 279, endPoint x: 748, endPoint y: 233, distance: 638.7
click at [772, 246] on div "Customer Marketing Impact Discover the activity of any particular customer and …" at bounding box center [904, 284] width 1059 height 99
paste input "[DATE] - [DATE]"
type input "[DATE] - [DATE]"
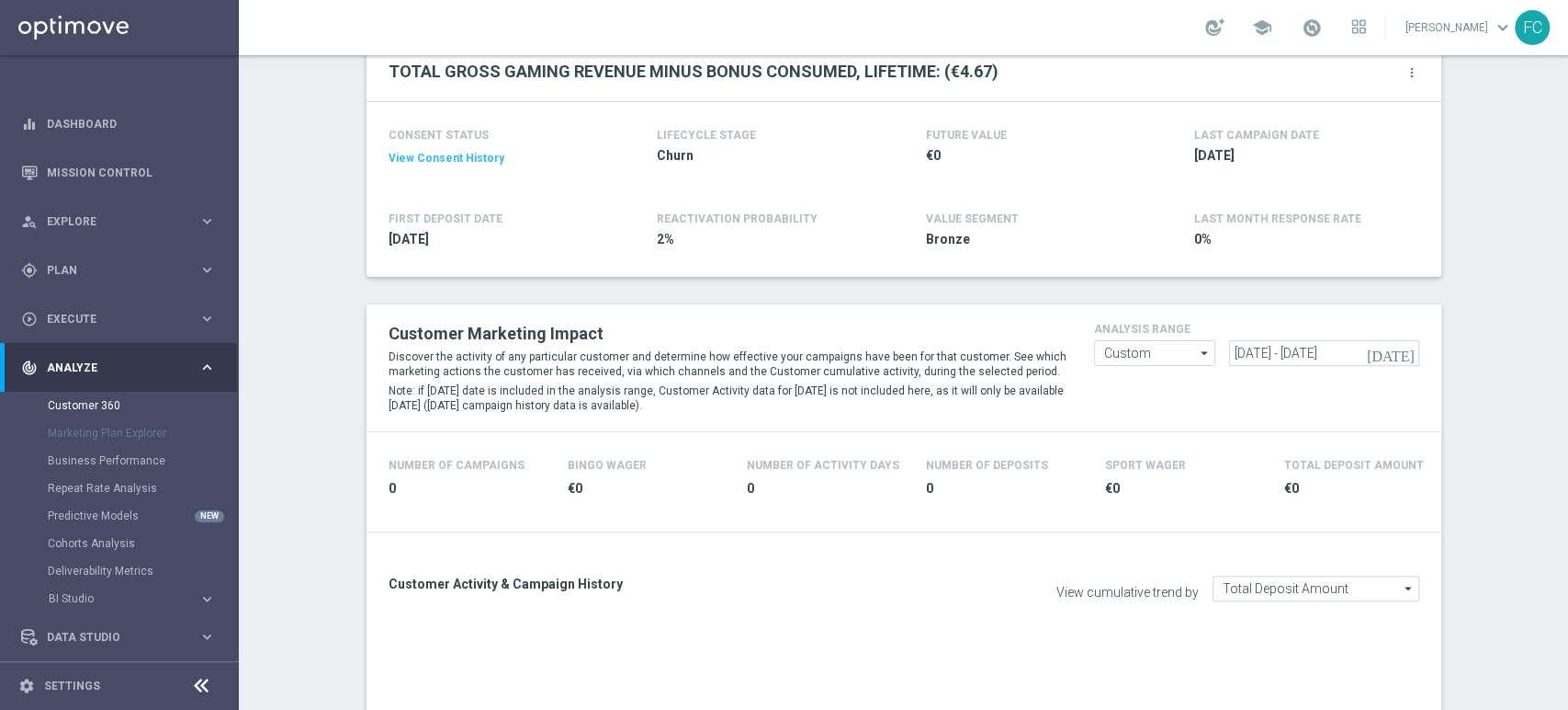
scroll to position [102, 0]
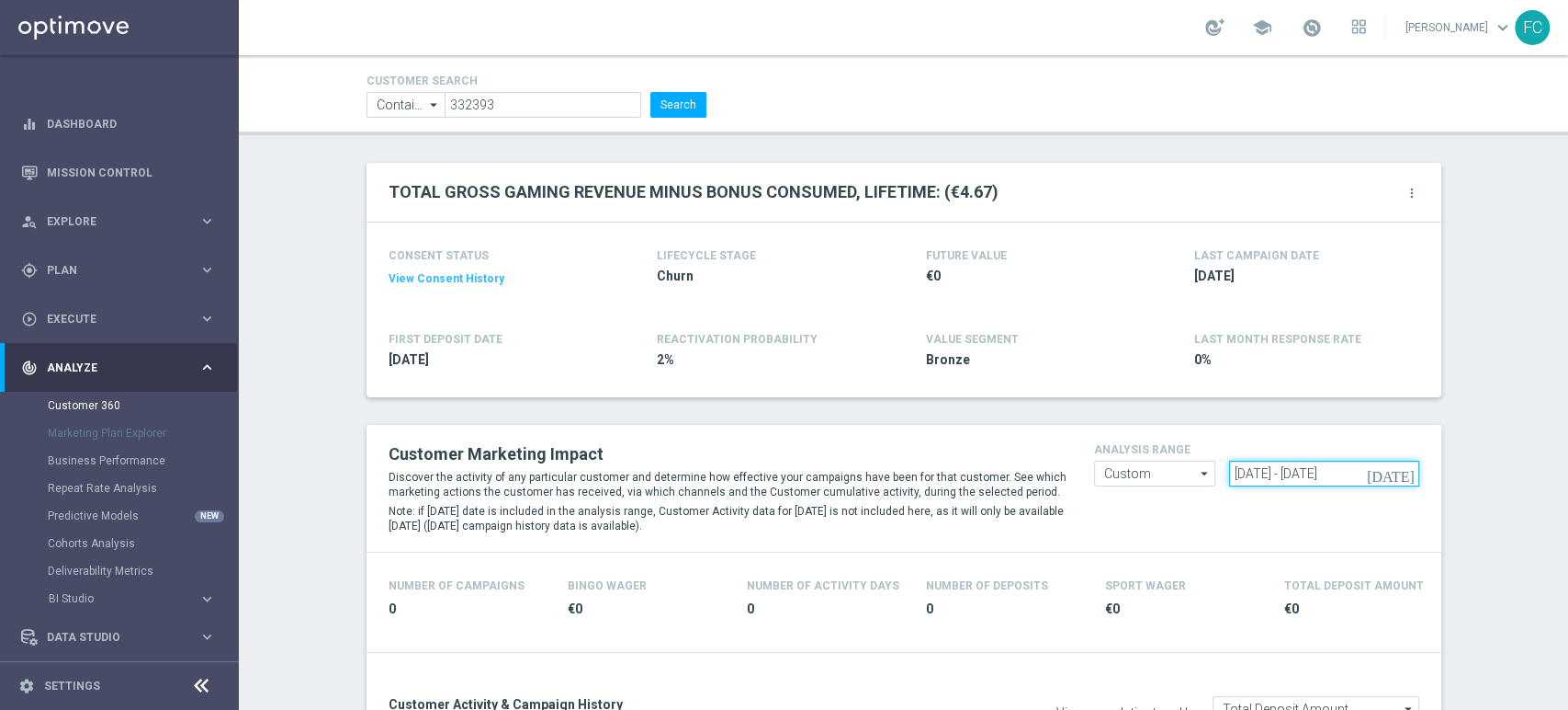
drag, startPoint x: 1381, startPoint y: 470, endPoint x: 682, endPoint y: 425, distance: 700.4
click at [976, 437] on div "Customer Marketing Impact Discover the activity of any particular customer and …" at bounding box center [903, 489] width 1075 height 128
paste input "[DATE] - [DATE]"
type input "[DATE] - [DATE]"
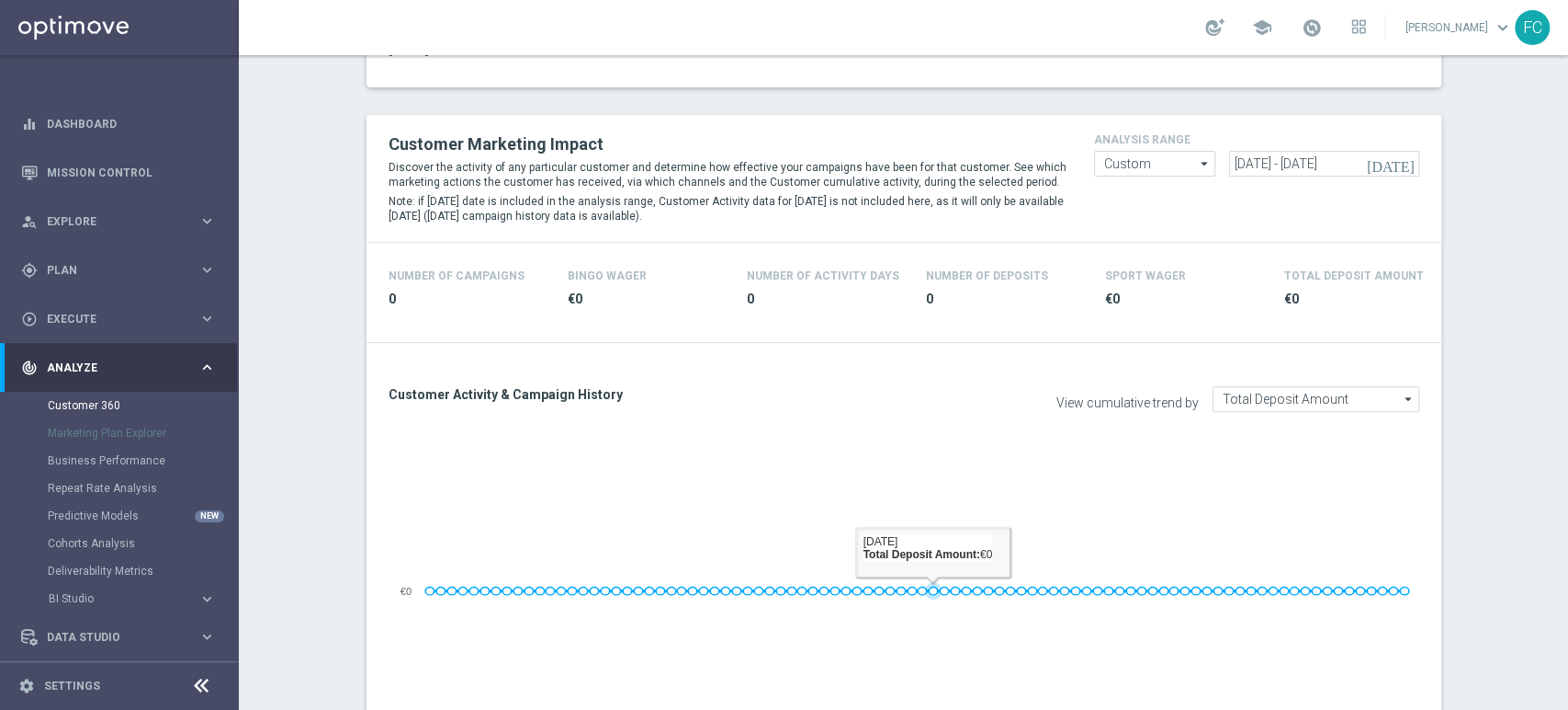
scroll to position [204, 0]
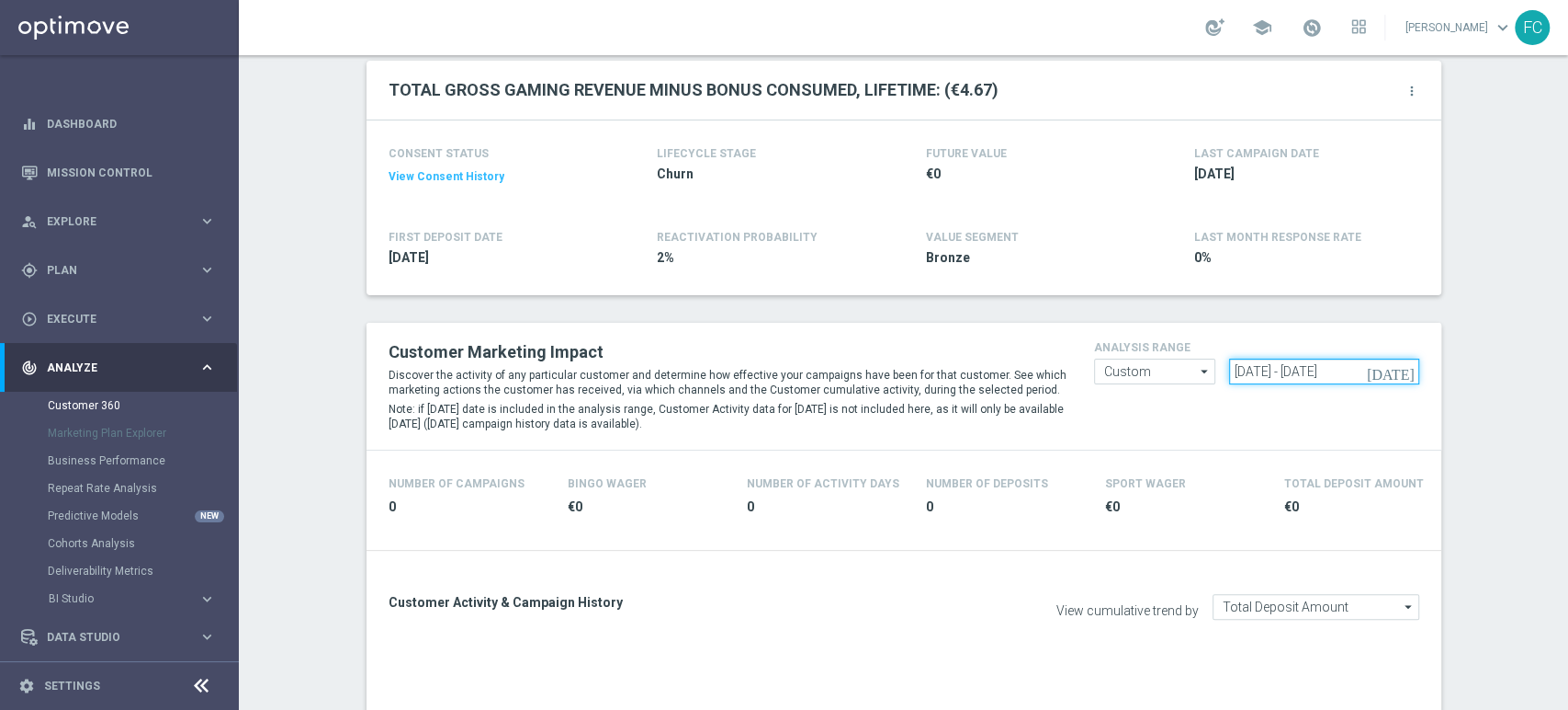
drag, startPoint x: 1363, startPoint y: 364, endPoint x: 1016, endPoint y: 389, distance: 347.9
click at [1016, 389] on div "Customer Marketing Impact Discover the activity of any particular customer and …" at bounding box center [904, 386] width 1059 height 99
paste input "[DATE] - [DATE]"
type input "[DATE] - [DATE]"
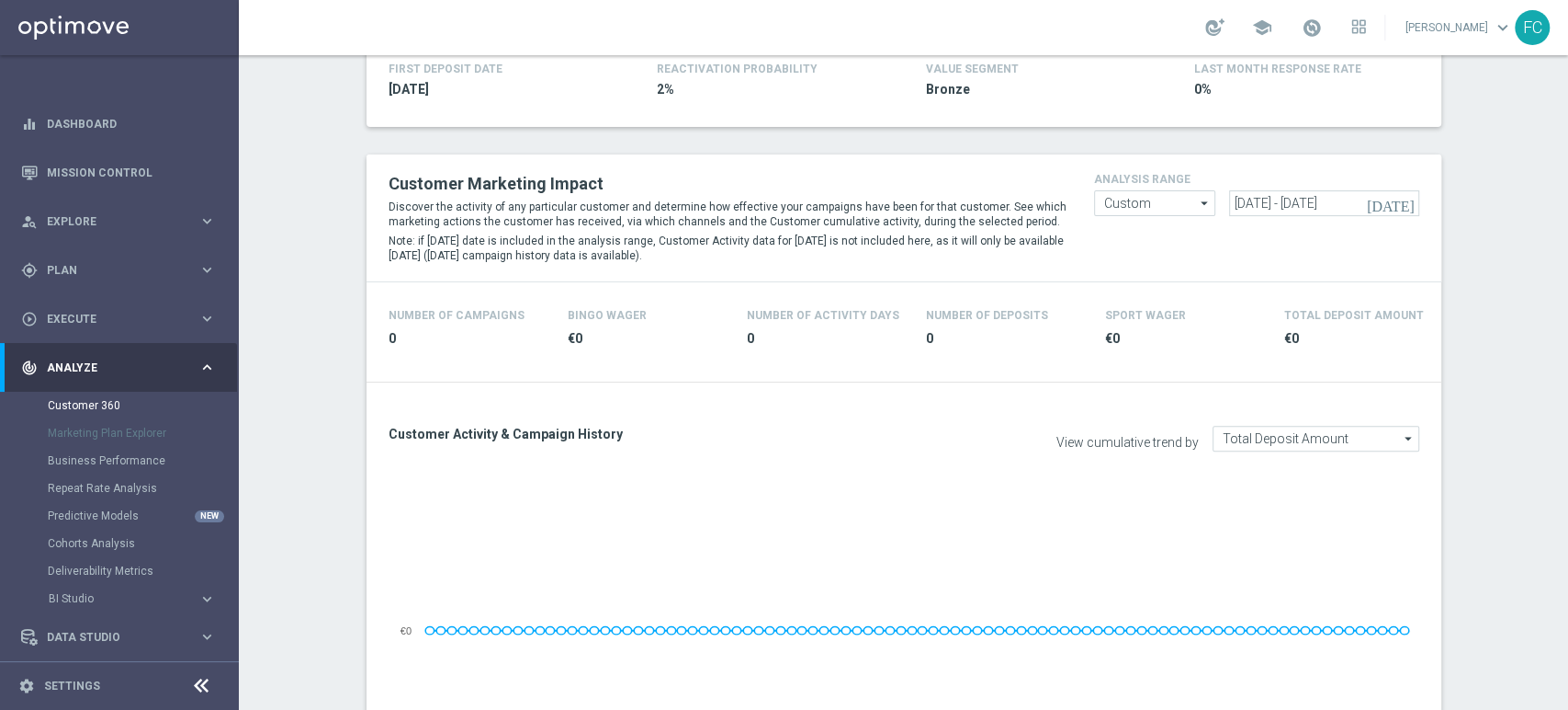
scroll to position [204, 0]
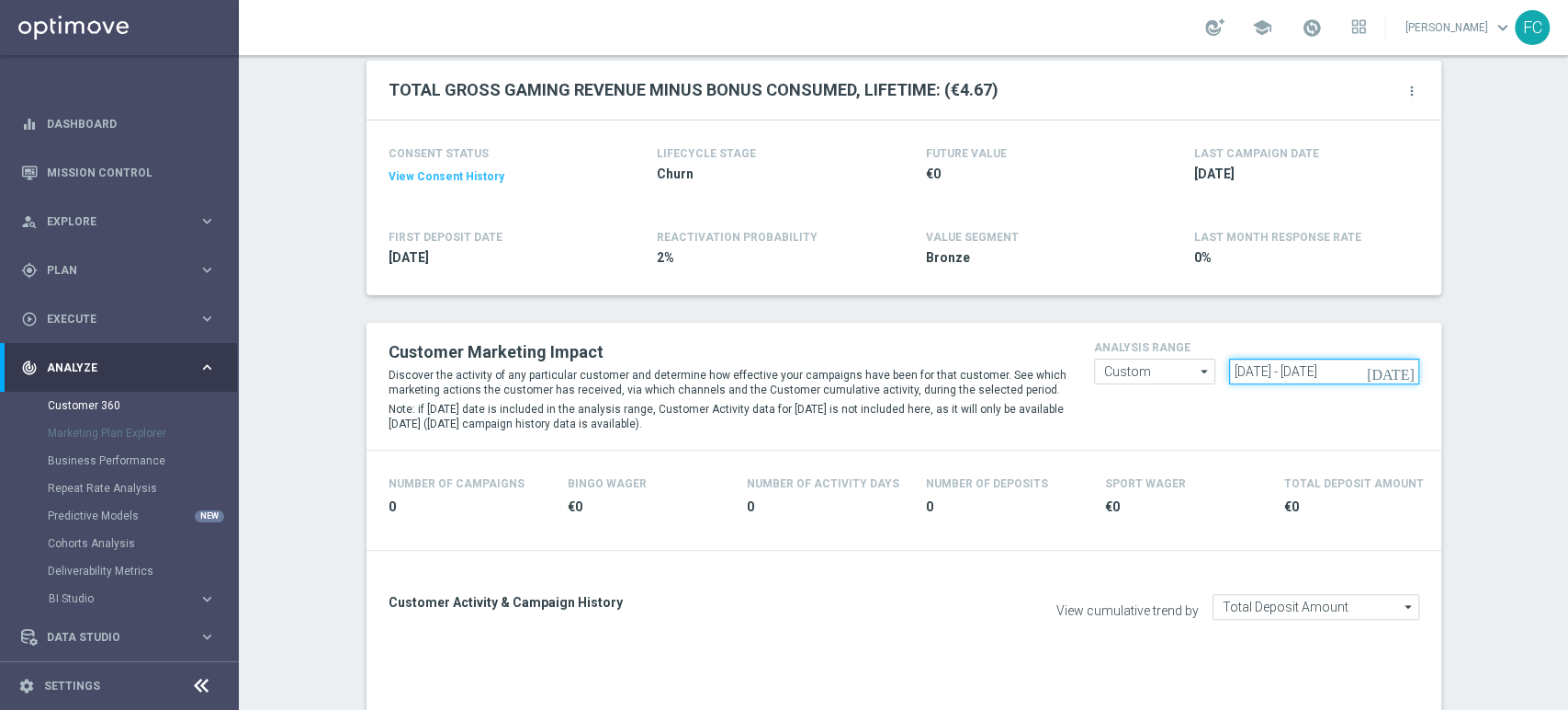
drag, startPoint x: 1383, startPoint y: 364, endPoint x: 782, endPoint y: 360, distance: 601.0
click at [845, 357] on div "Customer Marketing Impact Discover the activity of any particular customer and …" at bounding box center [904, 386] width 1059 height 99
paste input "[DATE] - [DATE]"
type input "[DATE] - [DATE]"
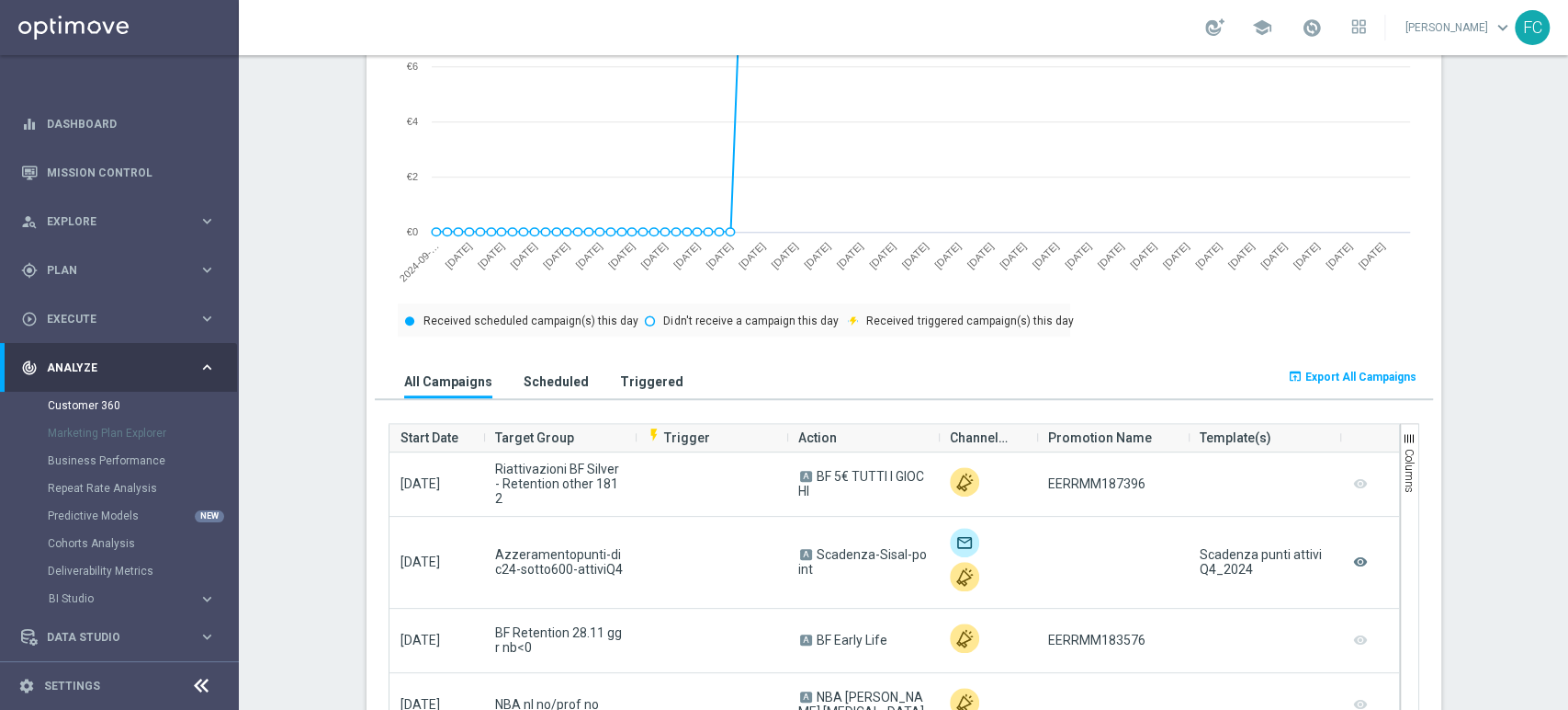
scroll to position [1021, 0]
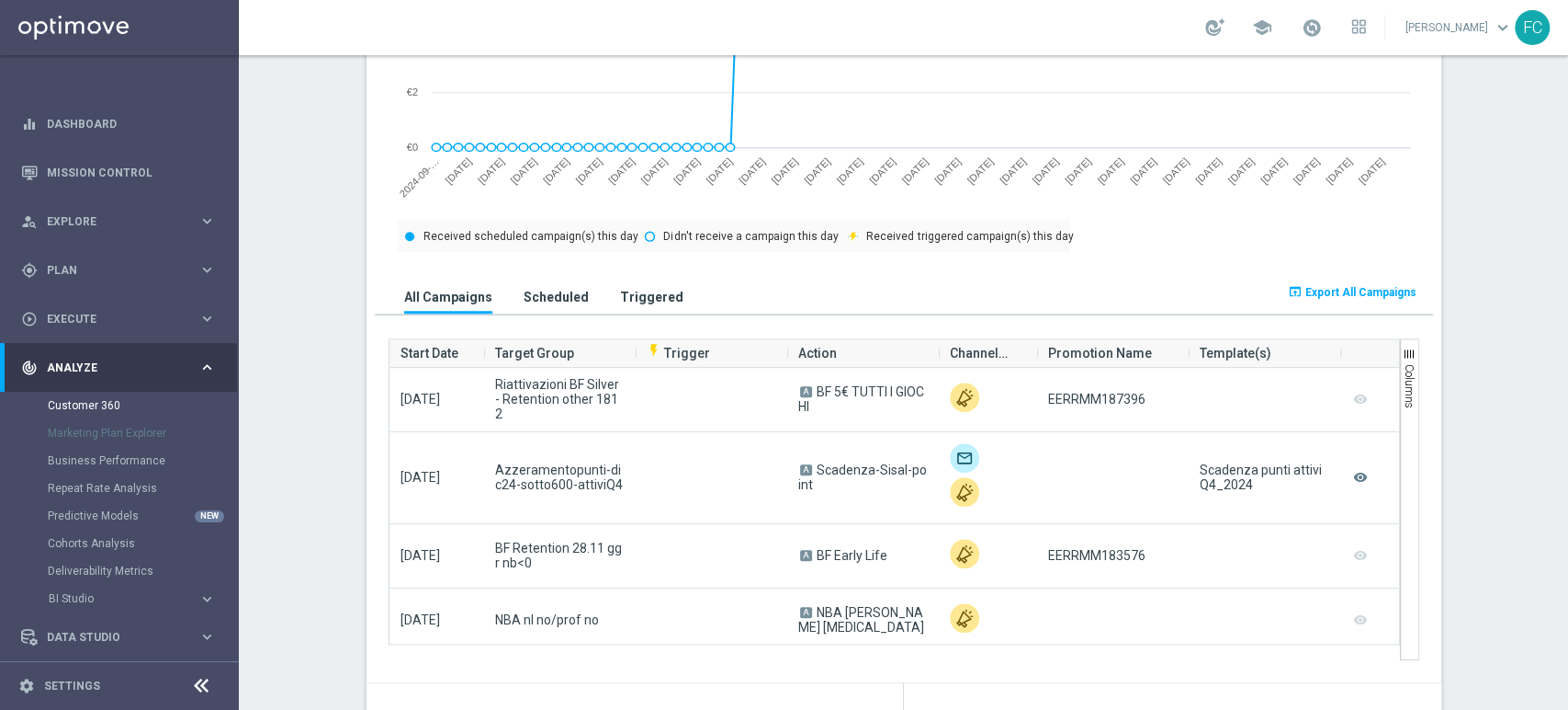
click at [1338, 292] on span "Export All Campaigns" at bounding box center [1361, 292] width 112 height 12
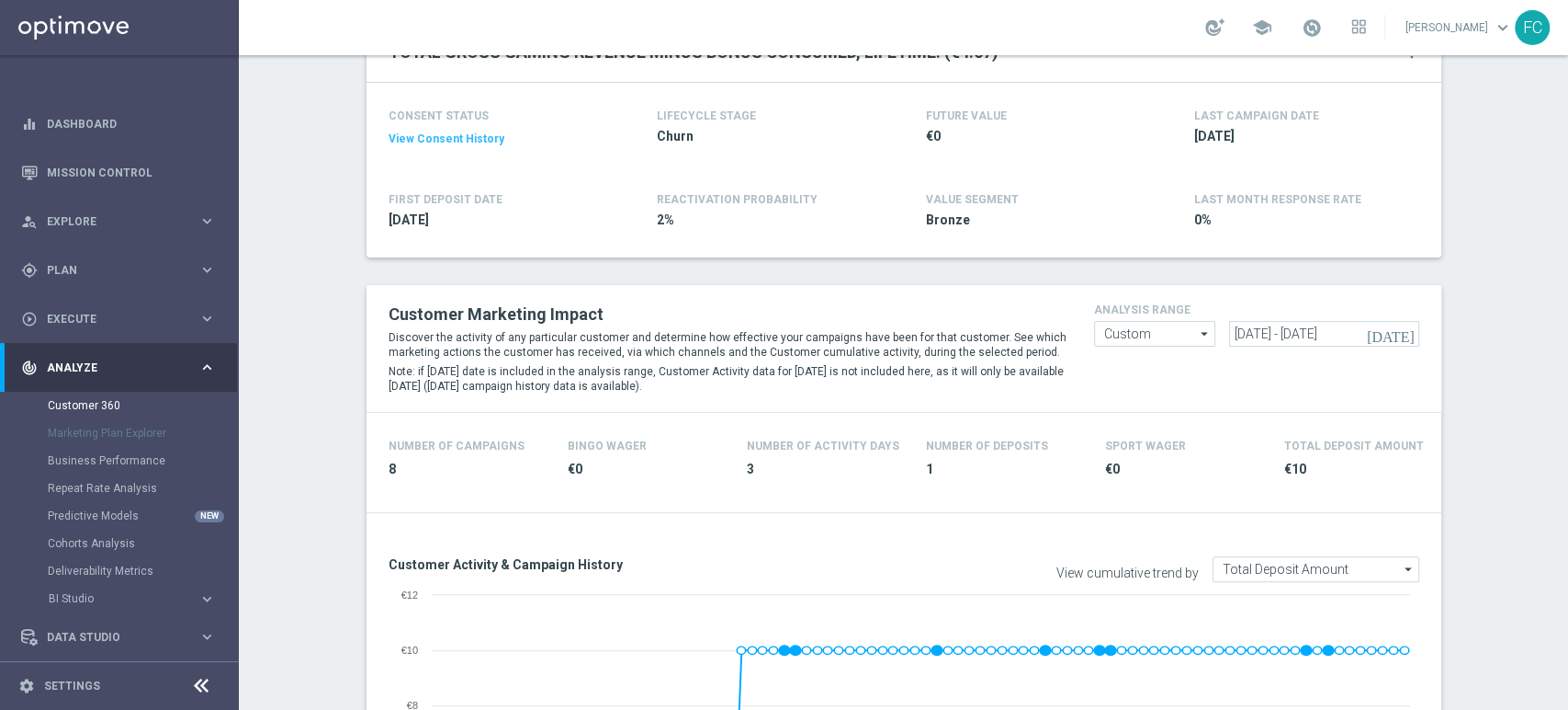
scroll to position [408, 0]
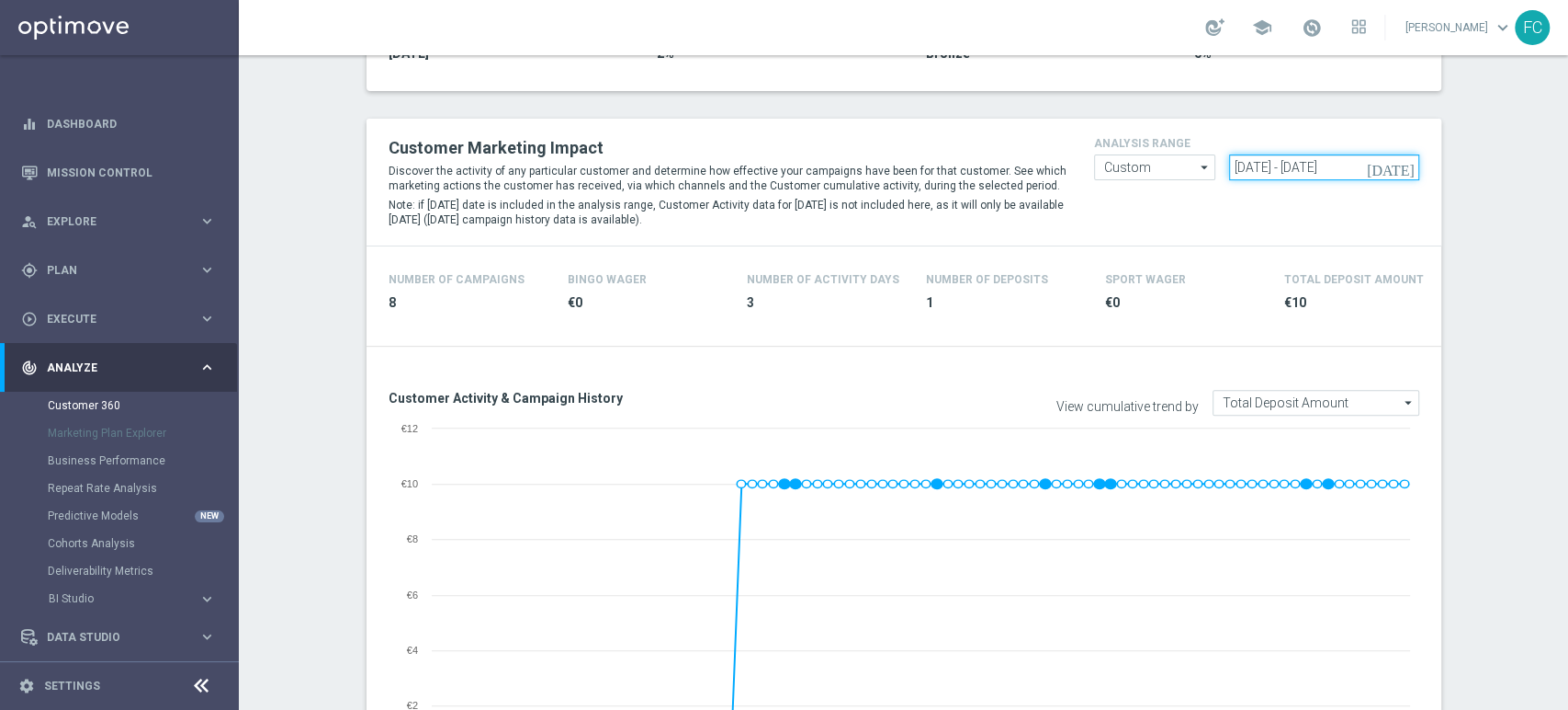
drag, startPoint x: 1309, startPoint y: 159, endPoint x: 940, endPoint y: 179, distance: 369.5
click at [940, 179] on div "Customer Marketing Impact Discover the activity of any particular customer and …" at bounding box center [904, 182] width 1059 height 99
paste input "[DATE] - [DATE]"
type input "[DATE] - [DATE]"
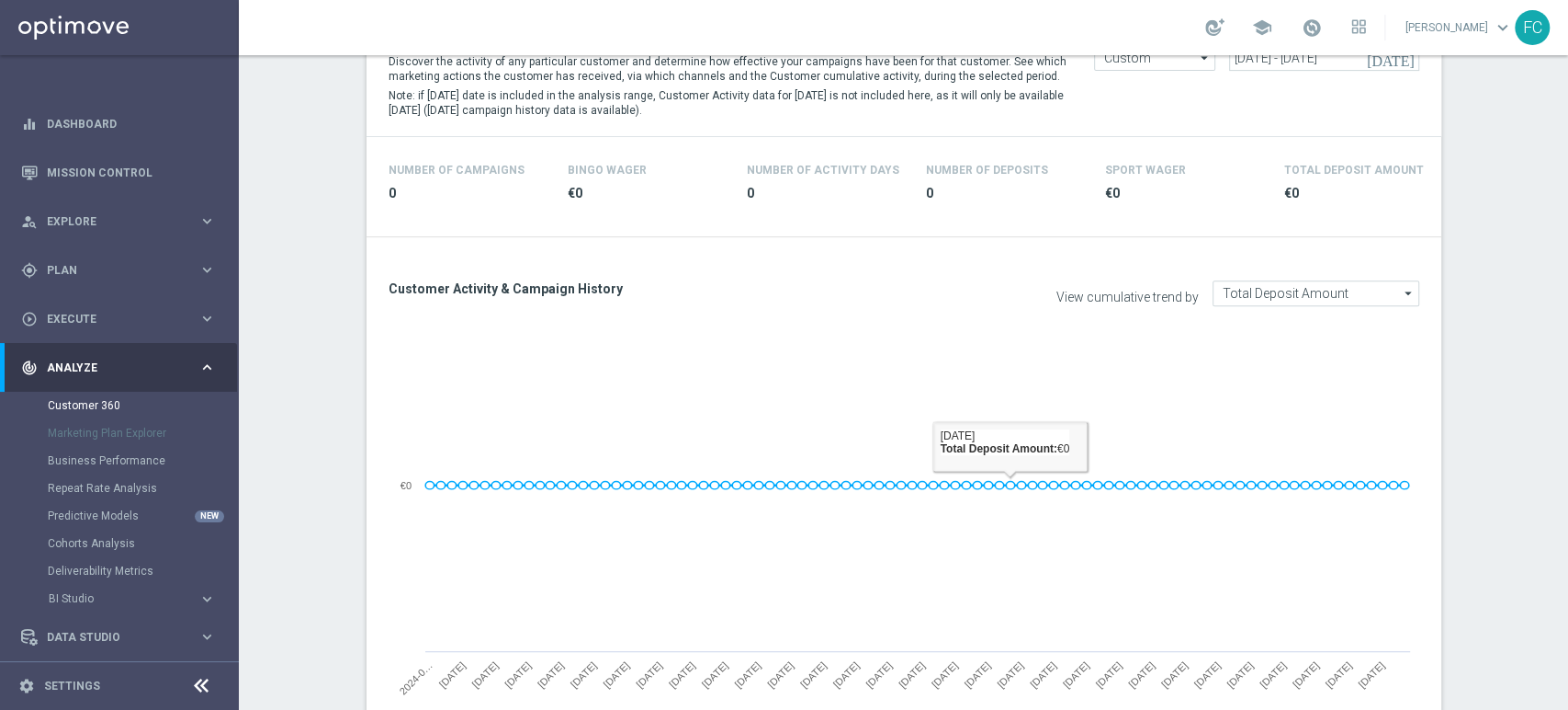
scroll to position [408, 0]
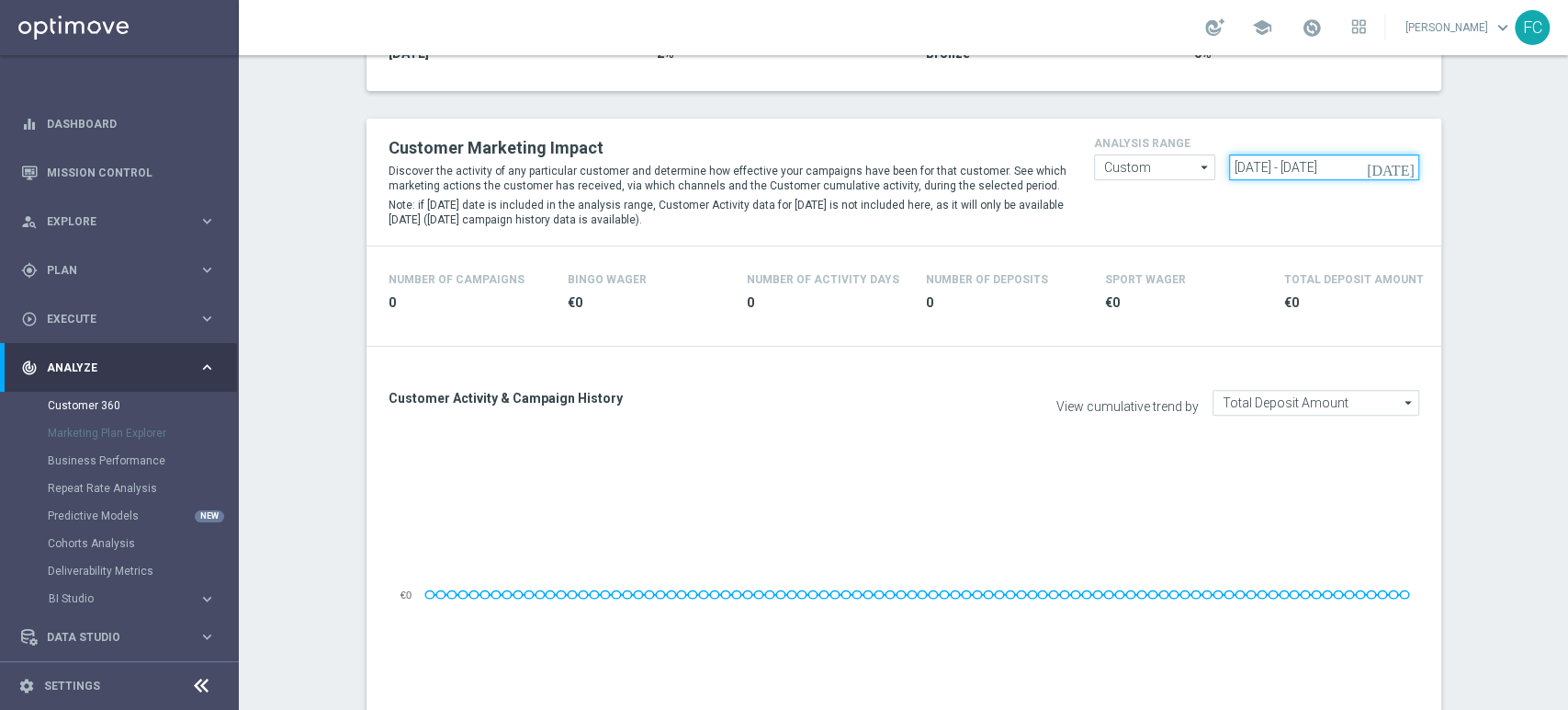
drag, startPoint x: 1092, startPoint y: 145, endPoint x: 817, endPoint y: 131, distance: 275.4
click at [899, 142] on div "Customer Marketing Impact Discover the activity of any particular customer and …" at bounding box center [904, 182] width 1059 height 99
paste input "[DATE] - [DATE]"
type input "[DATE] - [DATE]"
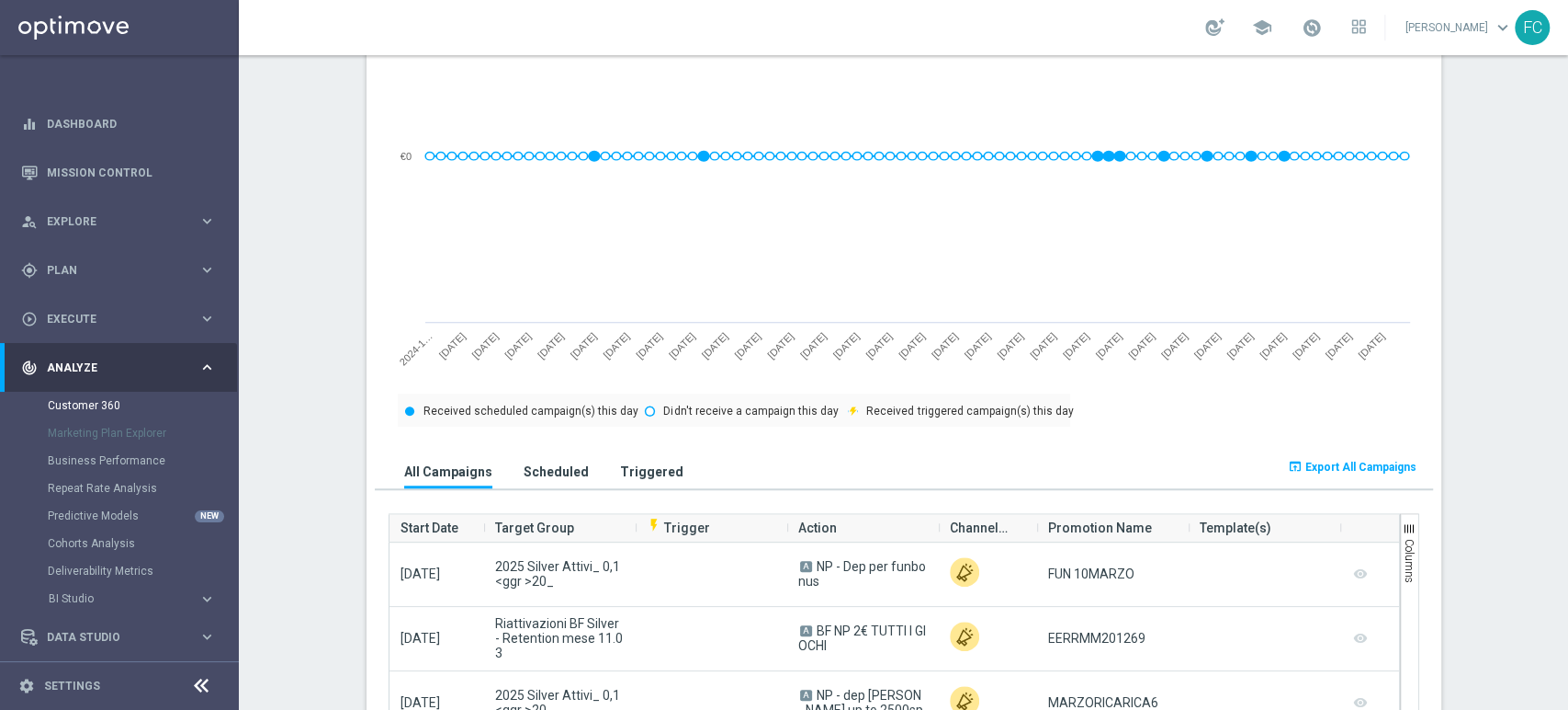
scroll to position [1021, 0]
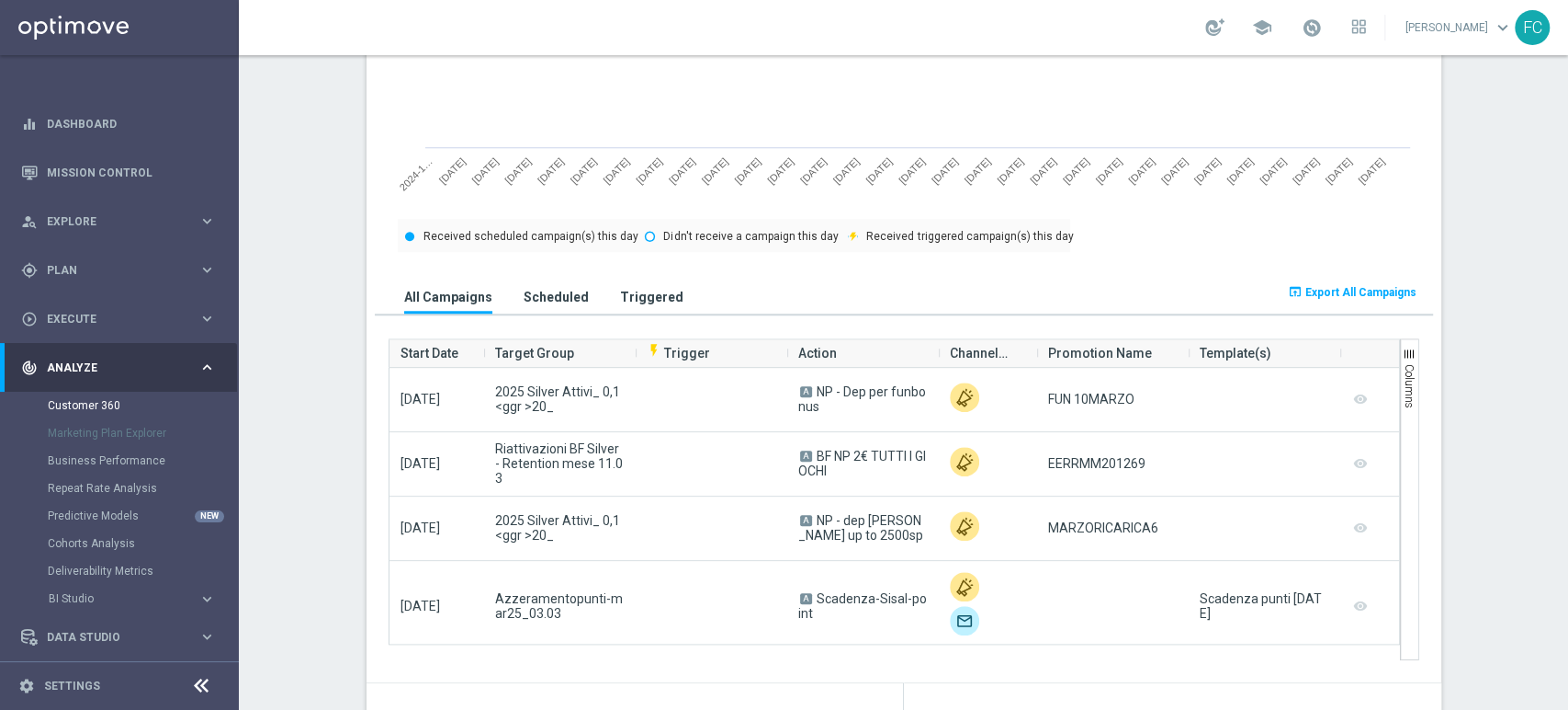
click at [1338, 288] on span "Export All Campaigns" at bounding box center [1361, 292] width 112 height 12
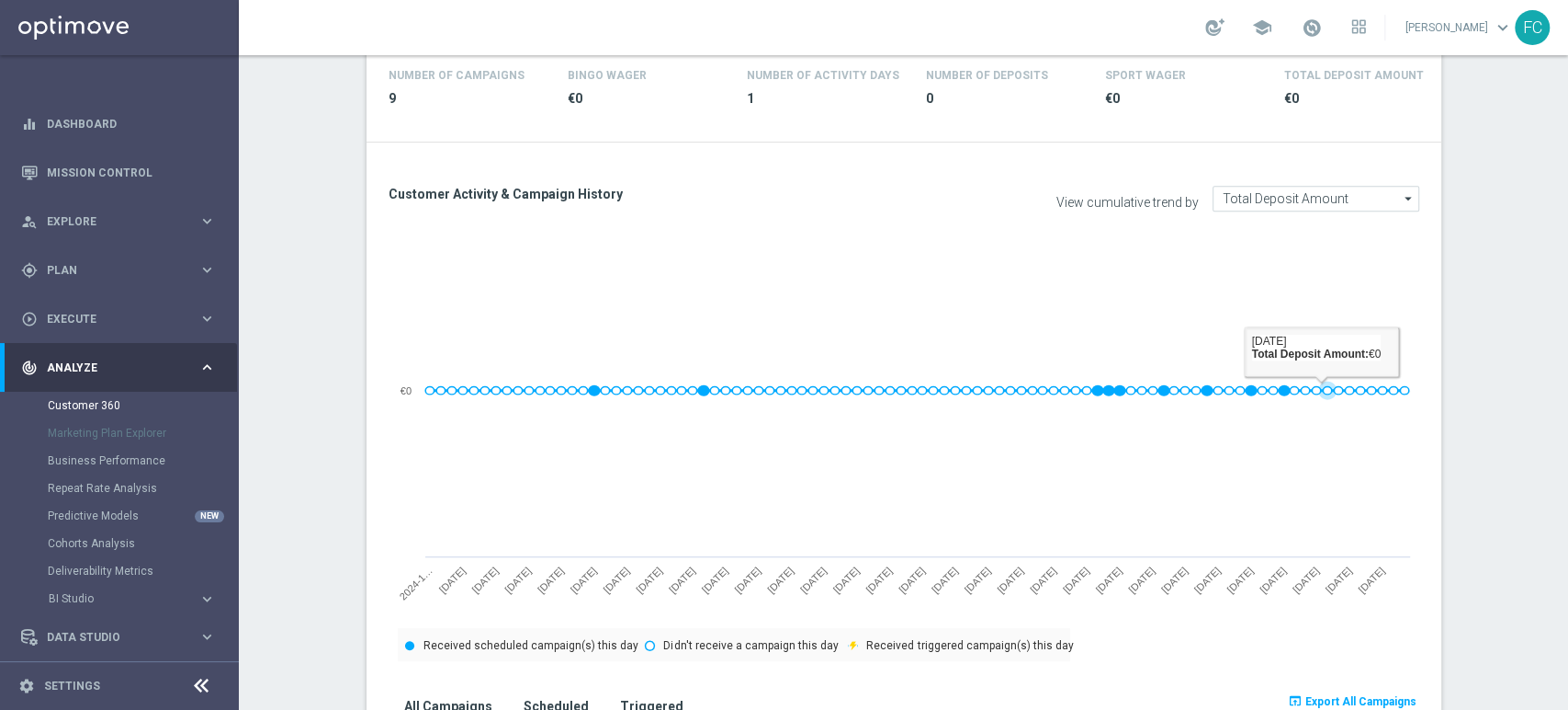
scroll to position [408, 0]
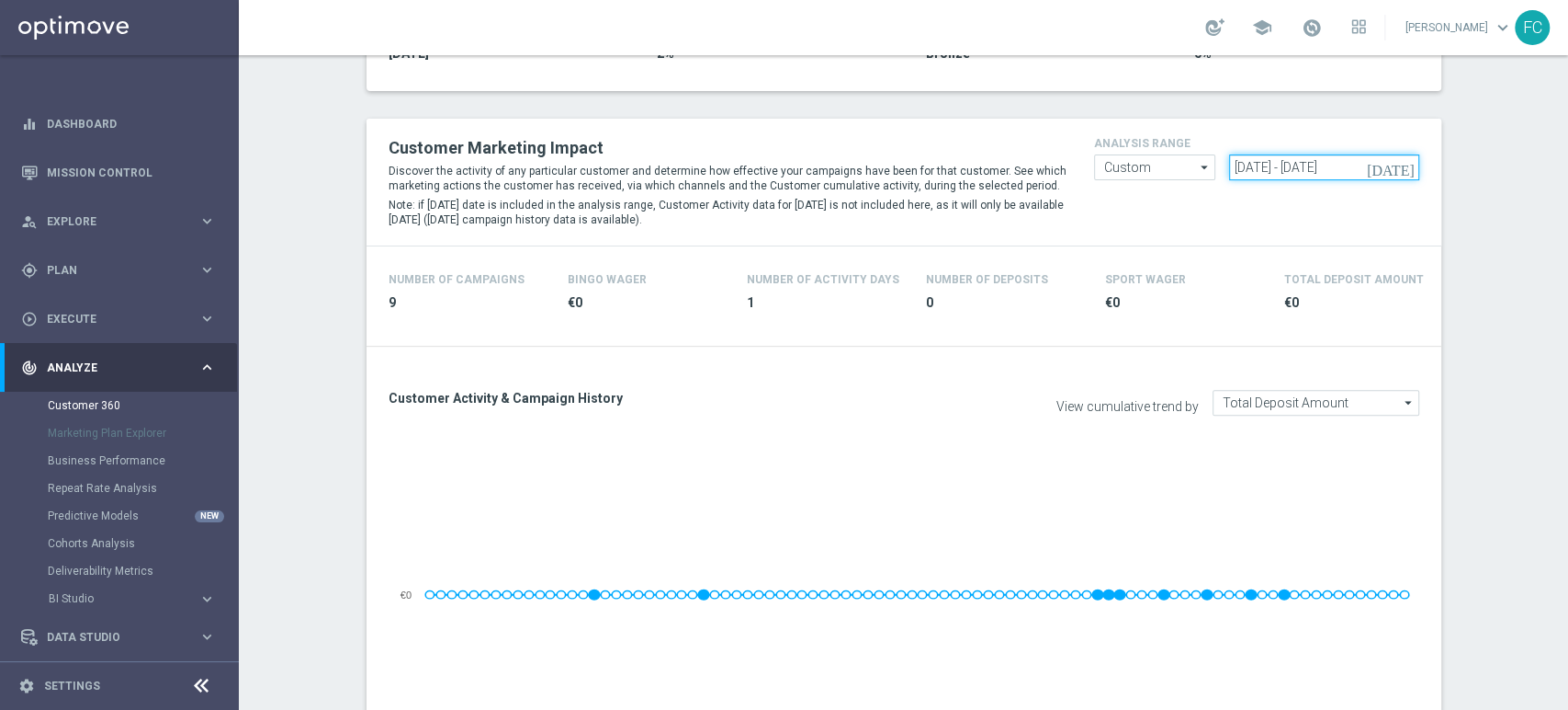
drag, startPoint x: 1375, startPoint y: 163, endPoint x: 790, endPoint y: 189, distance: 585.6
click at [790, 189] on div "Customer Marketing Impact Discover the activity of any particular customer and …" at bounding box center [904, 182] width 1059 height 99
paste input "[DATE] - [DATE]"
type input "[DATE] - [DATE]"
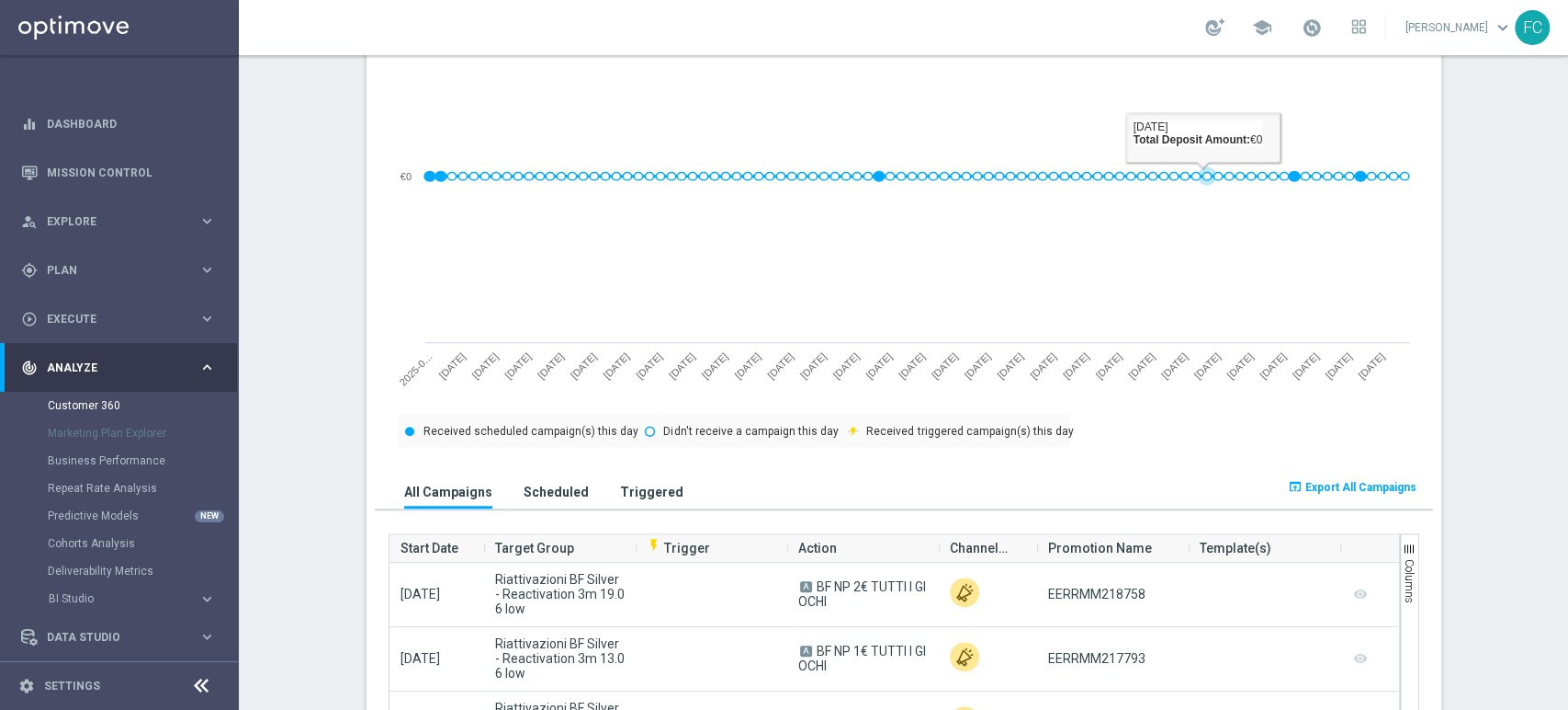
scroll to position [1021, 0]
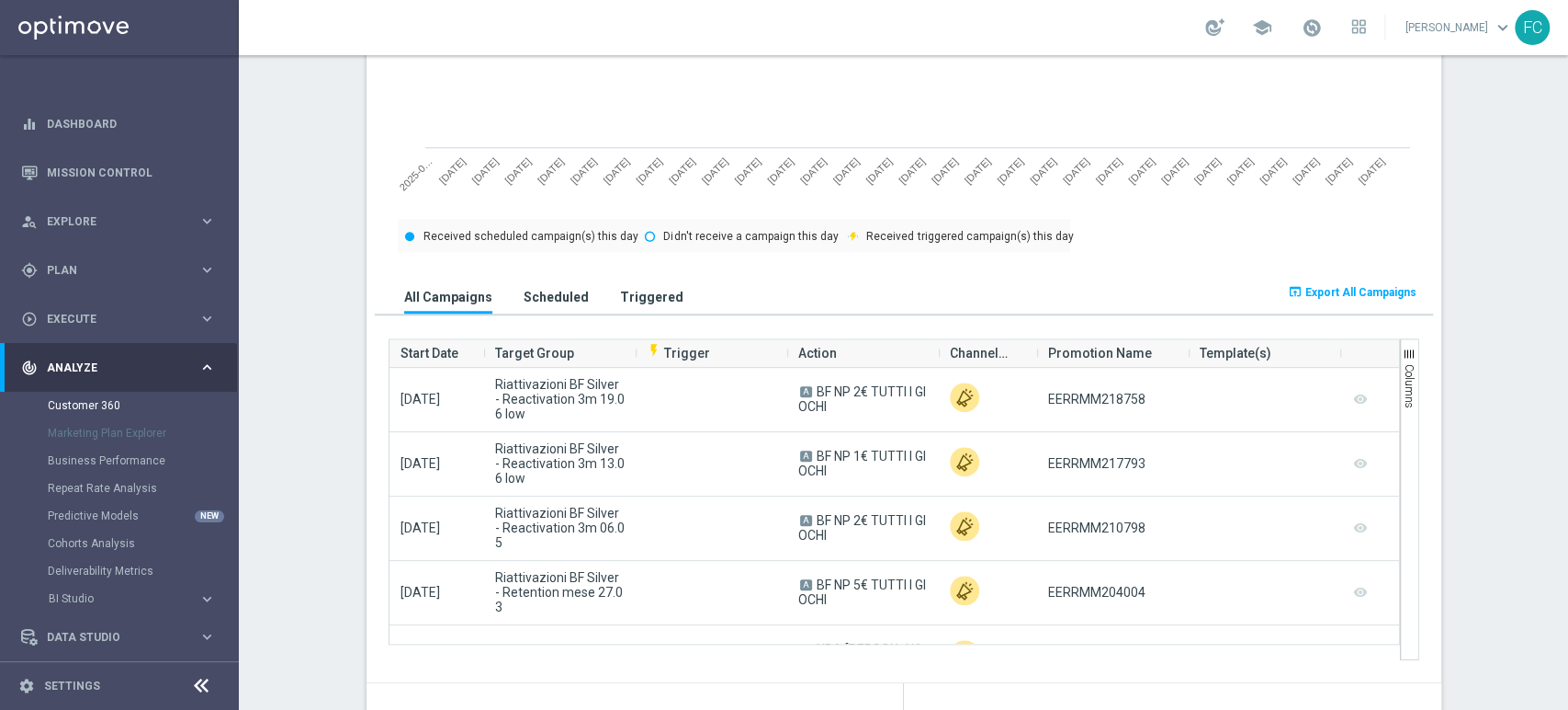
click at [1315, 292] on span "Export All Campaigns" at bounding box center [1361, 292] width 112 height 12
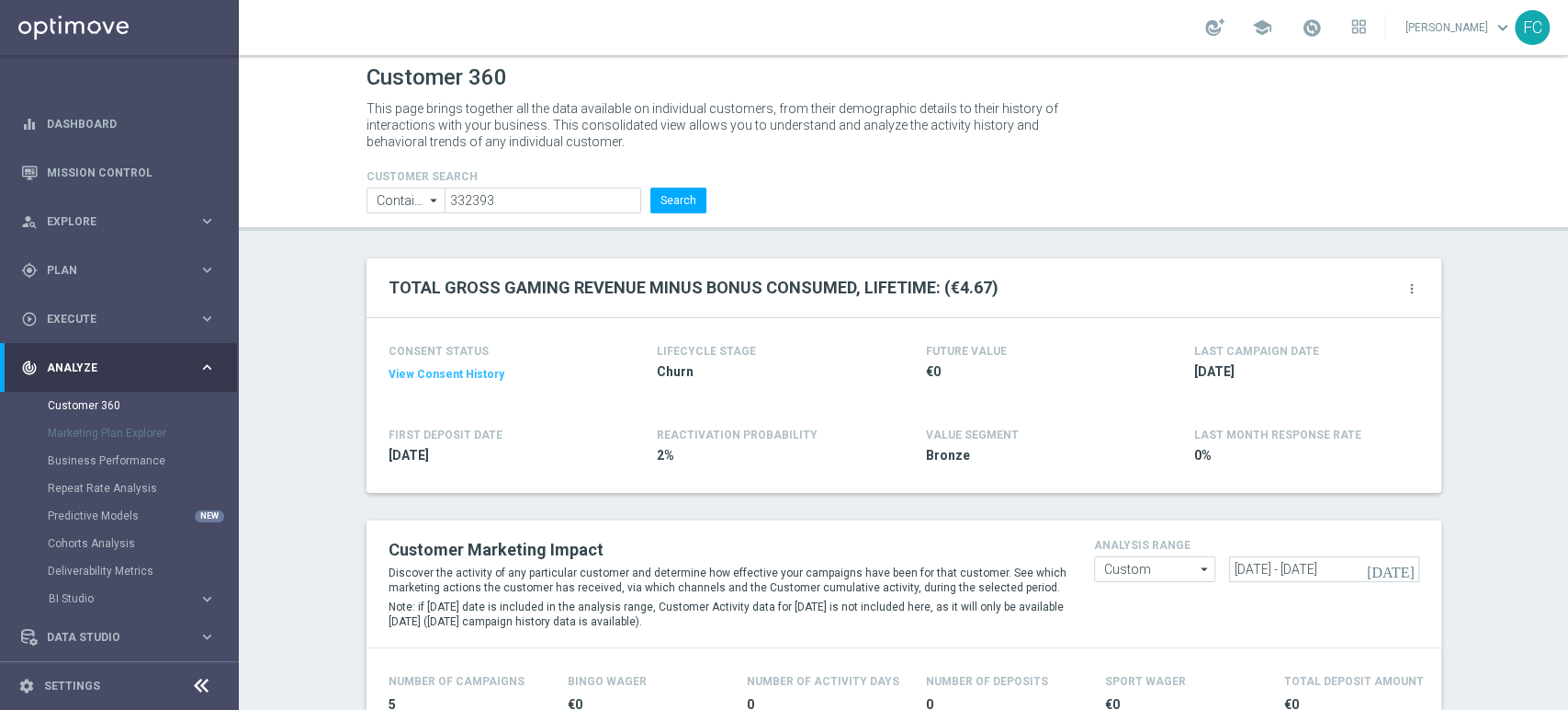
scroll to position [0, 0]
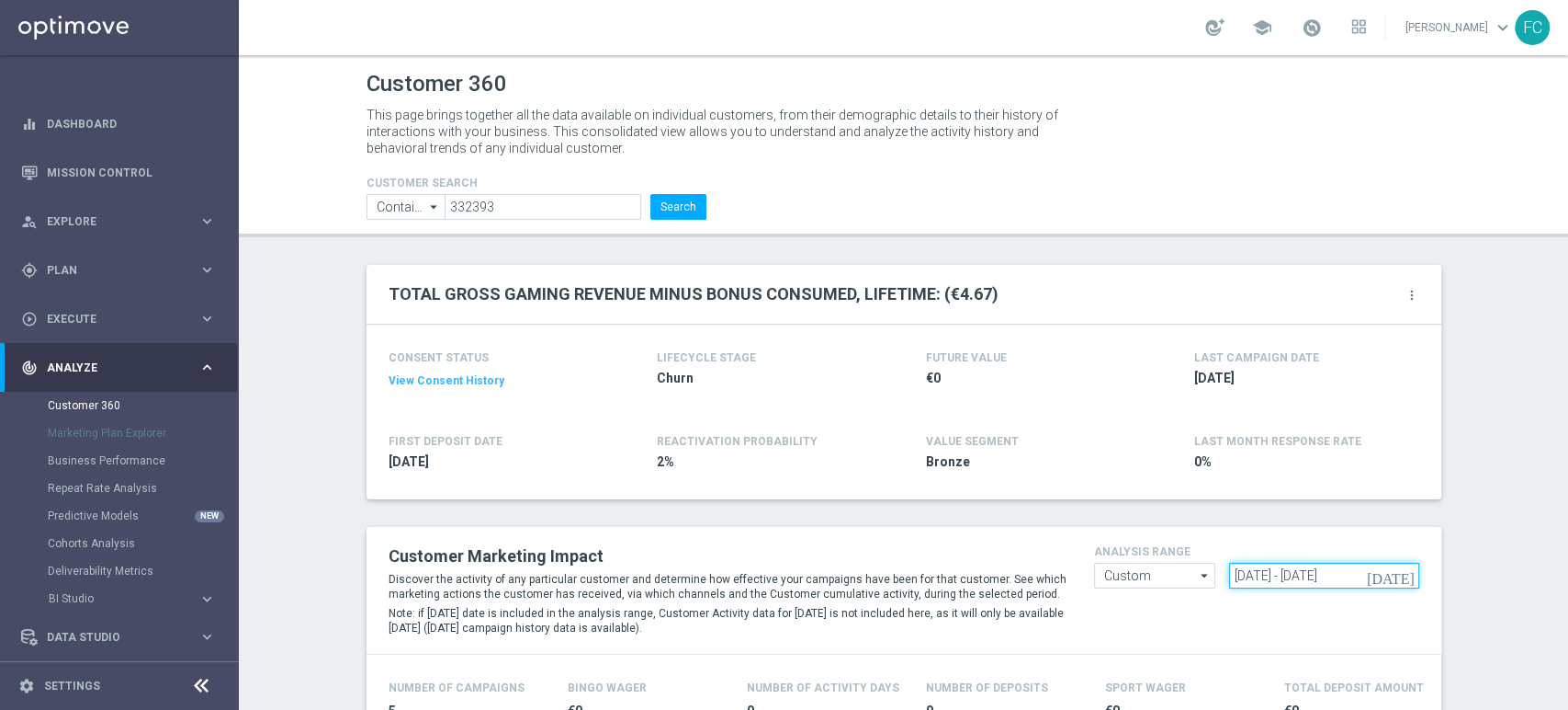
drag, startPoint x: 1383, startPoint y: 567, endPoint x: 845, endPoint y: 520, distance: 540.0
click at [948, 570] on div "Customer Marketing Impact Discover the activity of any particular customer and …" at bounding box center [904, 590] width 1059 height 99
paste input "[DATE] - [DATE]"
type input "[DATE] - [DATE]"
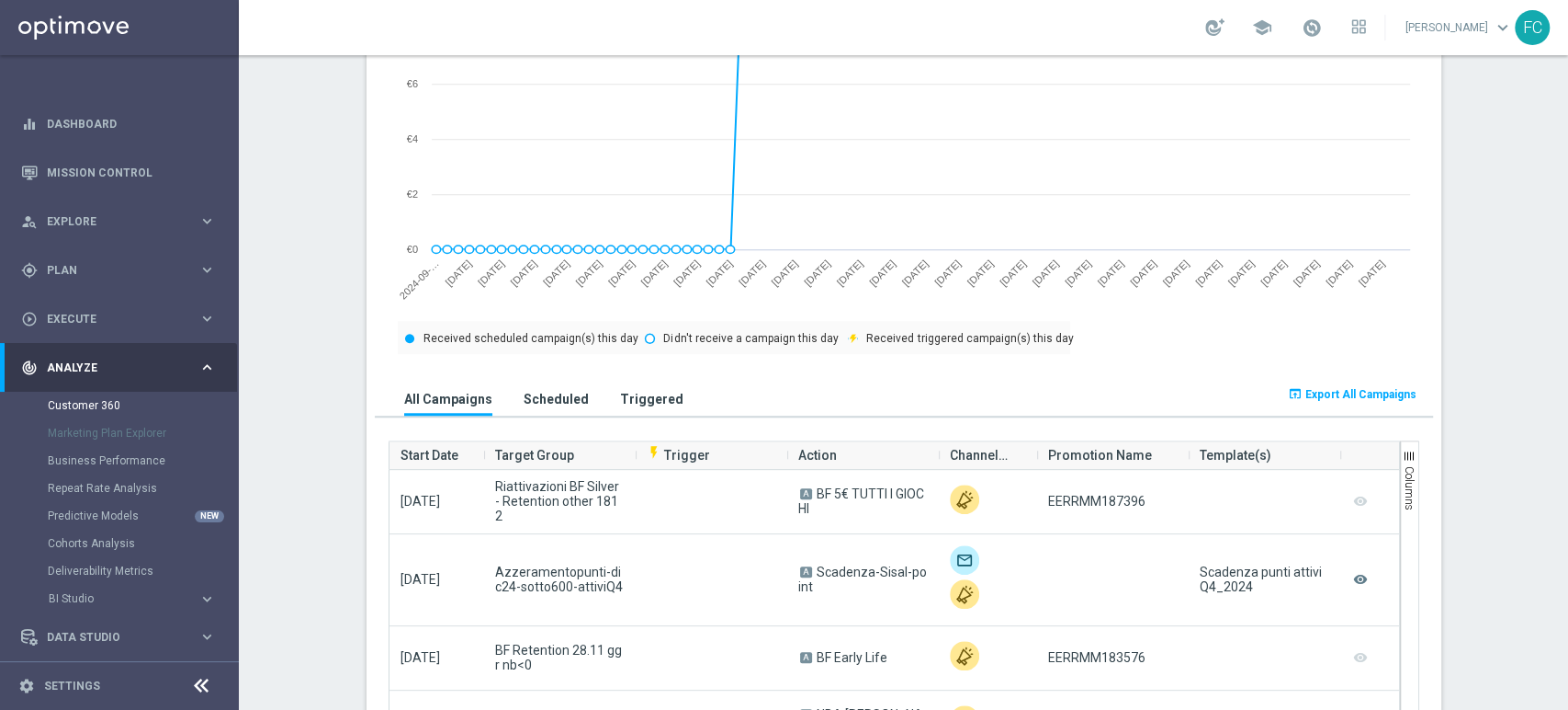
scroll to position [1225, 0]
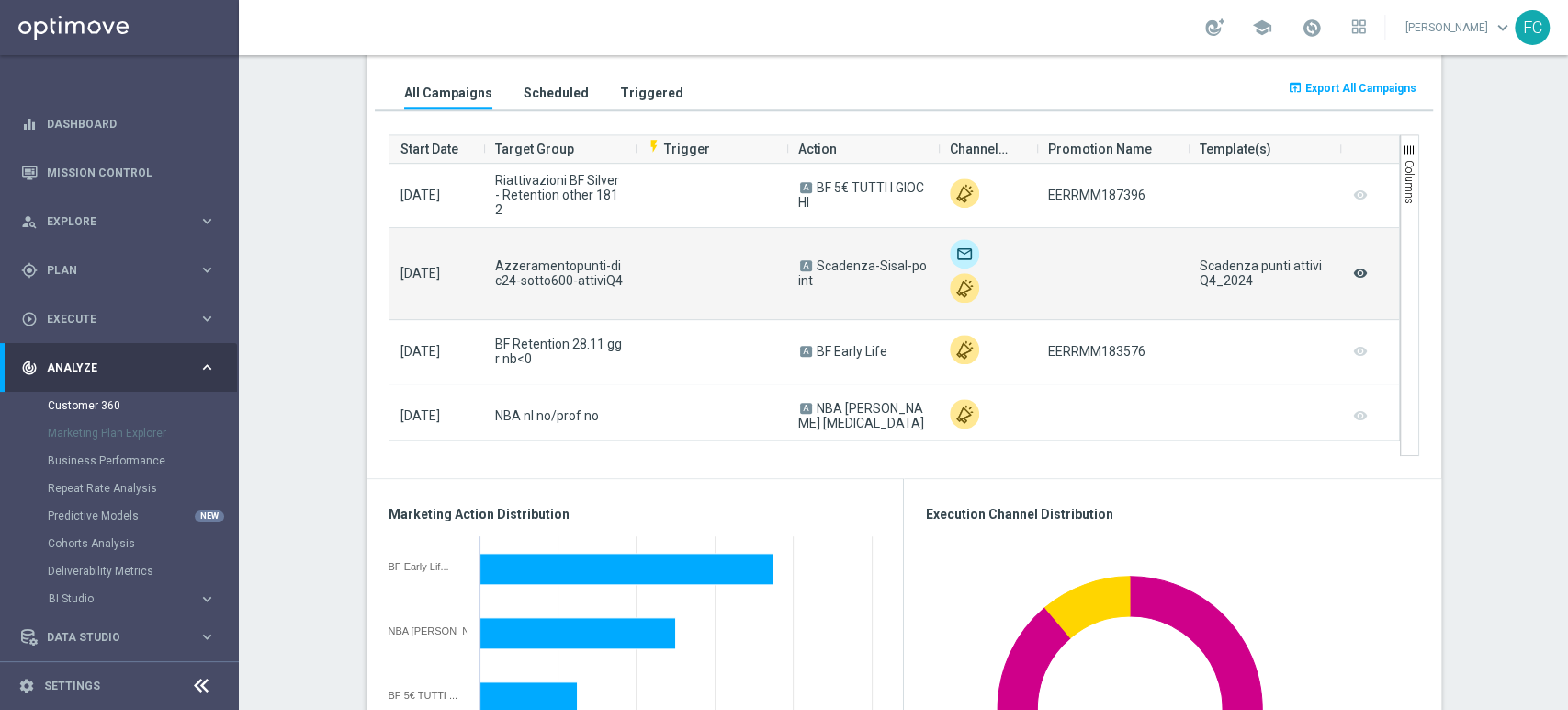
click at [1358, 273] on icon "remove_red_eye" at bounding box center [1360, 273] width 18 height 24
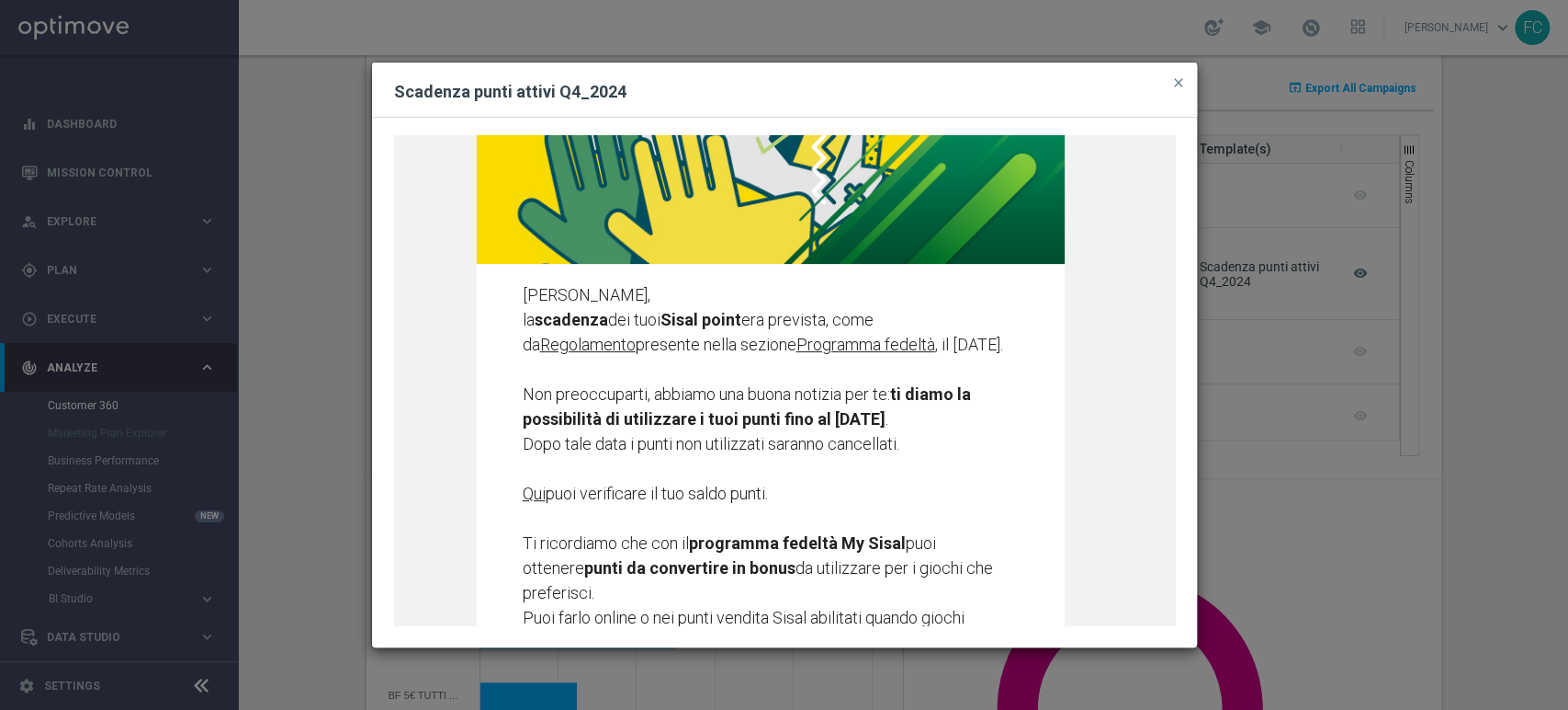
scroll to position [408, 0]
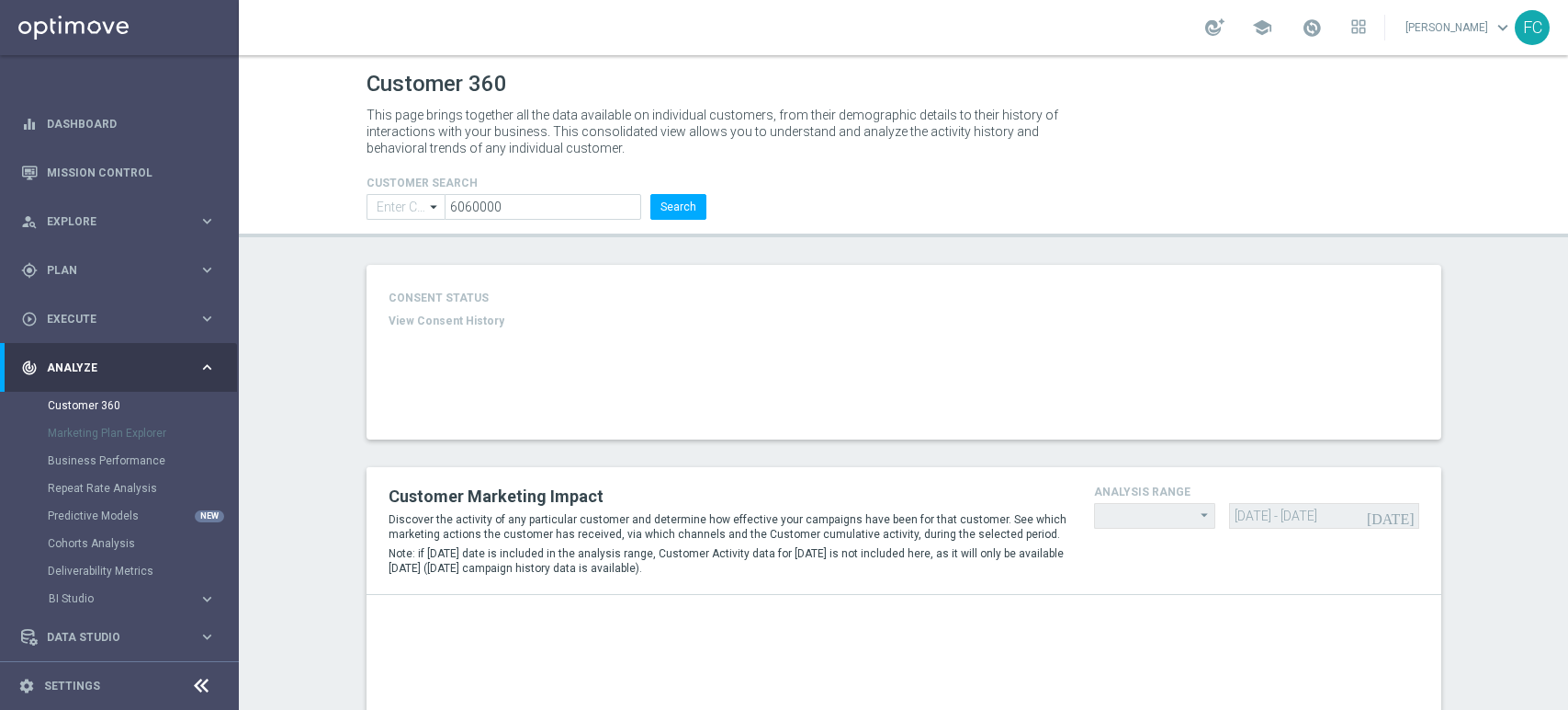
type input "Contains"
type input "Last 30 days"
type input "Total Deposit Amount"
type input "Last 30 days"
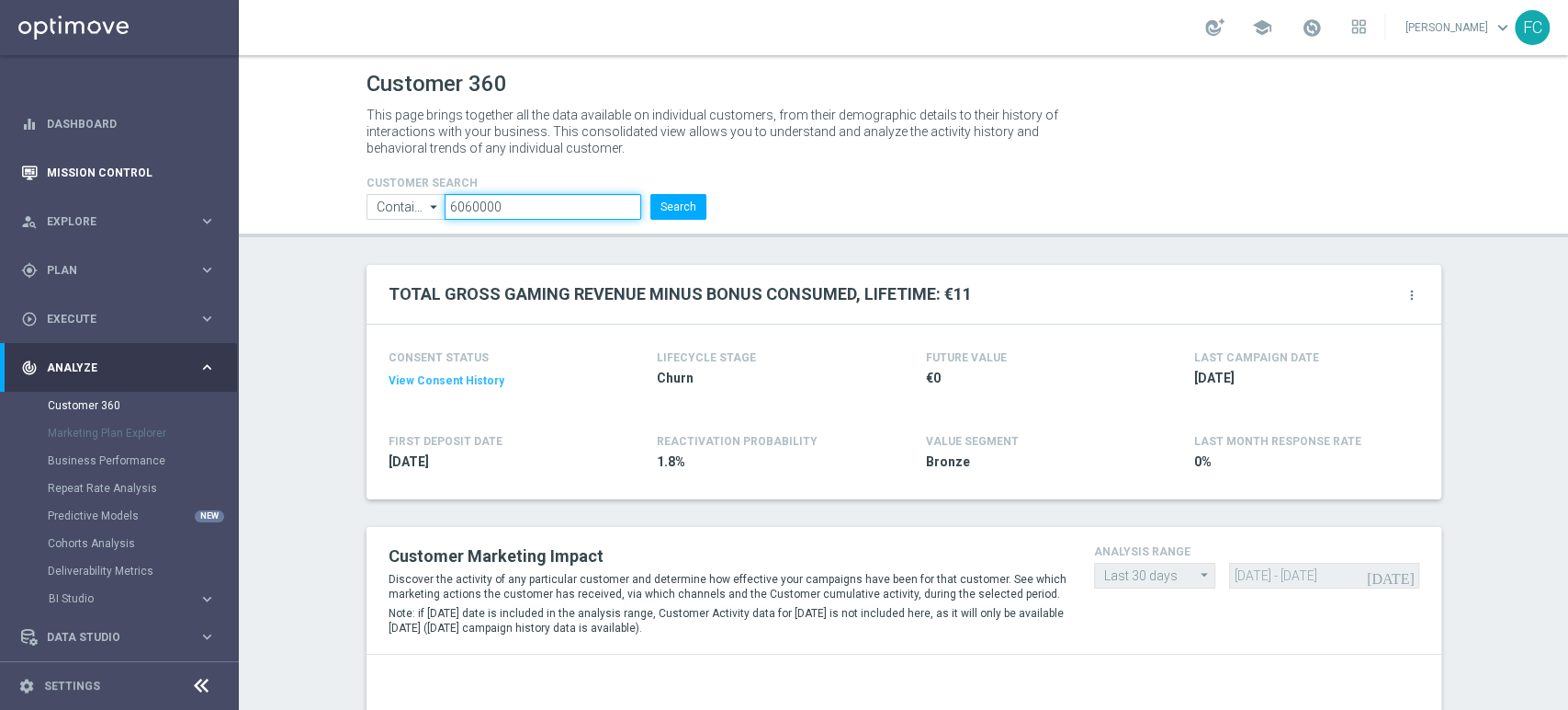
drag, startPoint x: 549, startPoint y: 205, endPoint x: 140, endPoint y: 188, distance: 409.4
click at [147, 188] on main "equalizer Dashboard Mission Control" at bounding box center [784, 355] width 1568 height 710
paste input "6020000"
type input "6020000"
click at [650, 194] on button "Search" at bounding box center [678, 206] width 56 height 26
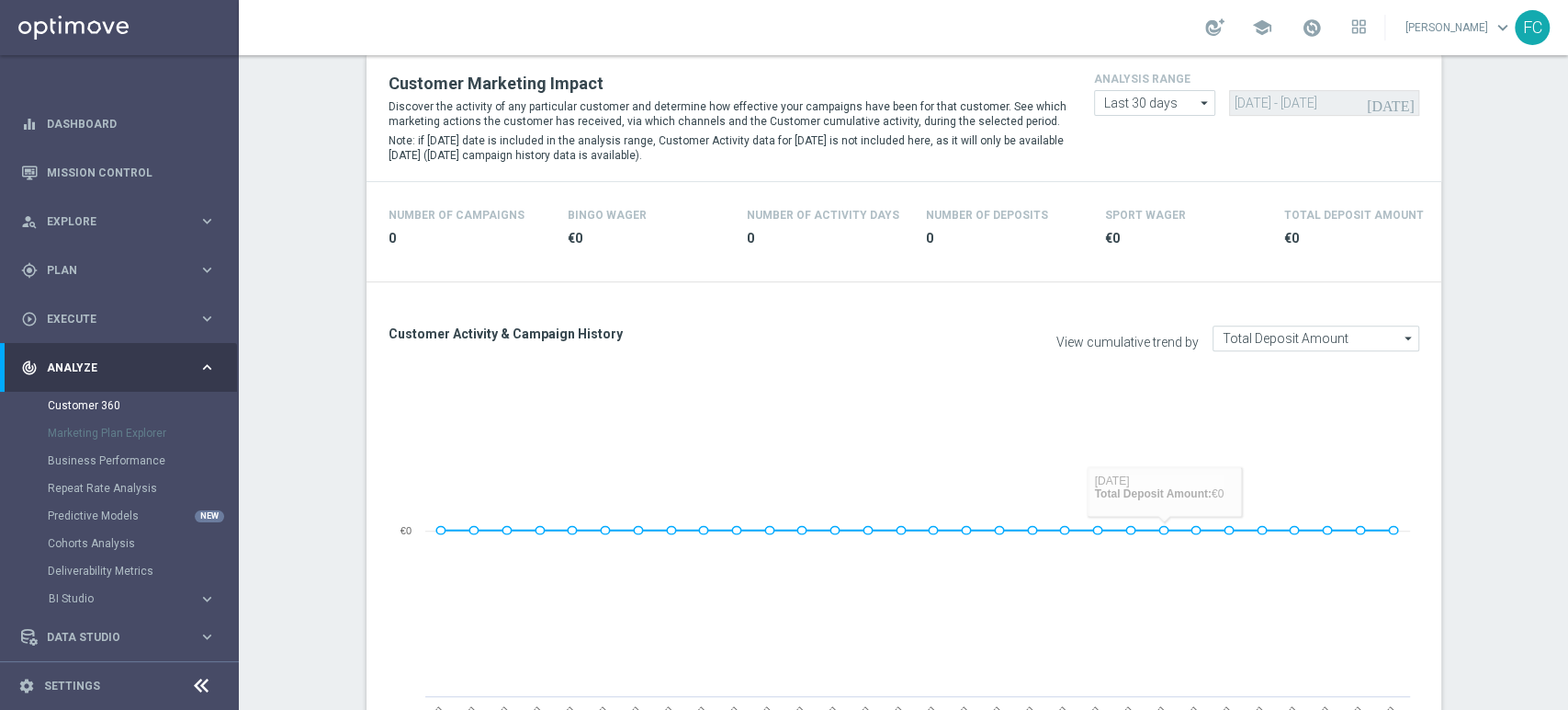
scroll to position [306, 0]
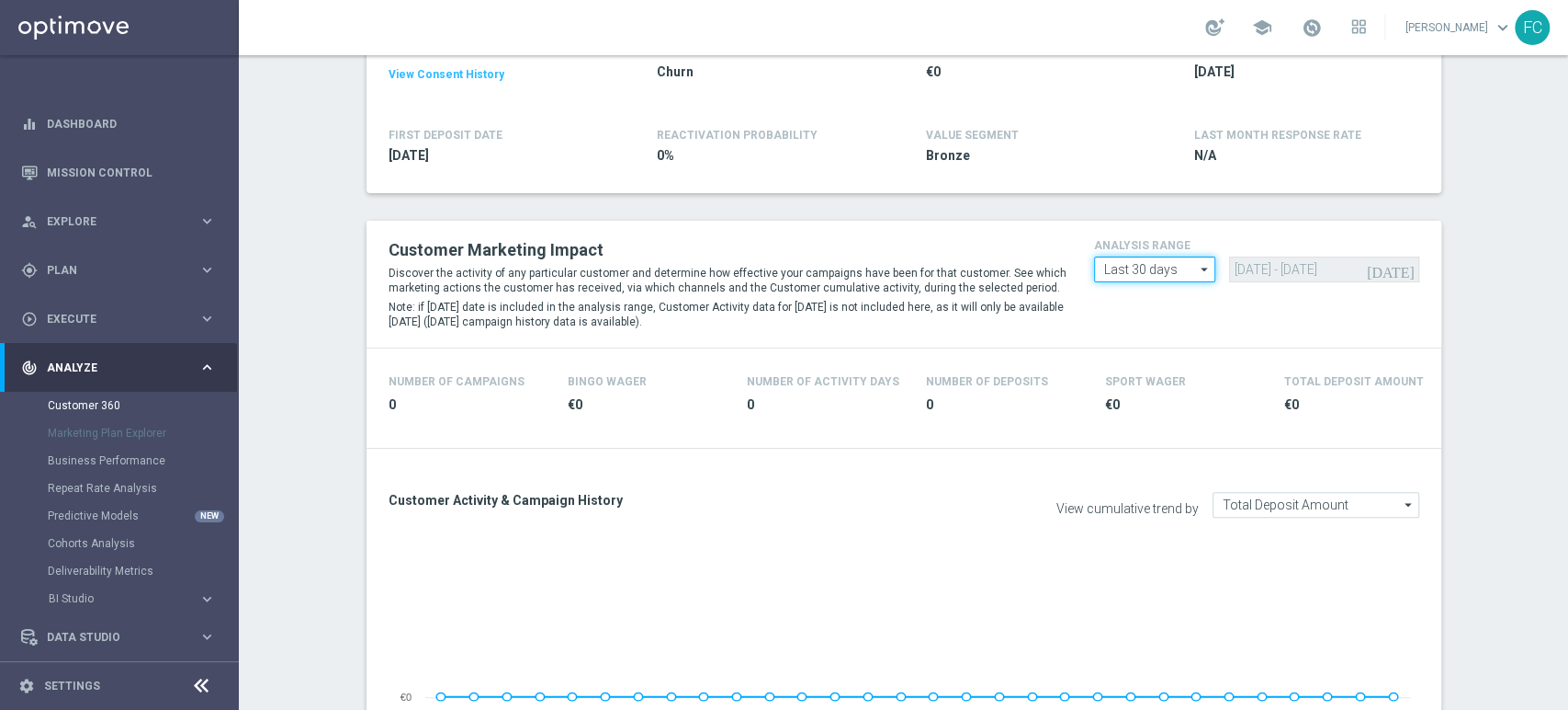
click at [1184, 261] on input "Last 30 days" at bounding box center [1155, 269] width 122 height 26
click at [1158, 345] on div "Last 90 days" at bounding box center [1155, 352] width 122 height 28
type input "Last 90 days"
type input "15 Jun 2025 - 12 Sep 2025"
click at [1171, 259] on input "Last 90 days" at bounding box center [1155, 269] width 122 height 26
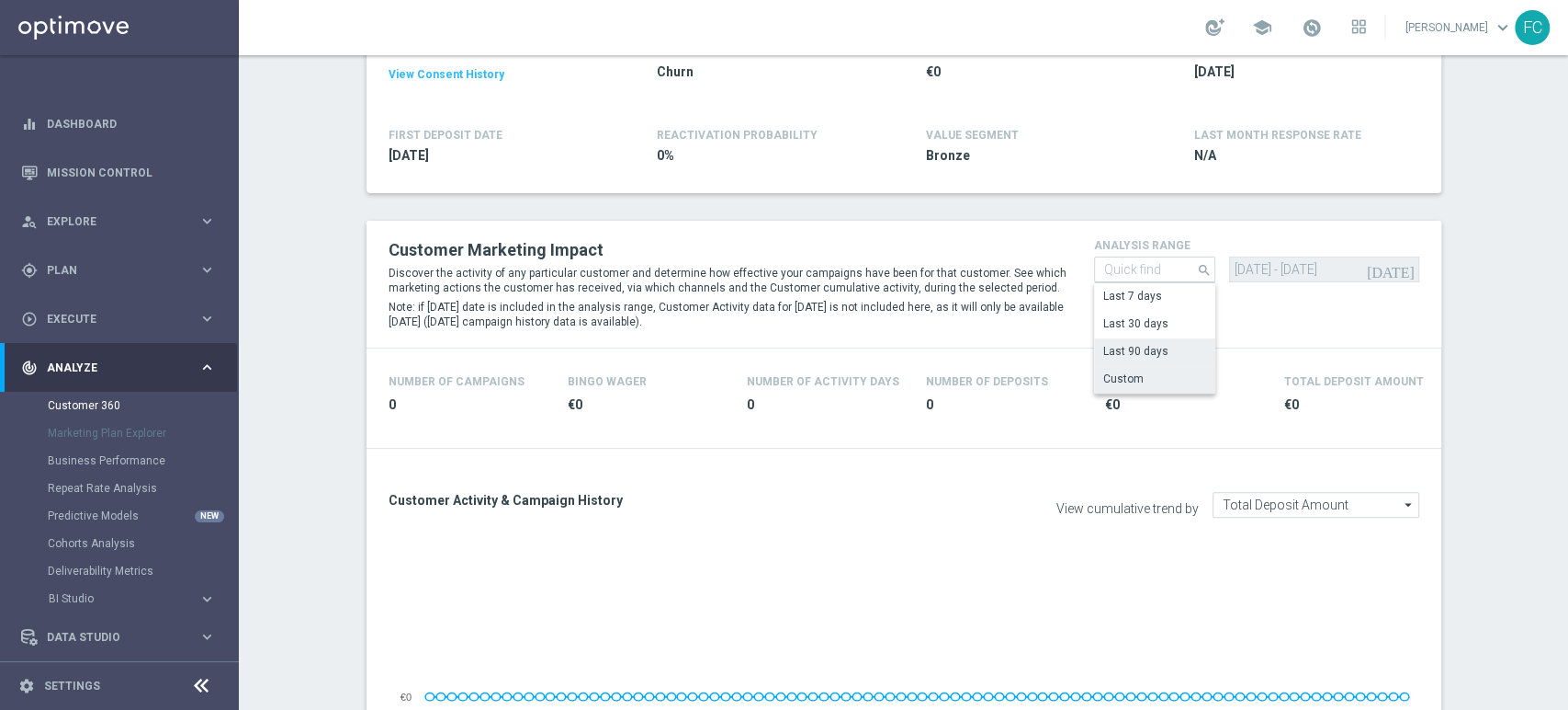
click at [1139, 371] on div "Custom" at bounding box center [1155, 378] width 122 height 26
type input "Custom"
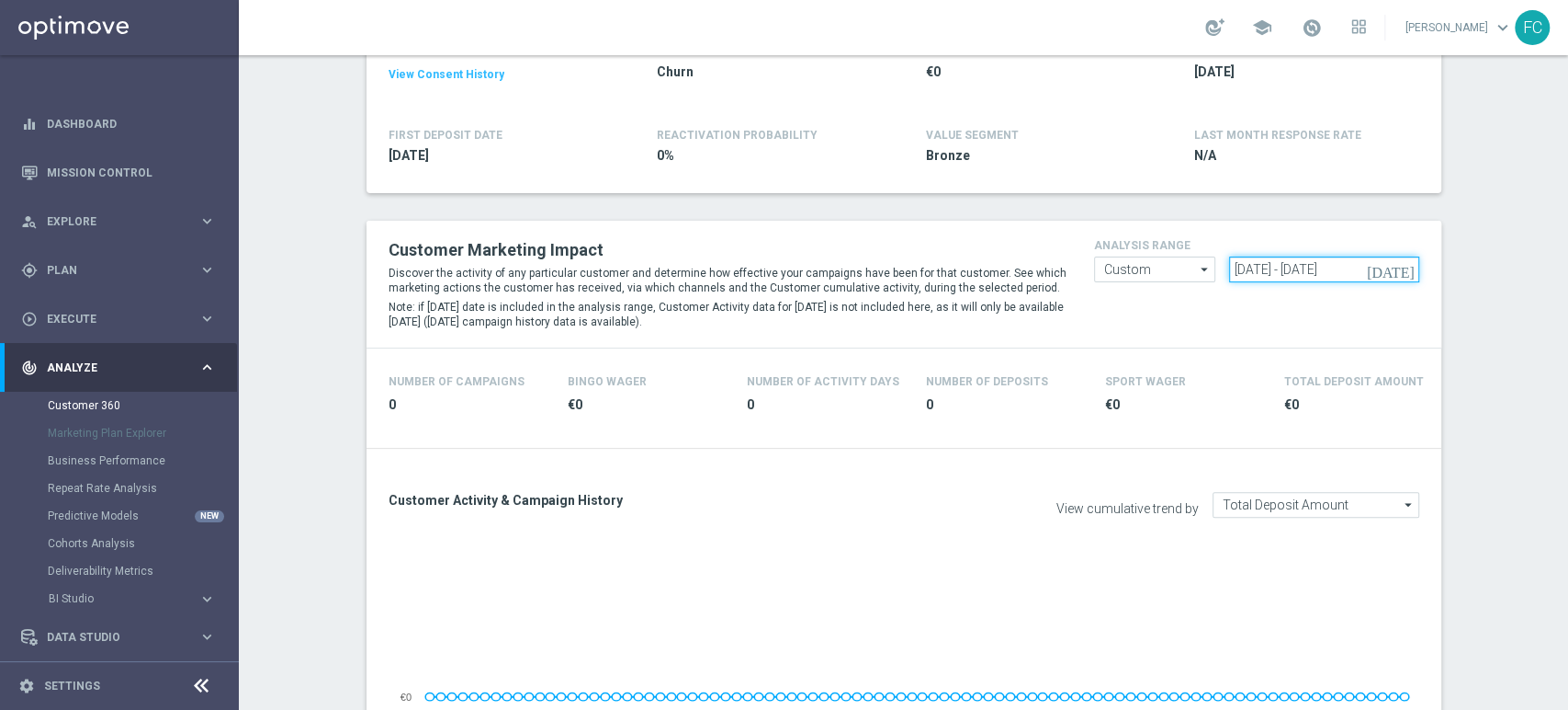
drag, startPoint x: 1377, startPoint y: 267, endPoint x: 893, endPoint y: 279, distance: 484.1
click at [897, 279] on div "Customer Marketing Impact Discover the activity of any particular customer and …" at bounding box center [904, 284] width 1059 height 99
paste input "[DATE] - [DATE]"
type input "[DATE] - [DATE]"
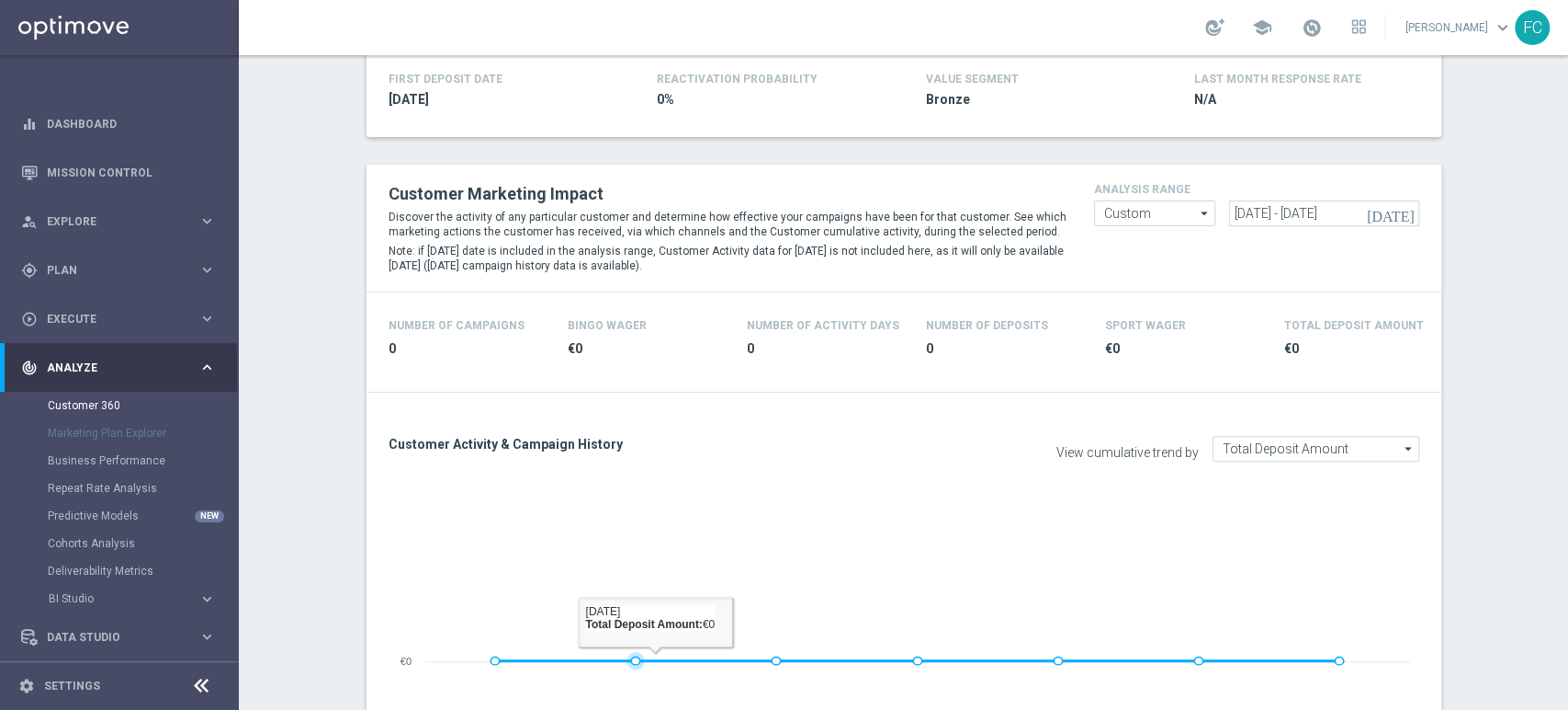
scroll to position [204, 0]
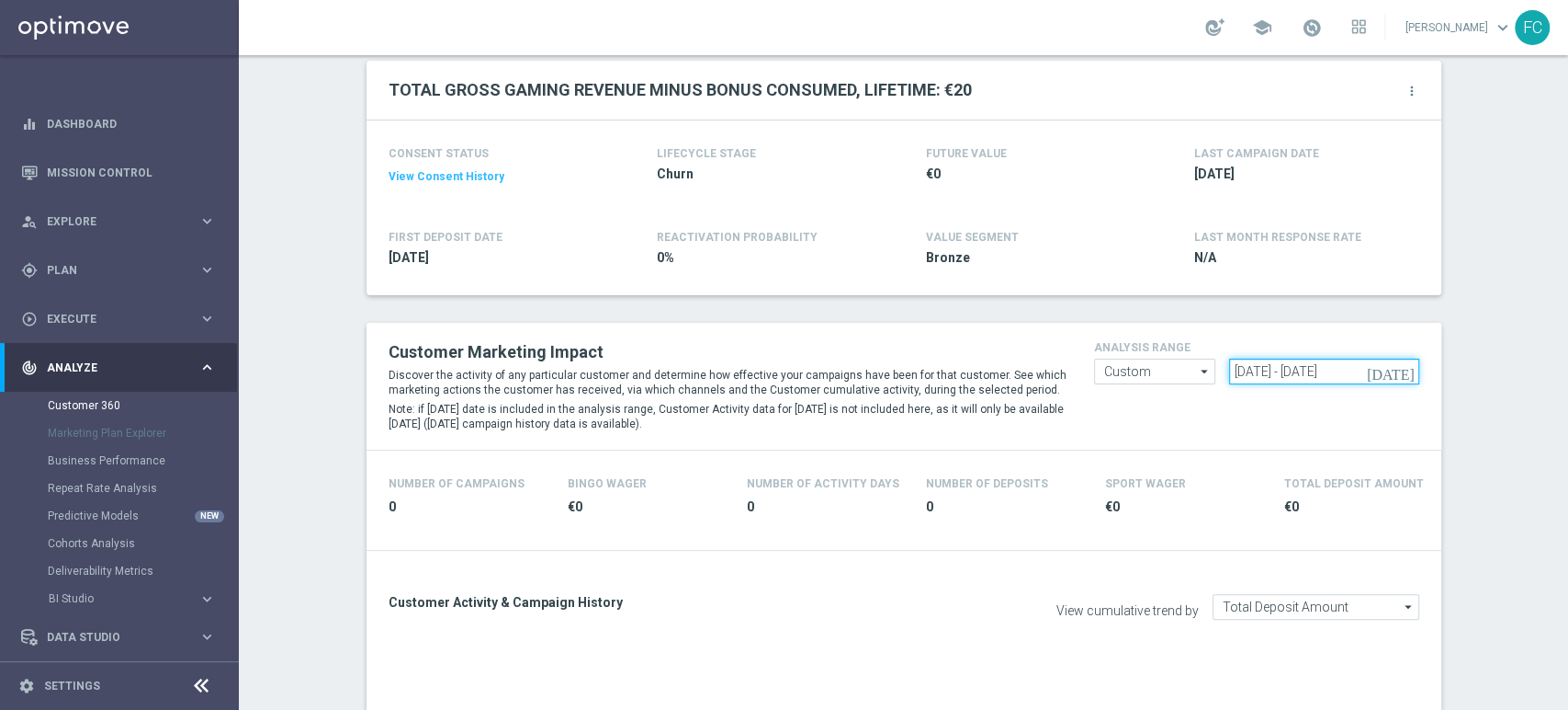
drag, startPoint x: 1379, startPoint y: 373, endPoint x: 964, endPoint y: 365, distance: 415.1
click at [975, 365] on div "Customer Marketing Impact Discover the activity of any particular customer and …" at bounding box center [904, 386] width 1059 height 99
paste input "[DATE] - [DATE]"
type input "[DATE] - [DATE]"
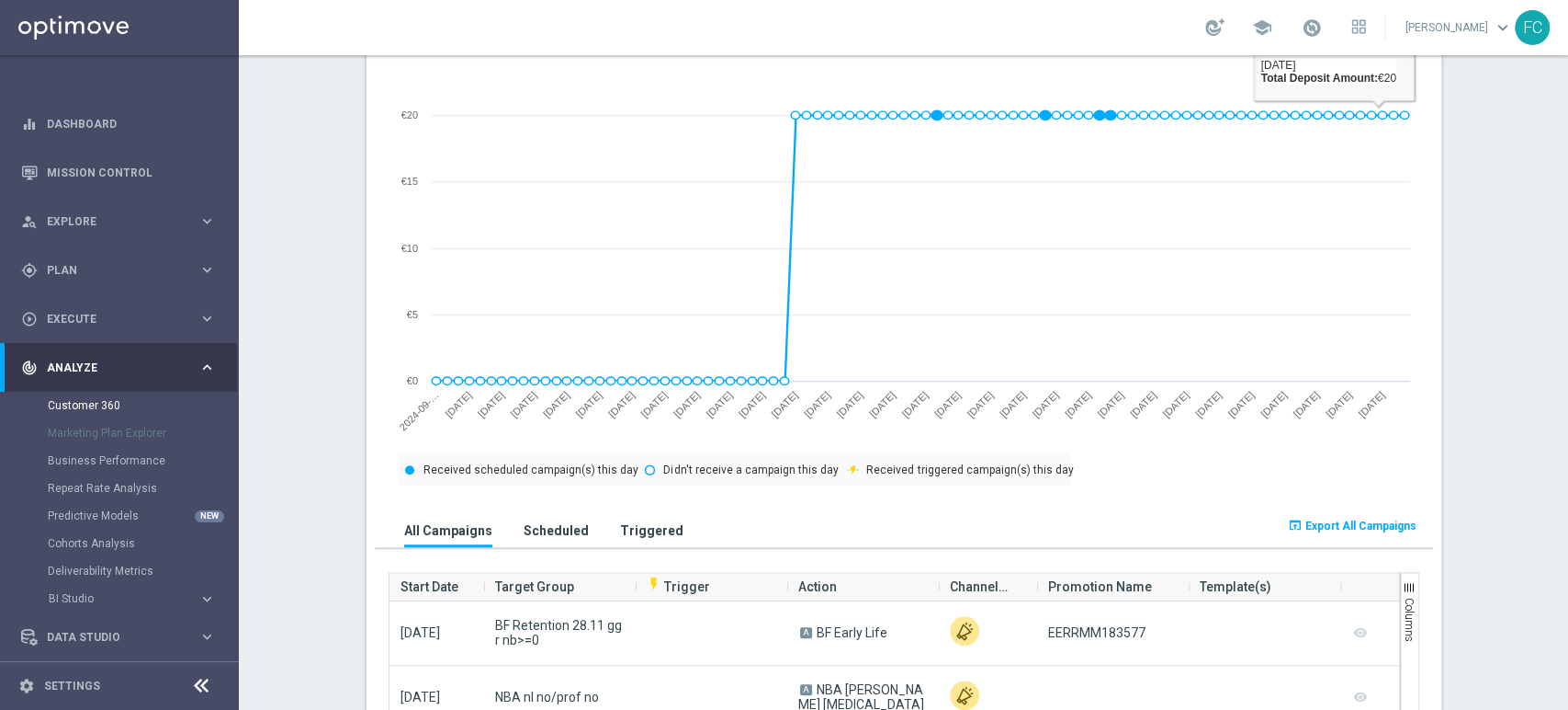
scroll to position [919, 0]
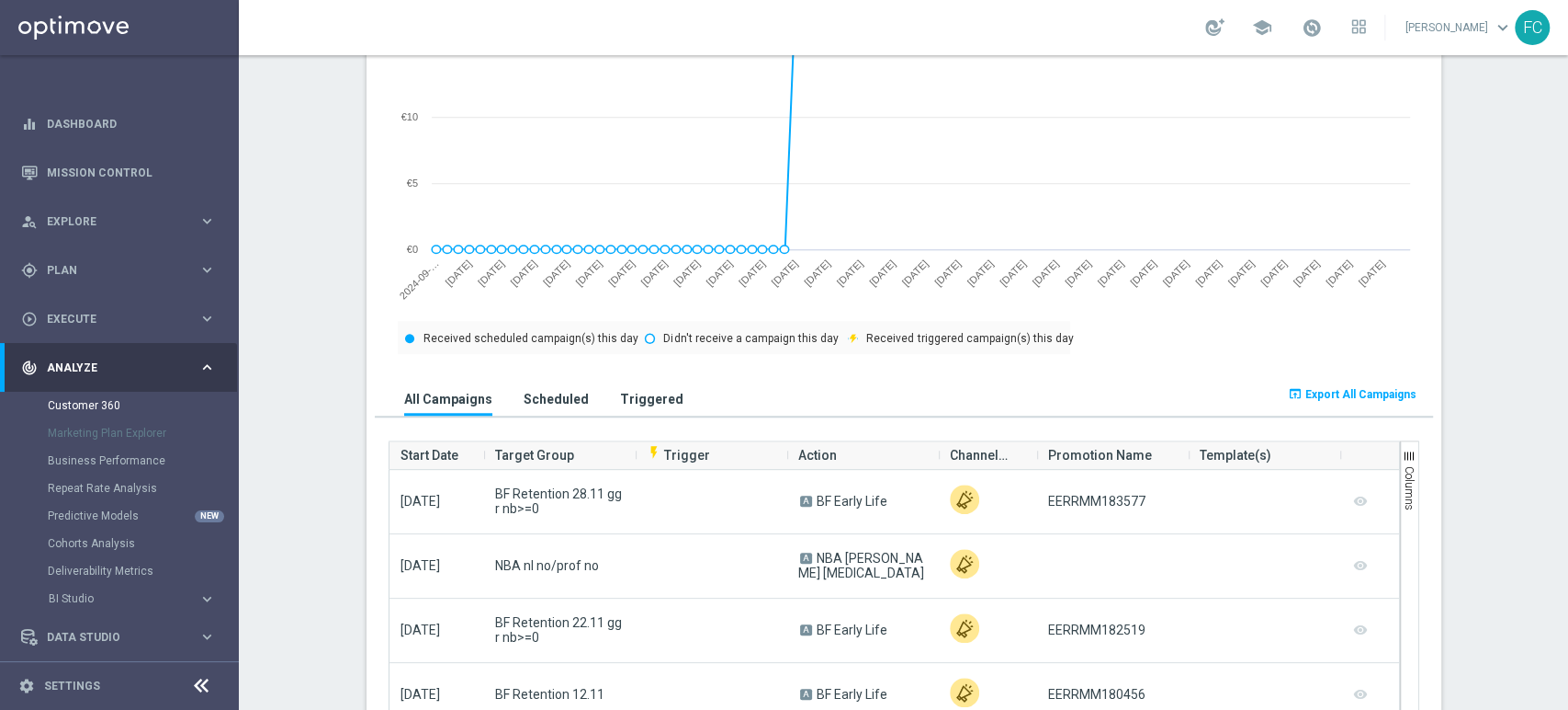
click at [1335, 389] on span "Export All Campaigns" at bounding box center [1361, 394] width 112 height 12
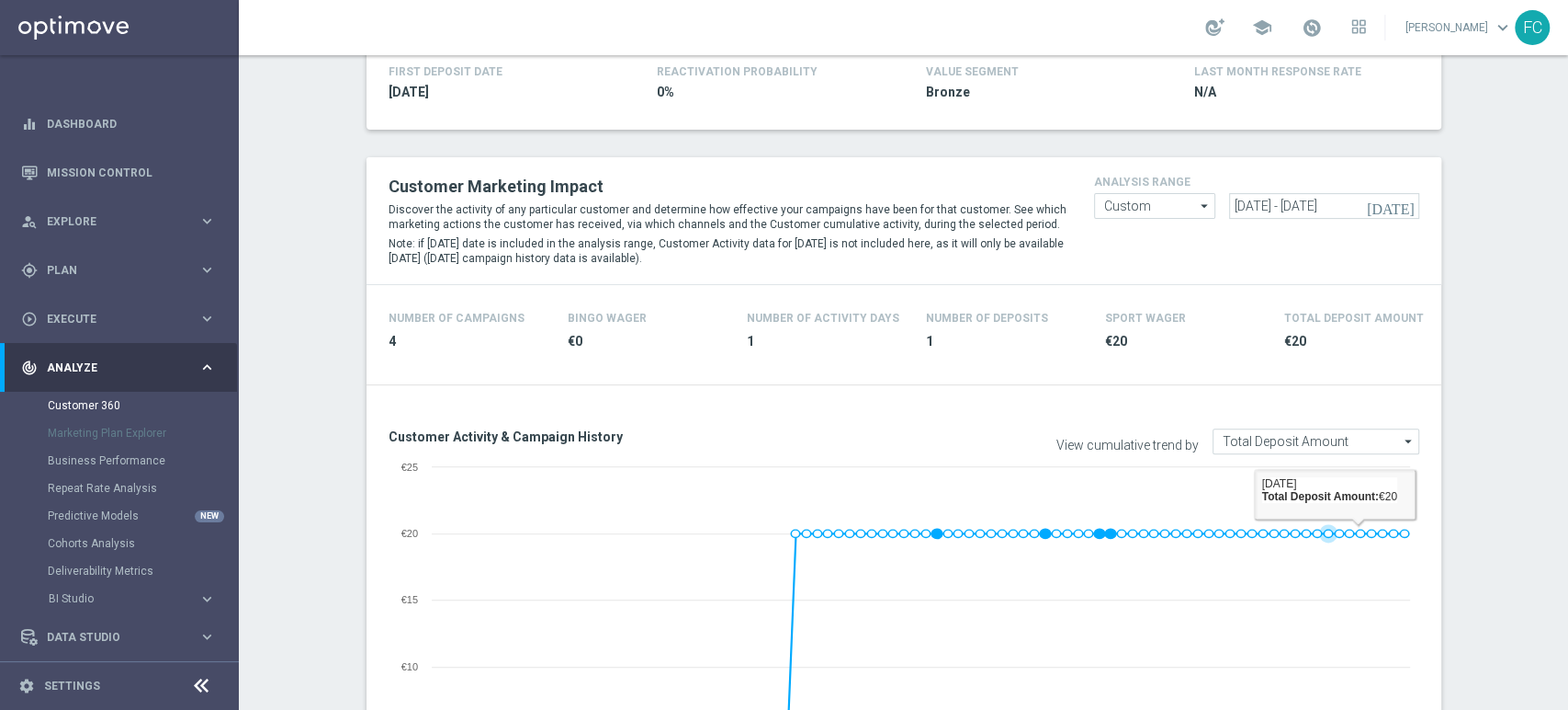
scroll to position [204, 0]
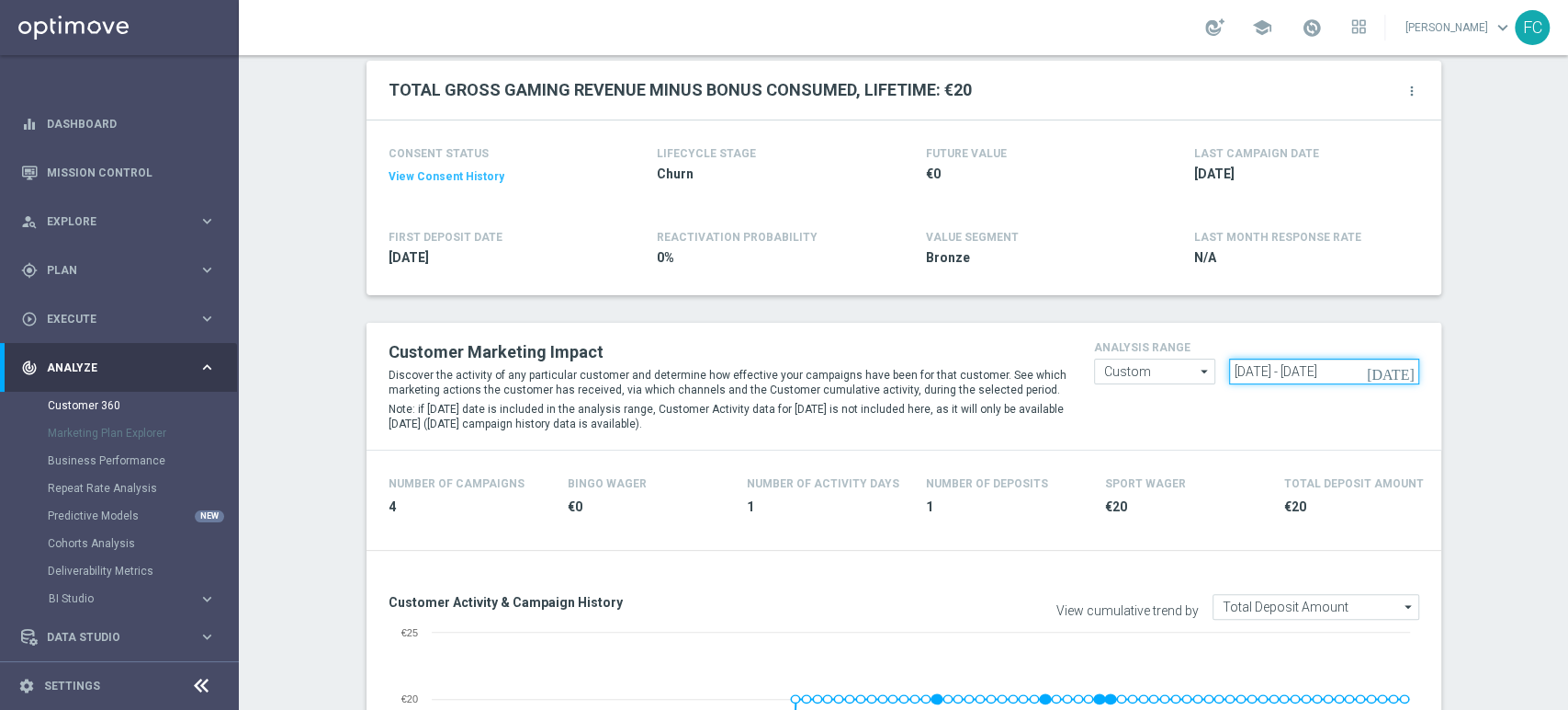
drag, startPoint x: 1378, startPoint y: 361, endPoint x: 685, endPoint y: 349, distance: 693.1
click at [698, 356] on div "Customer Marketing Impact Discover the activity of any particular customer and …" at bounding box center [904, 386] width 1059 height 99
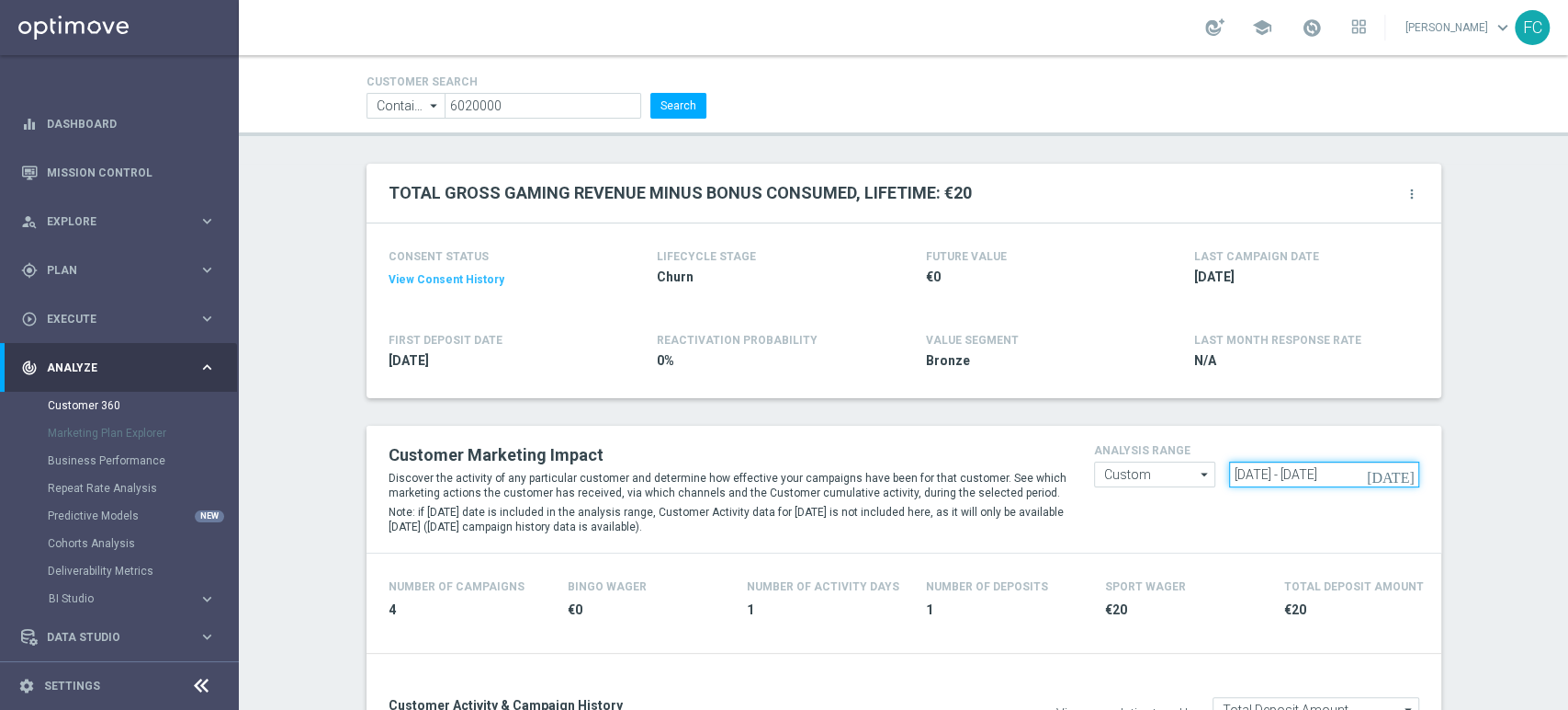
scroll to position [306, 0]
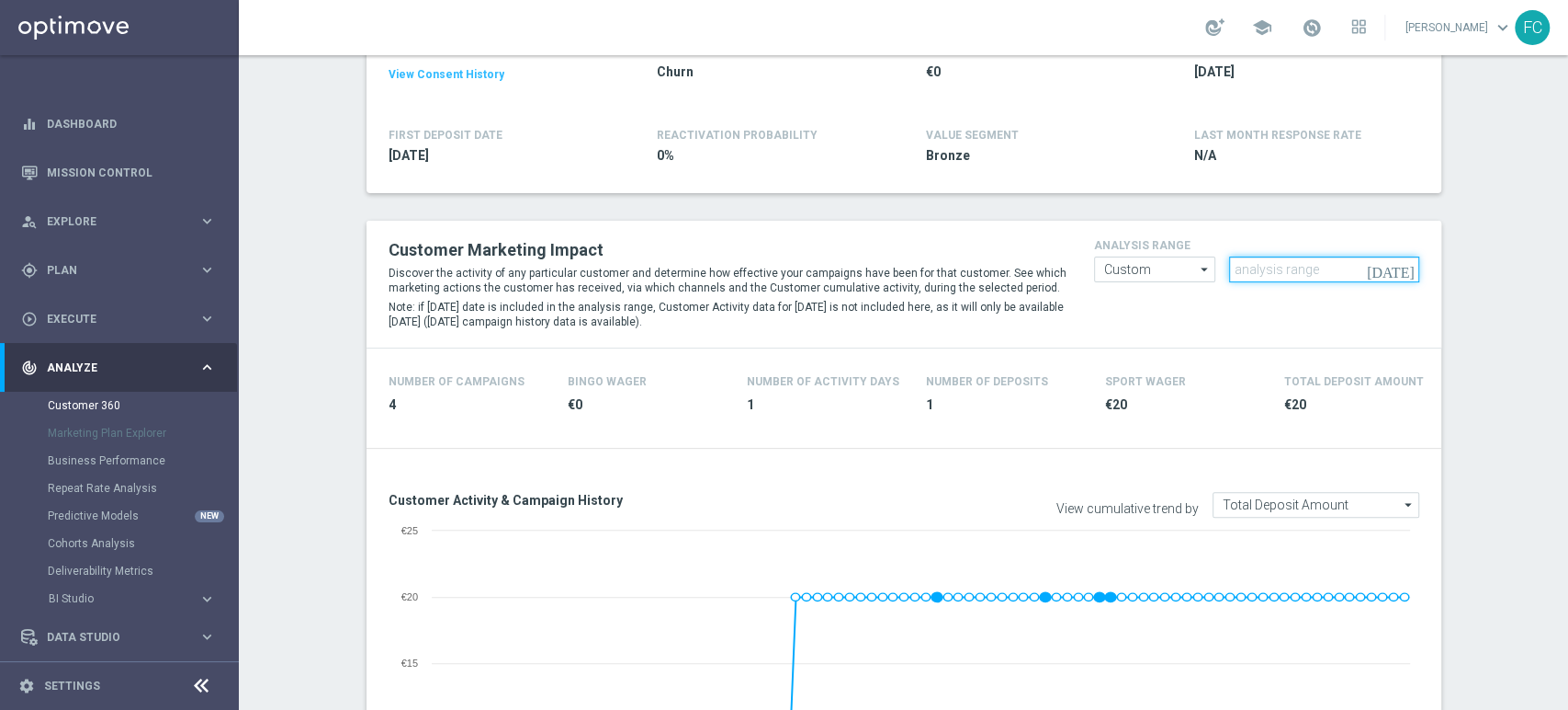
paste input "[DATE] - [DATE]"
type input "[DATE] - [DATE]"
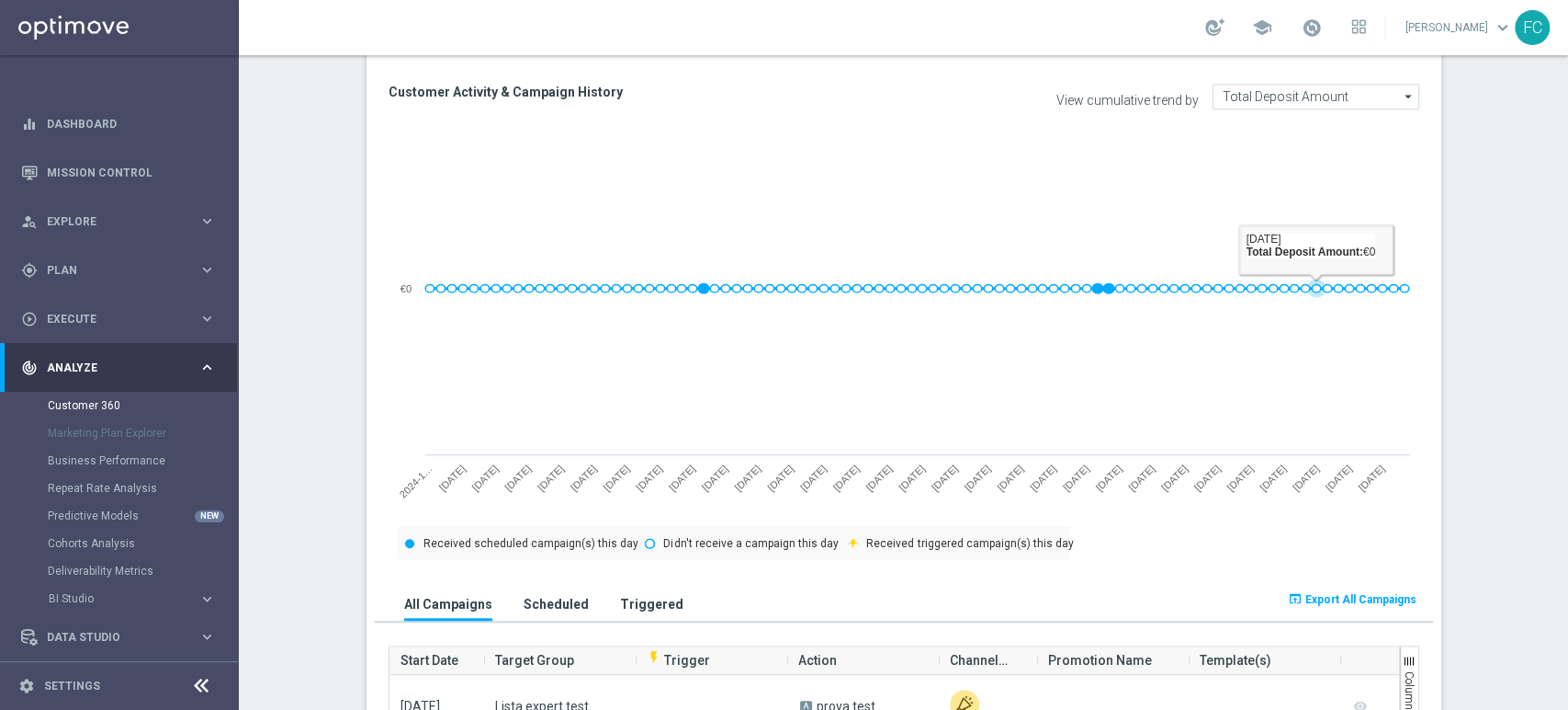
scroll to position [1123, 0]
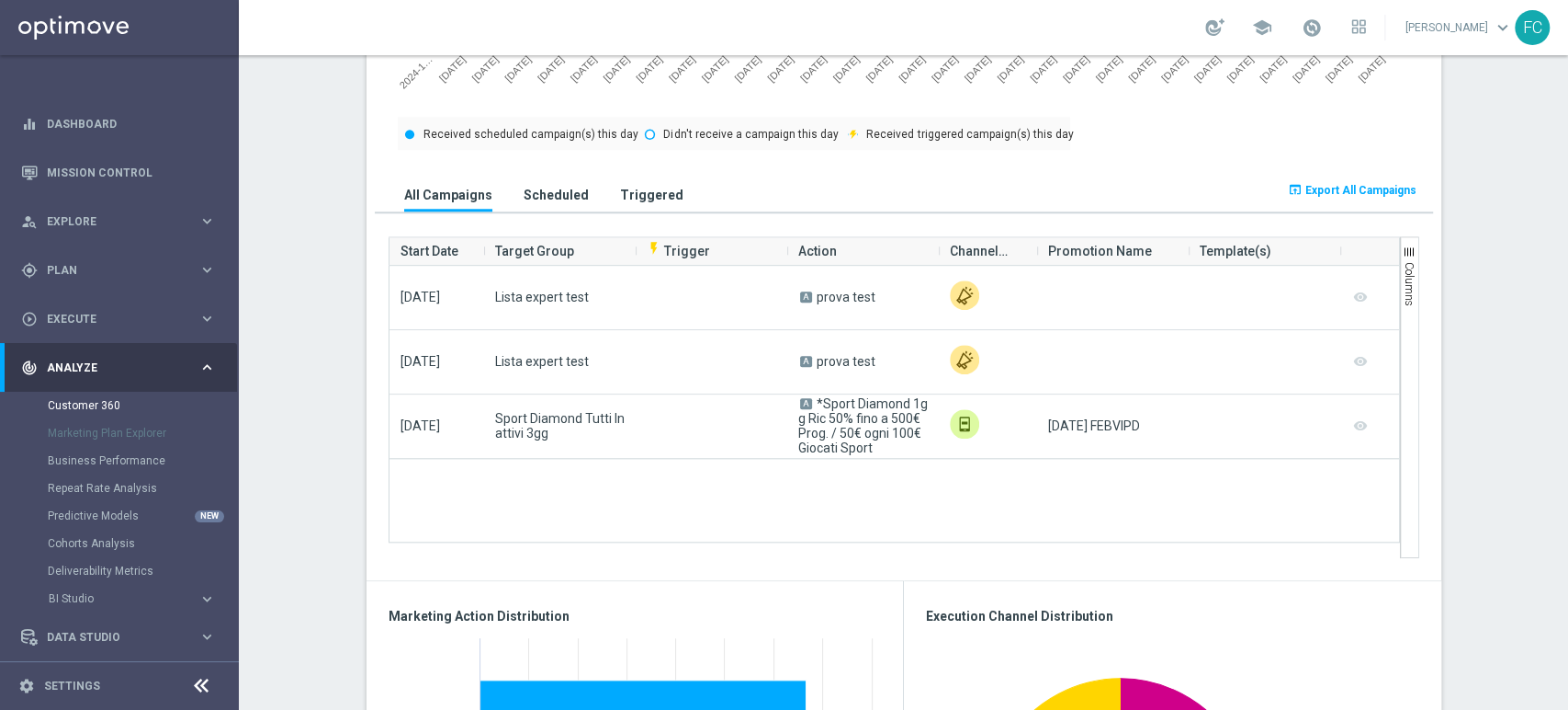
click at [1337, 198] on button "open_in_browser Export All Campaigns" at bounding box center [1352, 190] width 134 height 26
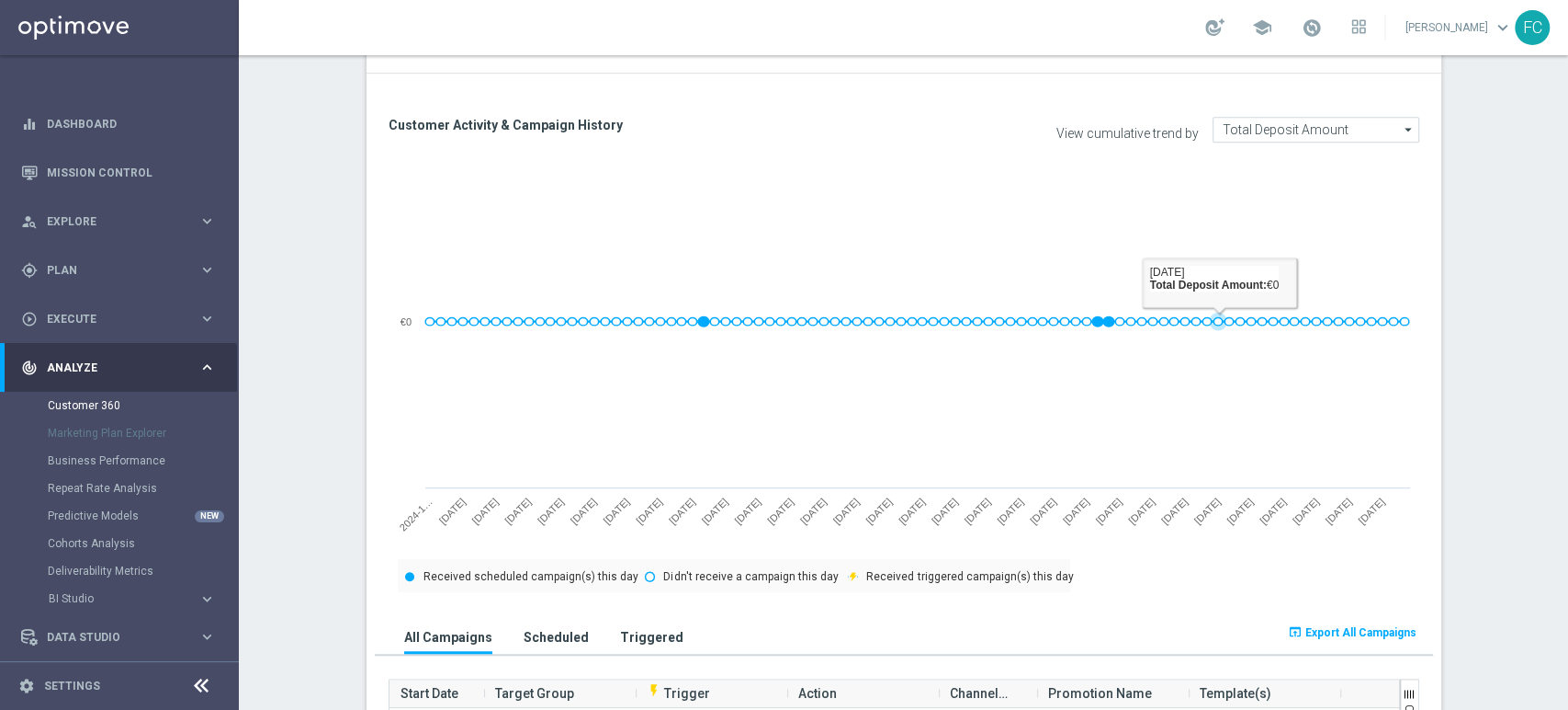
scroll to position [408, 0]
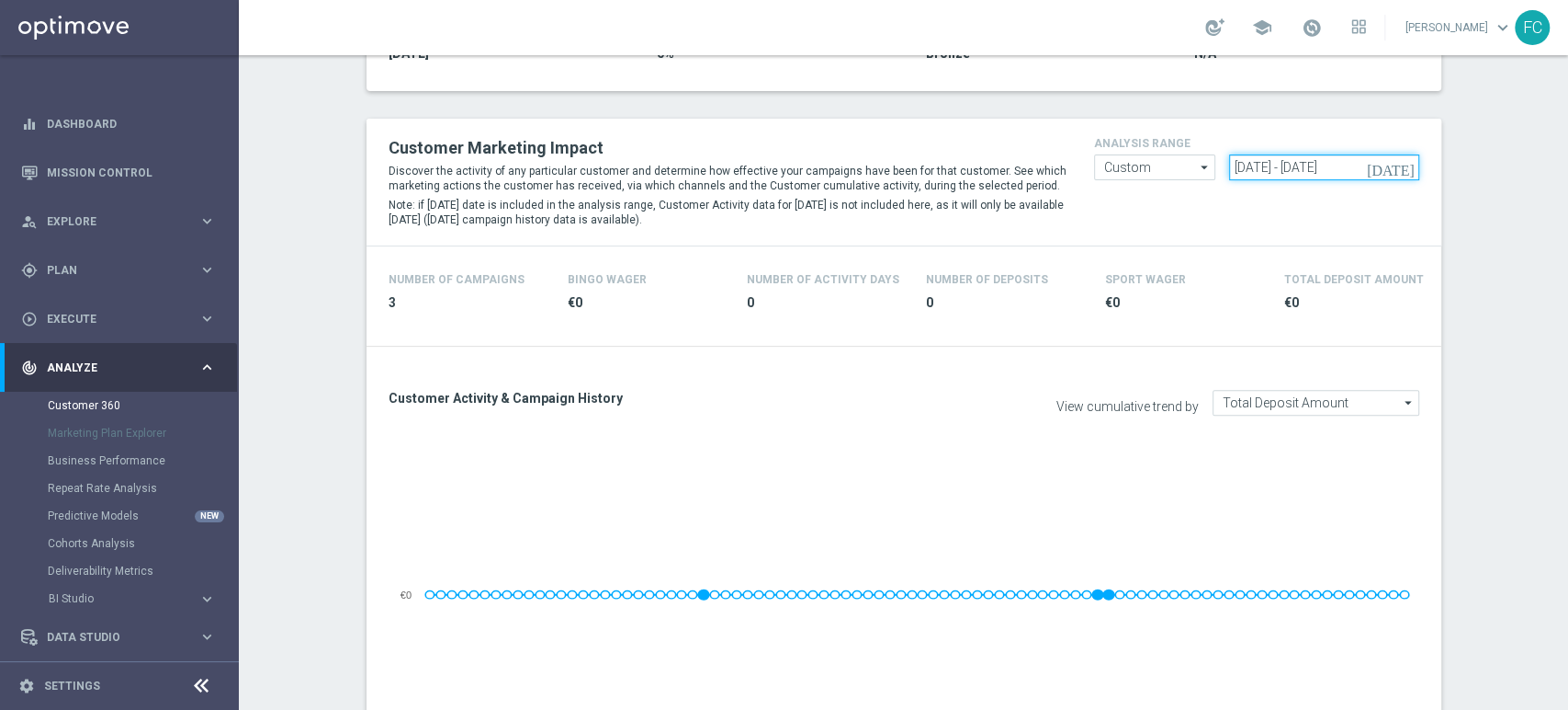
drag, startPoint x: 1155, startPoint y: 163, endPoint x: 799, endPoint y: 145, distance: 356.5
click at [817, 145] on div "Customer Marketing Impact Discover the activity of any particular customer and …" at bounding box center [904, 182] width 1059 height 99
paste input "[DATE] - [DATE]"
type input "[DATE] - [DATE]"
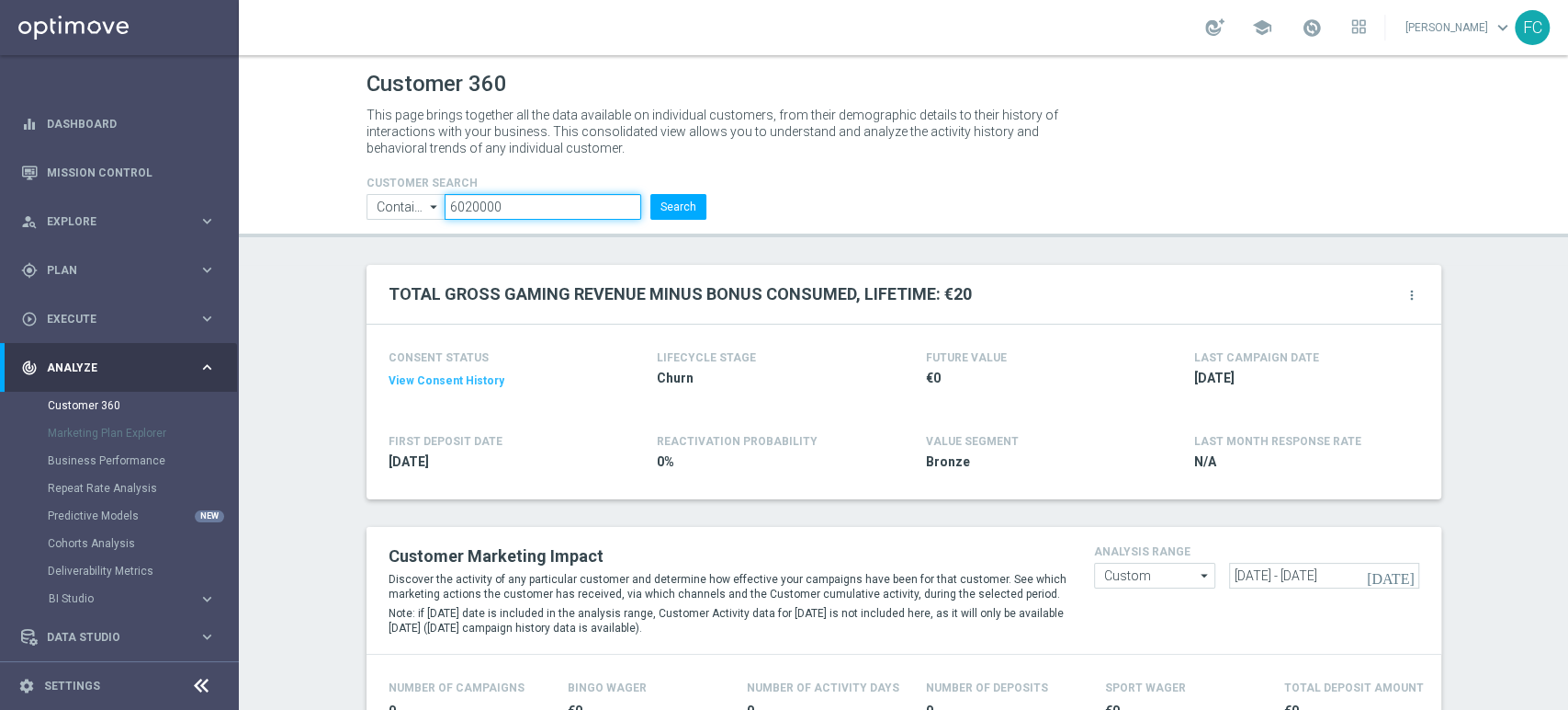
drag, startPoint x: 510, startPoint y: 213, endPoint x: 428, endPoint y: 211, distance: 82.0
click at [428, 211] on ul "Contains Contains arrow_drop_down Show Selected 0 of NaN Contains Equals" at bounding box center [537, 206] width 349 height 26
paste input "6050000"
type input "6050000"
click at [650, 194] on button "Search" at bounding box center [678, 206] width 56 height 26
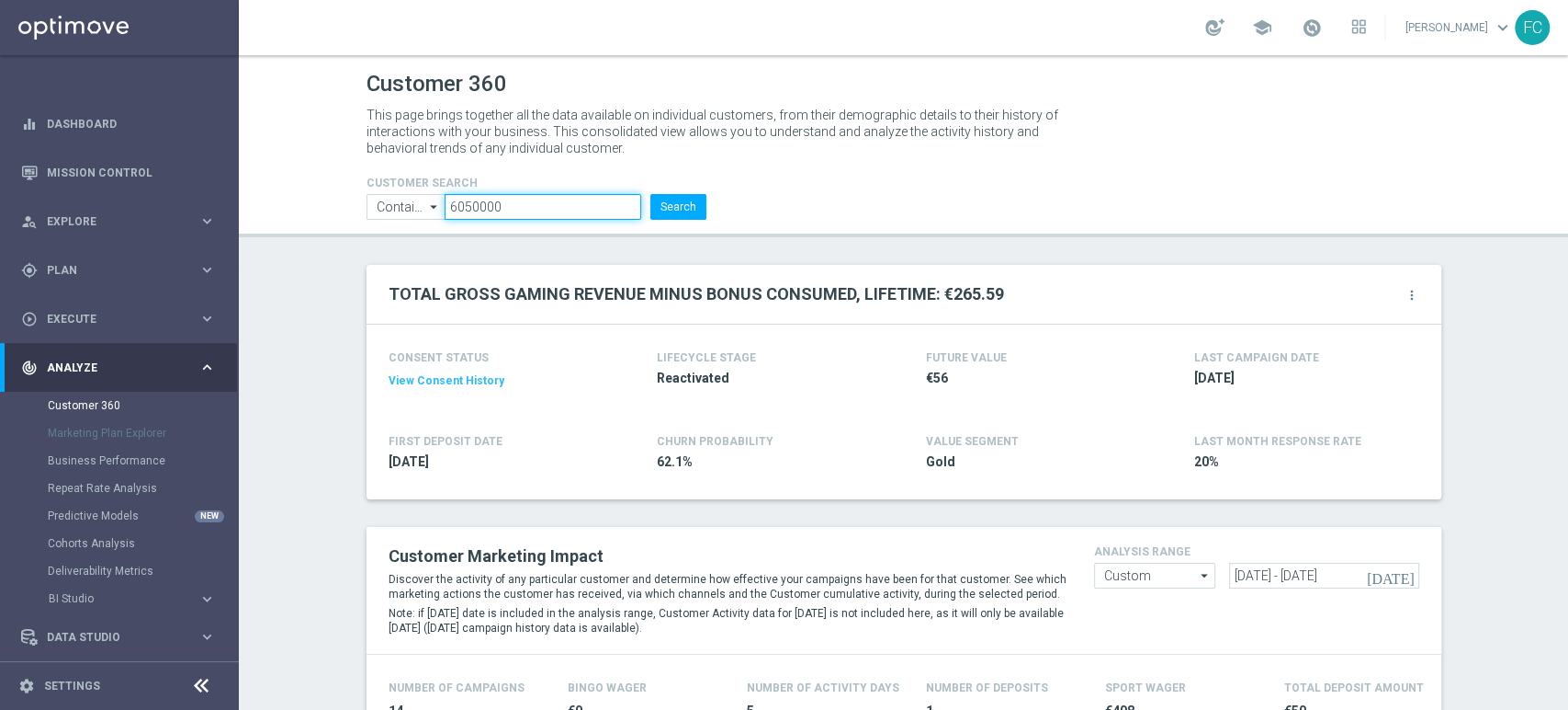
drag, startPoint x: 518, startPoint y: 207, endPoint x: 372, endPoint y: 204, distance: 146.0
click at [372, 204] on ul "Contains Contains arrow_drop_down Show Selected 0 of NaN Contains Equals" at bounding box center [537, 206] width 349 height 26
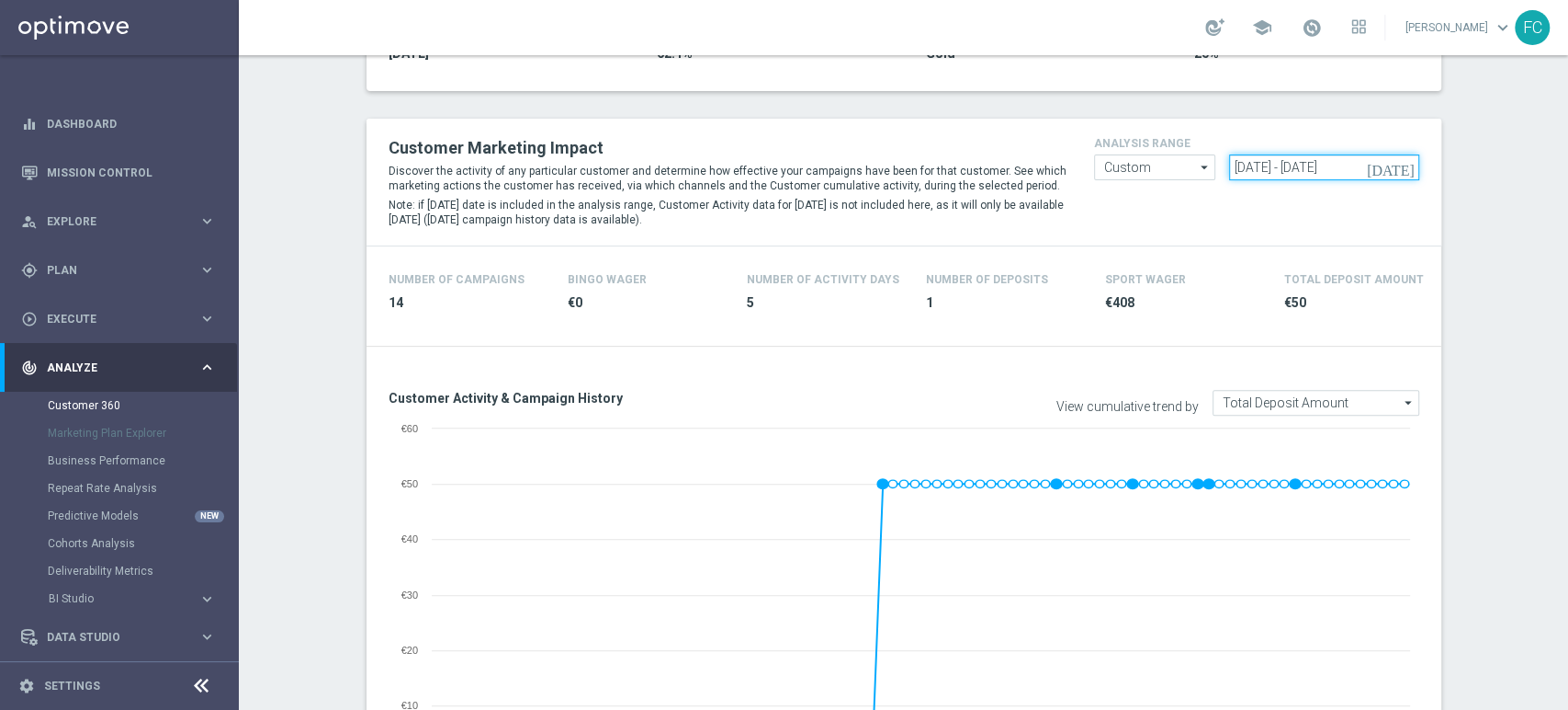
drag, startPoint x: 1382, startPoint y: 164, endPoint x: 856, endPoint y: 140, distance: 526.5
click at [891, 156] on div "Customer Marketing Impact Discover the activity of any particular customer and …" at bounding box center [904, 182] width 1059 height 99
paste input "[DATE] - [DATE]"
type input "[DATE] - [DATE]"
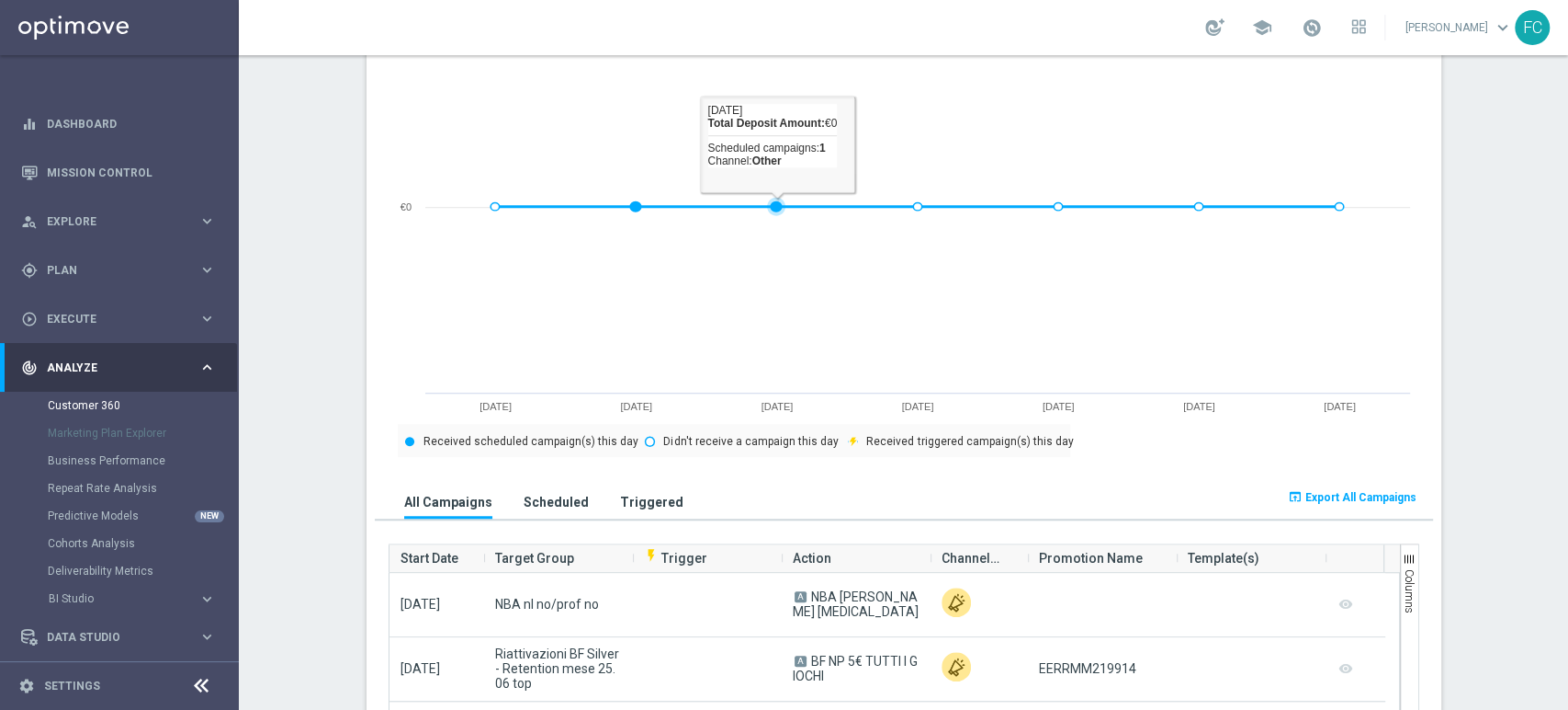
scroll to position [1123, 0]
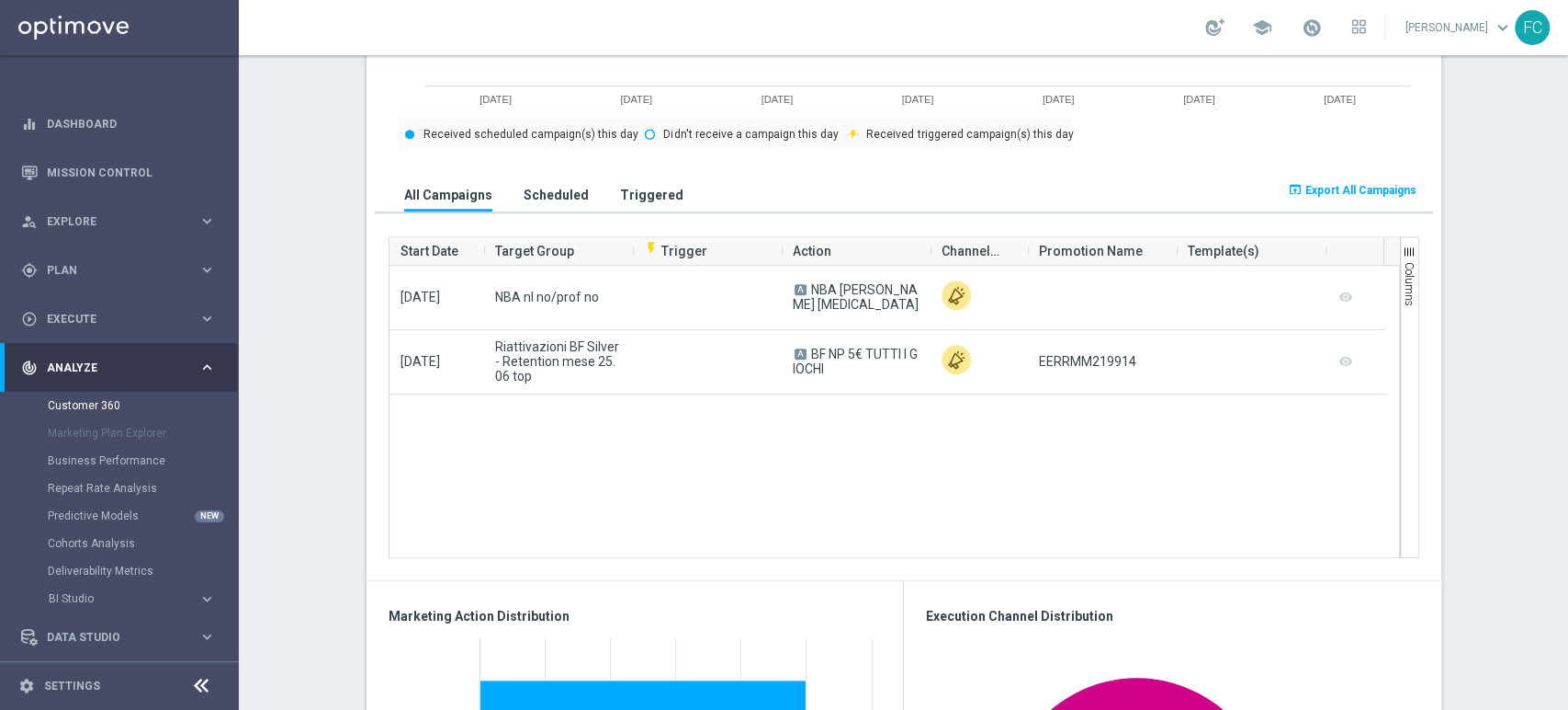
click at [1363, 187] on span "Export All Campaigns" at bounding box center [1361, 190] width 112 height 12
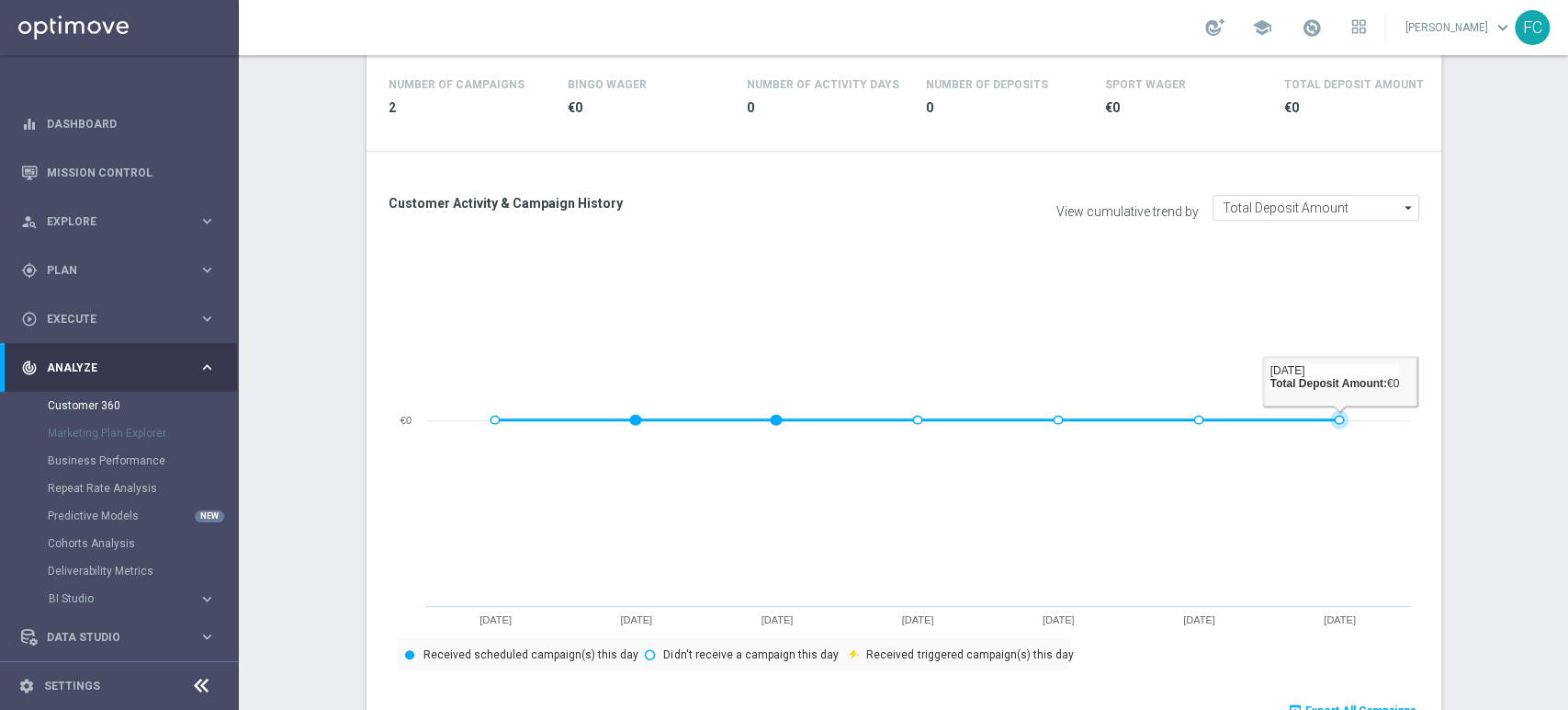
scroll to position [306, 0]
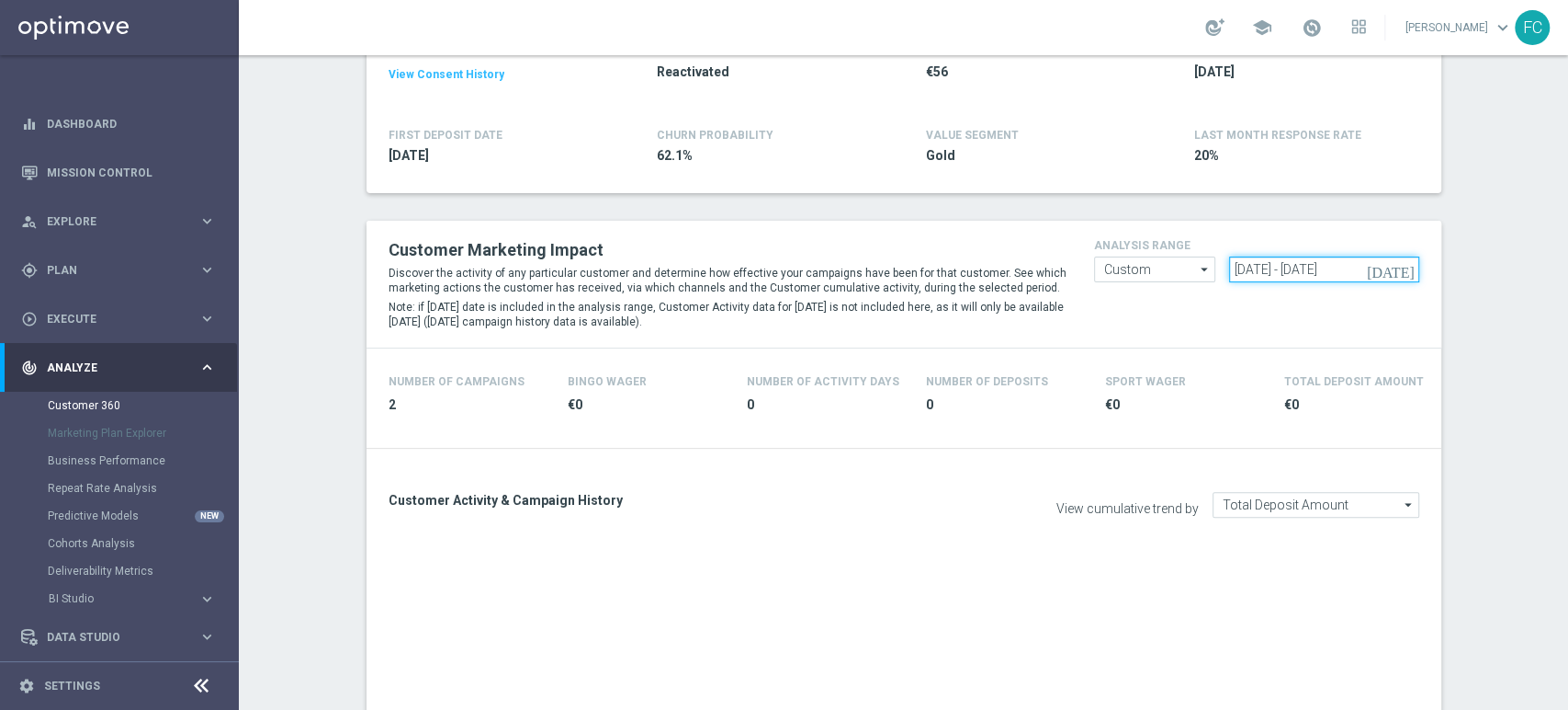
drag, startPoint x: 1384, startPoint y: 267, endPoint x: 824, endPoint y: 278, distance: 560.1
click at [824, 278] on div "Customer Marketing Impact Discover the activity of any particular customer and …" at bounding box center [904, 284] width 1059 height 99
paste input "[DATE] - [DATE]"
type input "[DATE] - [DATE]"
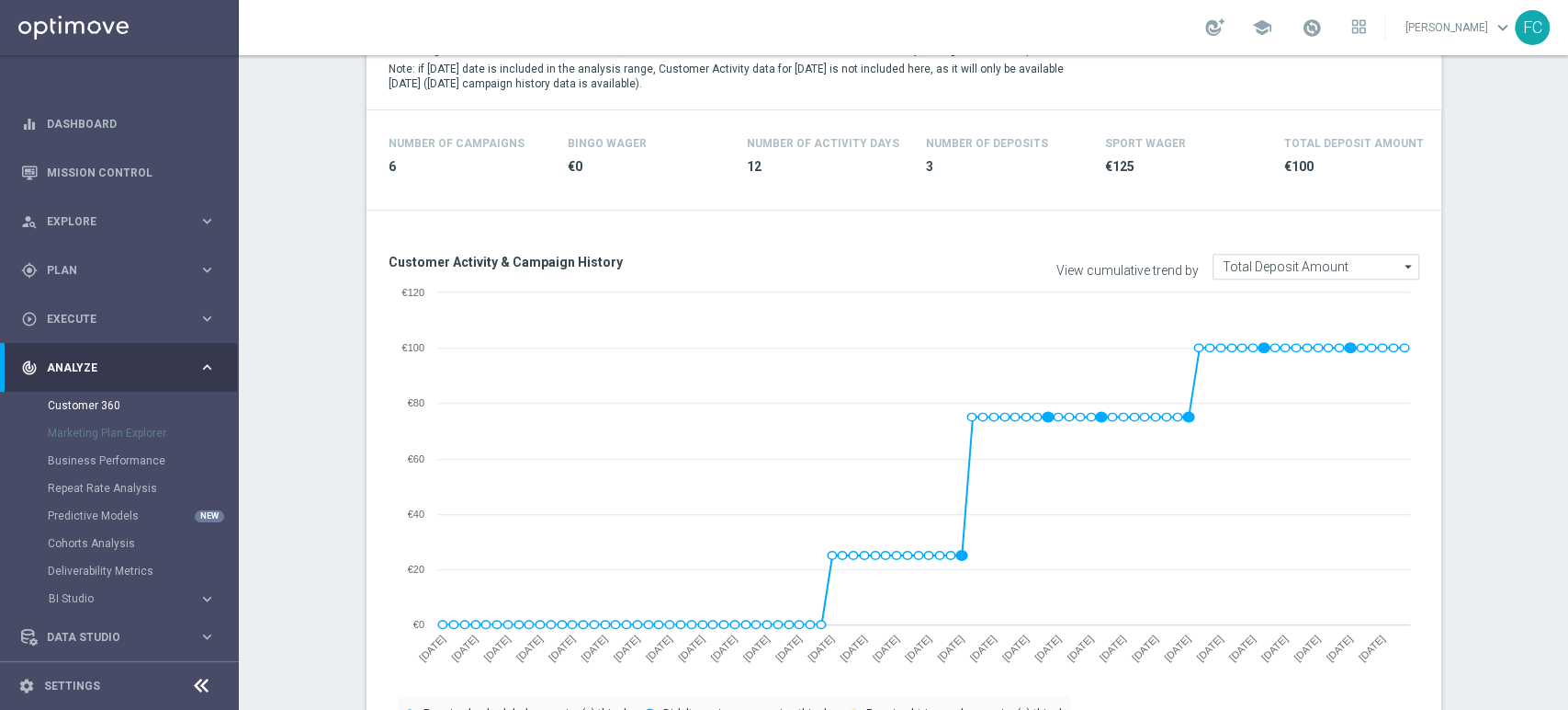
scroll to position [816, 0]
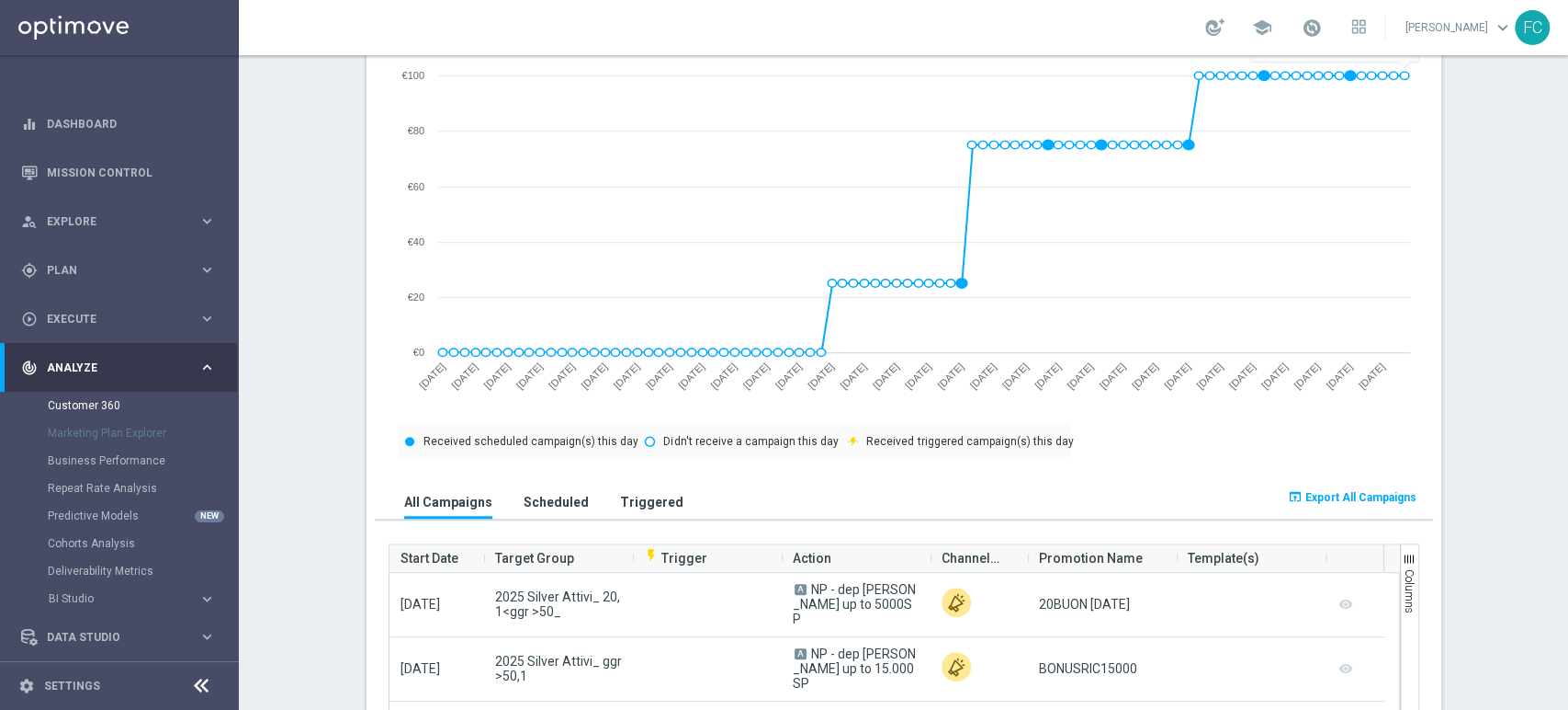
click at [1321, 505] on button "open_in_browser Export All Campaigns" at bounding box center [1352, 497] width 134 height 26
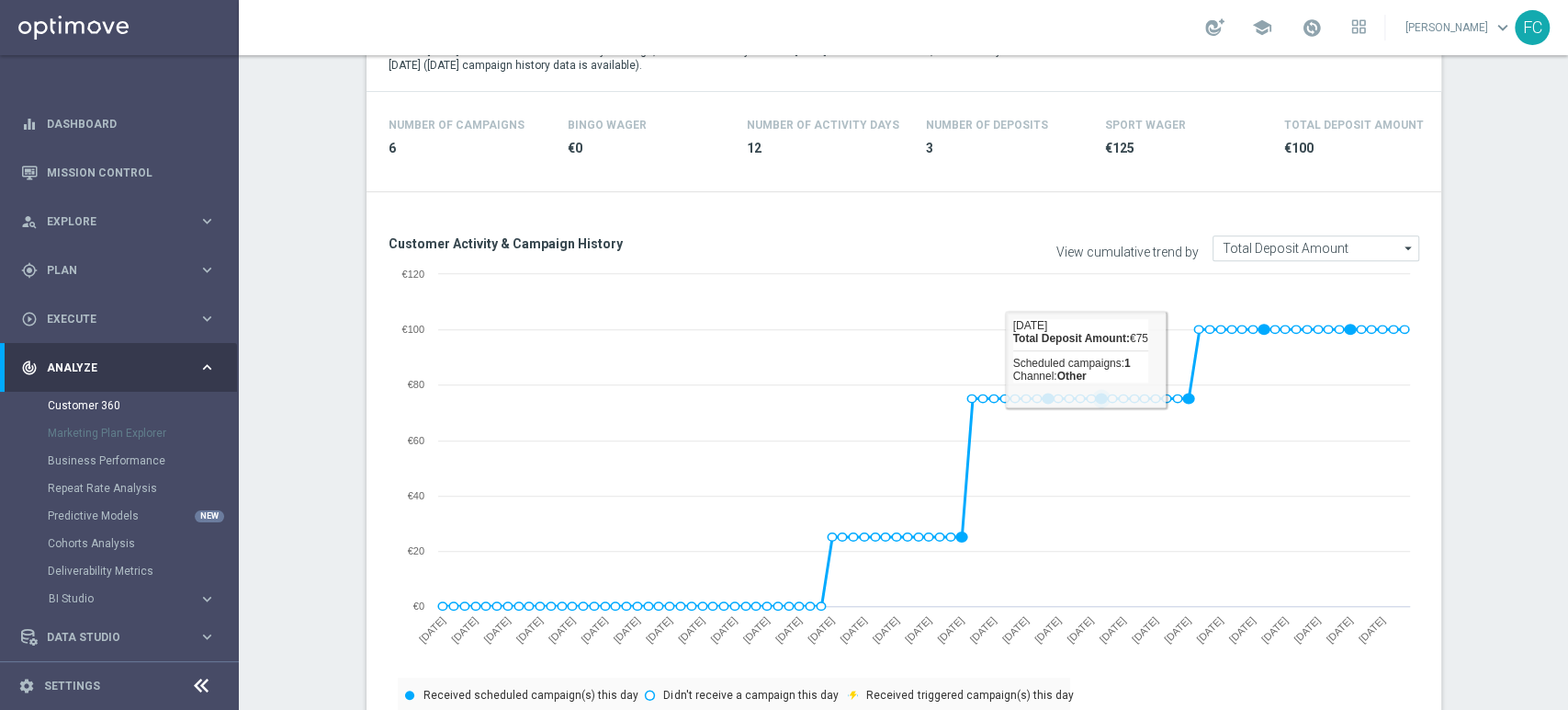
scroll to position [408, 0]
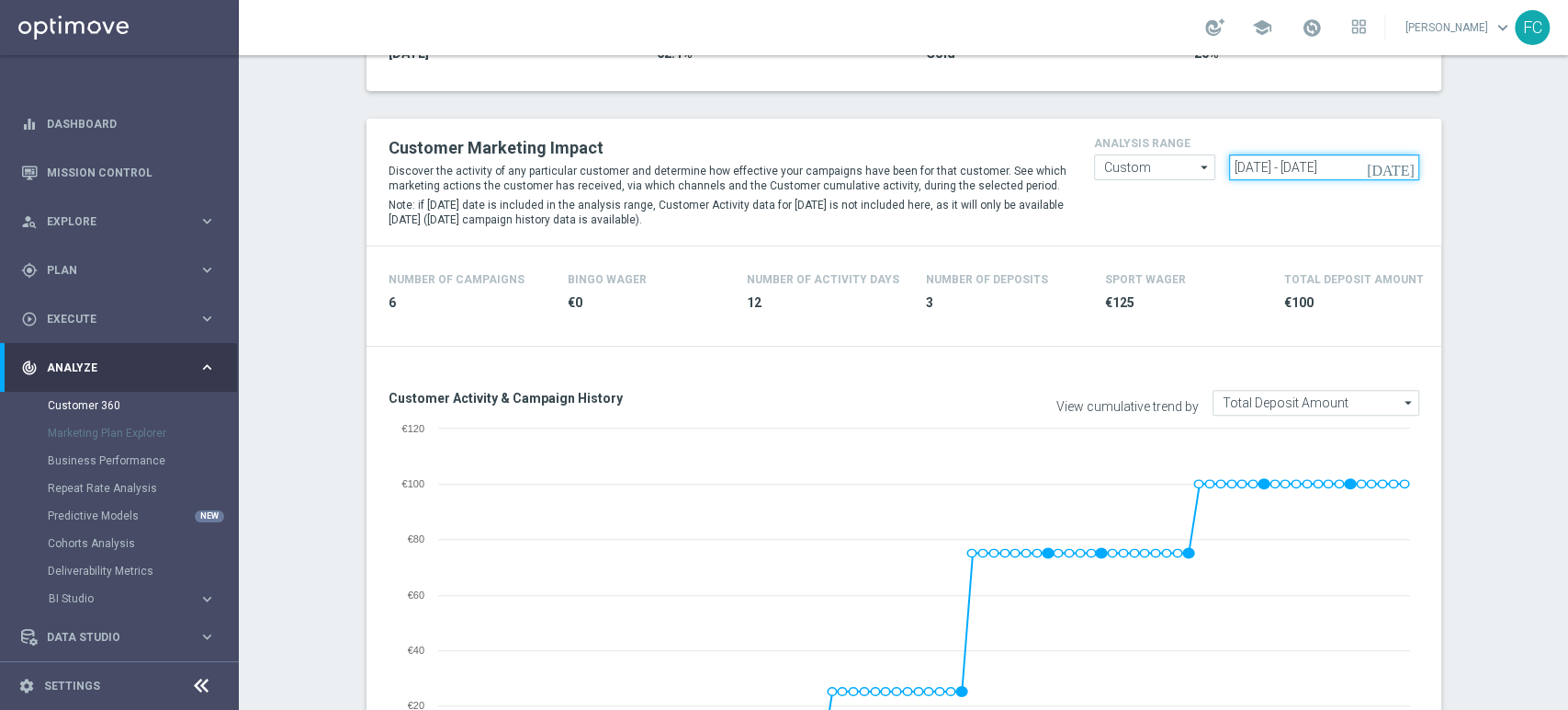
drag, startPoint x: 1379, startPoint y: 163, endPoint x: 994, endPoint y: 164, distance: 385.0
click at [994, 164] on div "Customer Marketing Impact Discover the activity of any particular customer and …" at bounding box center [904, 182] width 1059 height 99
paste input "[DATE] - [DATE]"
type input "[DATE] - [DATE]"
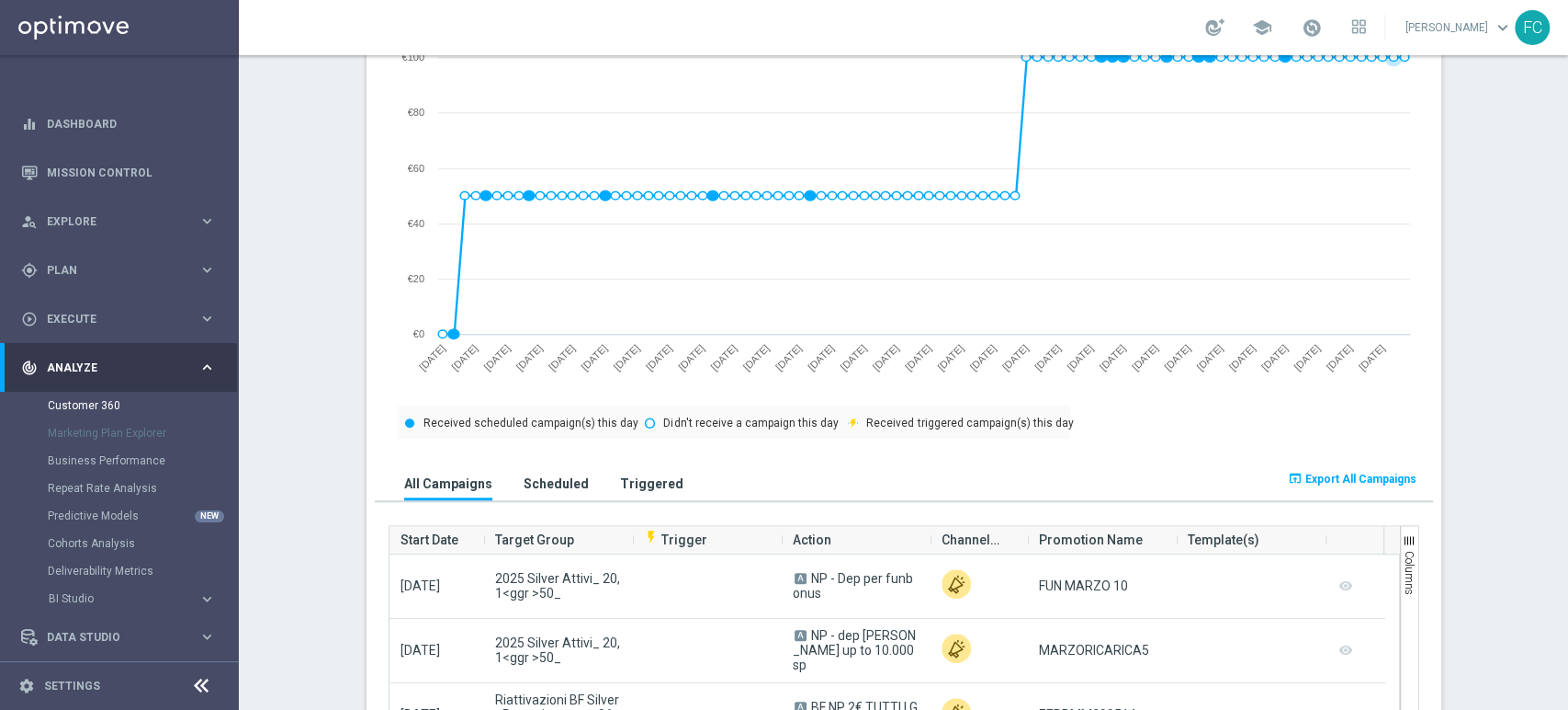
scroll to position [1123, 0]
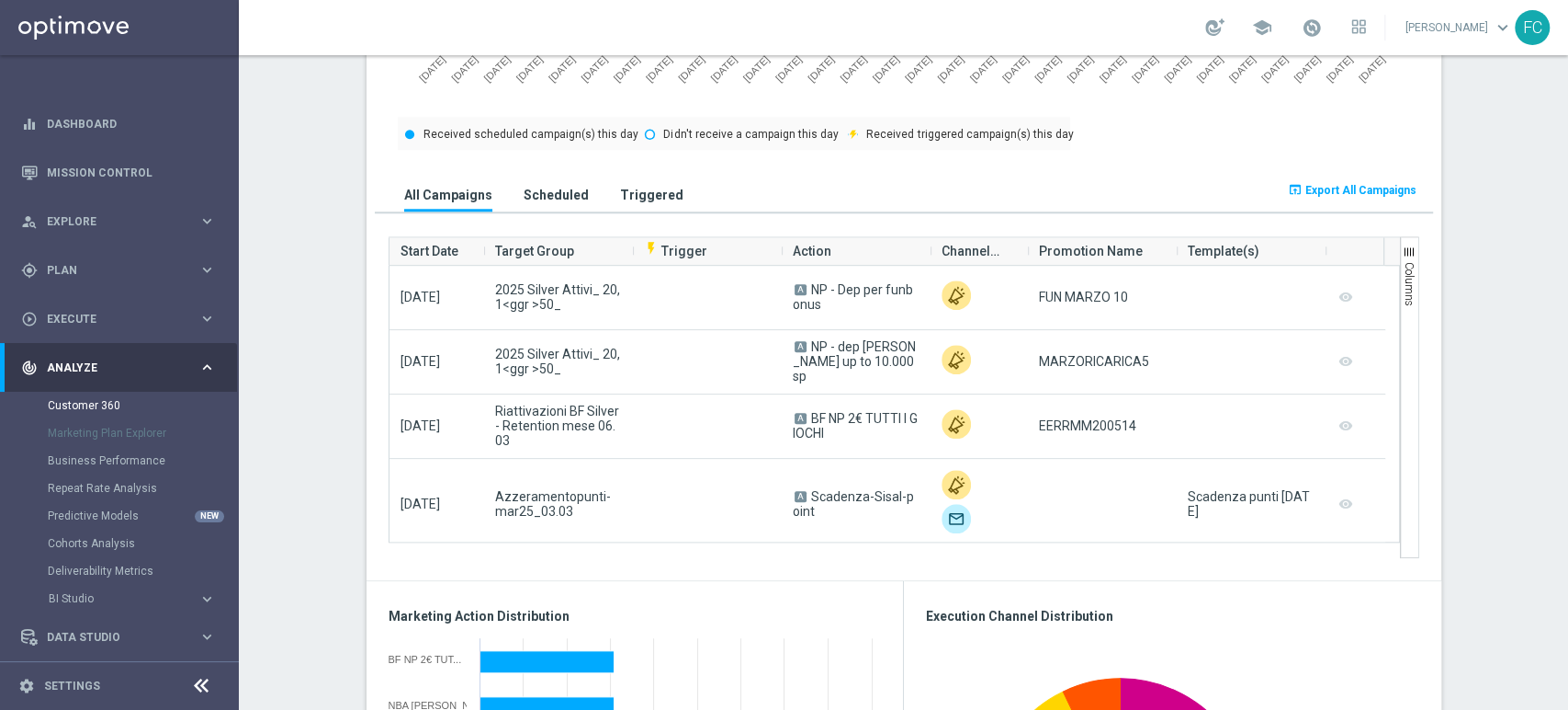
click at [1345, 182] on button "open_in_browser Export All Campaigns" at bounding box center [1352, 190] width 134 height 26
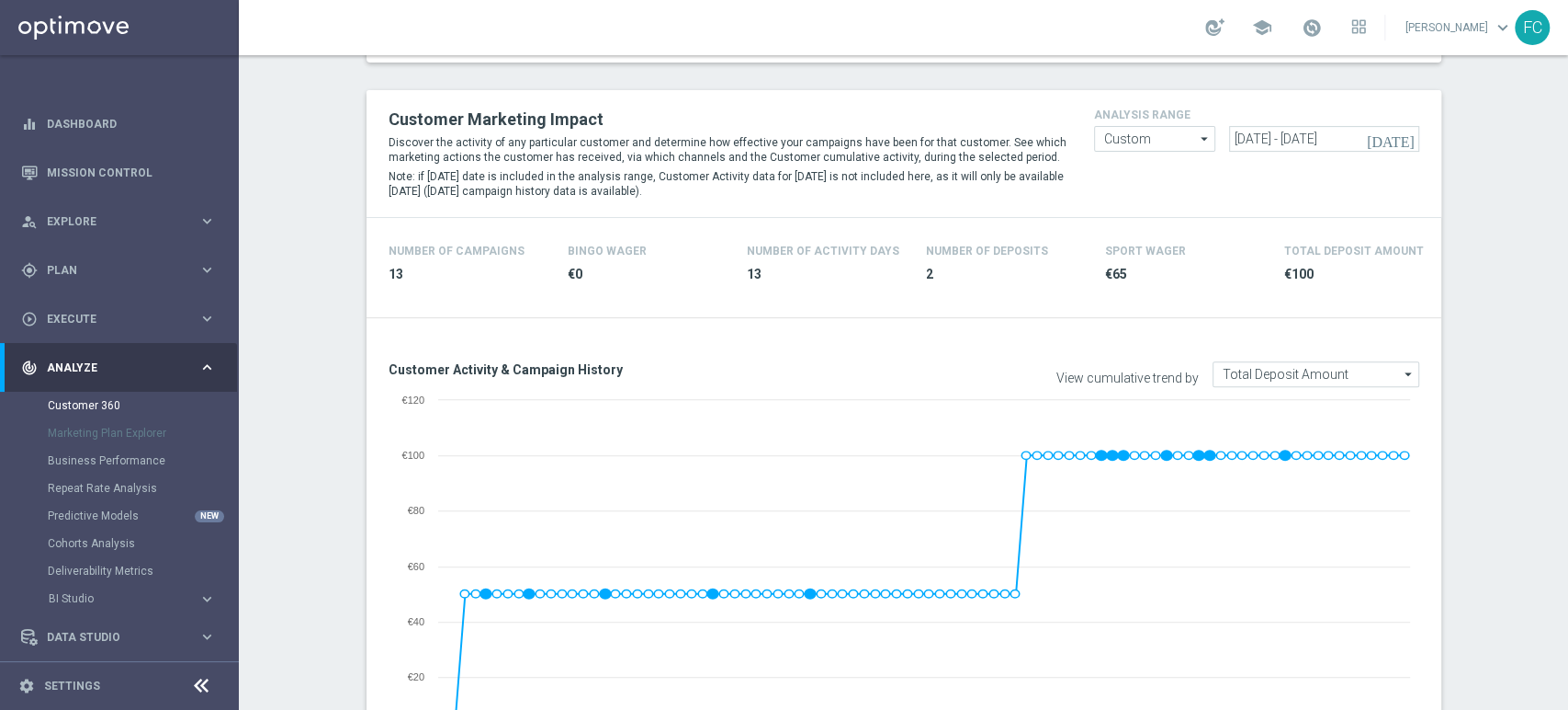
scroll to position [204, 0]
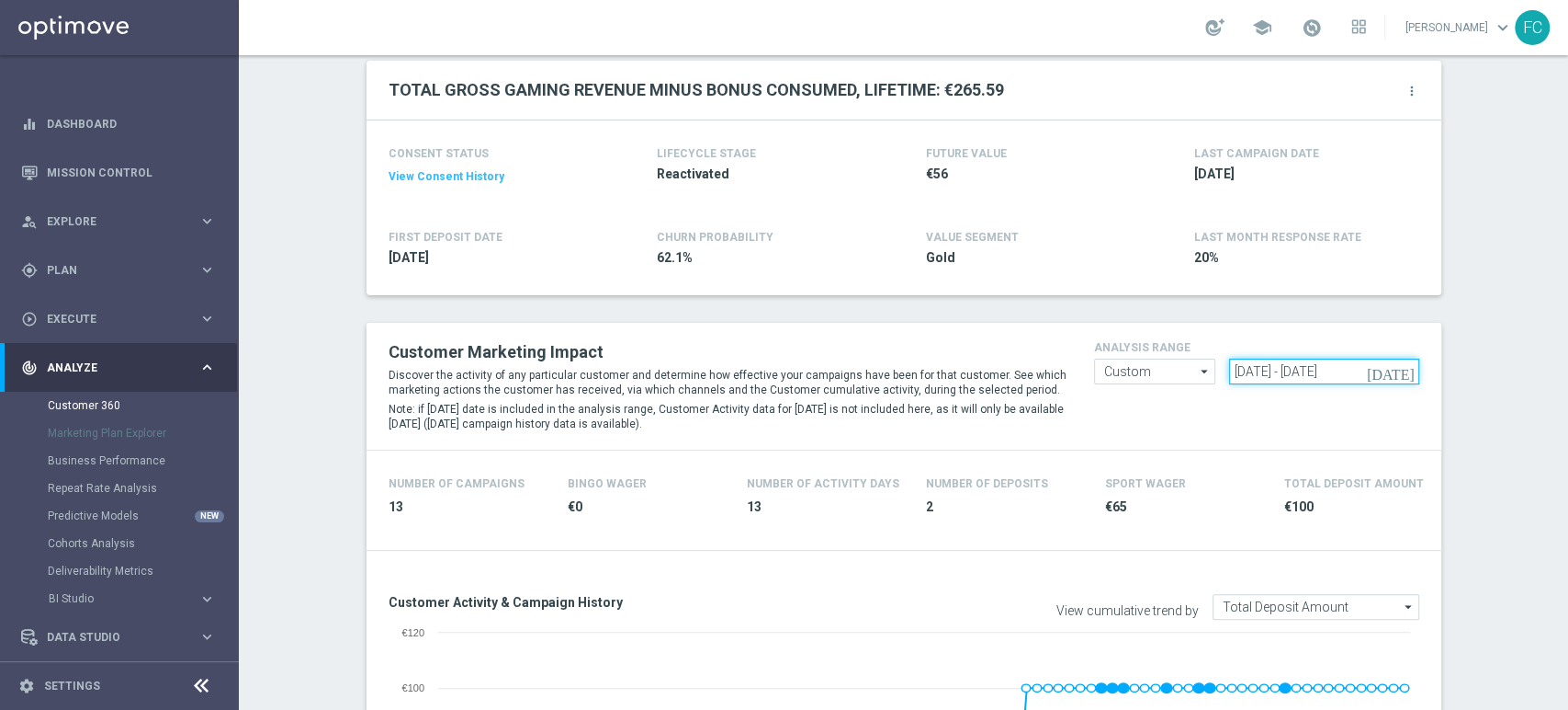
drag, startPoint x: 1382, startPoint y: 365, endPoint x: 604, endPoint y: 386, distance: 778.3
click at [643, 389] on div "Customer Marketing Impact Discover the activity of any particular customer and …" at bounding box center [904, 386] width 1059 height 99
paste input "[DATE] - [DATE]"
type input "[DATE] - [DATE]"
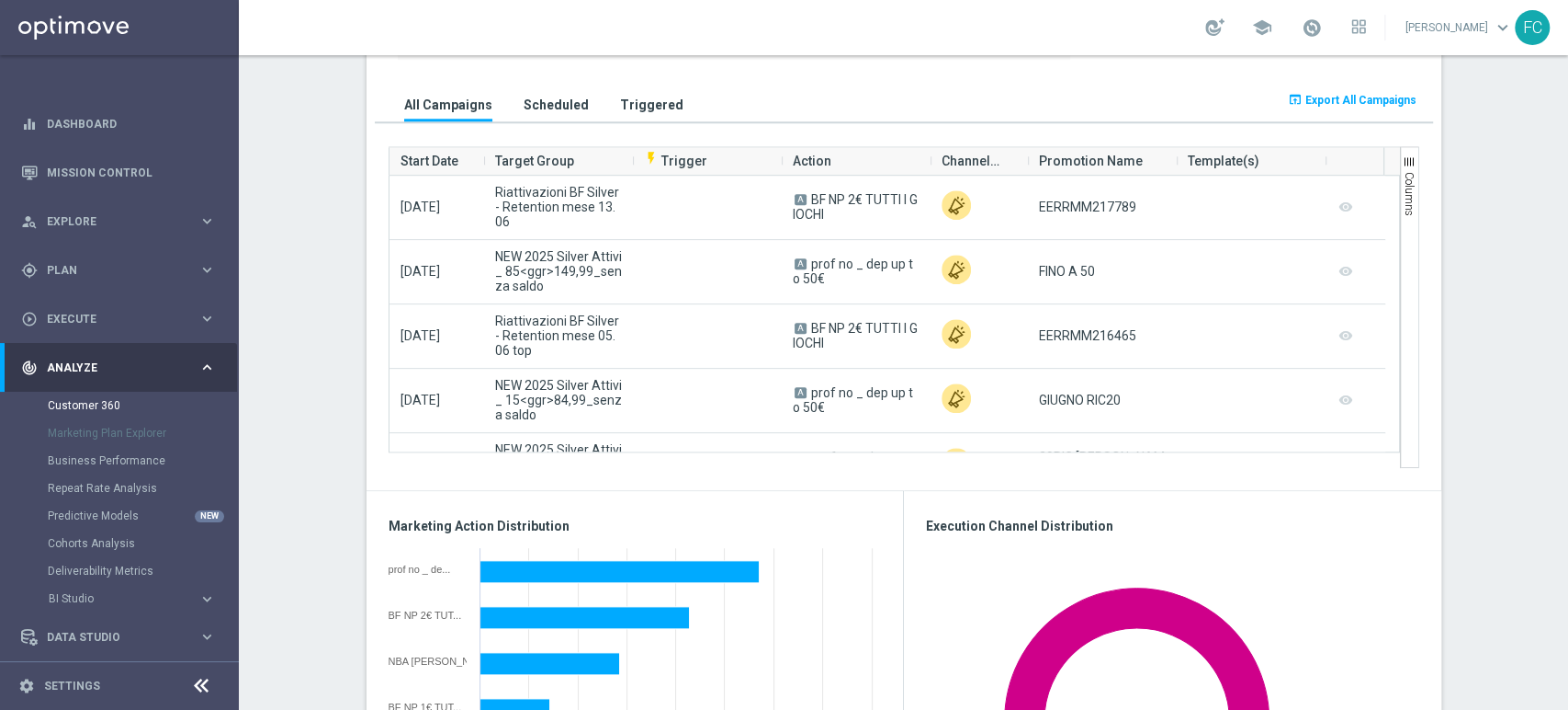
scroll to position [1225, 0]
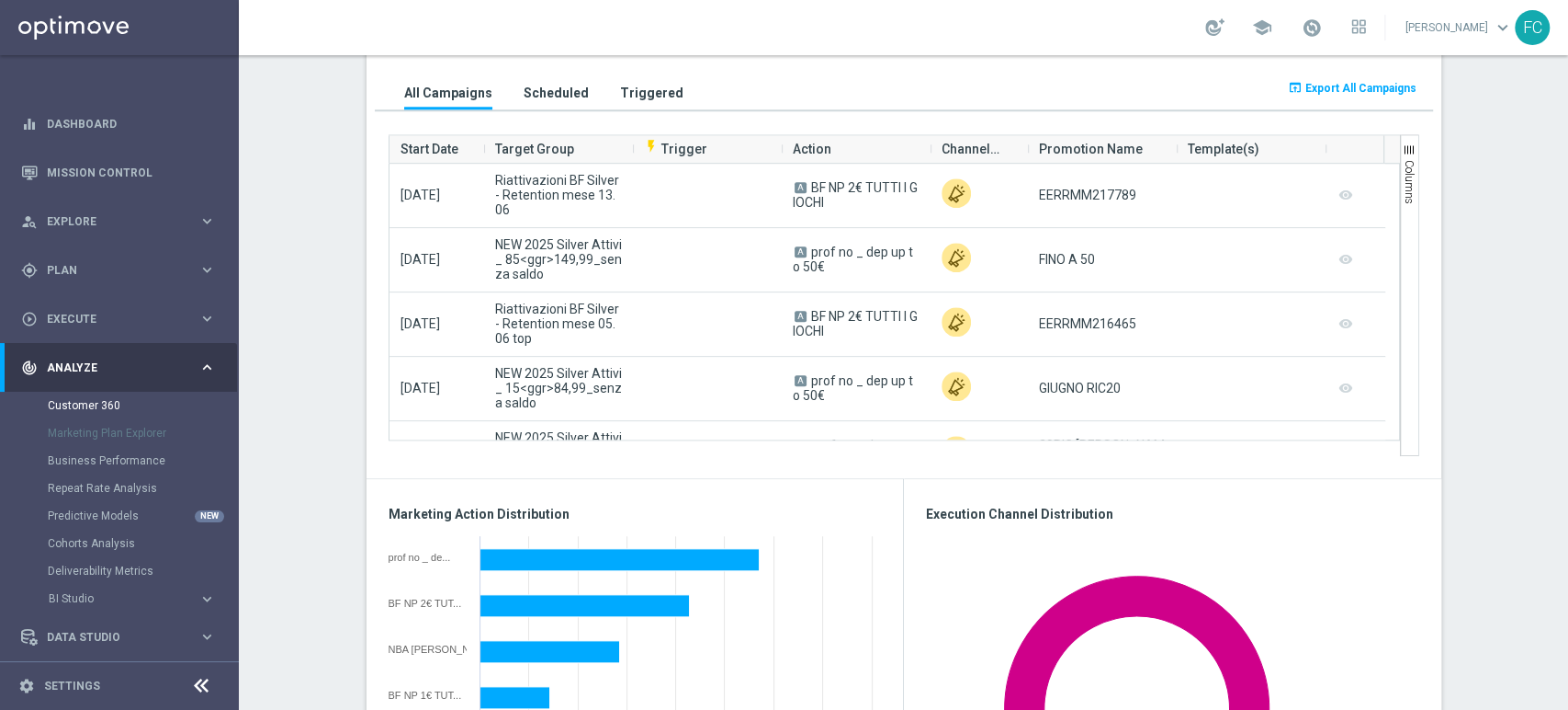
click at [1306, 97] on button "open_in_browser Export All Campaigns" at bounding box center [1352, 88] width 134 height 26
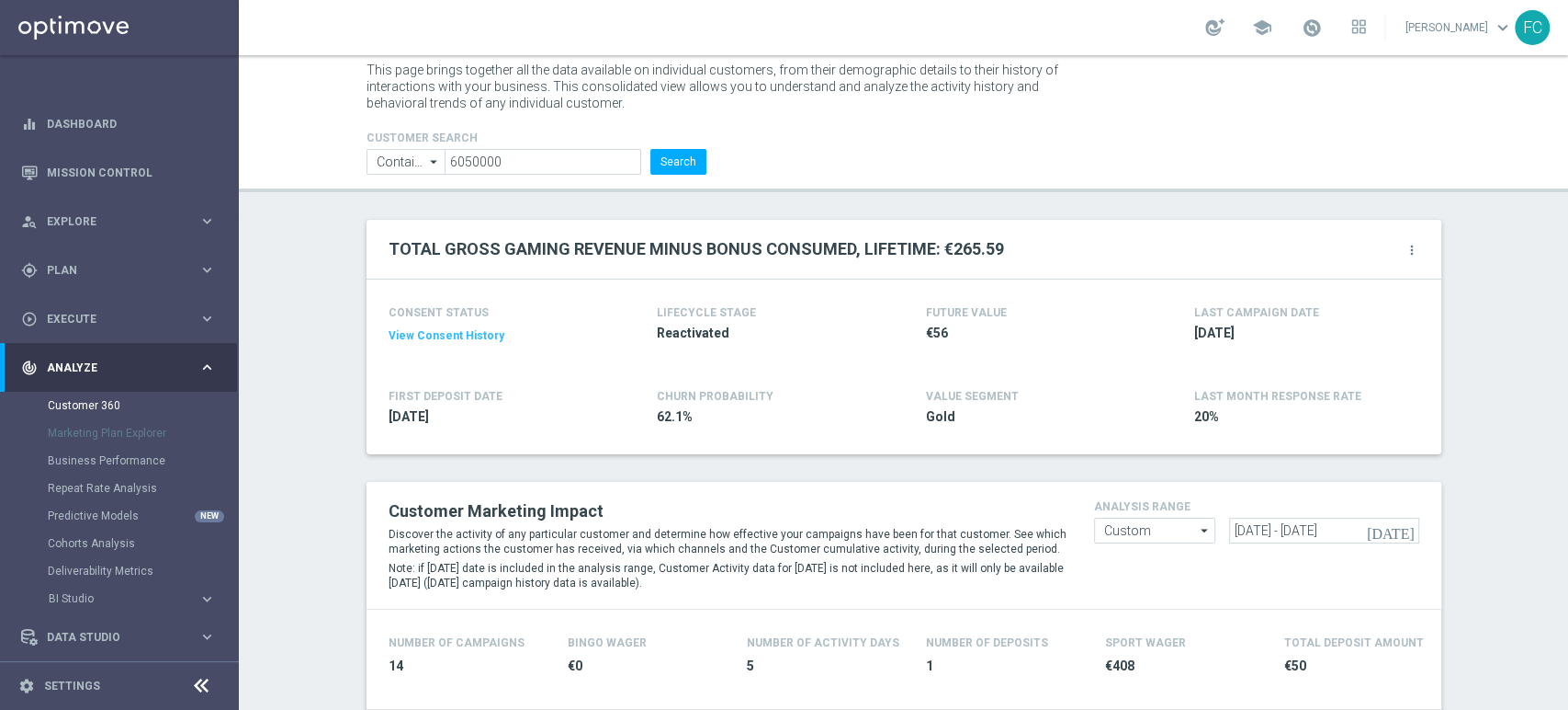
scroll to position [0, 0]
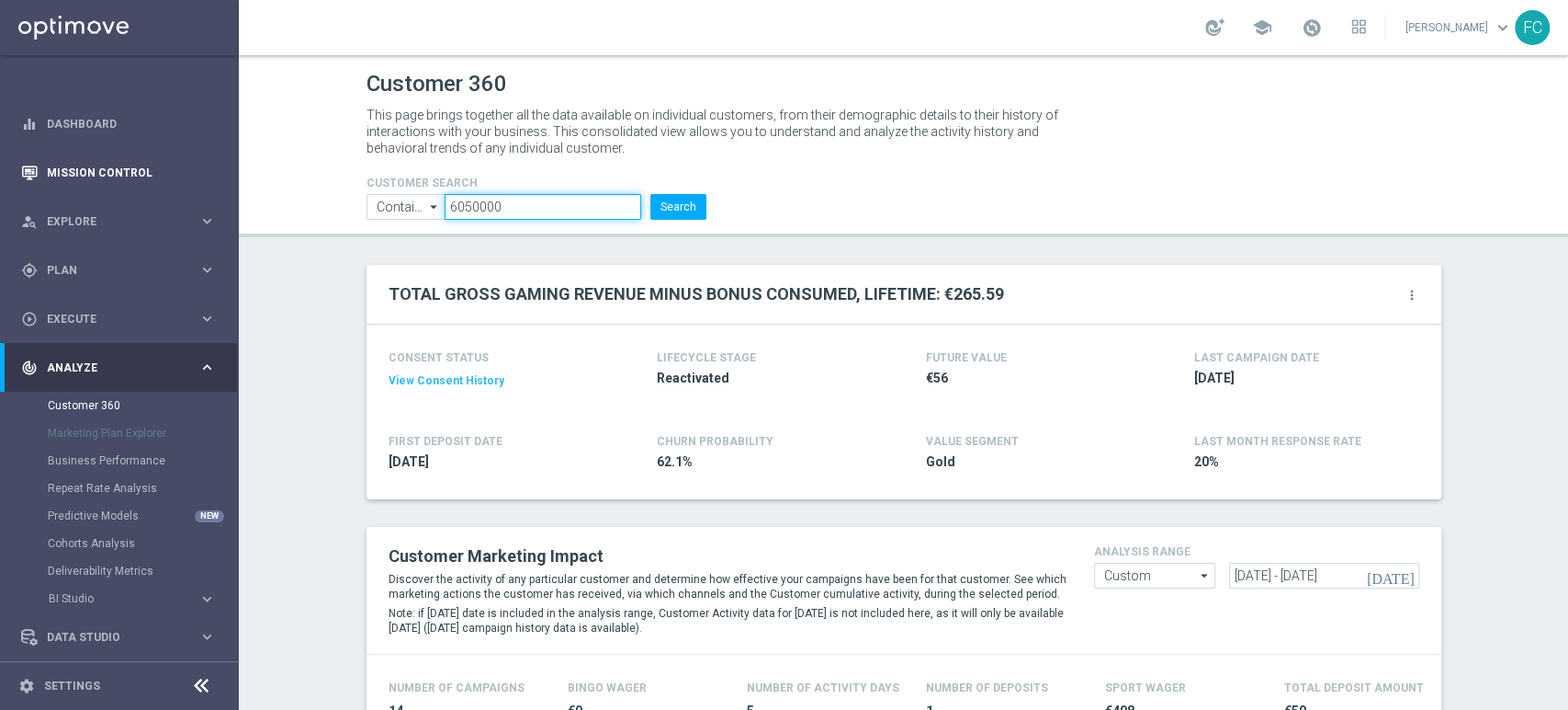
drag, startPoint x: 497, startPoint y: 203, endPoint x: 179, endPoint y: 171, distance: 319.6
click at [180, 171] on main "equalizer Dashboard Mission Control" at bounding box center [784, 355] width 1568 height 710
paste input "353562"
type input "353562"
click at [650, 194] on button "Search" at bounding box center [678, 206] width 56 height 26
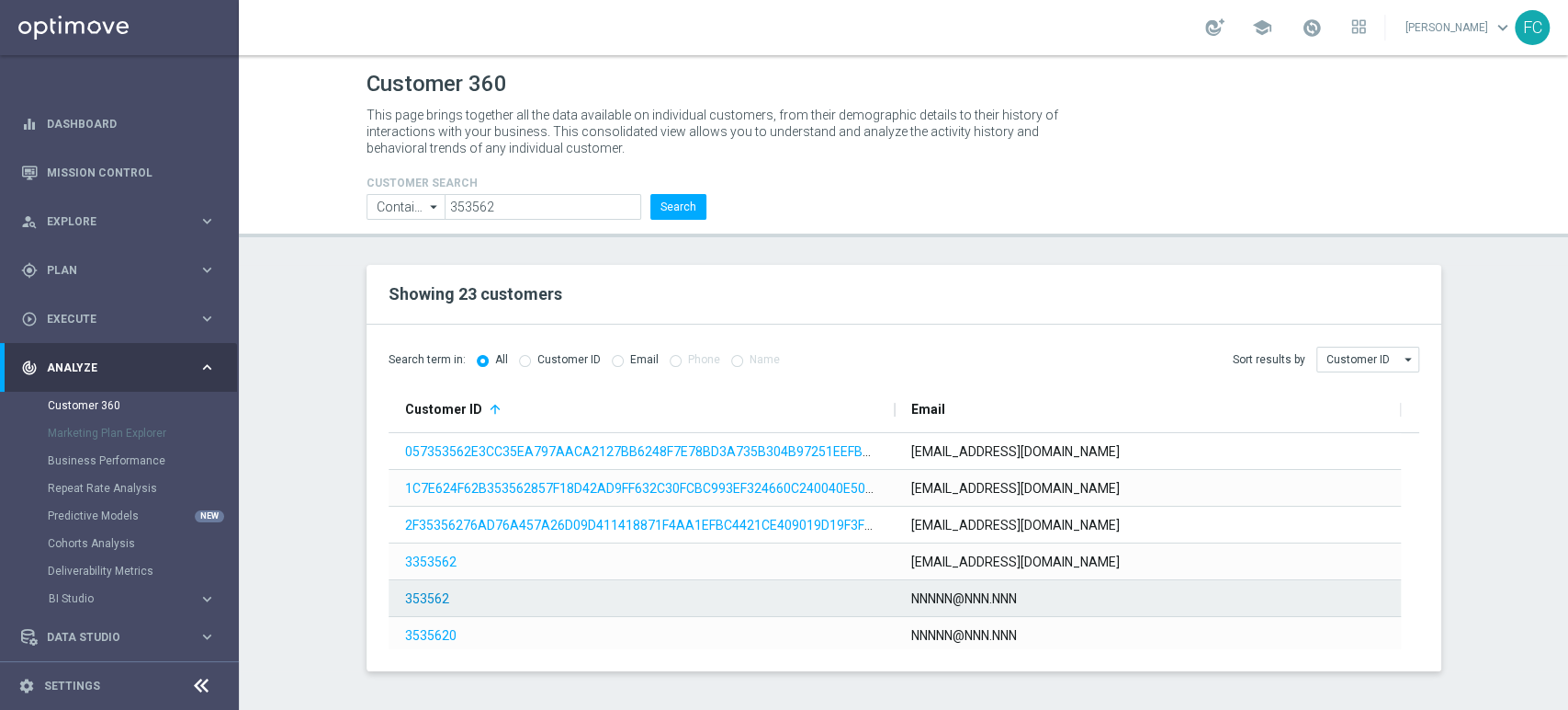
click at [425, 591] on link "353562" at bounding box center [427, 597] width 44 height 14
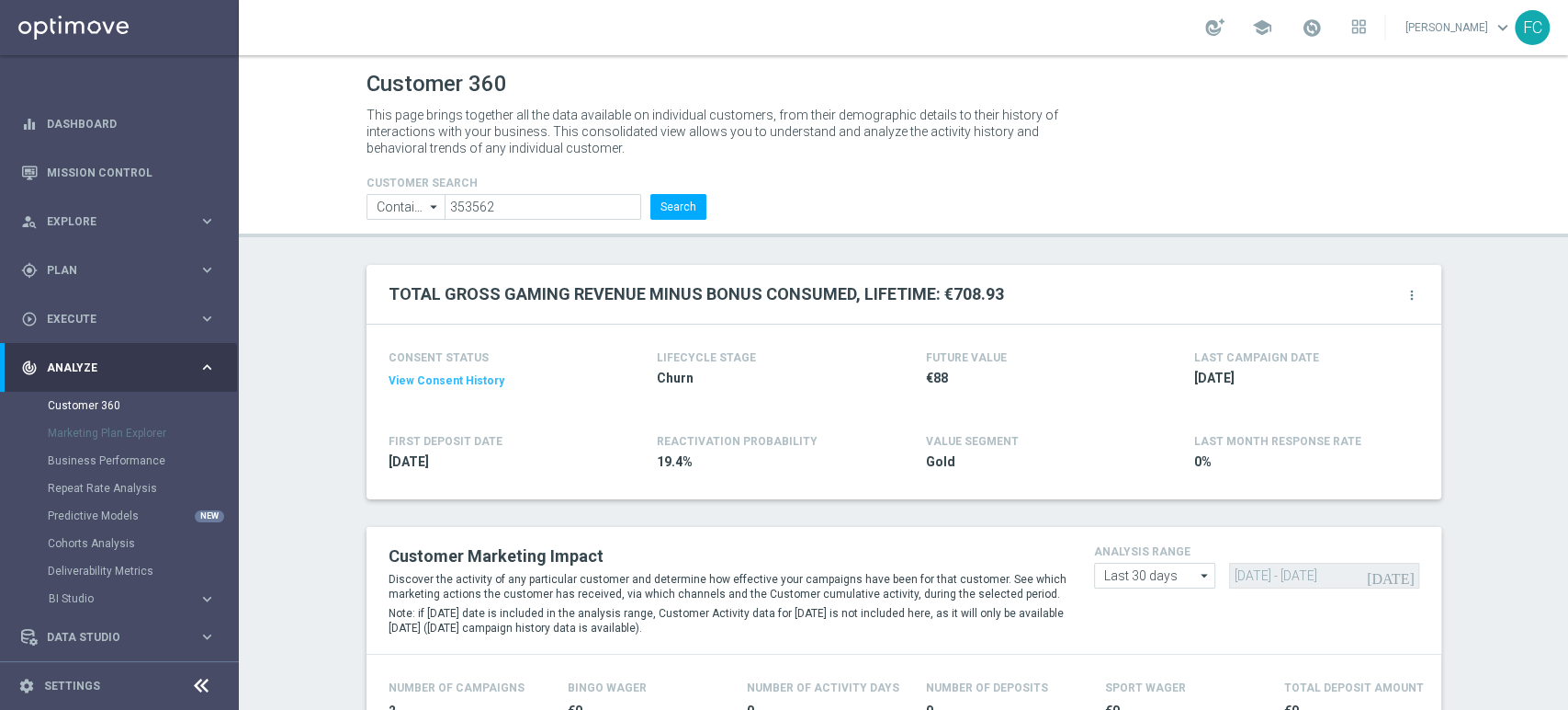
scroll to position [408, 0]
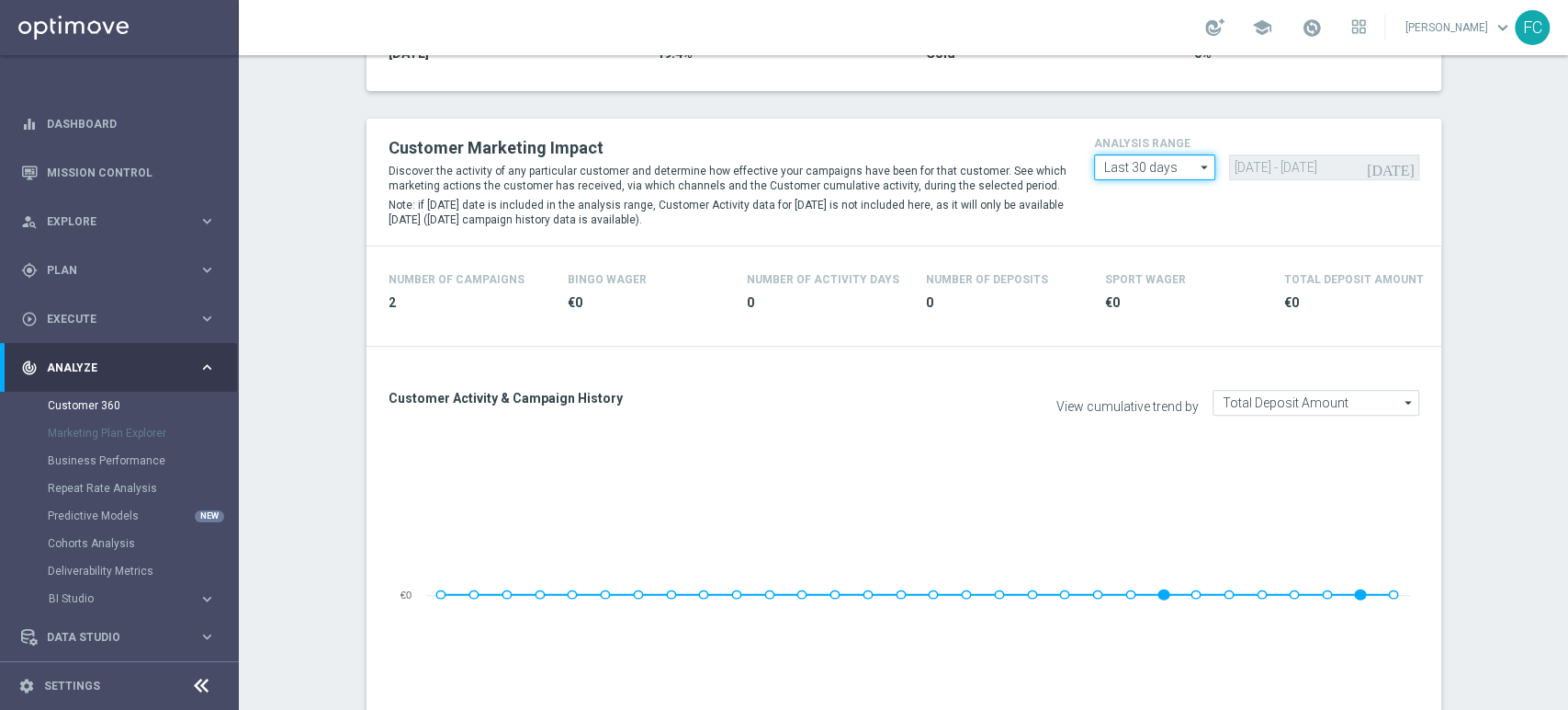
click at [1185, 162] on input "Last 30 days" at bounding box center [1155, 167] width 122 height 26
click at [1164, 273] on div "Custom" at bounding box center [1155, 276] width 122 height 26
type input "Custom"
drag, startPoint x: 1386, startPoint y: 162, endPoint x: 429, endPoint y: 175, distance: 957.1
click at [610, 168] on div "Customer Marketing Impact Discover the activity of any particular customer and …" at bounding box center [904, 182] width 1059 height 99
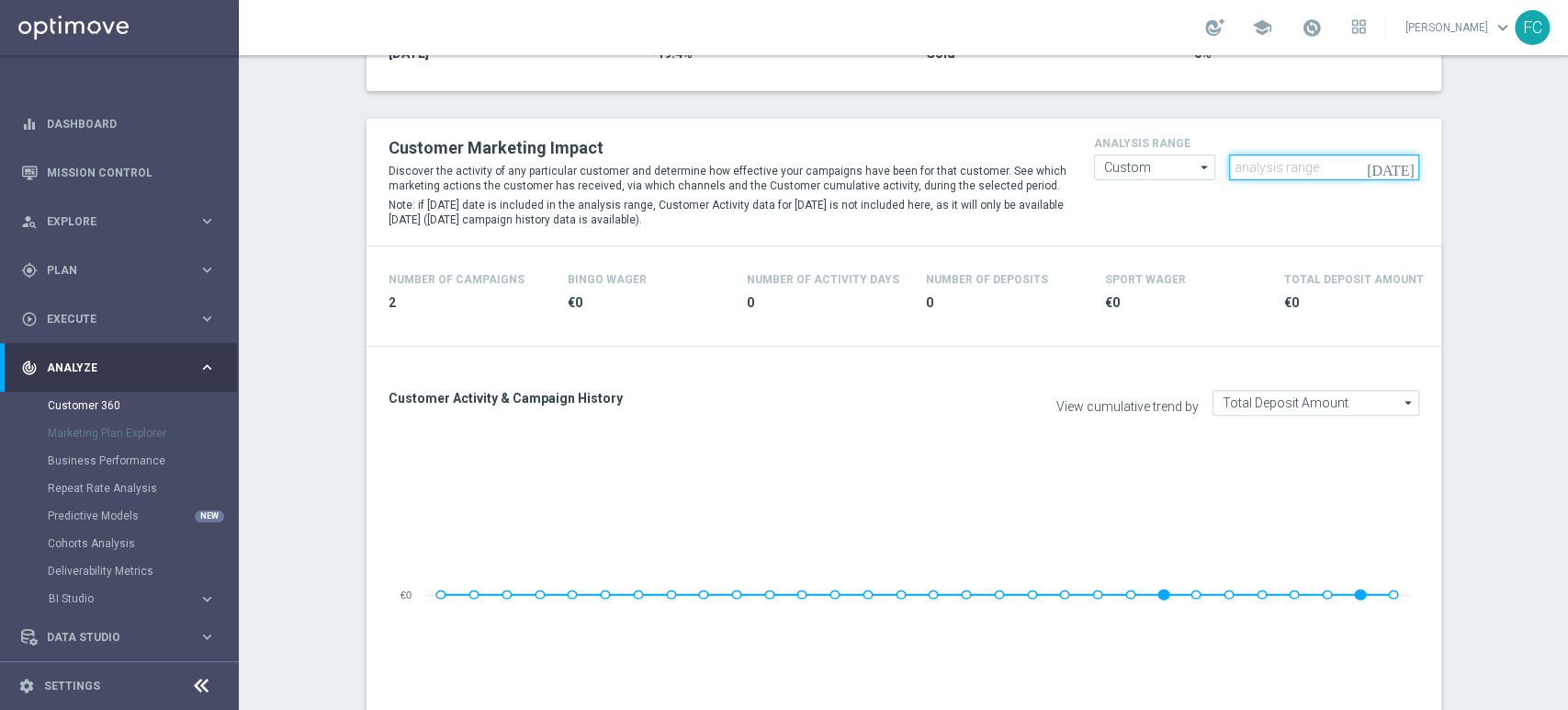
paste input "[DATE] - [DATE]"
type input "[DATE] - [DATE]"
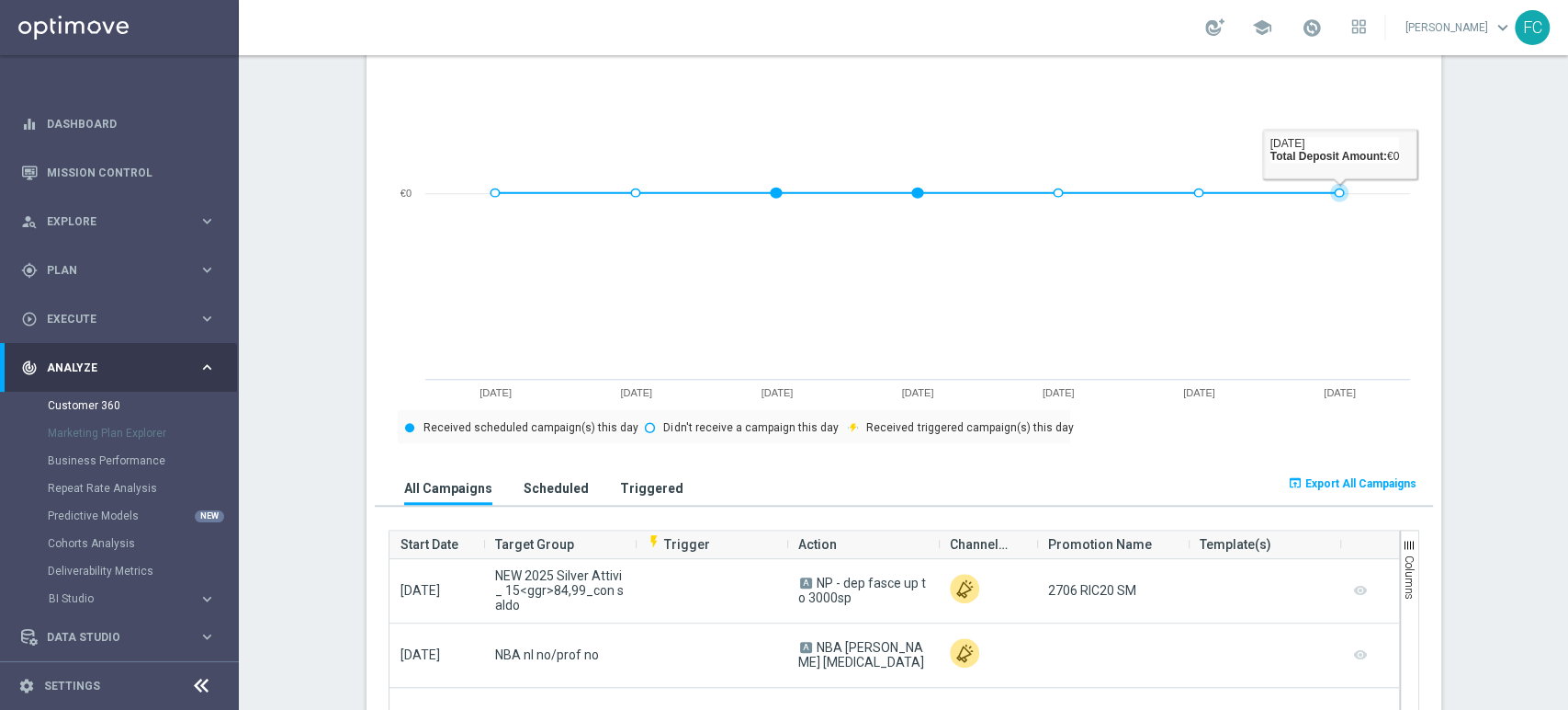
scroll to position [919, 0]
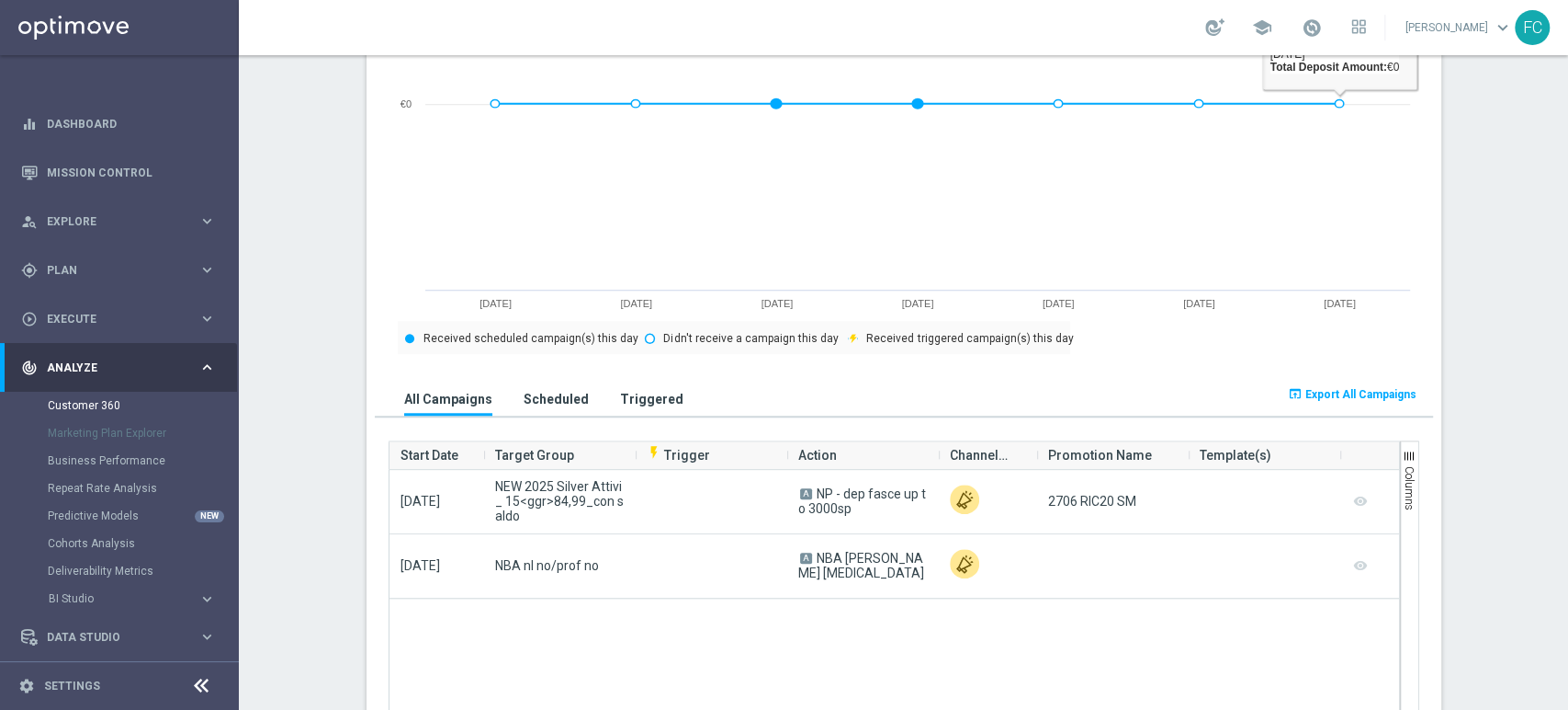
click at [1324, 399] on span "Export All Campaigns" at bounding box center [1361, 394] width 112 height 12
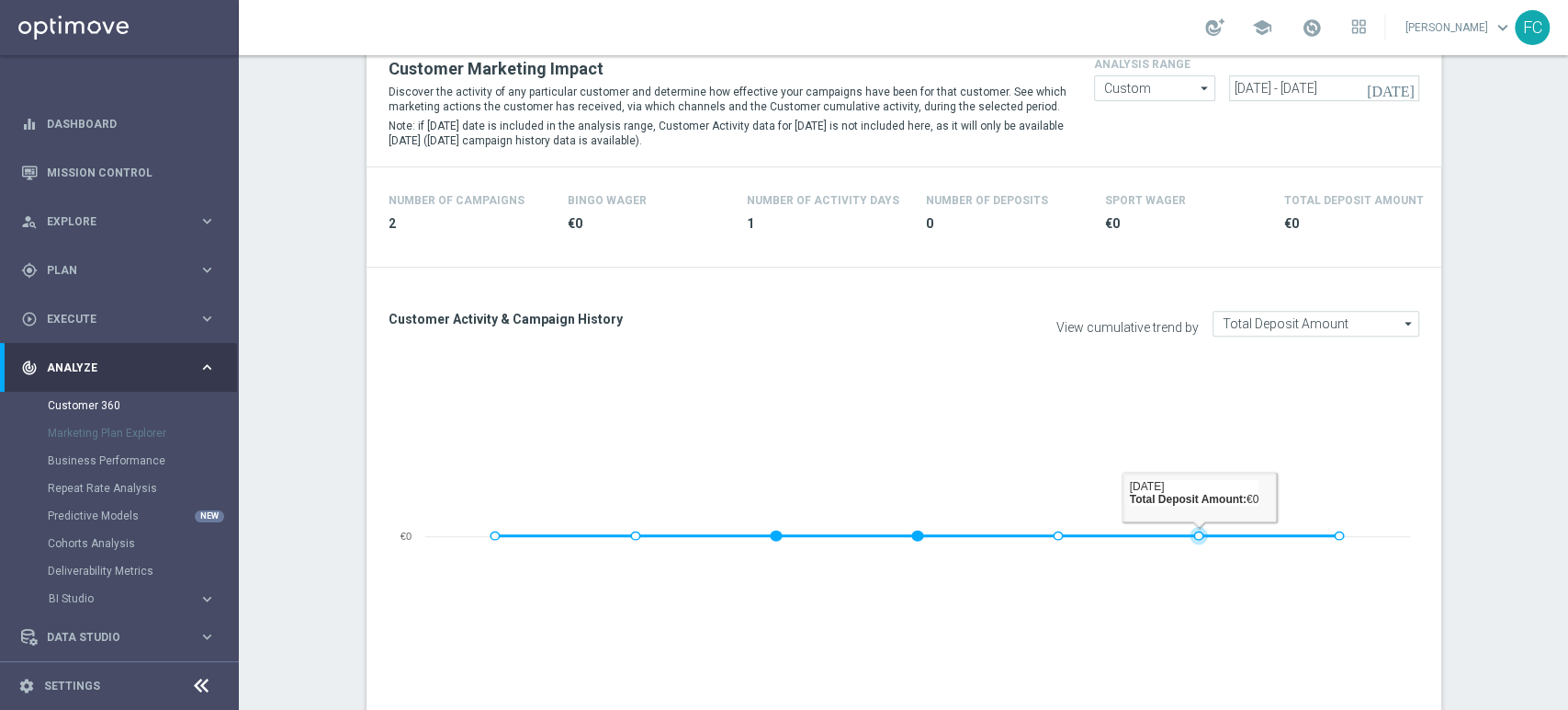
scroll to position [408, 0]
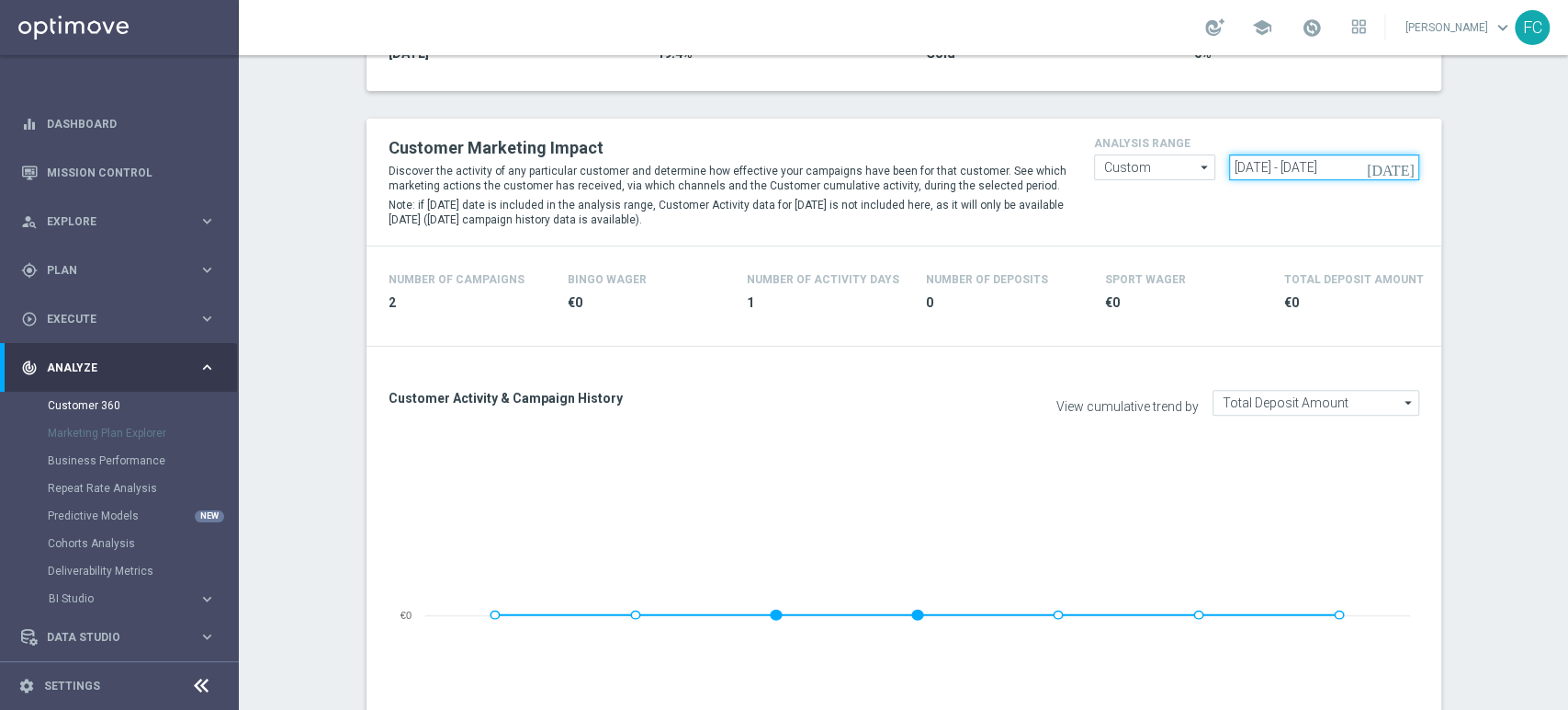
drag, startPoint x: 1382, startPoint y: 162, endPoint x: 801, endPoint y: 73, distance: 587.8
paste input "[DATE] - [DATE]"
type input "[DATE] - [DATE]"
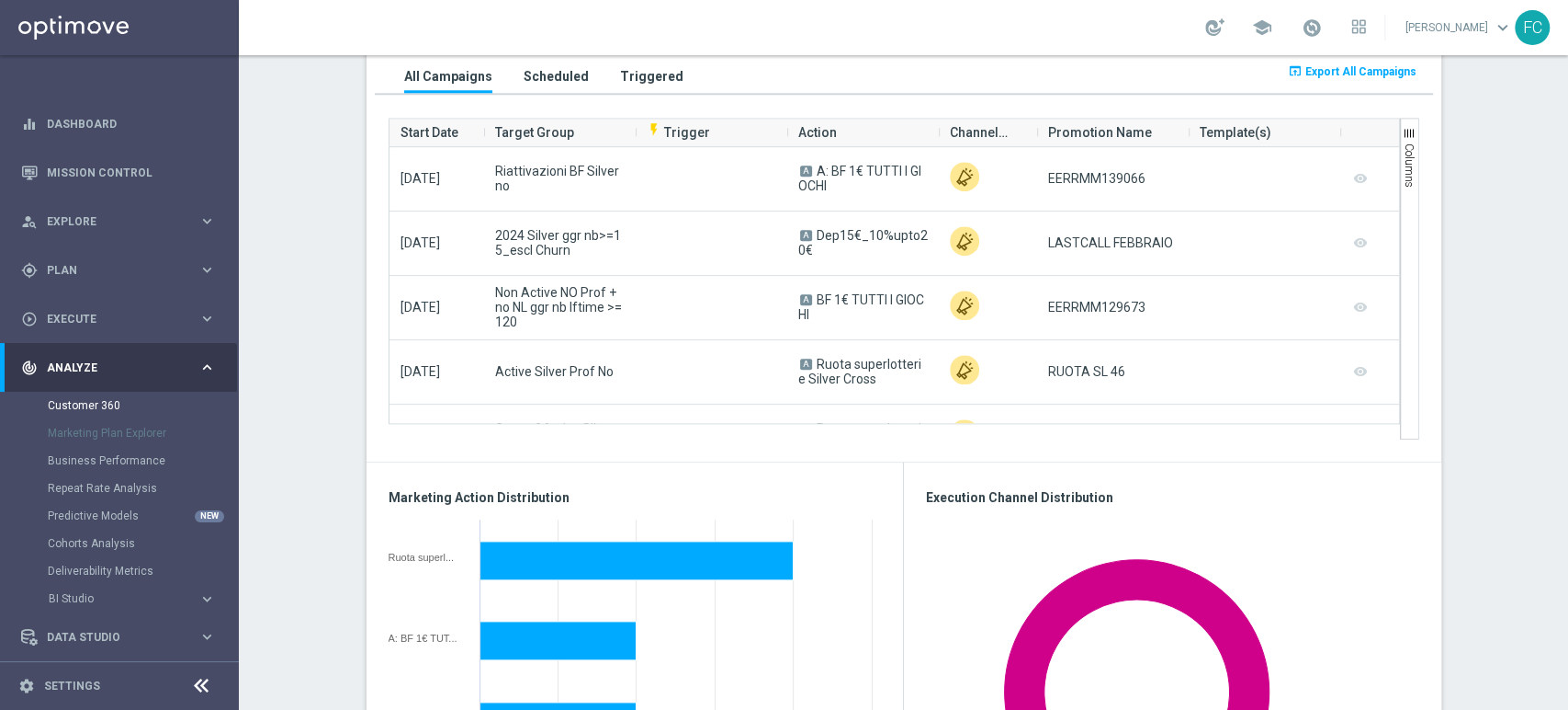
scroll to position [1123, 0]
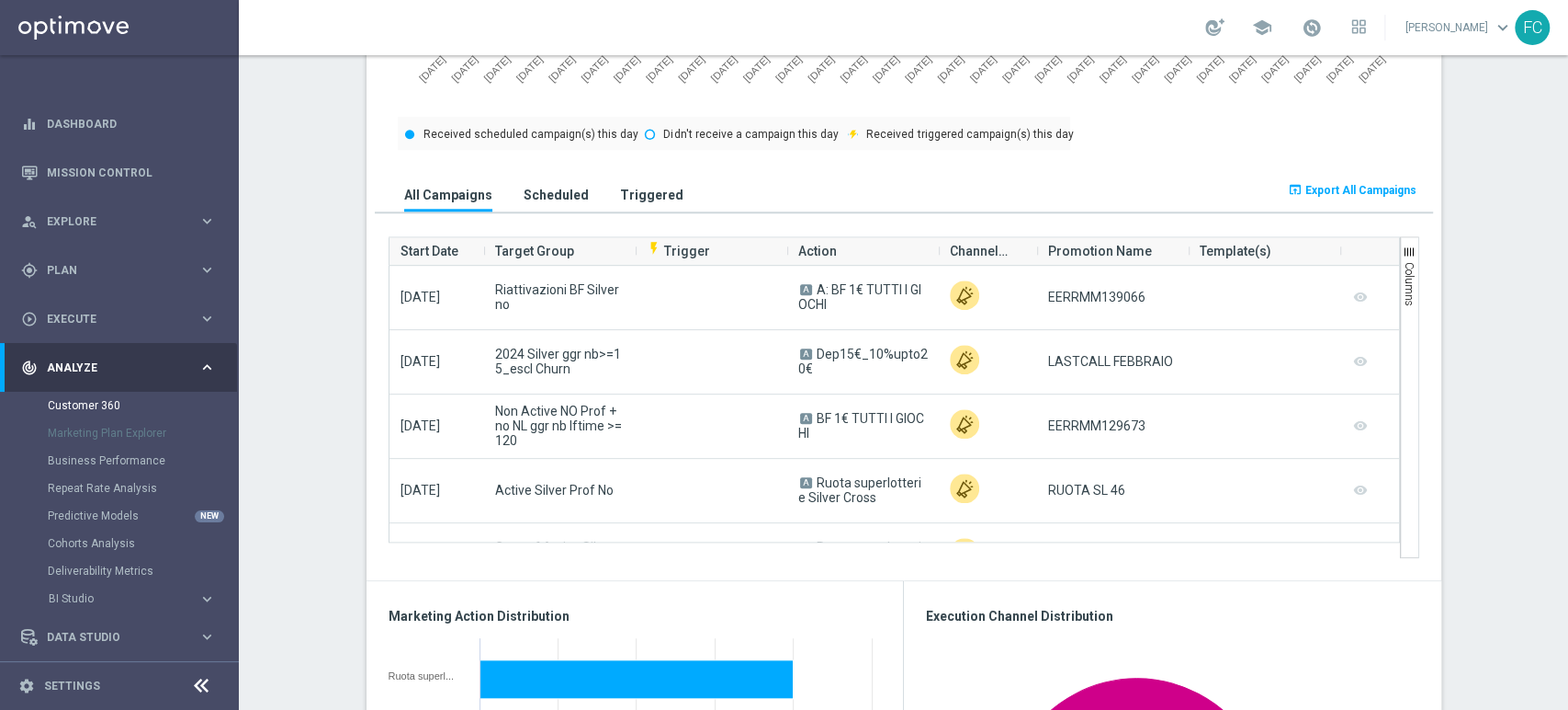
click at [1351, 197] on button "open_in_browser Export All Campaigns" at bounding box center [1352, 190] width 134 height 26
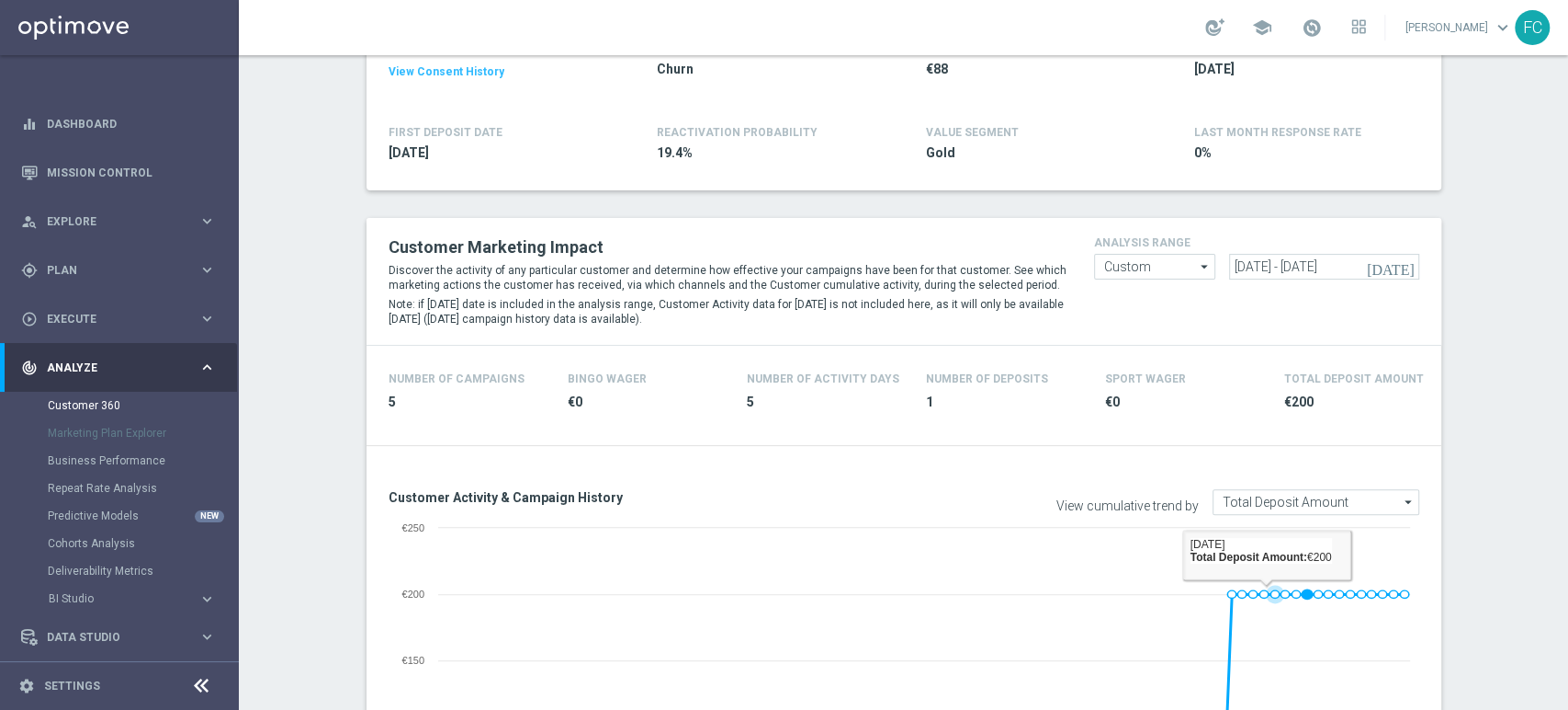
scroll to position [306, 0]
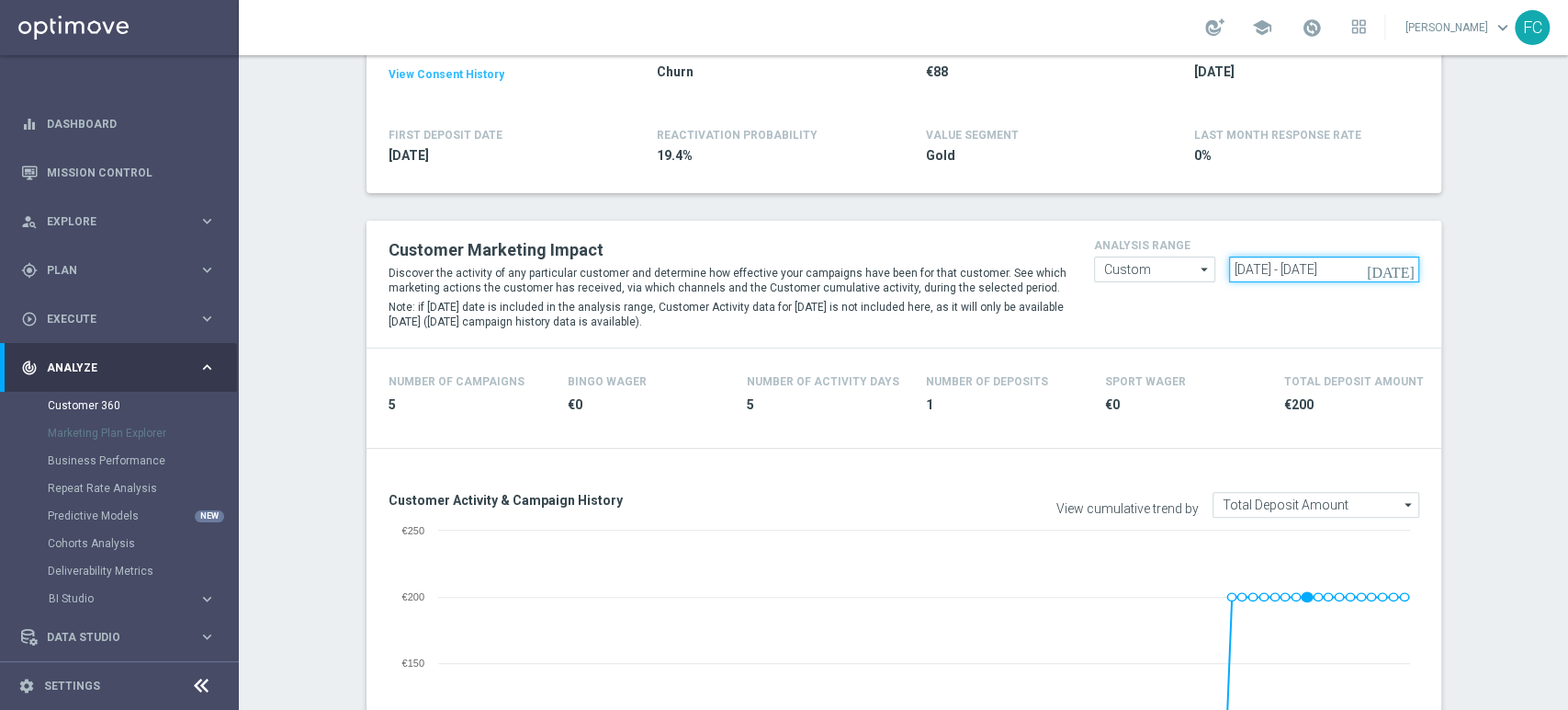
drag, startPoint x: 1378, startPoint y: 267, endPoint x: 608, endPoint y: 286, distance: 770.2
click at [608, 286] on div "Customer Marketing Impact Discover the activity of any particular customer and …" at bounding box center [904, 284] width 1059 height 99
paste input "[DATE] - [DATE]"
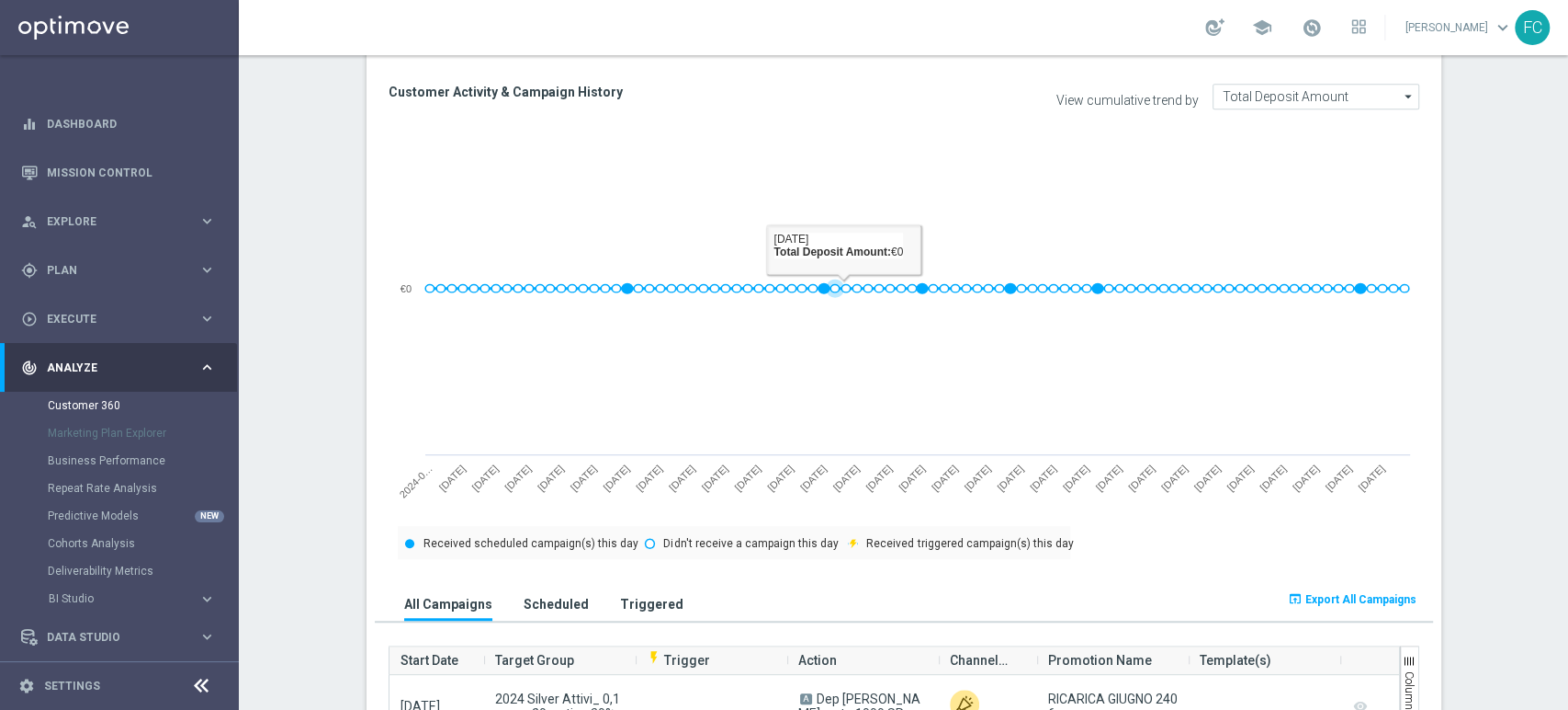
scroll to position [919, 0]
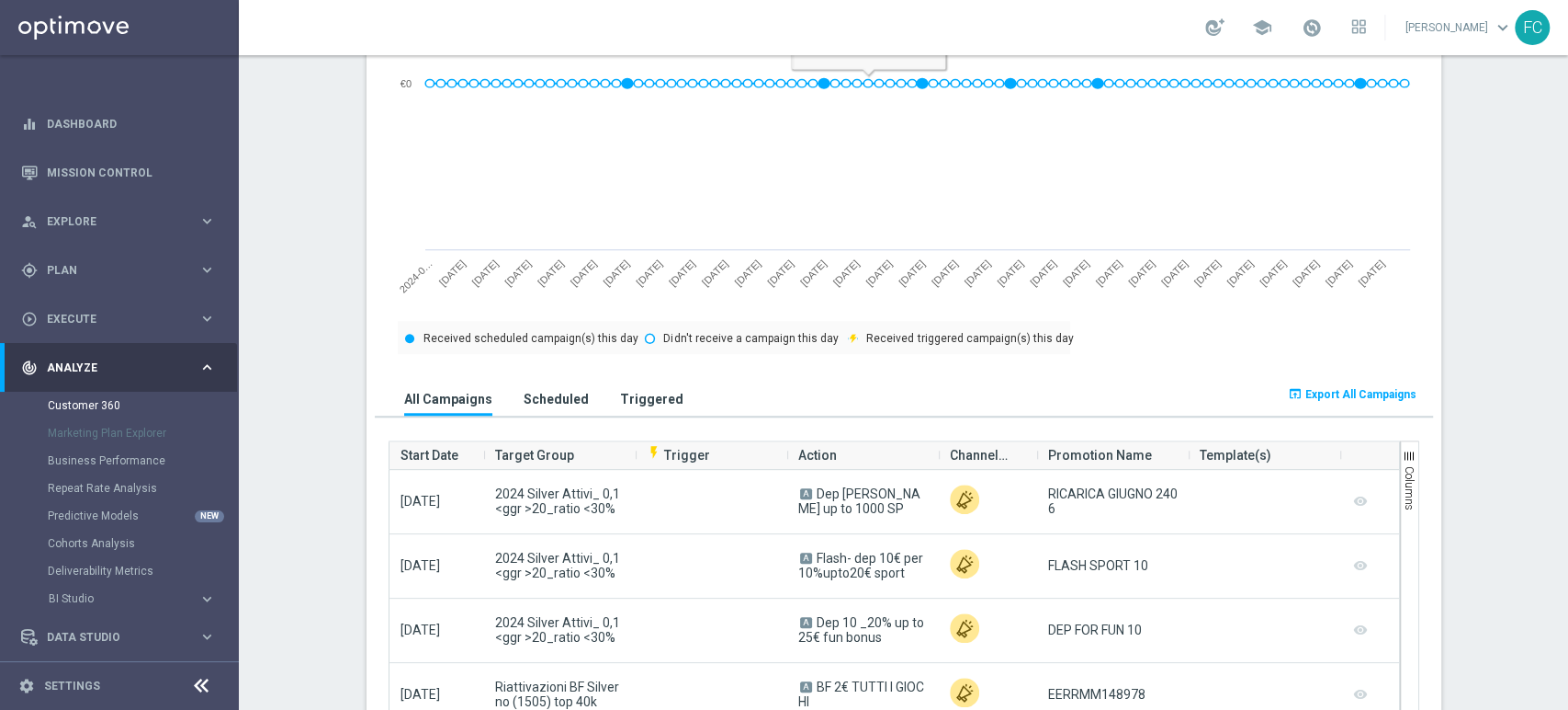
click at [1308, 391] on span "Export All Campaigns" at bounding box center [1361, 394] width 112 height 12
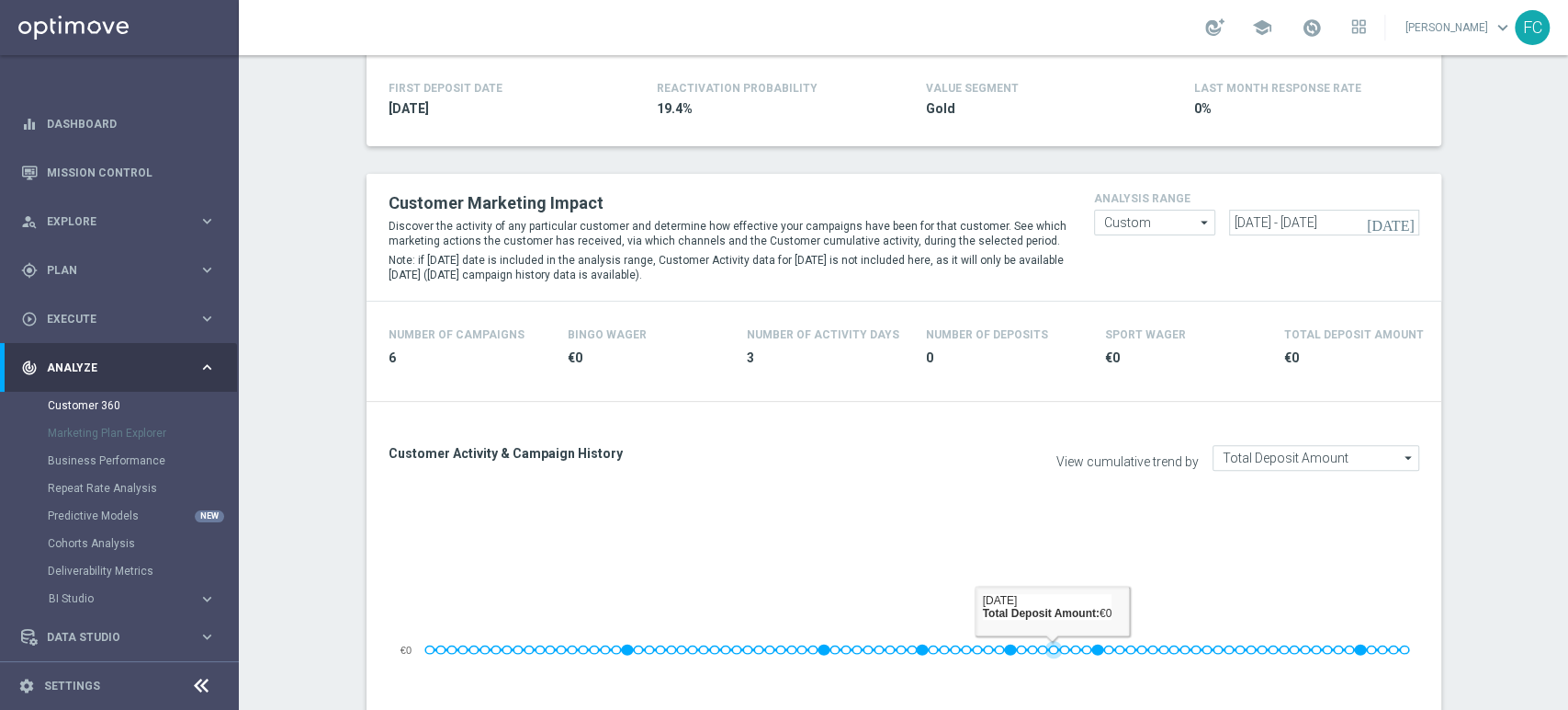
scroll to position [102, 0]
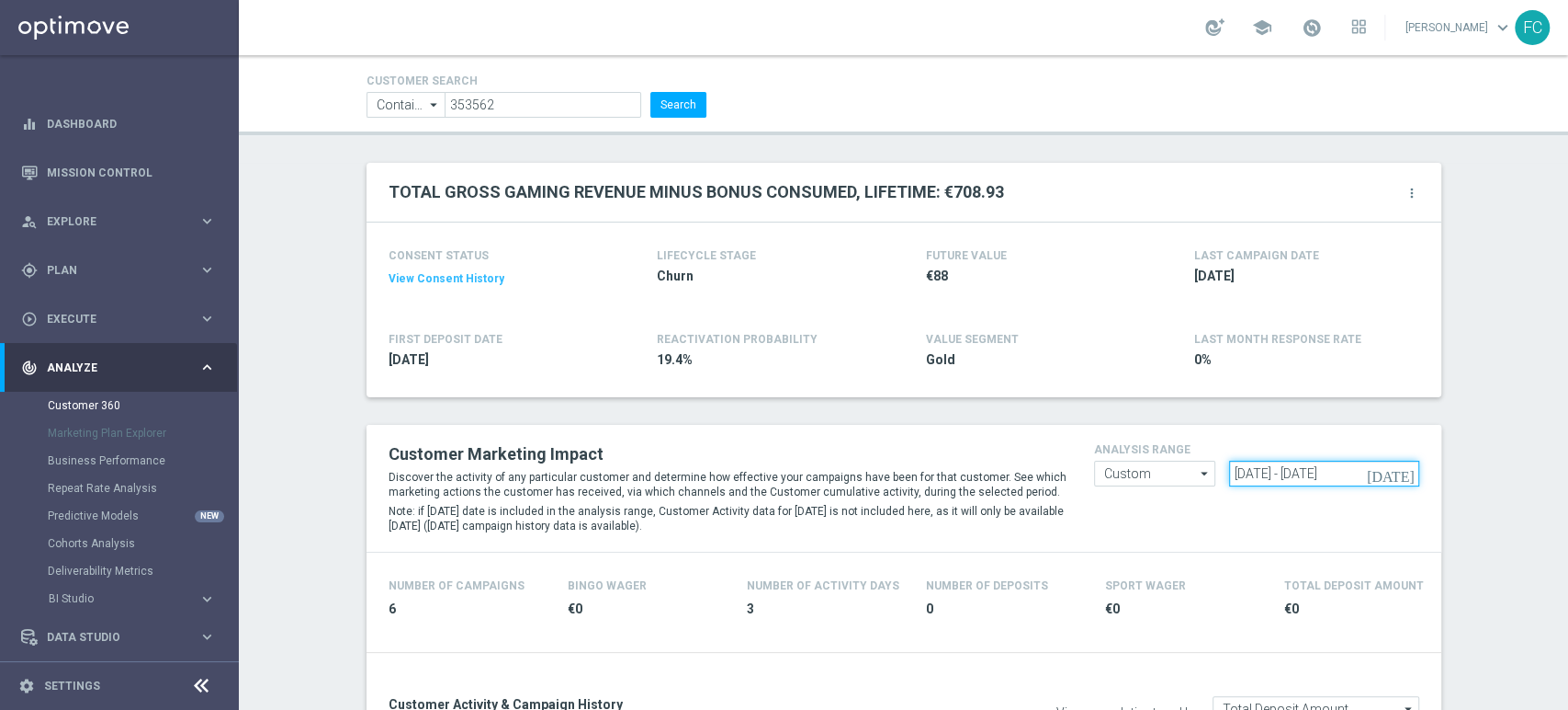
drag, startPoint x: 1308, startPoint y: 477, endPoint x: 882, endPoint y: 485, distance: 426.1
click at [887, 485] on div "Customer Marketing Impact Discover the activity of any particular customer and …" at bounding box center [904, 489] width 1059 height 99
paste input "29 Jun 2024 - 26 Sep"
type input "[DATE] - [DATE]"
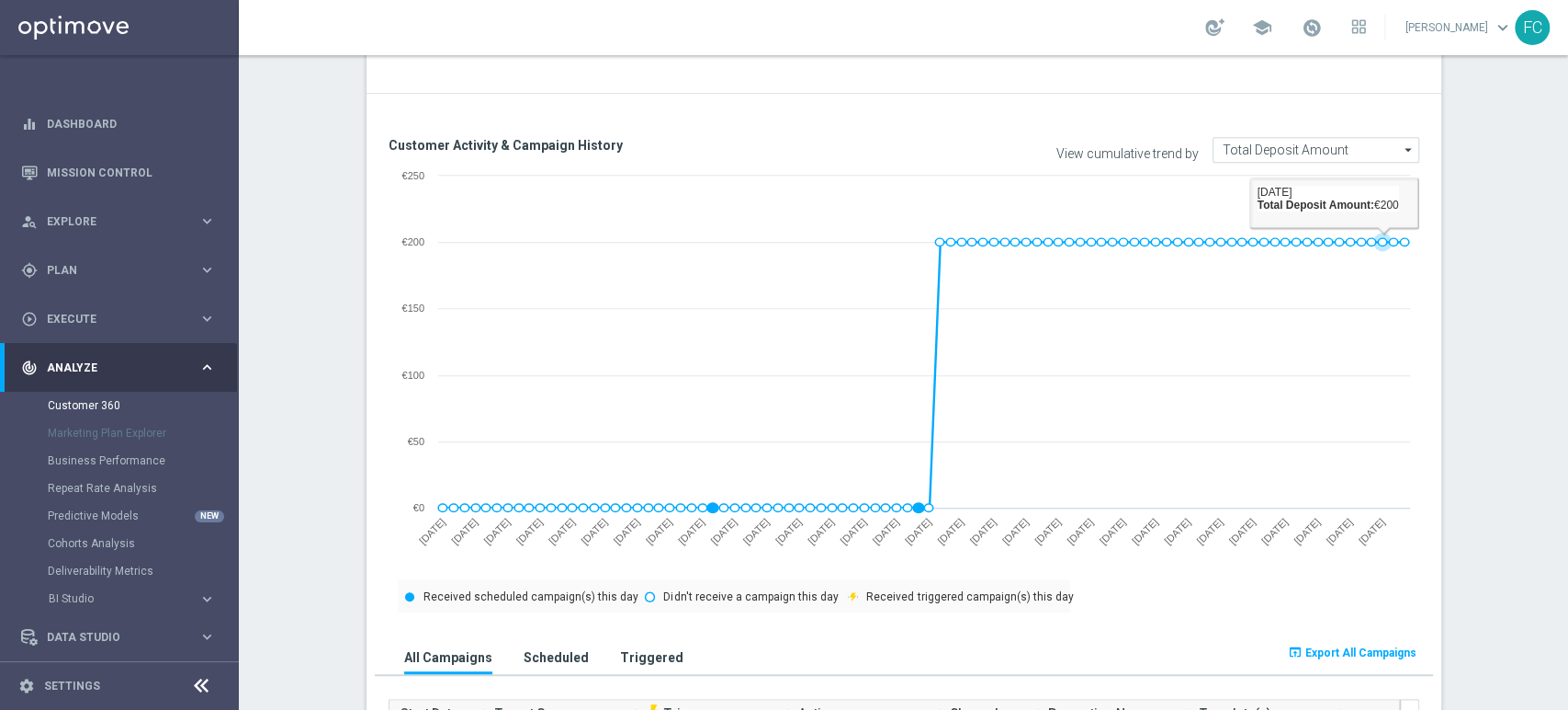
scroll to position [816, 0]
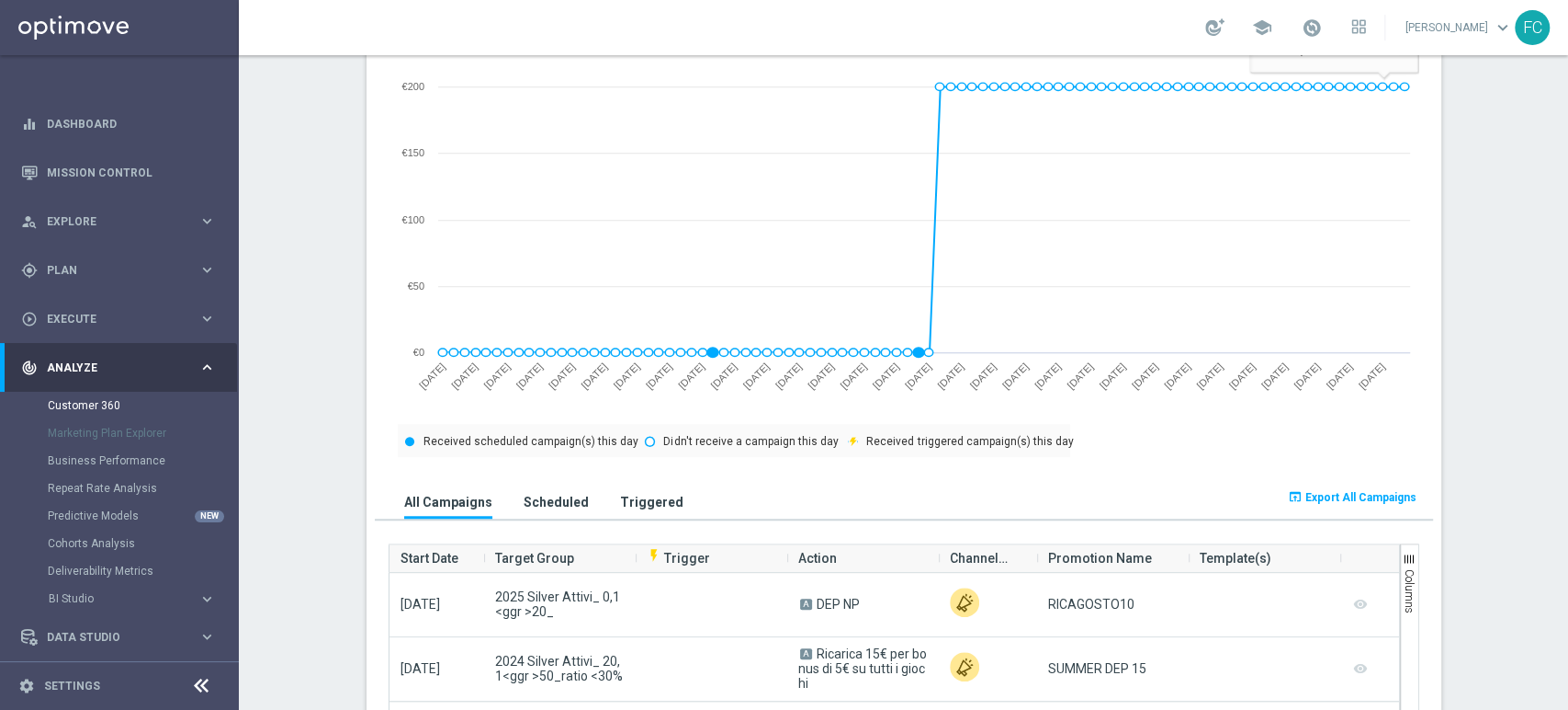
click at [1350, 506] on button "open_in_browser Export All Campaigns" at bounding box center [1352, 497] width 134 height 26
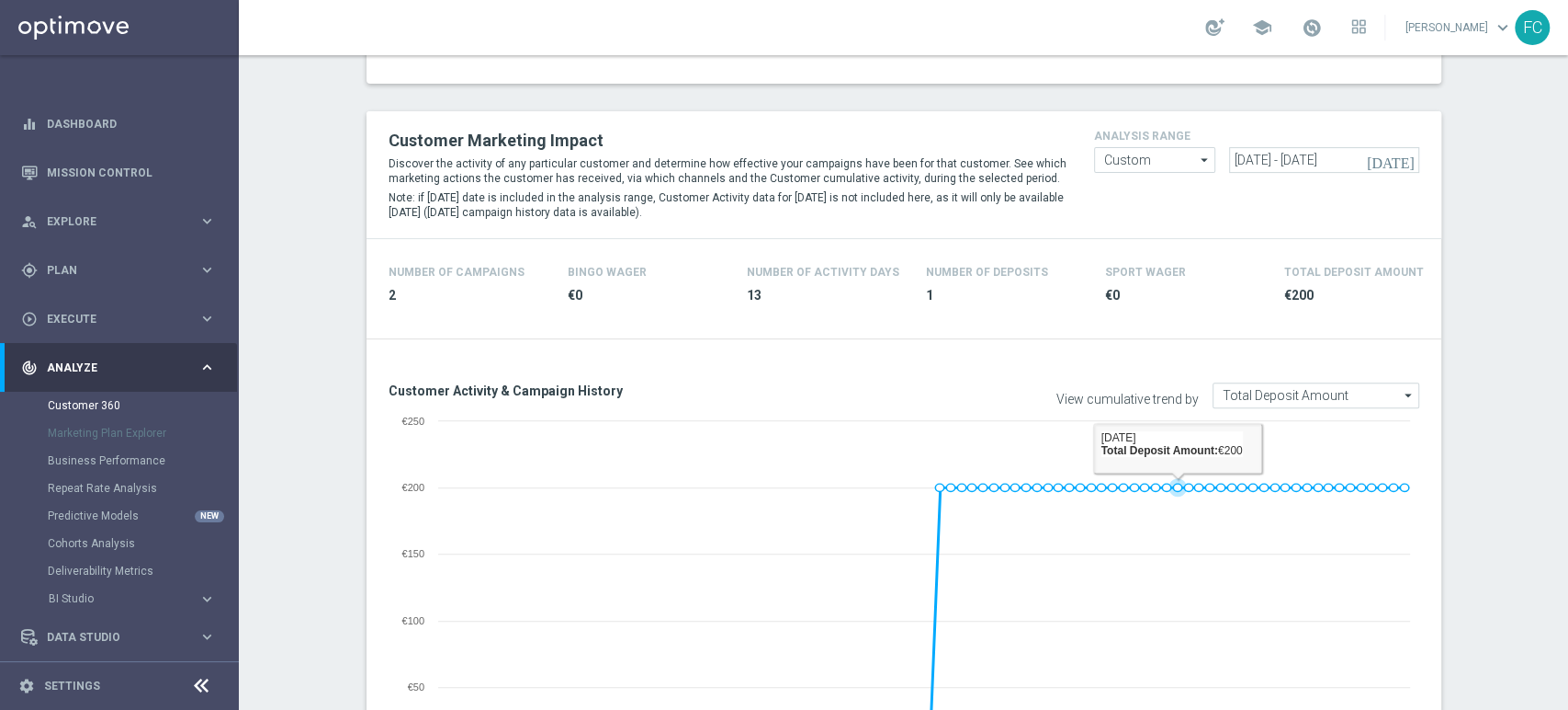
scroll to position [306, 0]
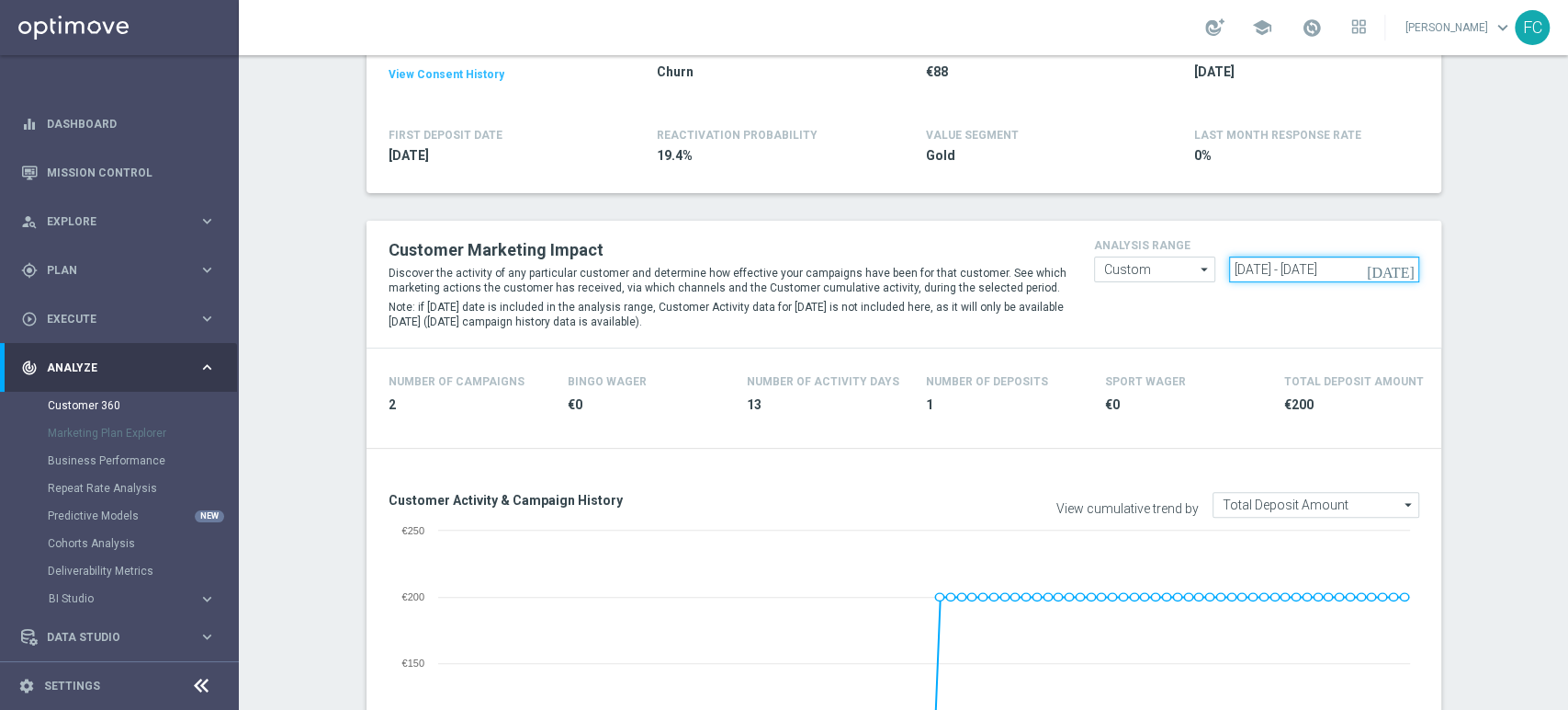
drag, startPoint x: 1383, startPoint y: 267, endPoint x: 912, endPoint y: 214, distance: 474.0
click at [1015, 240] on div "Customer Marketing Impact Discover the activity of any particular customer and …" at bounding box center [904, 284] width 1059 height 99
paste input "[DATE] - [DATE]"
type input "[DATE] - [DATE]"
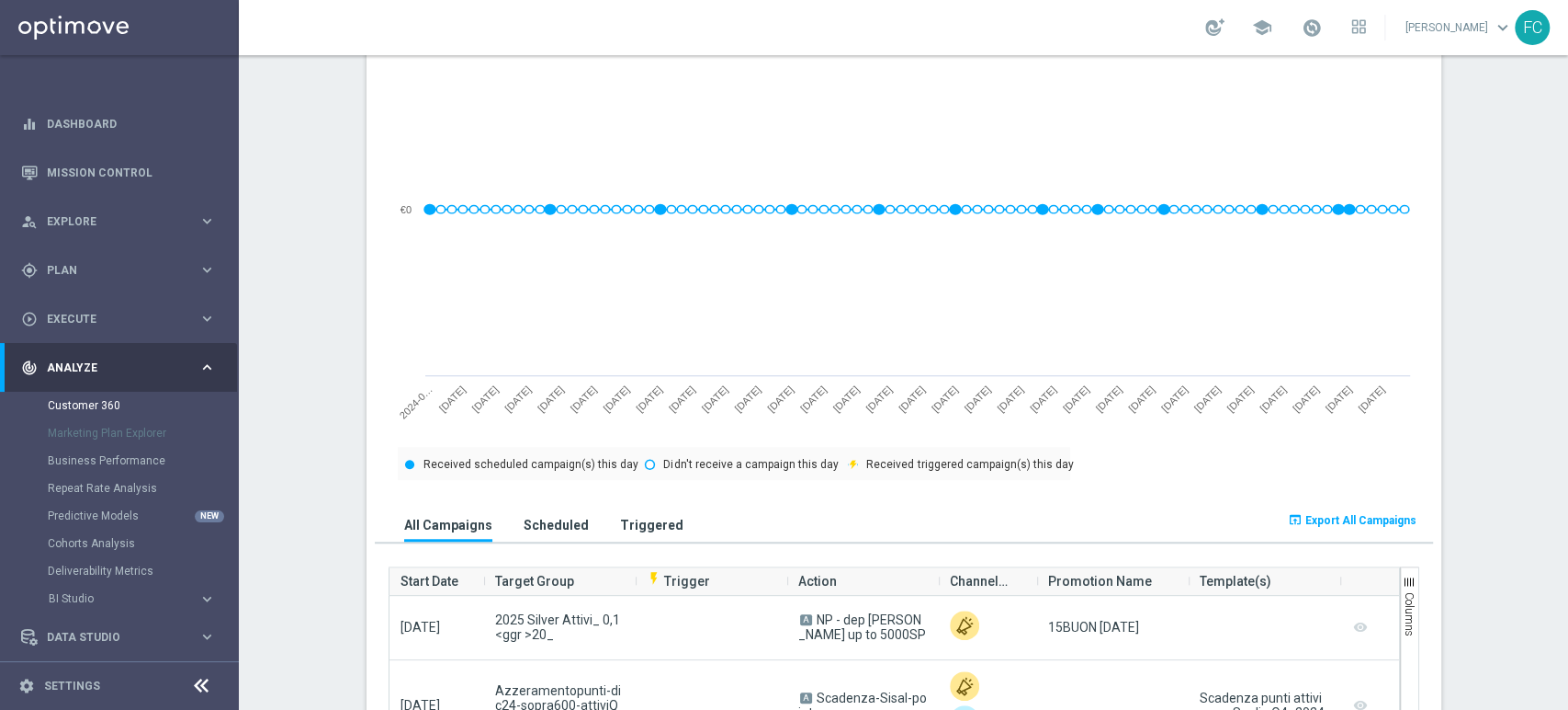
scroll to position [816, 0]
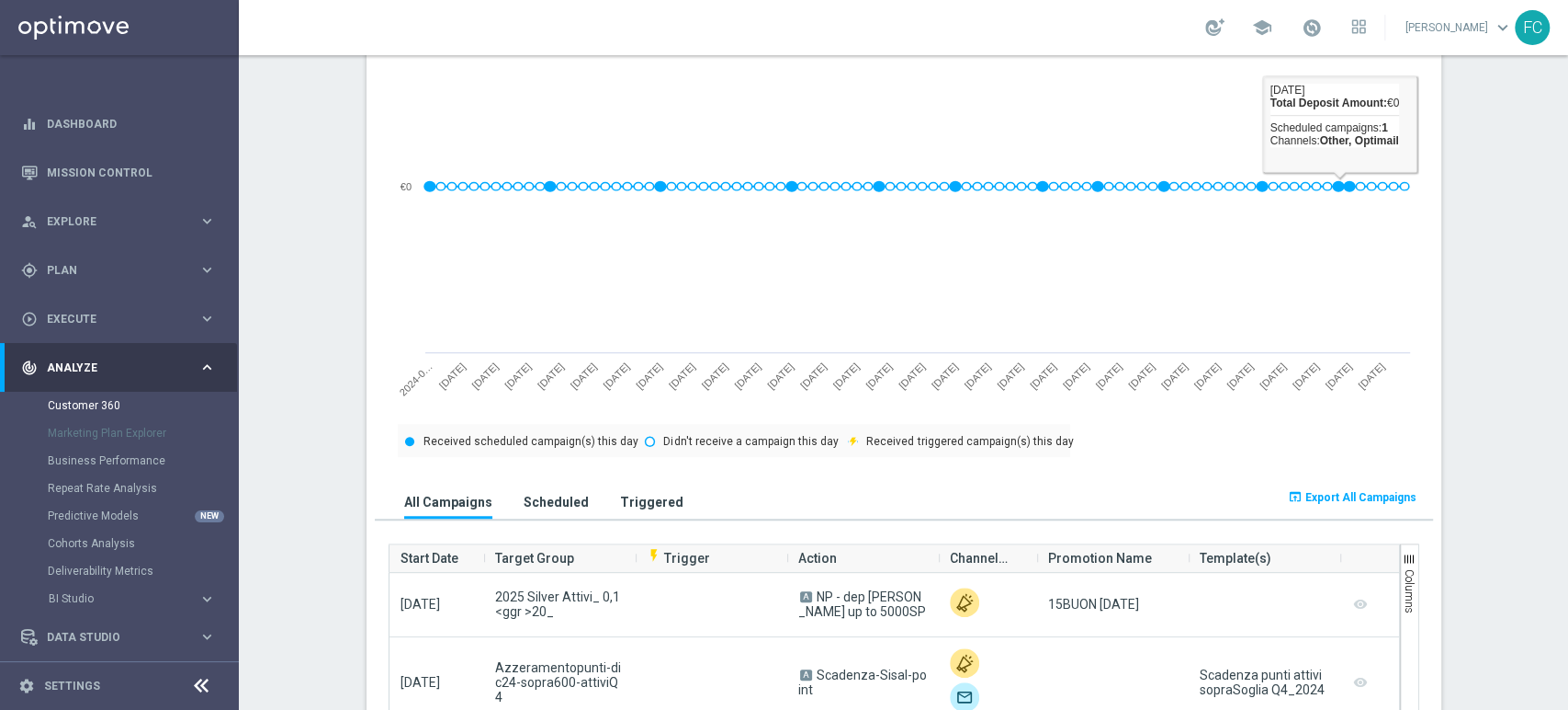
click at [1309, 491] on span "Export All Campaigns" at bounding box center [1361, 496] width 112 height 12
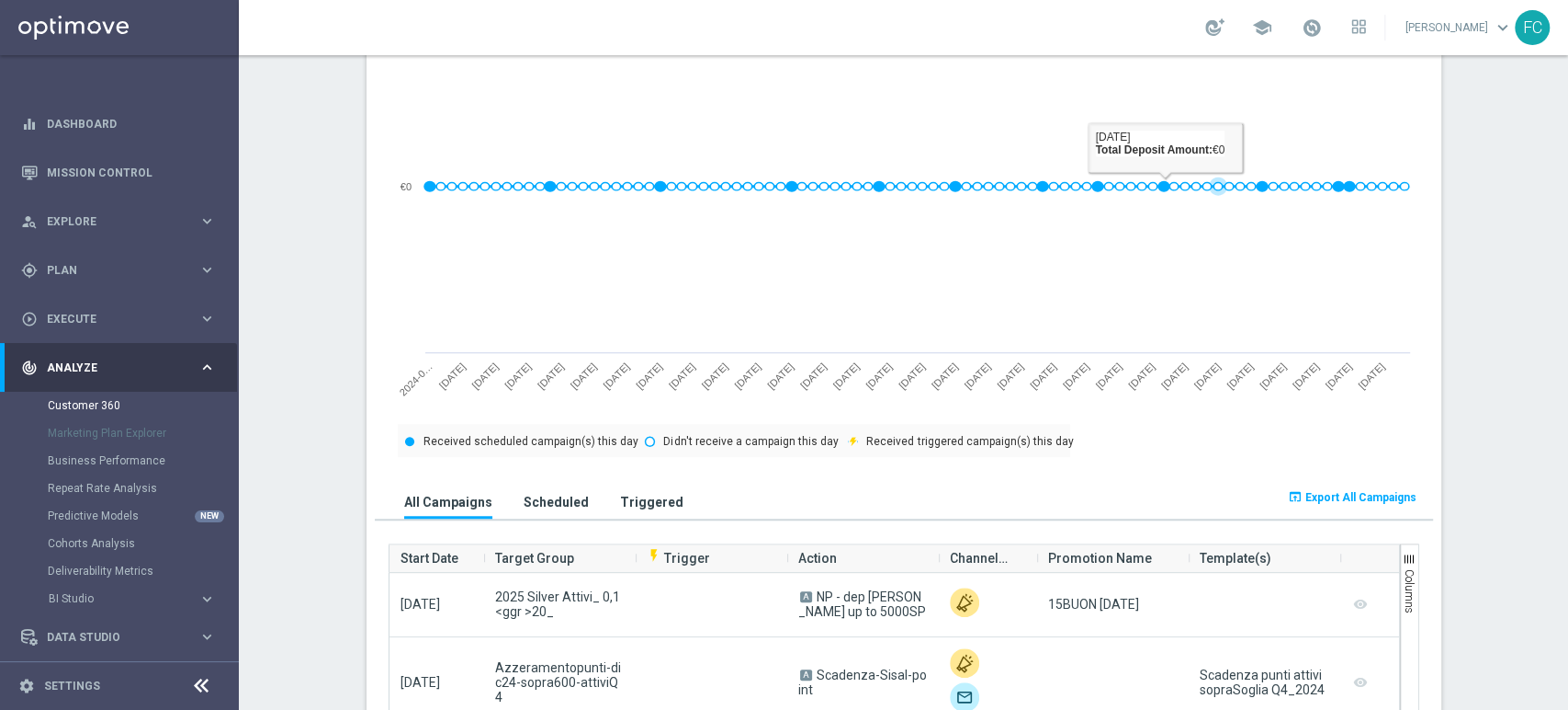
scroll to position [204, 0]
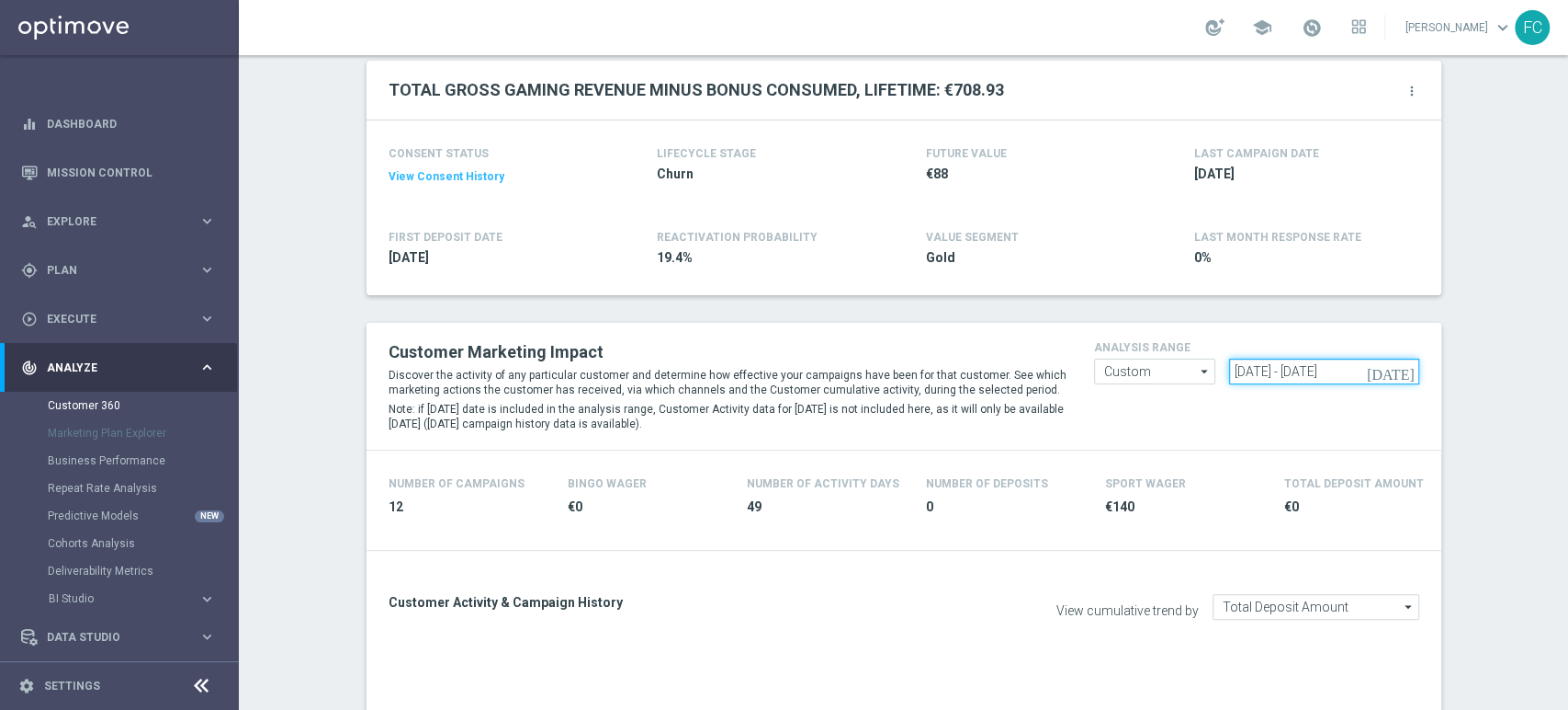
drag, startPoint x: 1383, startPoint y: 371, endPoint x: 678, endPoint y: 344, distance: 705.5
click at [757, 340] on div "Customer Marketing Impact Discover the activity of any particular customer and …" at bounding box center [904, 386] width 1059 height 99
paste input "[DATE] - [DATE]"
type input "[DATE] - [DATE]"
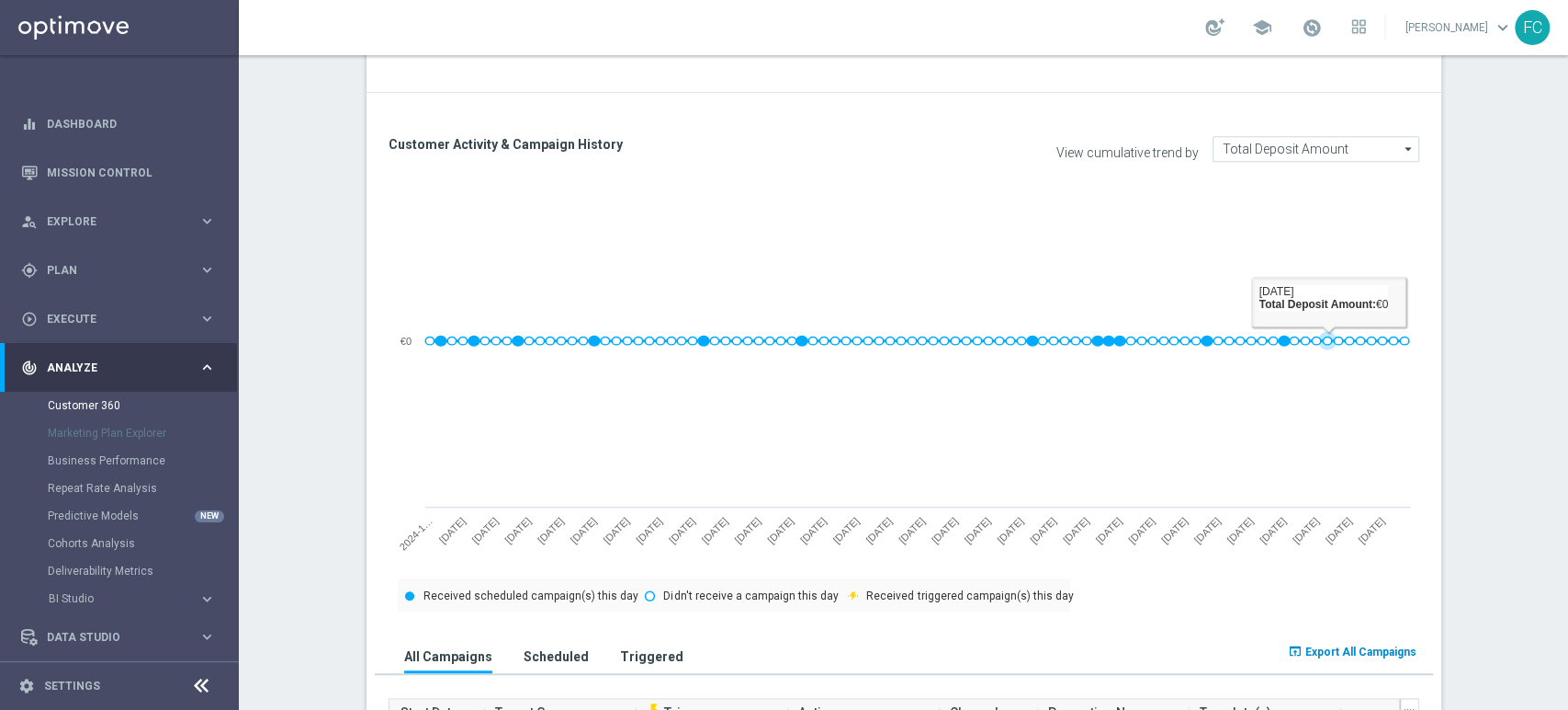
scroll to position [816, 0]
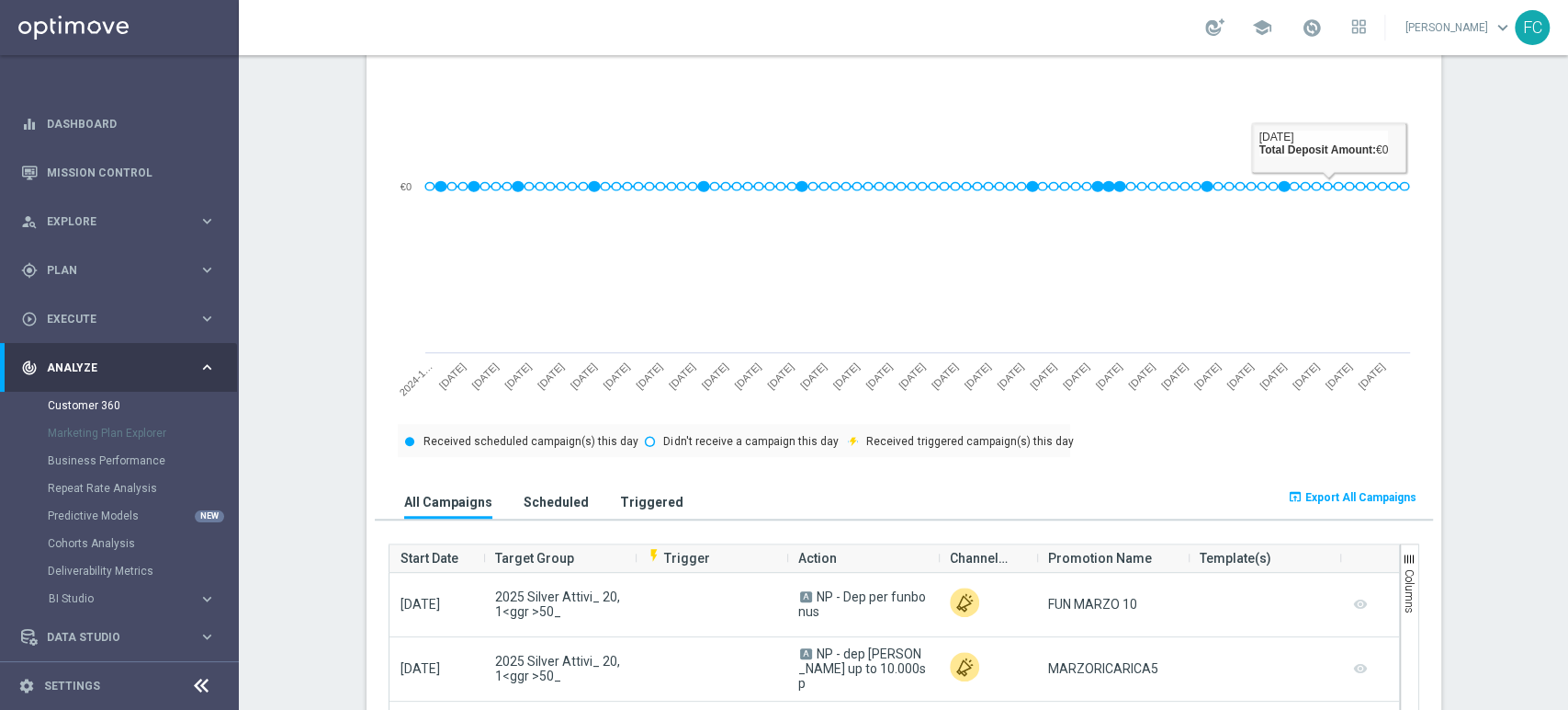
click at [1329, 491] on span "Export All Campaigns" at bounding box center [1361, 496] width 112 height 12
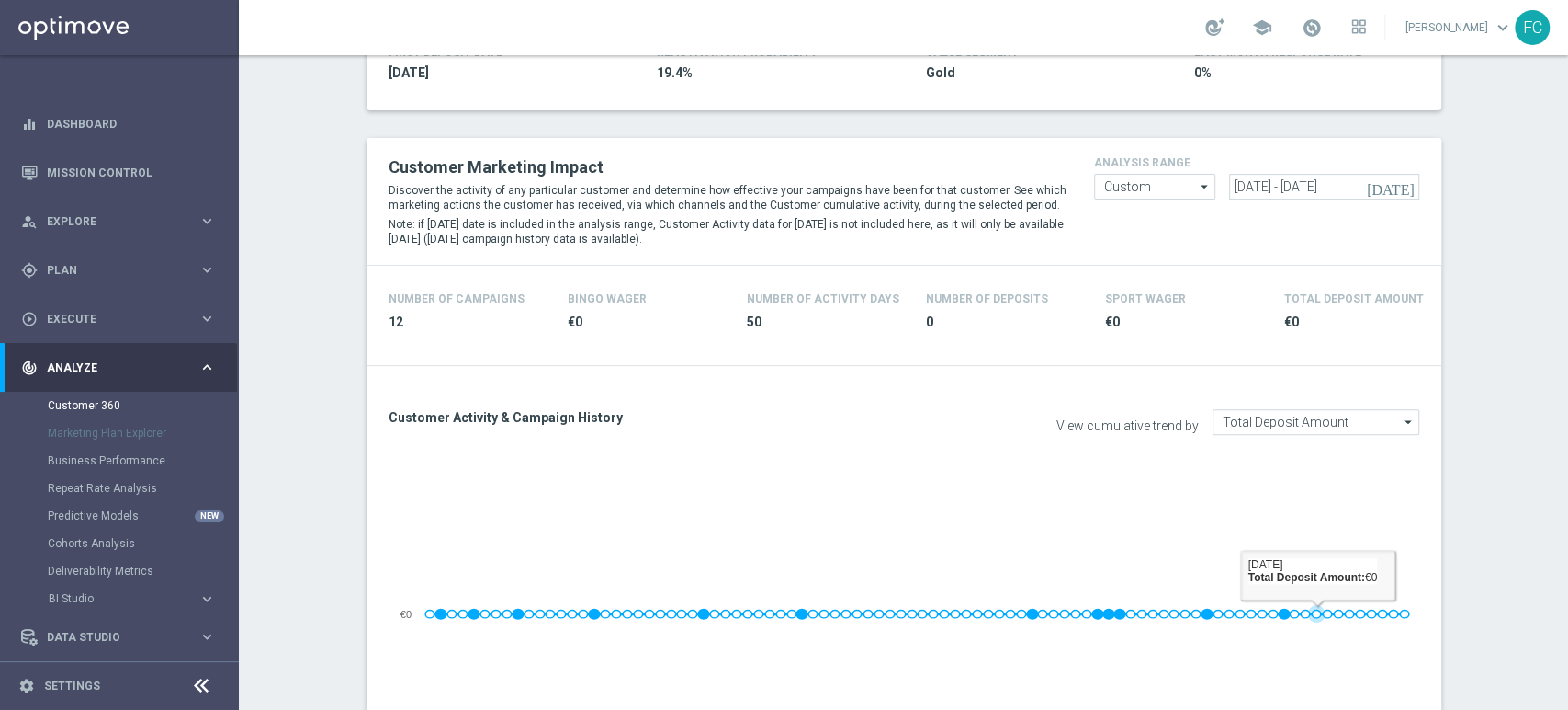
scroll to position [306, 0]
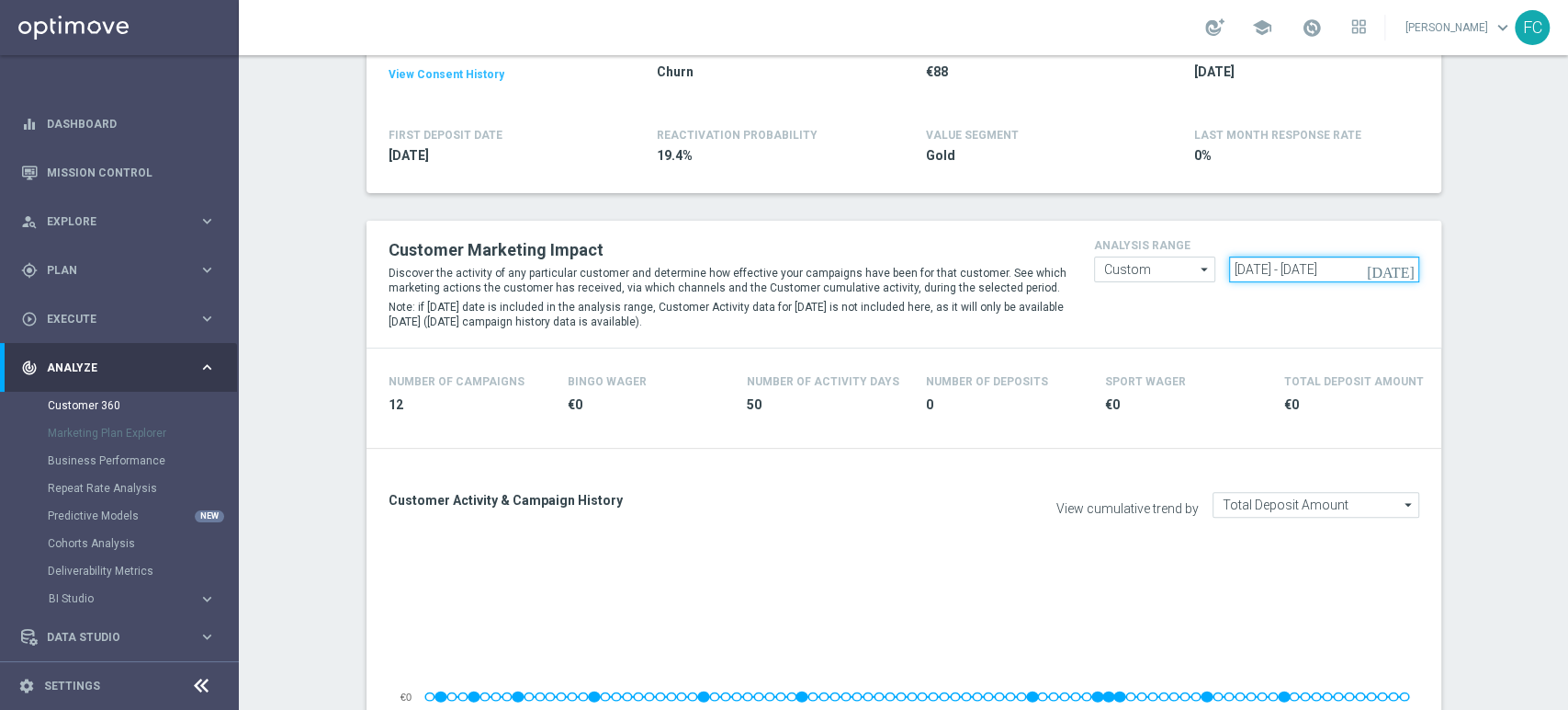
drag, startPoint x: 1381, startPoint y: 270, endPoint x: 950, endPoint y: 233, distance: 432.6
click at [966, 240] on div "Customer Marketing Impact Discover the activity of any particular customer and …" at bounding box center [904, 284] width 1059 height 99
paste input "[DATE] - [DATE]"
type input "[DATE] - [DATE]"
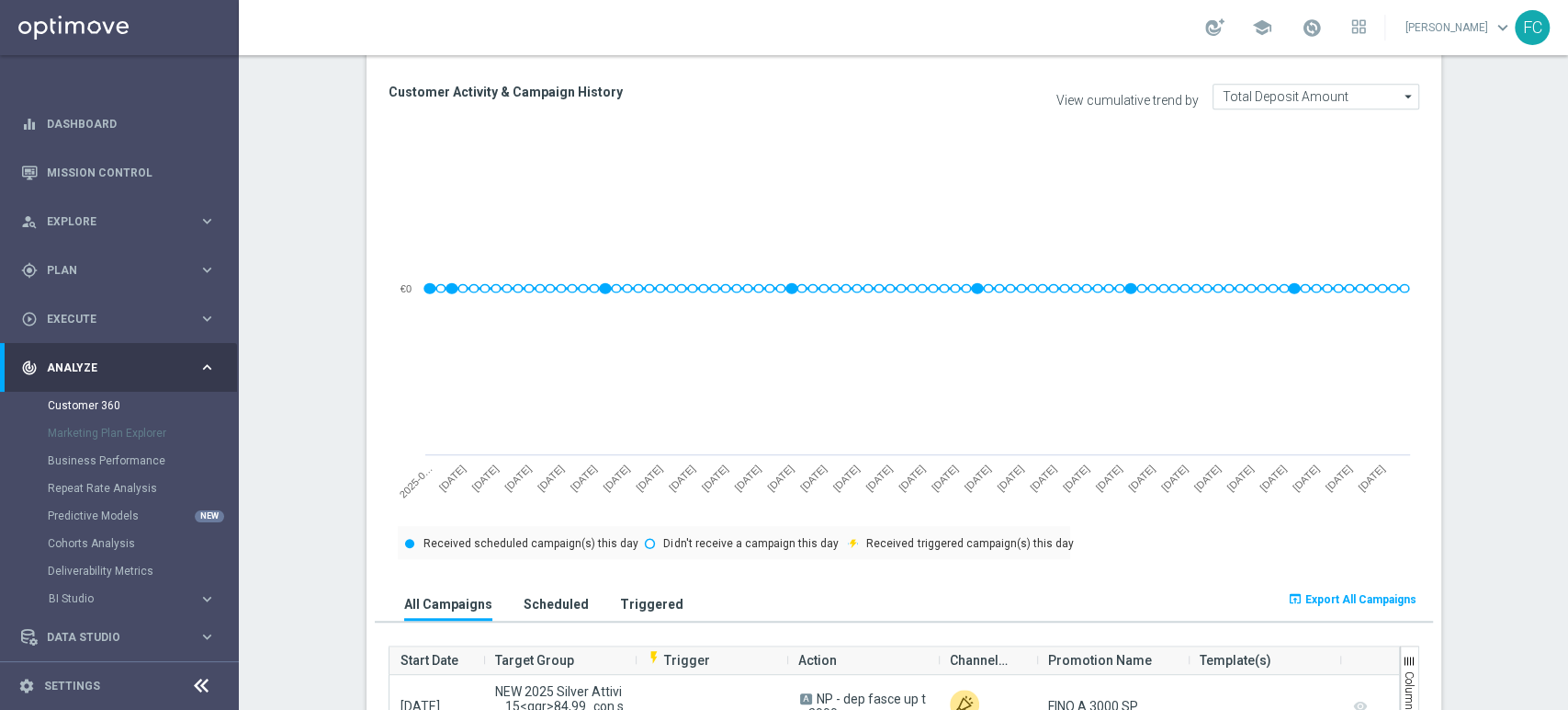
scroll to position [919, 0]
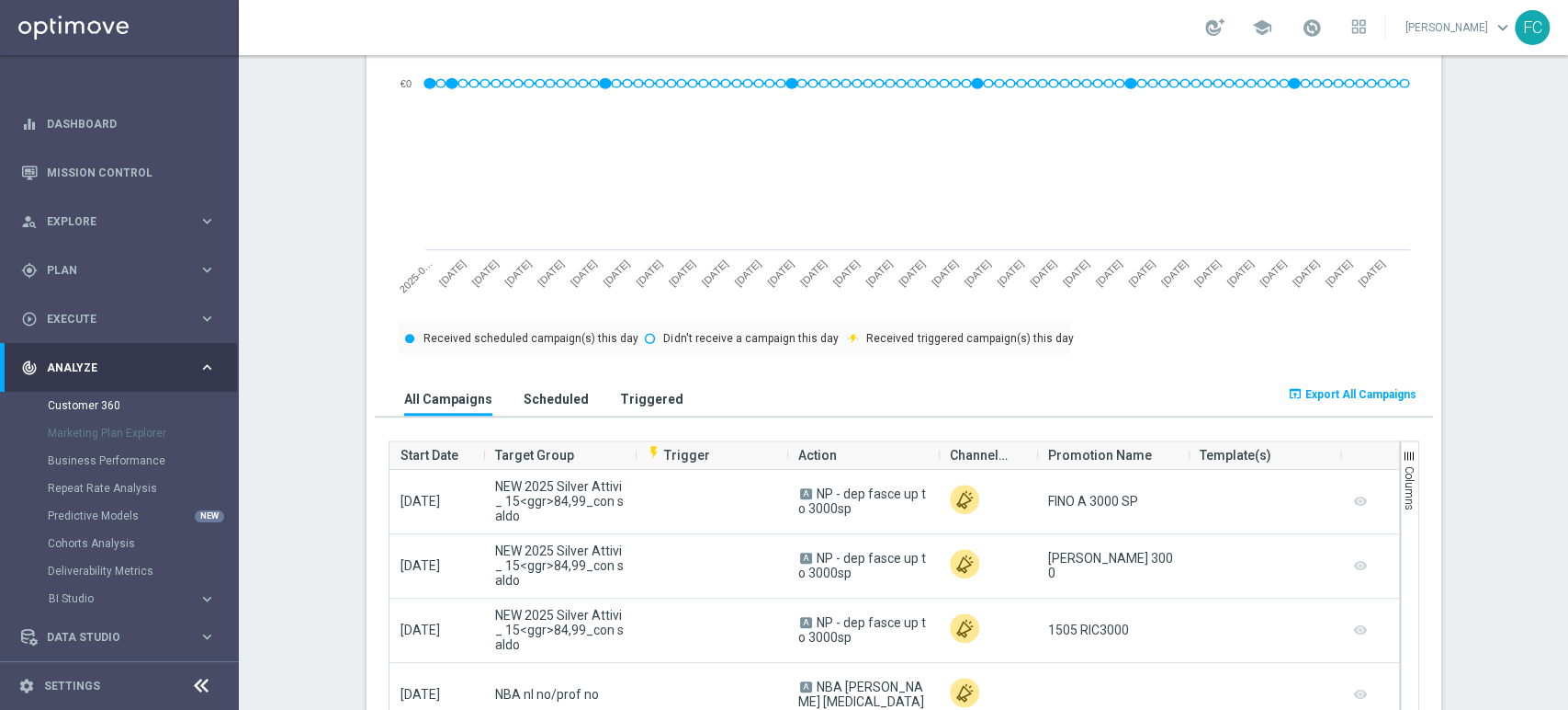
click at [1345, 389] on span "Export All Campaigns" at bounding box center [1361, 394] width 112 height 12
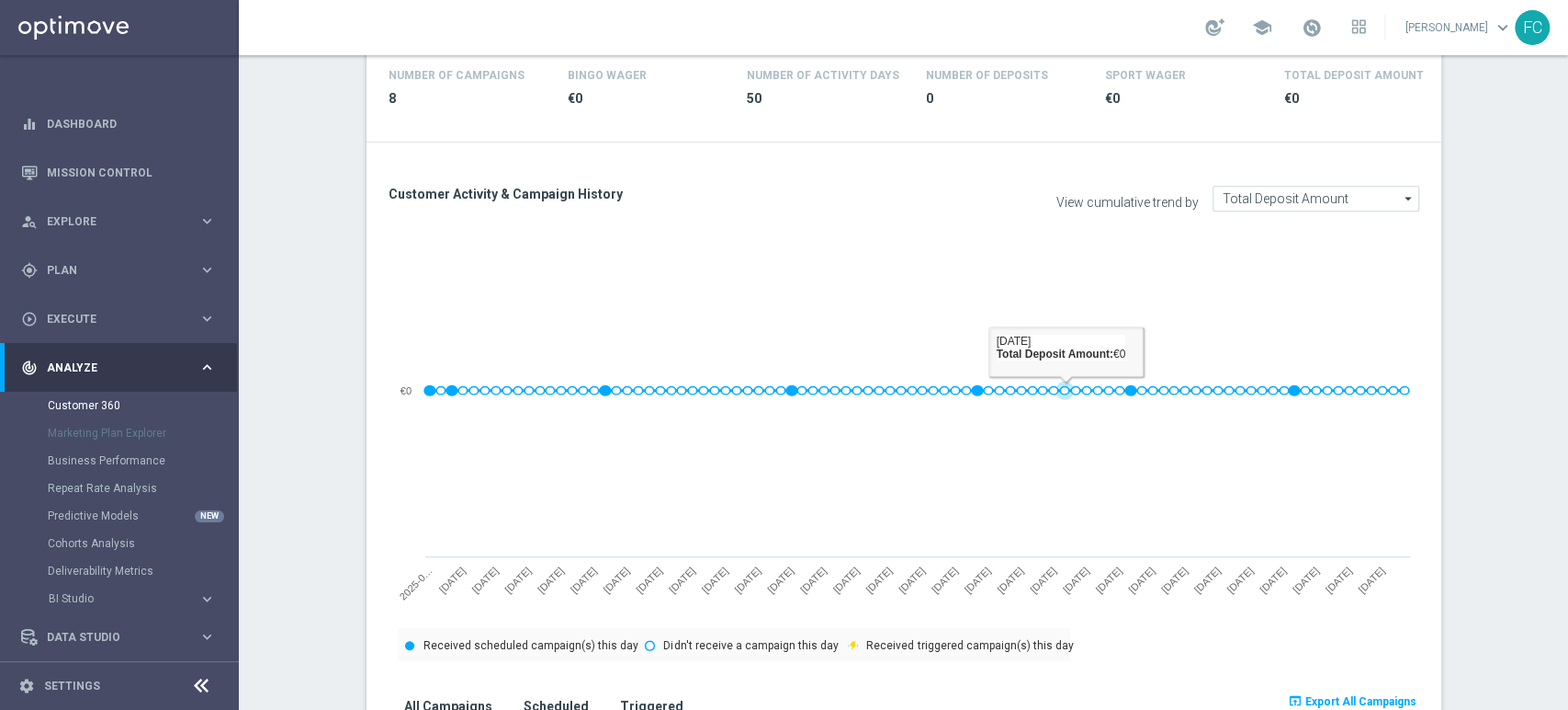
scroll to position [0, 0]
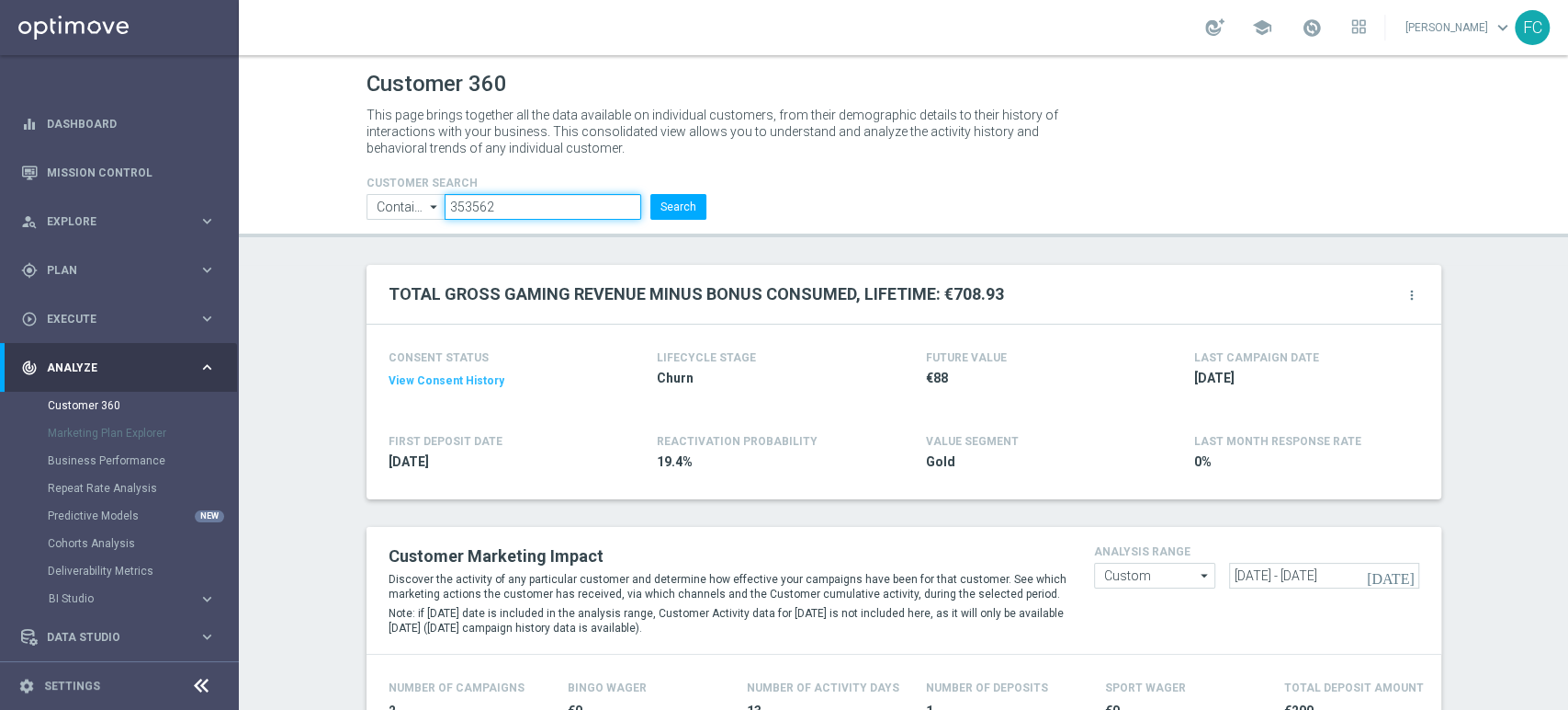
drag, startPoint x: 391, startPoint y: 183, endPoint x: 314, endPoint y: 164, distance: 79.3
click at [353, 182] on div "CUSTOMER SEARCH Contains Contains arrow_drop_down Show Selected 0 of NaN Contai…" at bounding box center [536, 191] width 367 height 59
paste input "412519"
type input "412519"
click at [650, 194] on button "Search" at bounding box center [678, 206] width 56 height 26
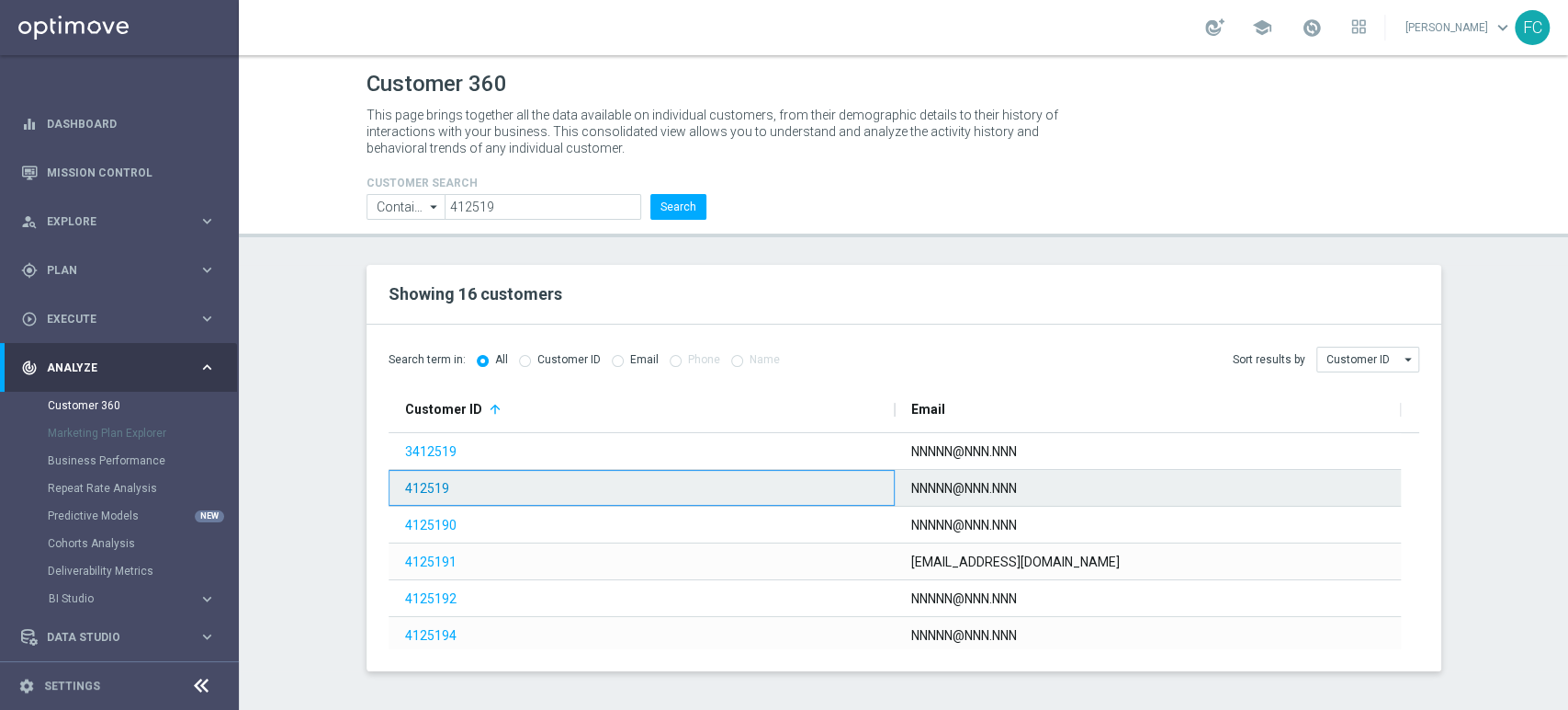
click at [434, 492] on link "412519" at bounding box center [427, 488] width 44 height 14
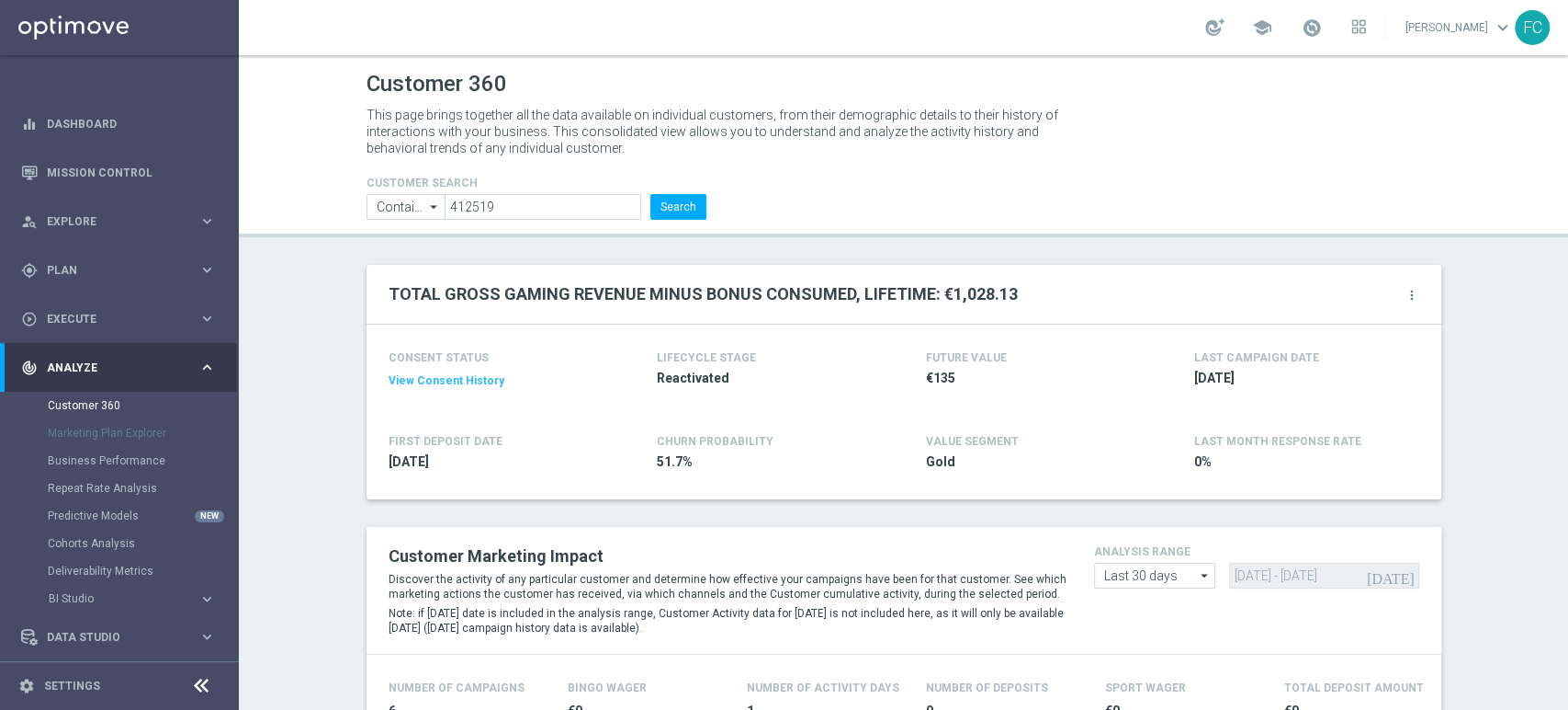
click at [1196, 579] on icon "arrow_drop_down" at bounding box center [1205, 575] width 18 height 24
click at [1146, 675] on div "Custom" at bounding box center [1155, 678] width 122 height 26
type input "Custom"
drag, startPoint x: 1390, startPoint y: 572, endPoint x: 1302, endPoint y: 570, distance: 88.0
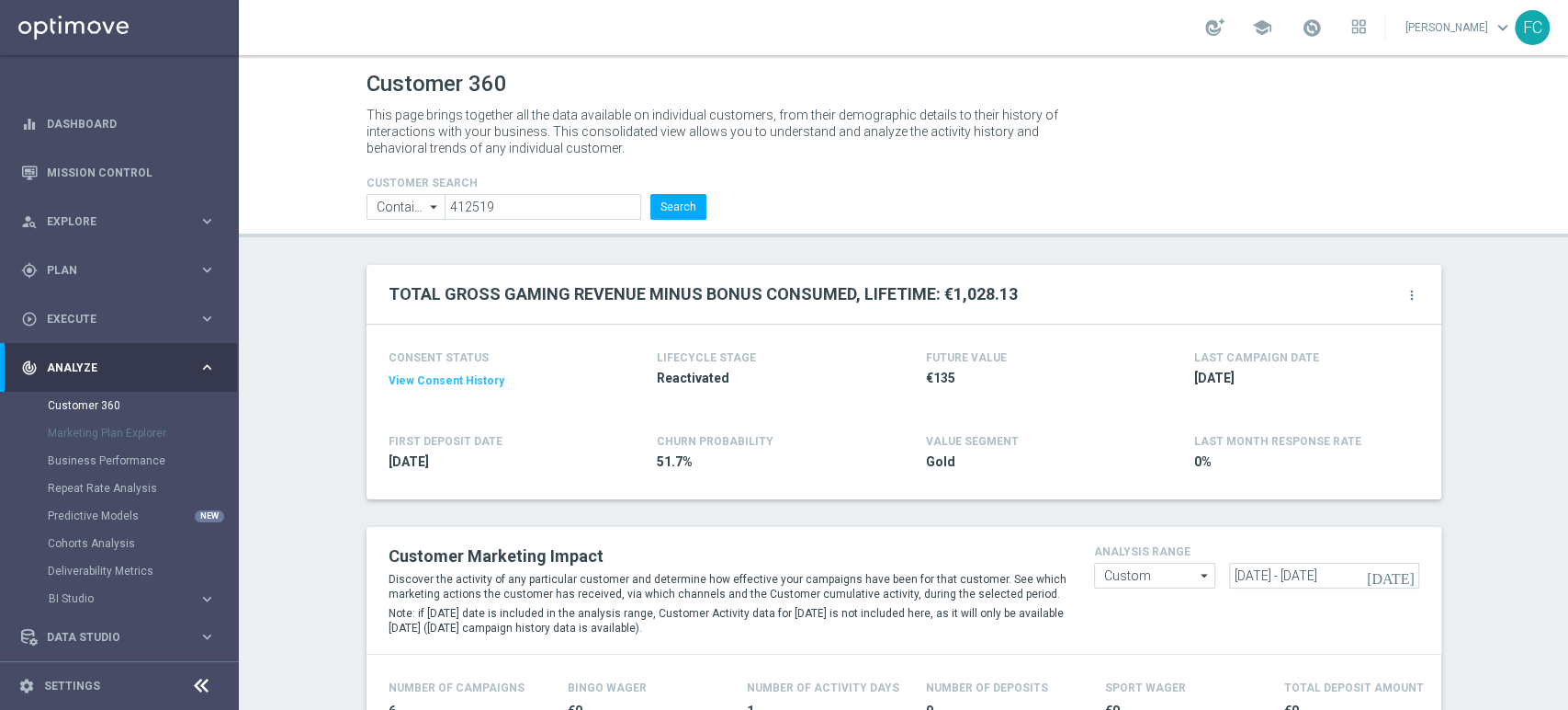
click at [1302, 570] on div "[DATE] [DATE] - [DATE]" at bounding box center [1324, 575] width 190 height 26
drag, startPoint x: 1375, startPoint y: 574, endPoint x: 1104, endPoint y: 498, distance: 281.5
click at [1133, 528] on div "Customer Marketing Impact Discover the activity of any particular customer and …" at bounding box center [903, 591] width 1075 height 128
paste input "[DATE] - [DATE]"
type input "[DATE] - [DATE]"
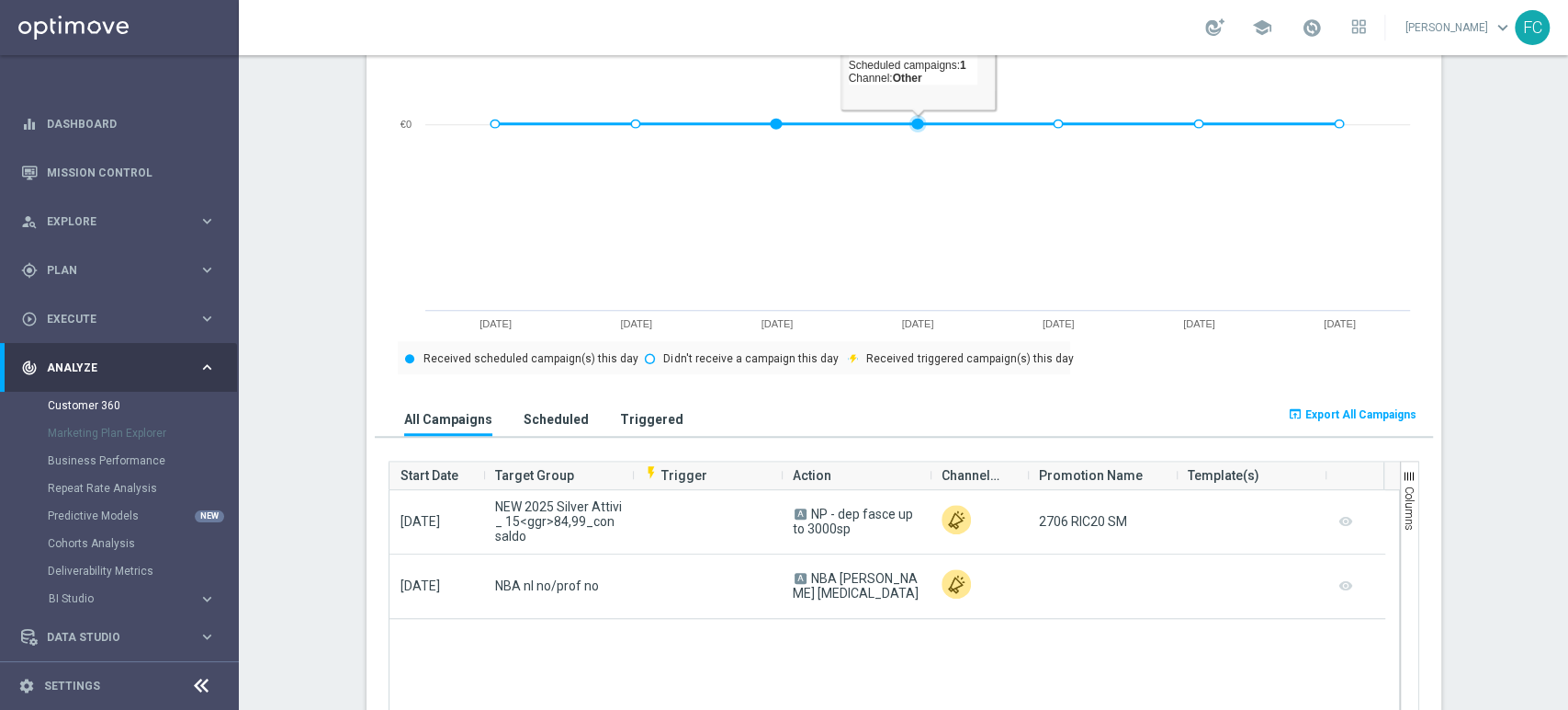
scroll to position [1021, 0]
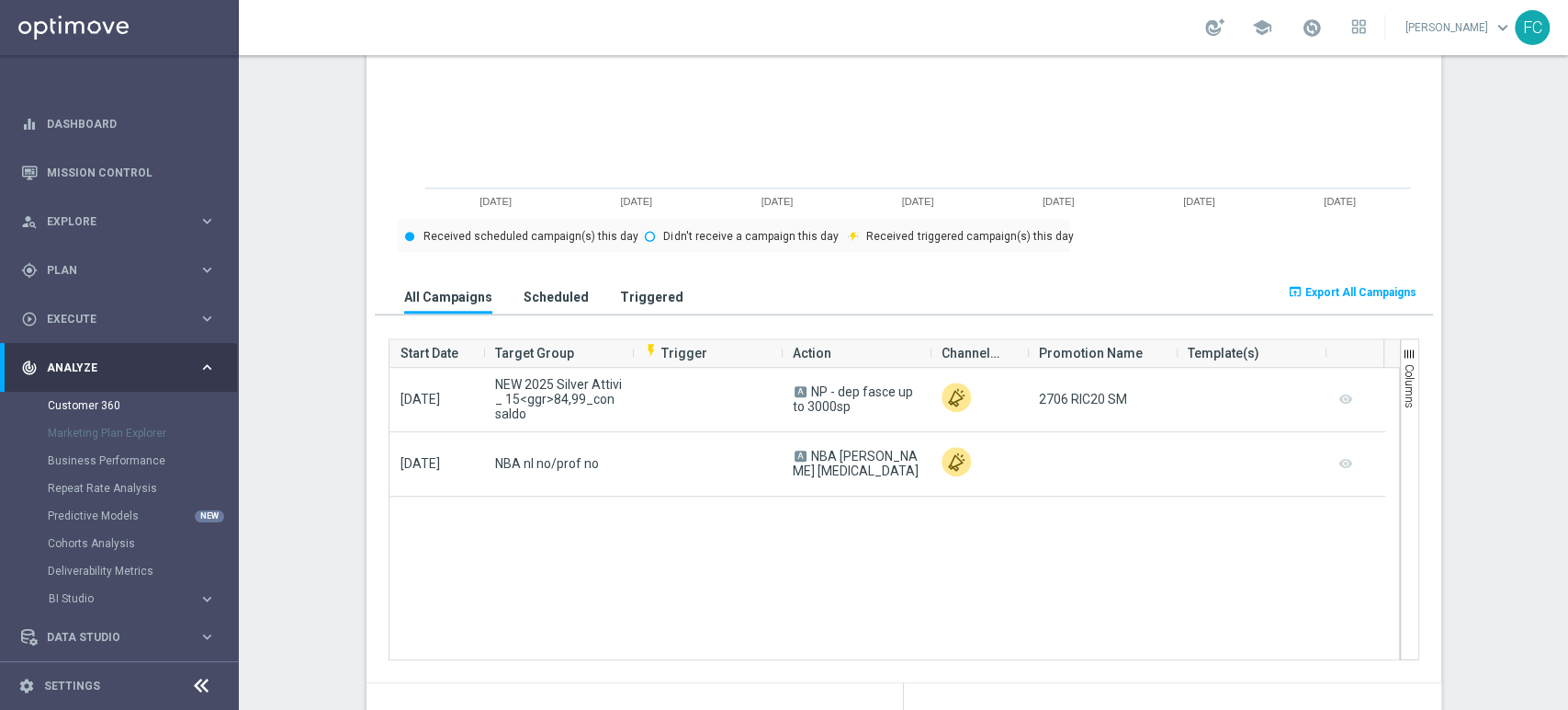
click at [1390, 296] on span "Export All Campaigns" at bounding box center [1361, 292] width 112 height 12
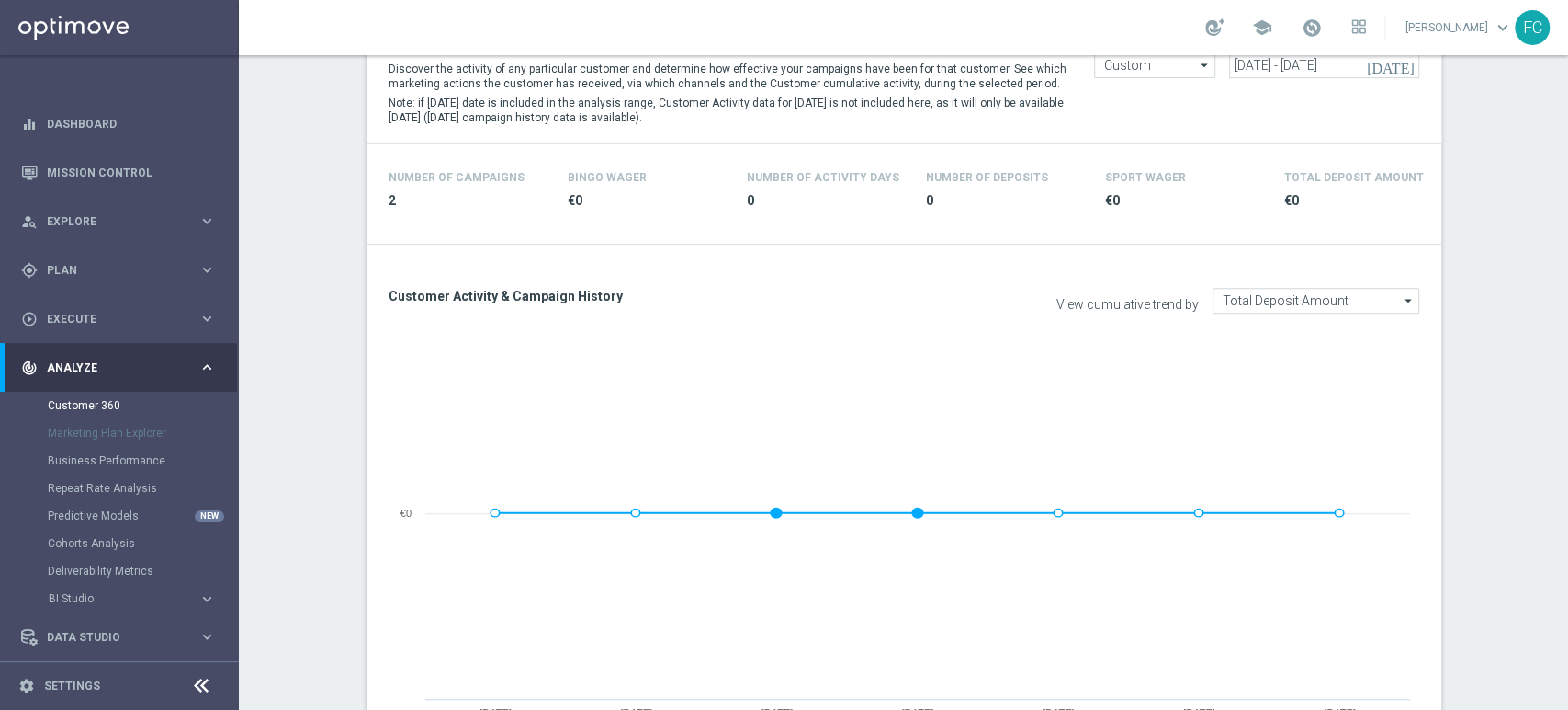
scroll to position [204, 0]
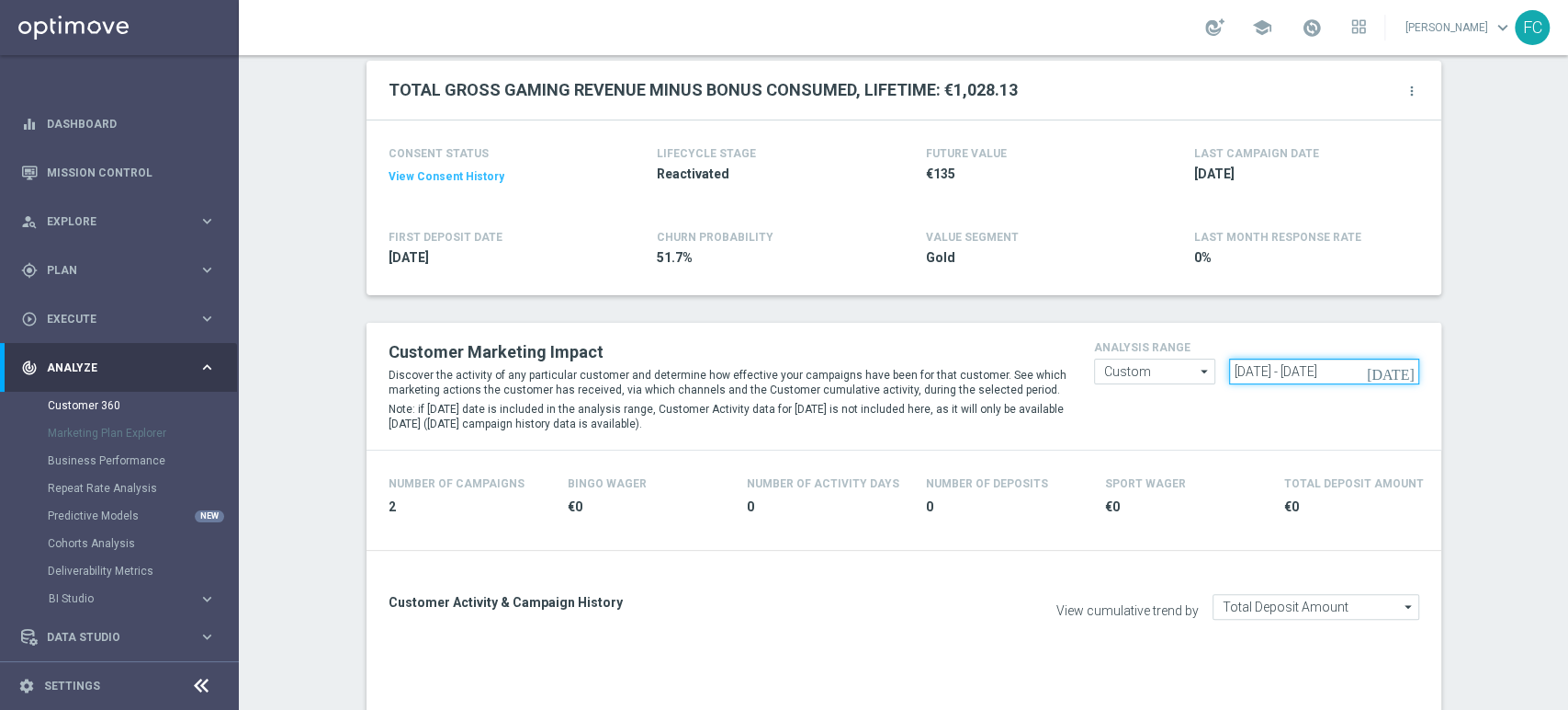
drag, startPoint x: 1248, startPoint y: 355, endPoint x: 975, endPoint y: 344, distance: 273.2
click at [975, 344] on div "Customer Marketing Impact Discover the activity of any particular customer and …" at bounding box center [904, 386] width 1059 height 99
paste input "[DATE] - [DATE]"
type input "[DATE] - [DATE]"
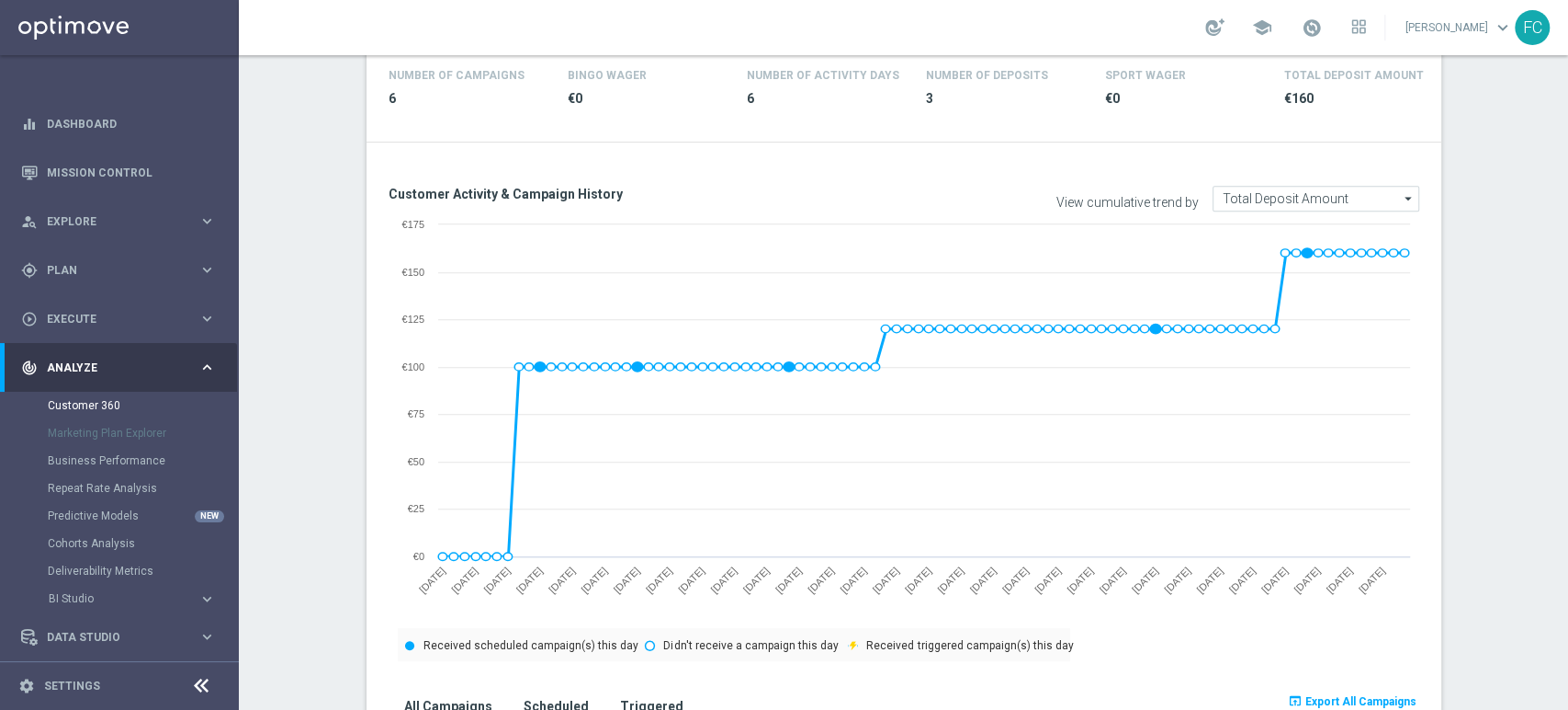
scroll to position [816, 0]
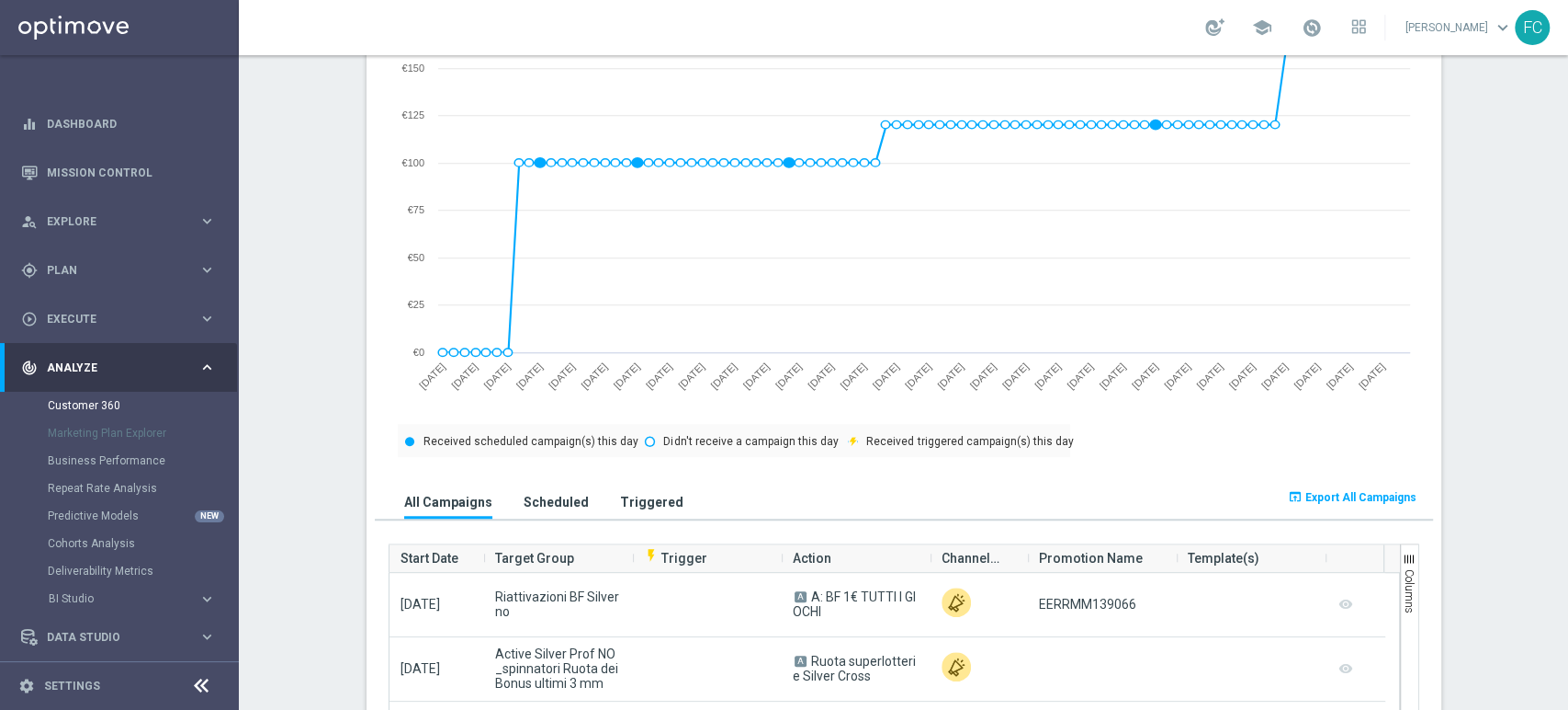
click at [1329, 498] on span "Export All Campaigns" at bounding box center [1361, 496] width 112 height 12
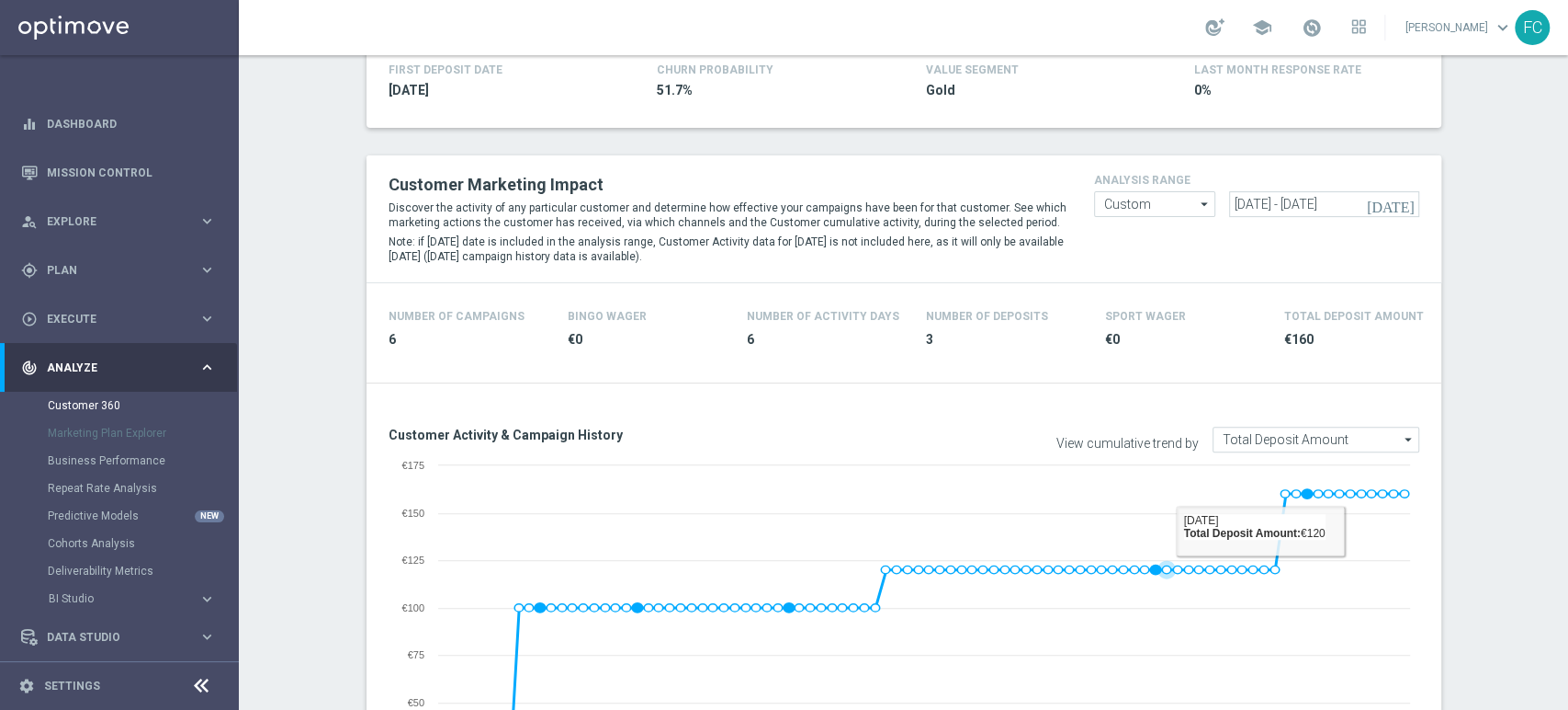
scroll to position [204, 0]
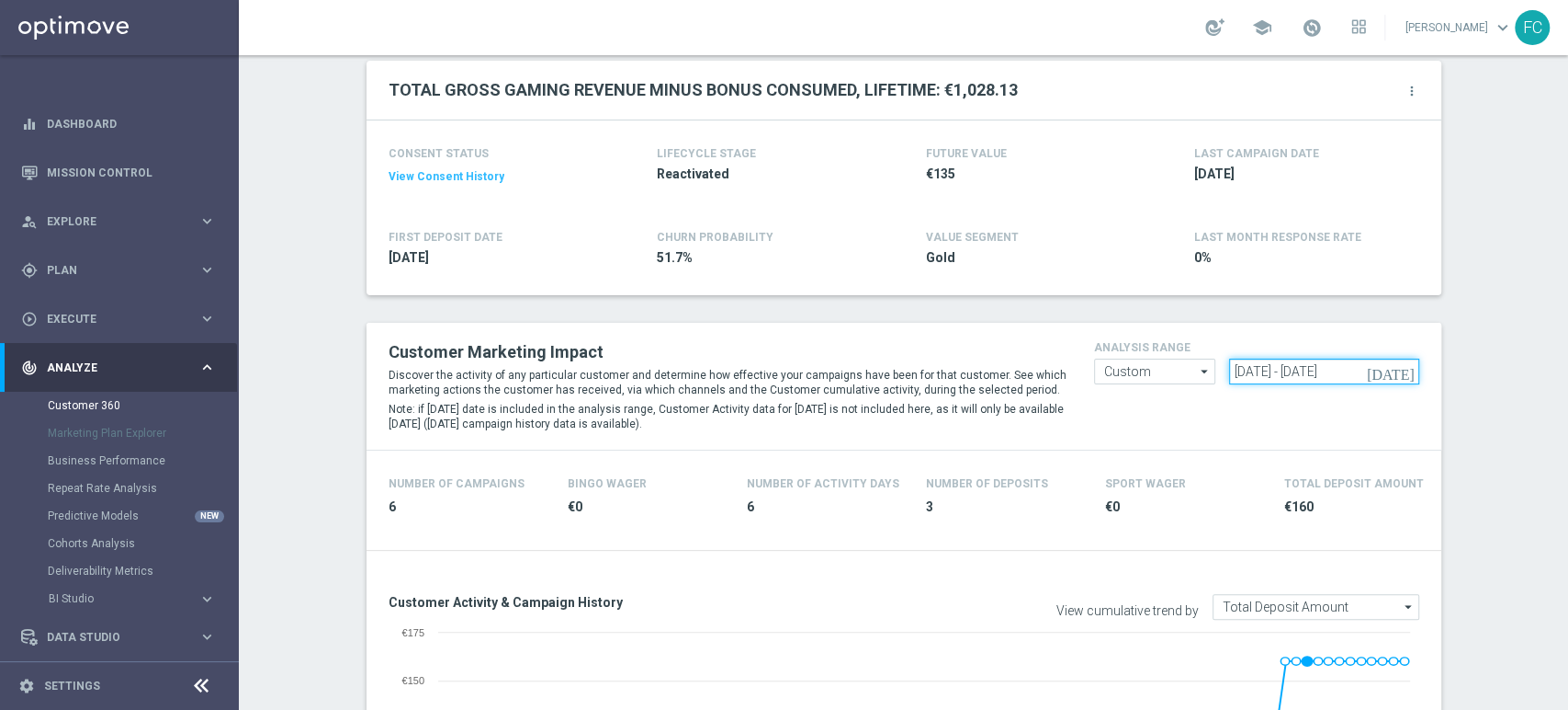
drag, startPoint x: 1374, startPoint y: 373, endPoint x: 1227, endPoint y: 368, distance: 147.1
click at [1229, 368] on input "[DATE] - [DATE]" at bounding box center [1324, 371] width 190 height 26
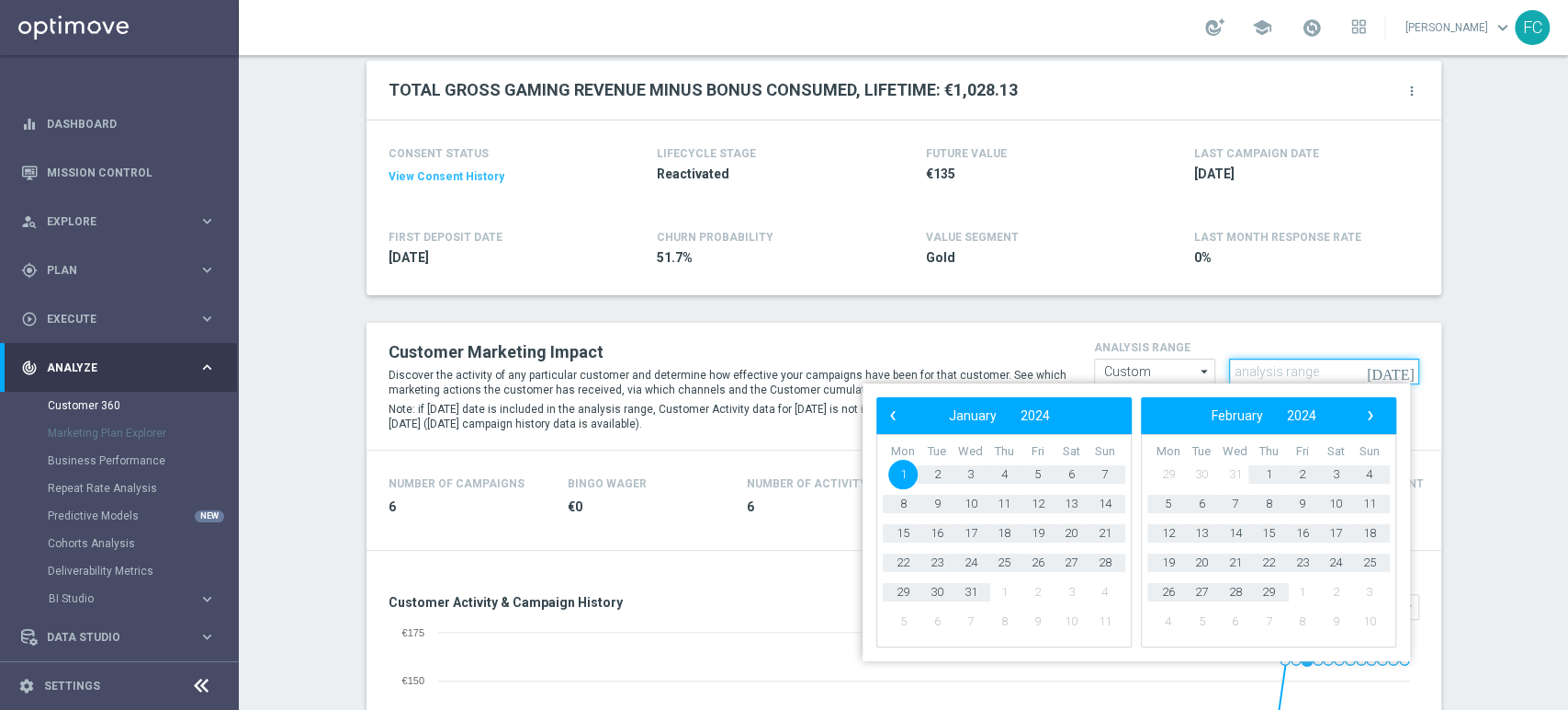
paste input "[DATE] - [DATE]"
type input "[DATE] - [DATE]"
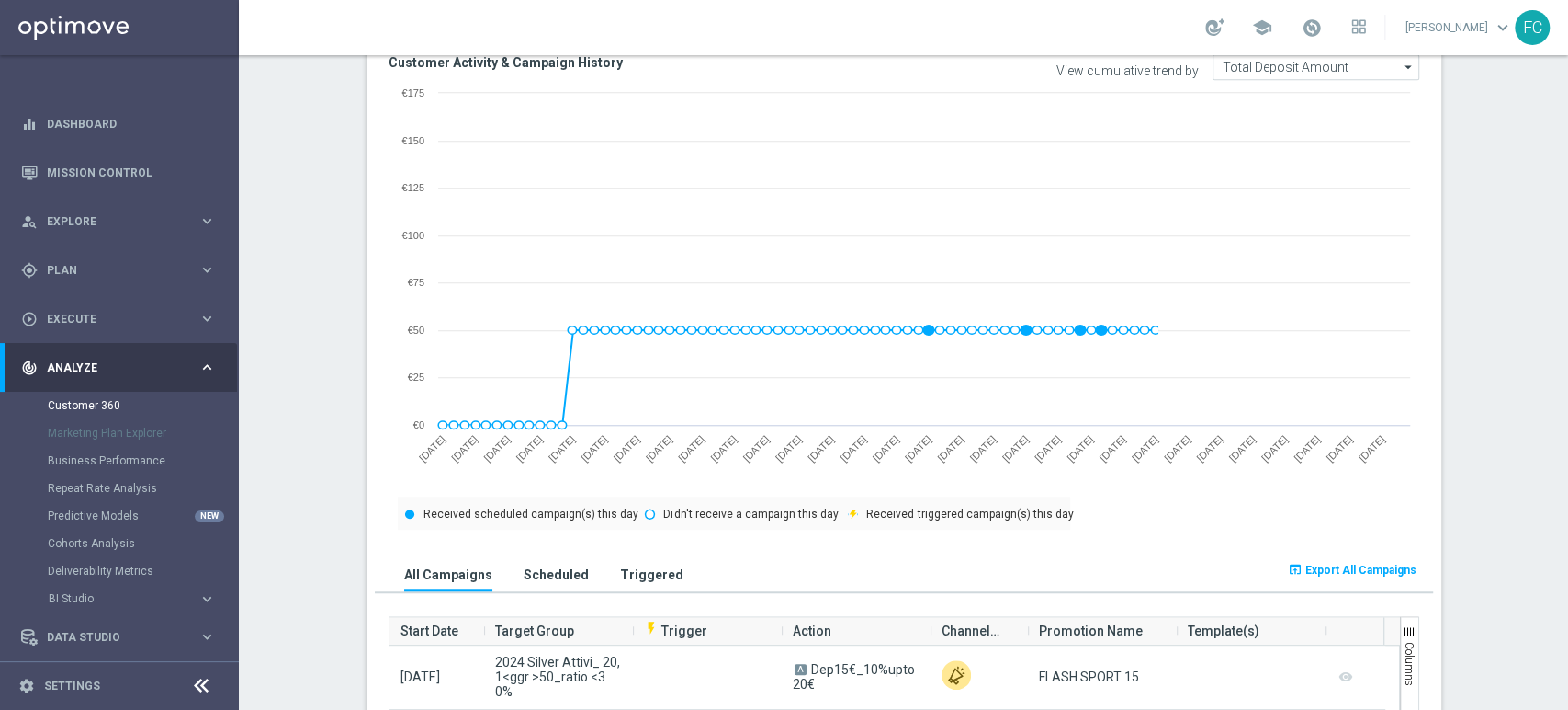
scroll to position [816, 0]
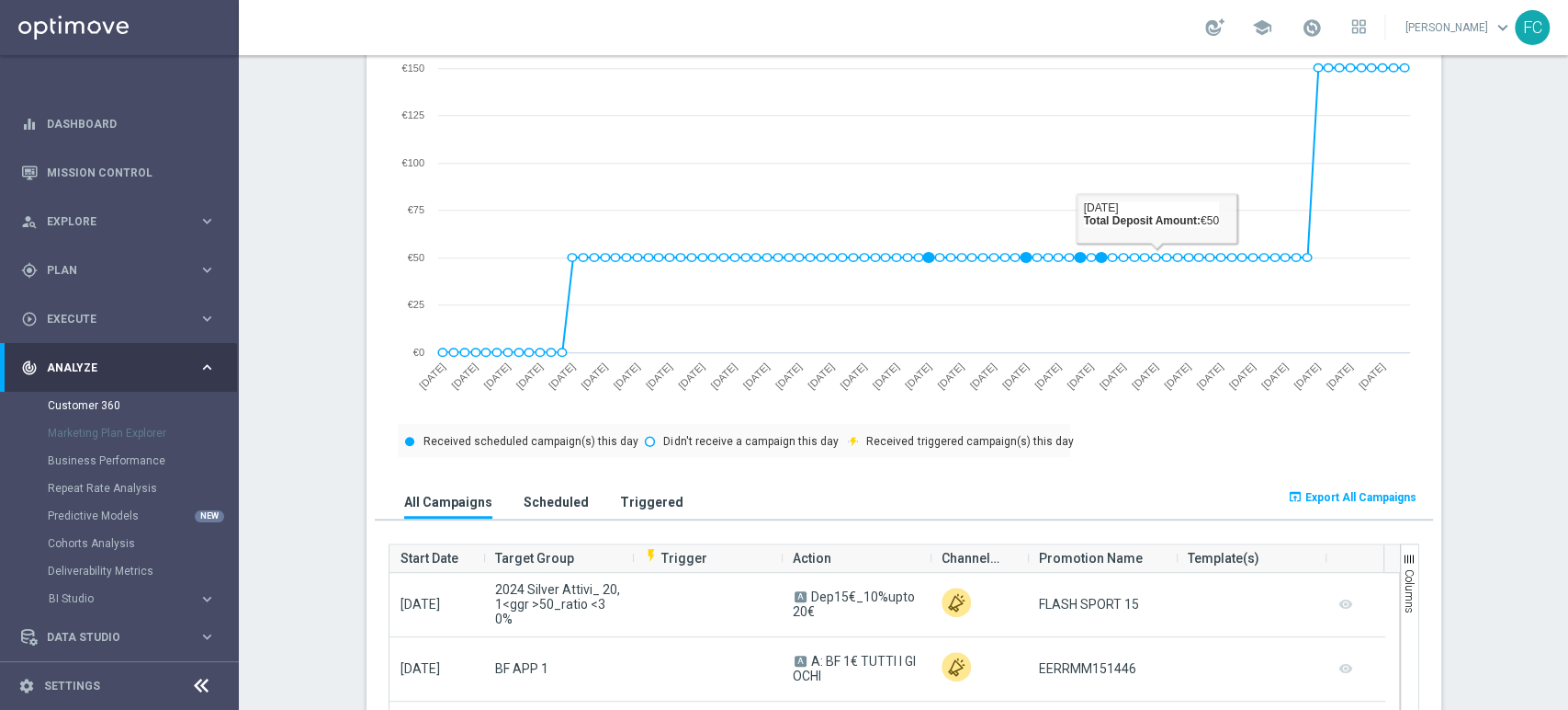
click at [1317, 491] on span "Export All Campaigns" at bounding box center [1361, 496] width 112 height 12
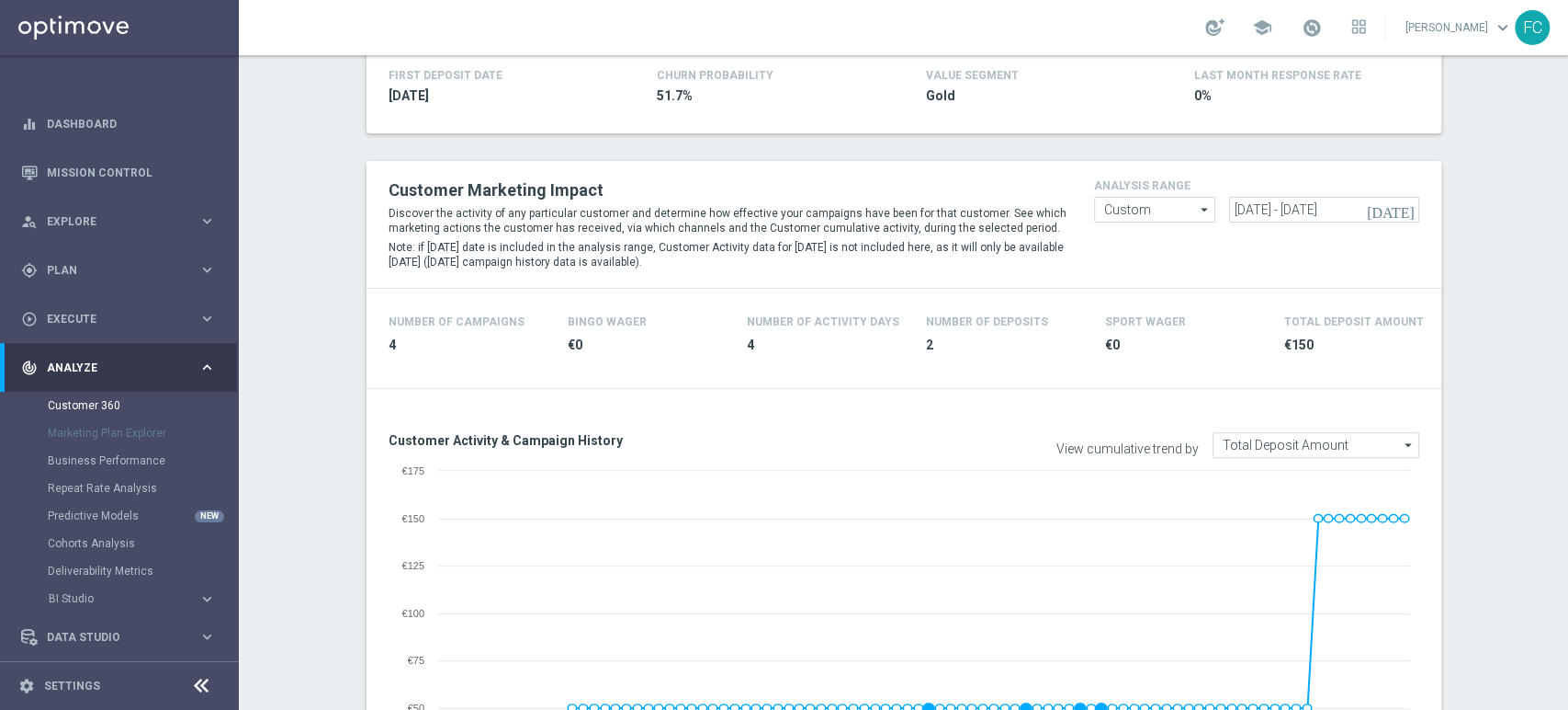
scroll to position [204, 0]
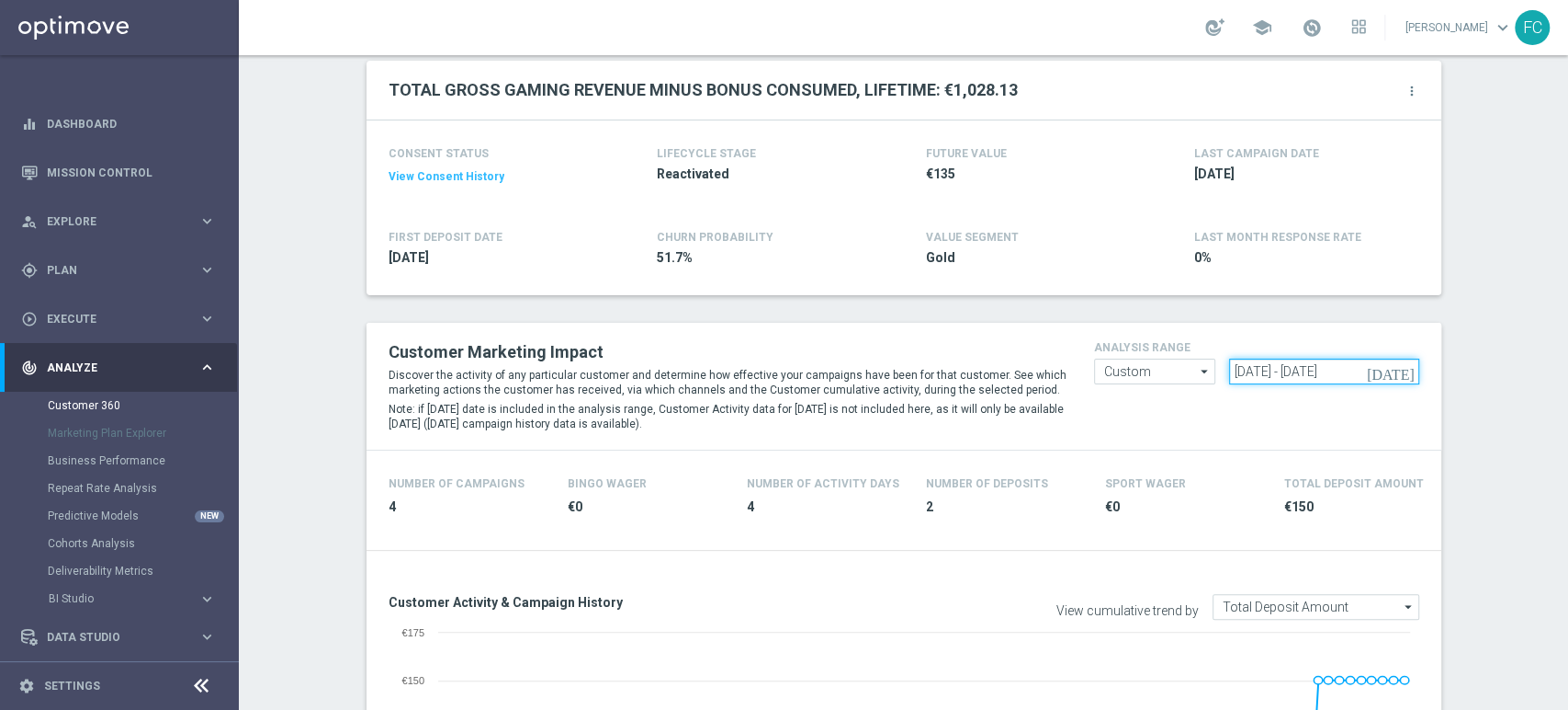
drag, startPoint x: 1379, startPoint y: 373, endPoint x: 414, endPoint y: 439, distance: 967.3
click at [684, 414] on div "Customer Marketing Impact Discover the activity of any particular customer and …" at bounding box center [904, 386] width 1059 height 99
paste input "[DATE] - [DATE]"
type input "[DATE] - [DATE]"
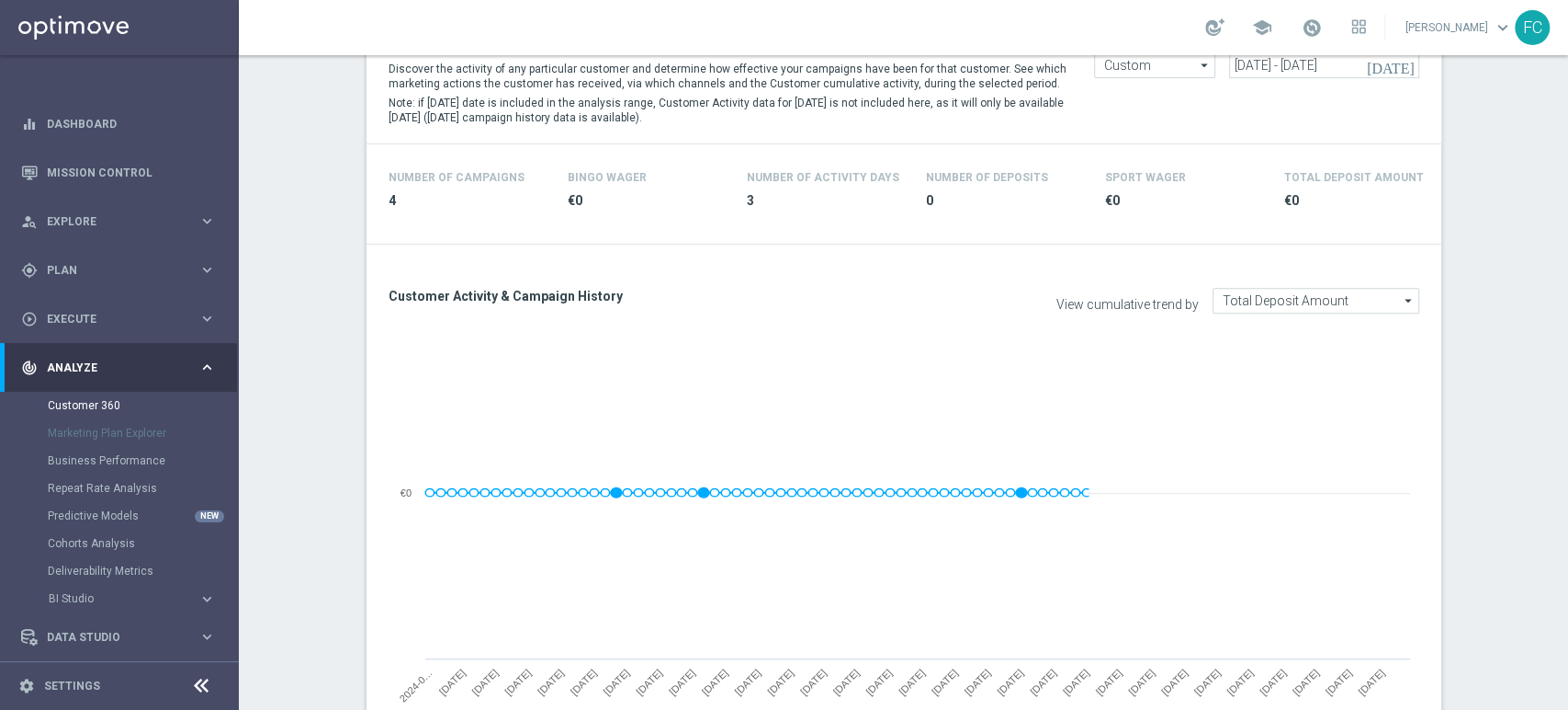
scroll to position [1021, 0]
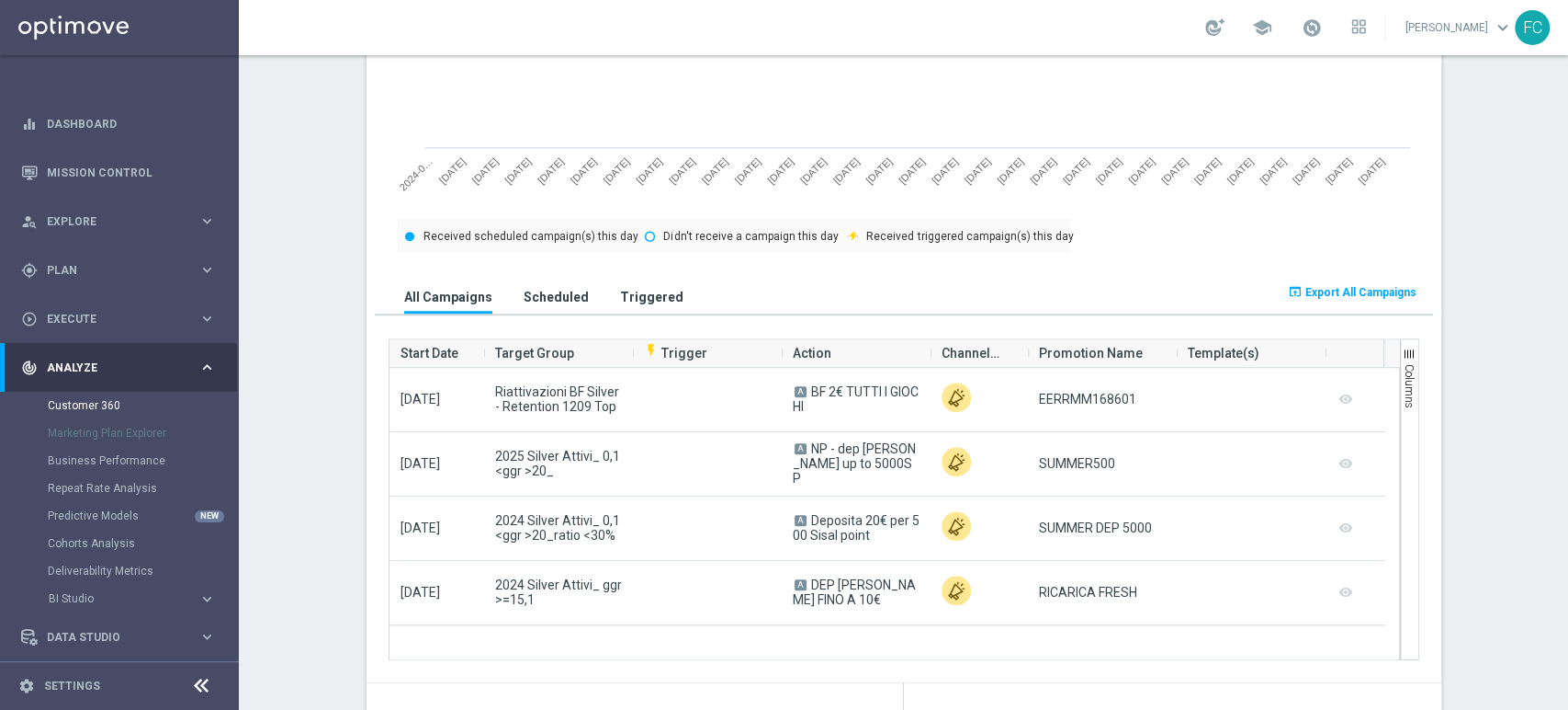
click at [1331, 288] on span "Export All Campaigns" at bounding box center [1361, 292] width 112 height 12
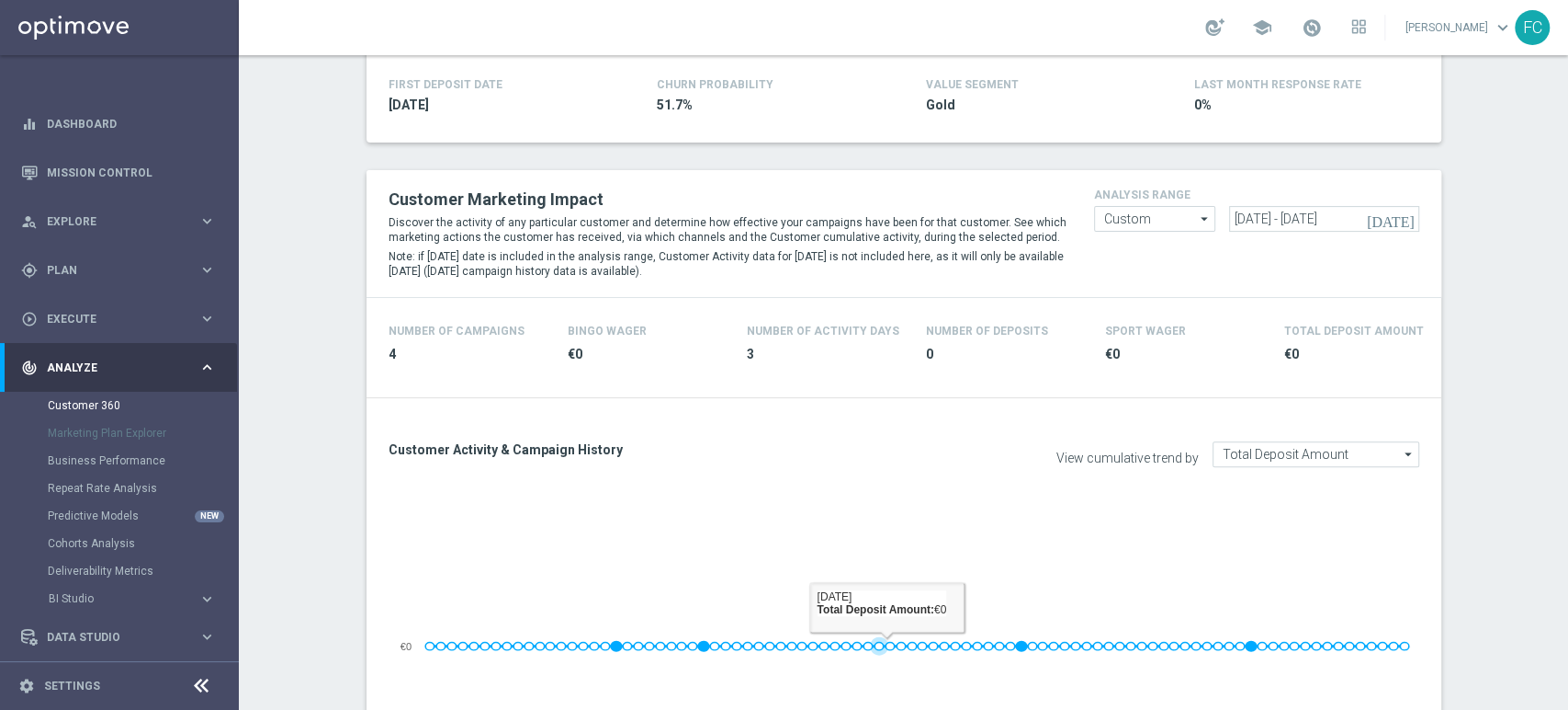
scroll to position [0, 0]
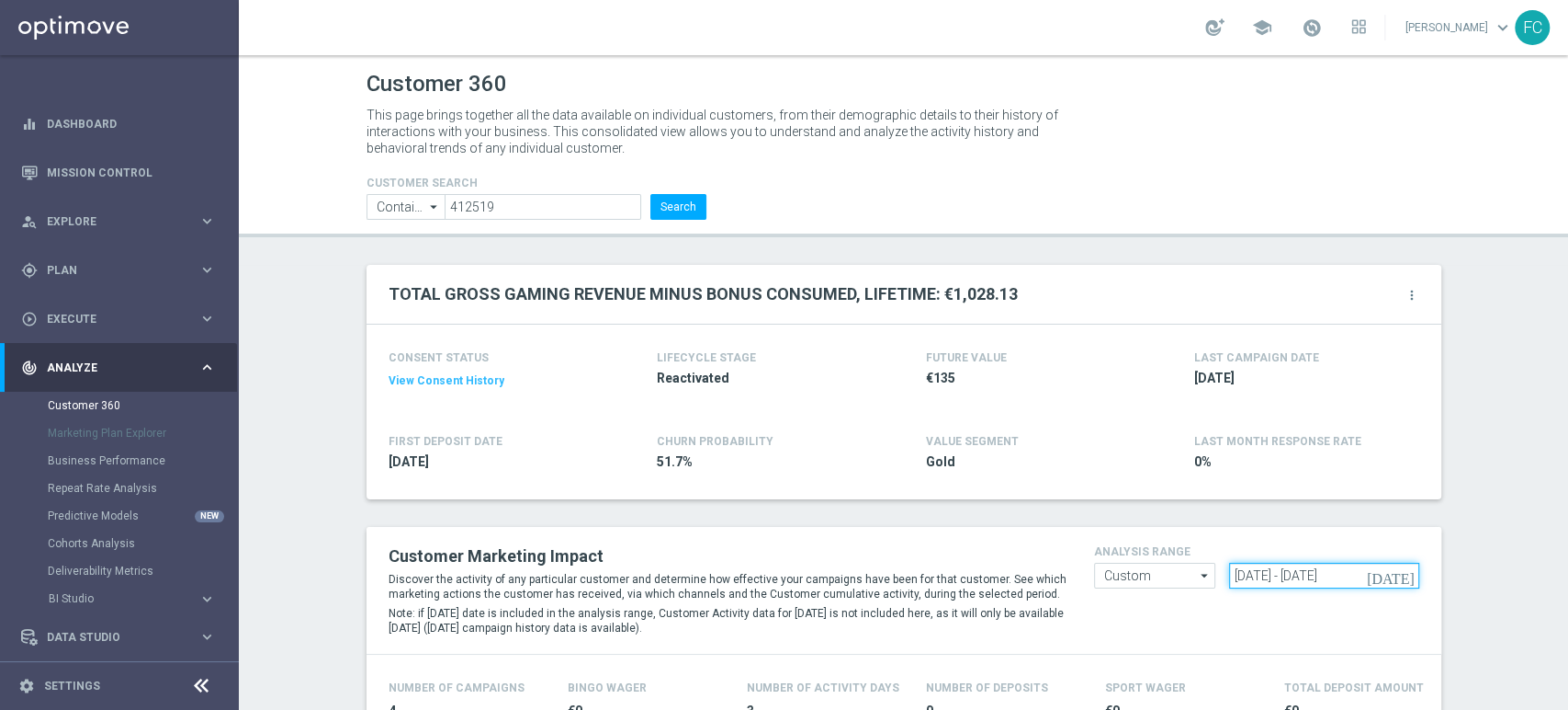
drag, startPoint x: 1382, startPoint y: 573, endPoint x: 1008, endPoint y: 559, distance: 374.3
click at [1025, 567] on div "Customer Marketing Impact Discover the activity of any particular customer and …" at bounding box center [904, 590] width 1059 height 99
paste input "[DATE] - [DATE]"
type input "[DATE] - [DATE]"
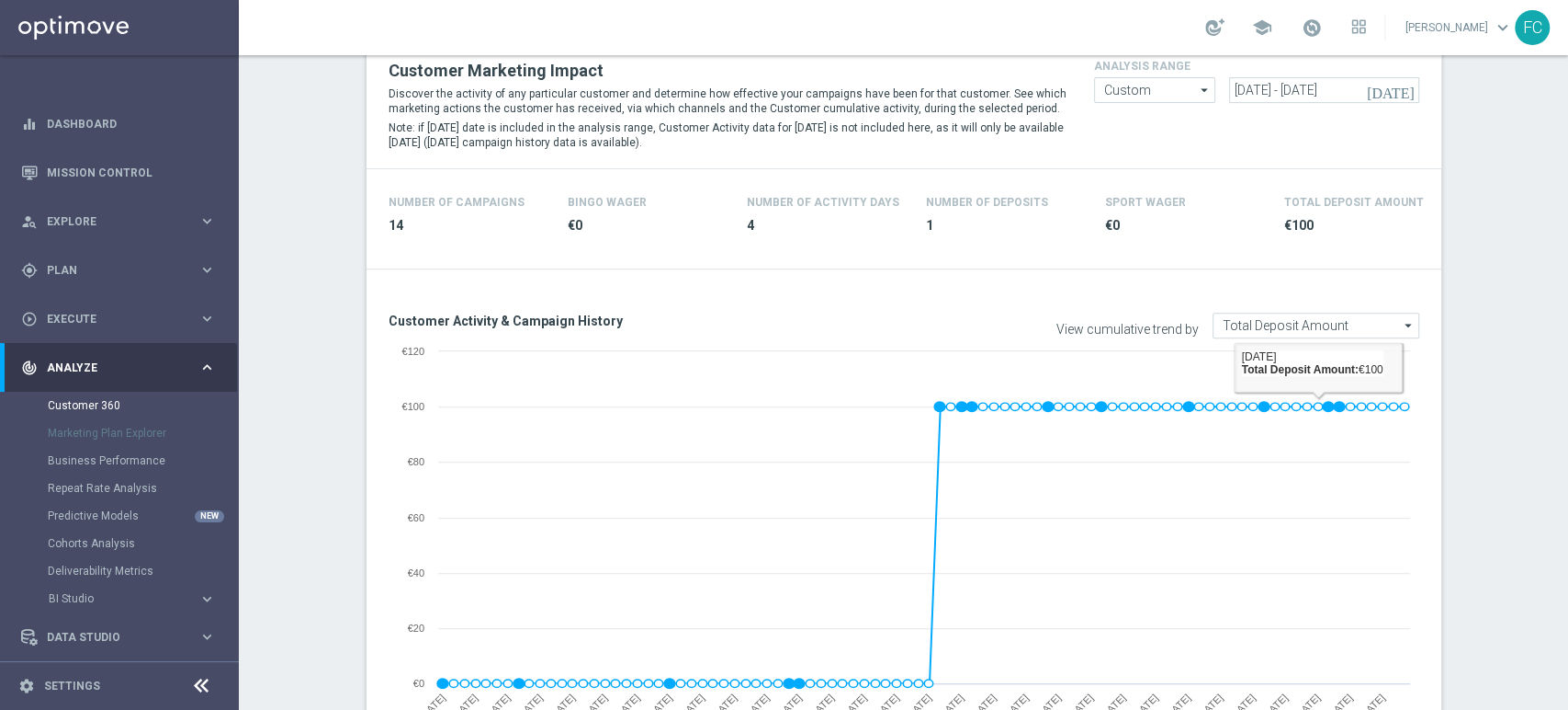
scroll to position [816, 0]
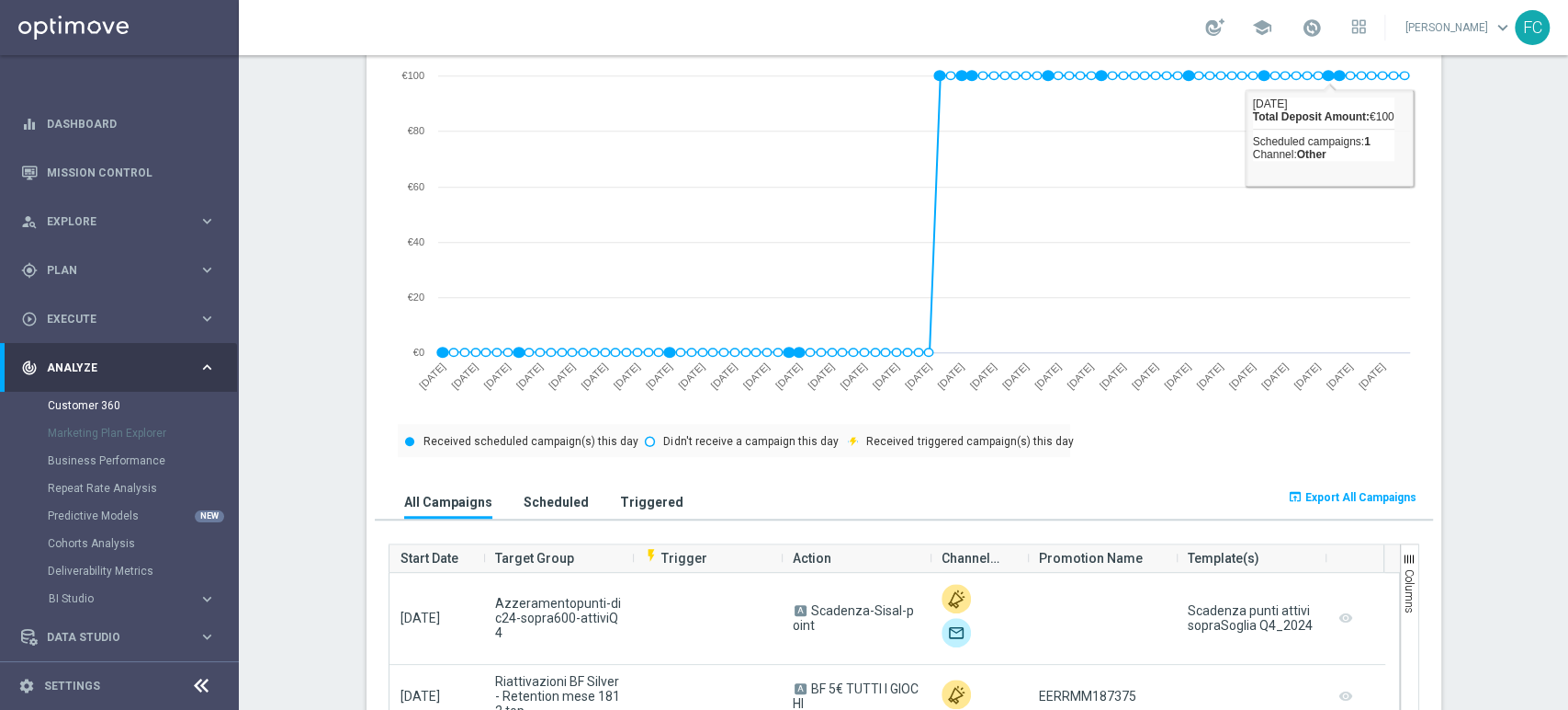
click at [1323, 499] on span "Export All Campaigns" at bounding box center [1361, 496] width 112 height 12
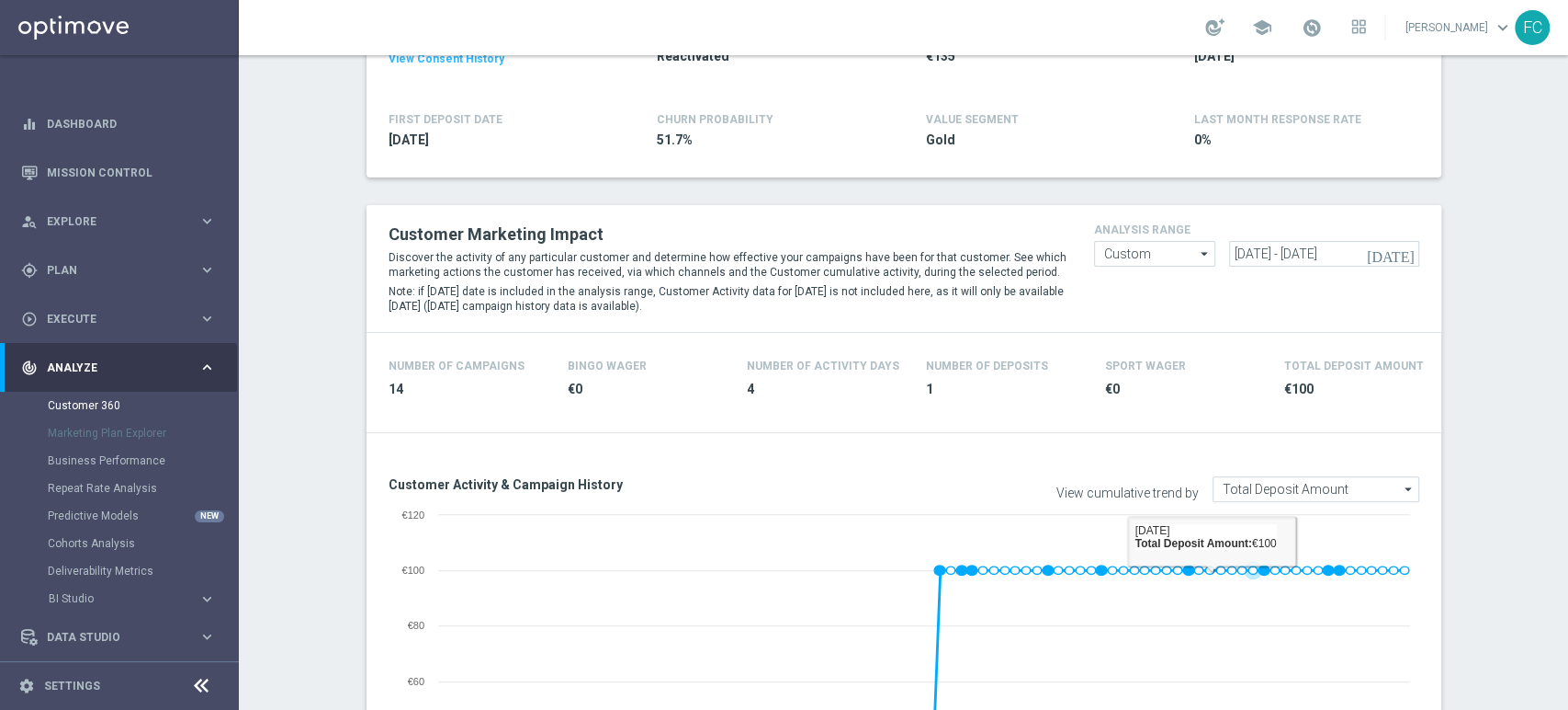
scroll to position [102, 0]
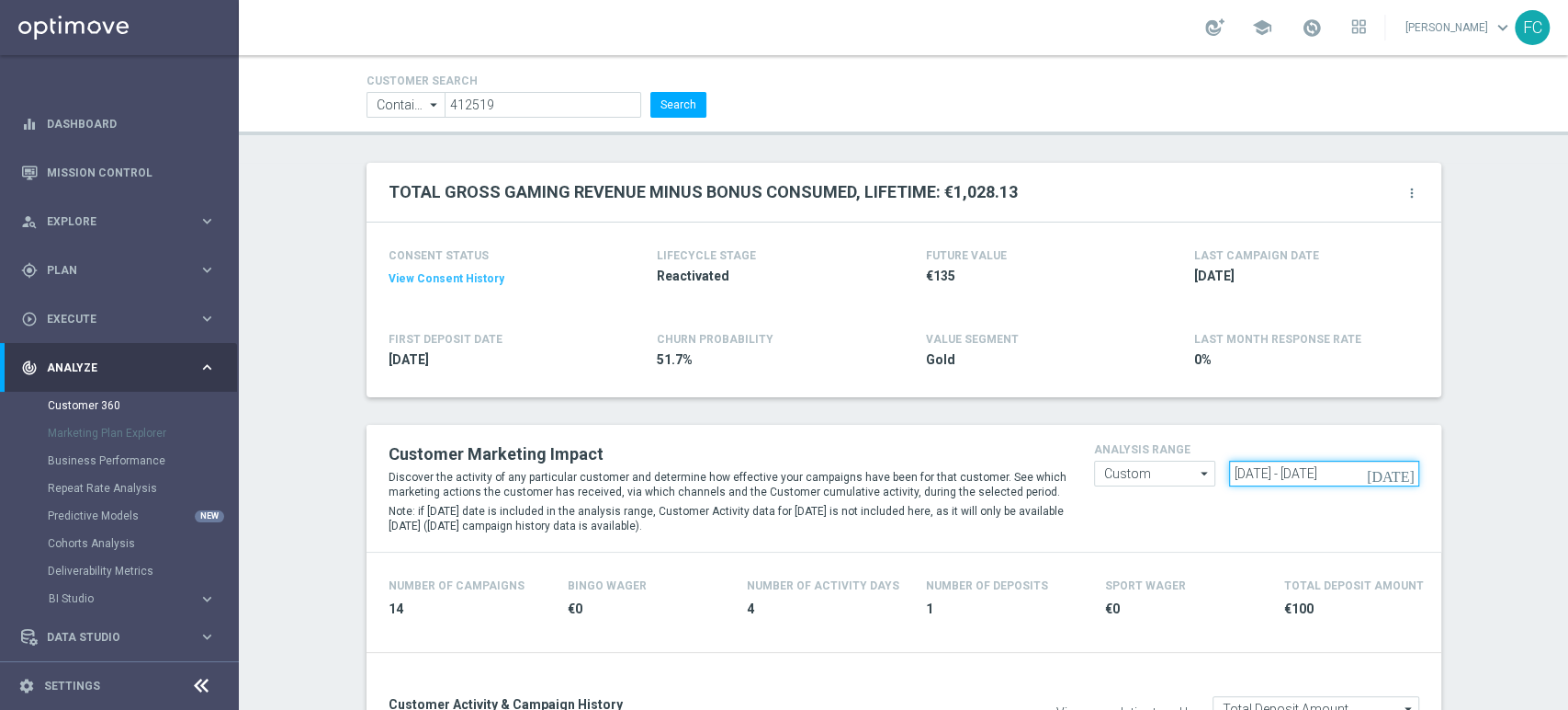
drag, startPoint x: 1377, startPoint y: 472, endPoint x: 691, endPoint y: 431, distance: 687.2
click at [717, 440] on div "Customer Marketing Impact Discover the activity of any particular customer and …" at bounding box center [904, 489] width 1059 height 99
paste input "[DATE] - [DATE]"
type input "[DATE] - [DATE]"
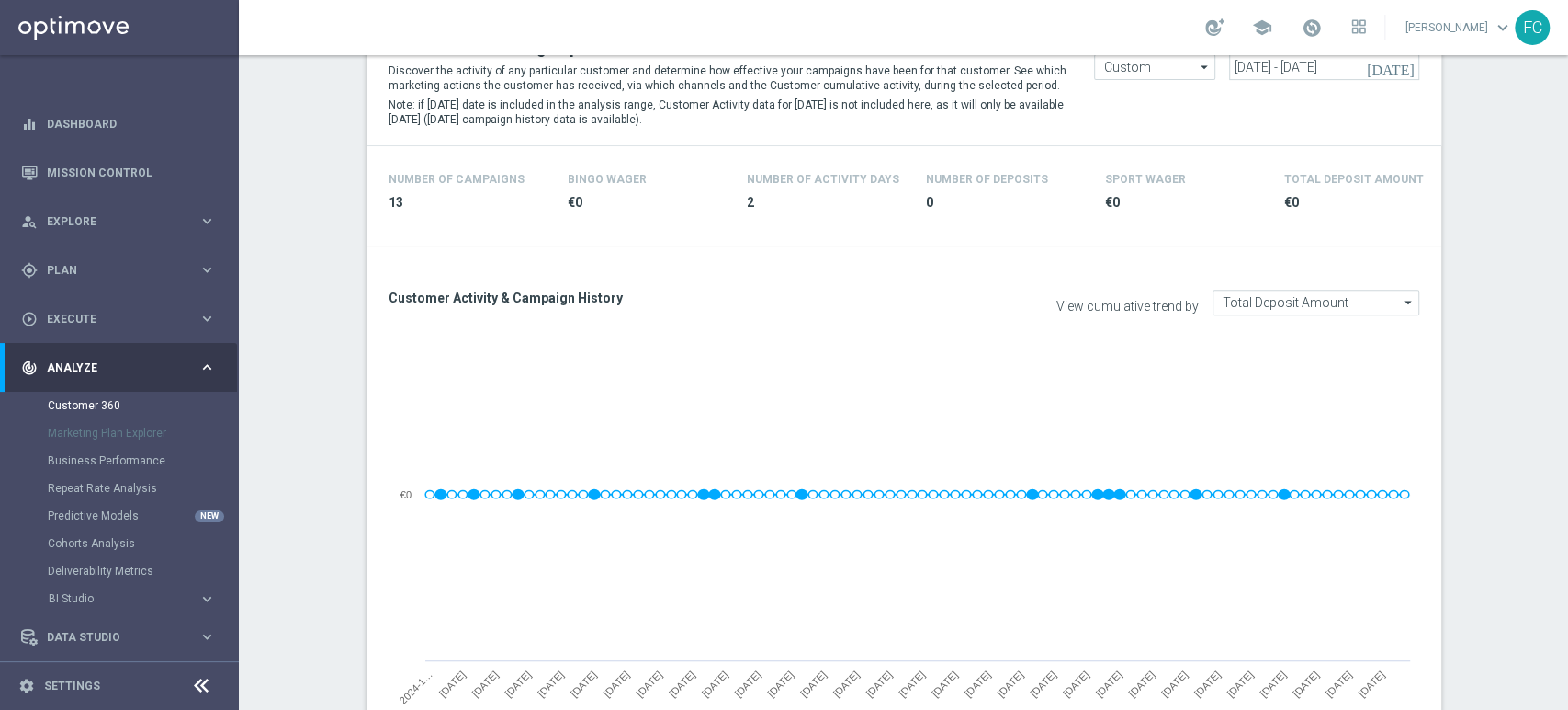
scroll to position [816, 0]
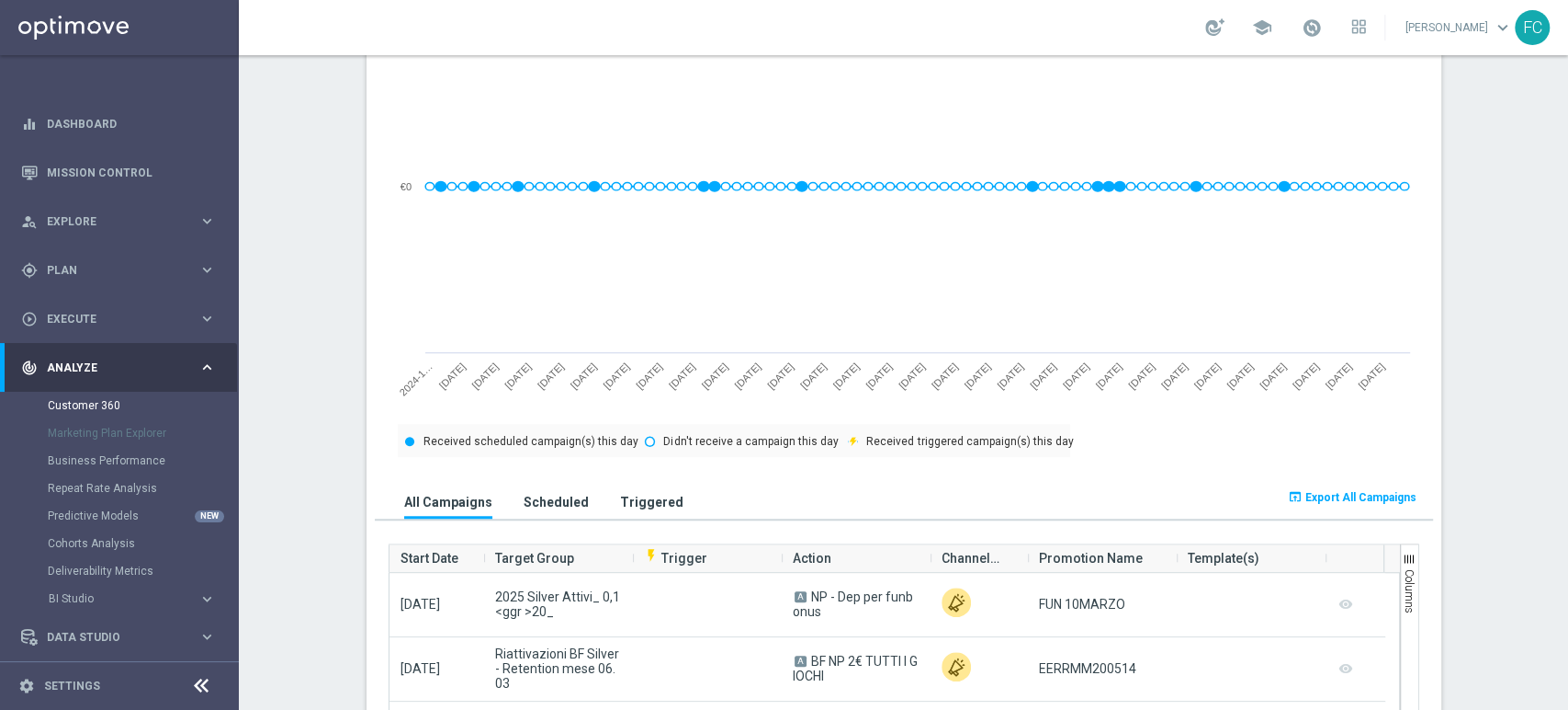
click at [1372, 499] on span "Export All Campaigns" at bounding box center [1361, 496] width 112 height 12
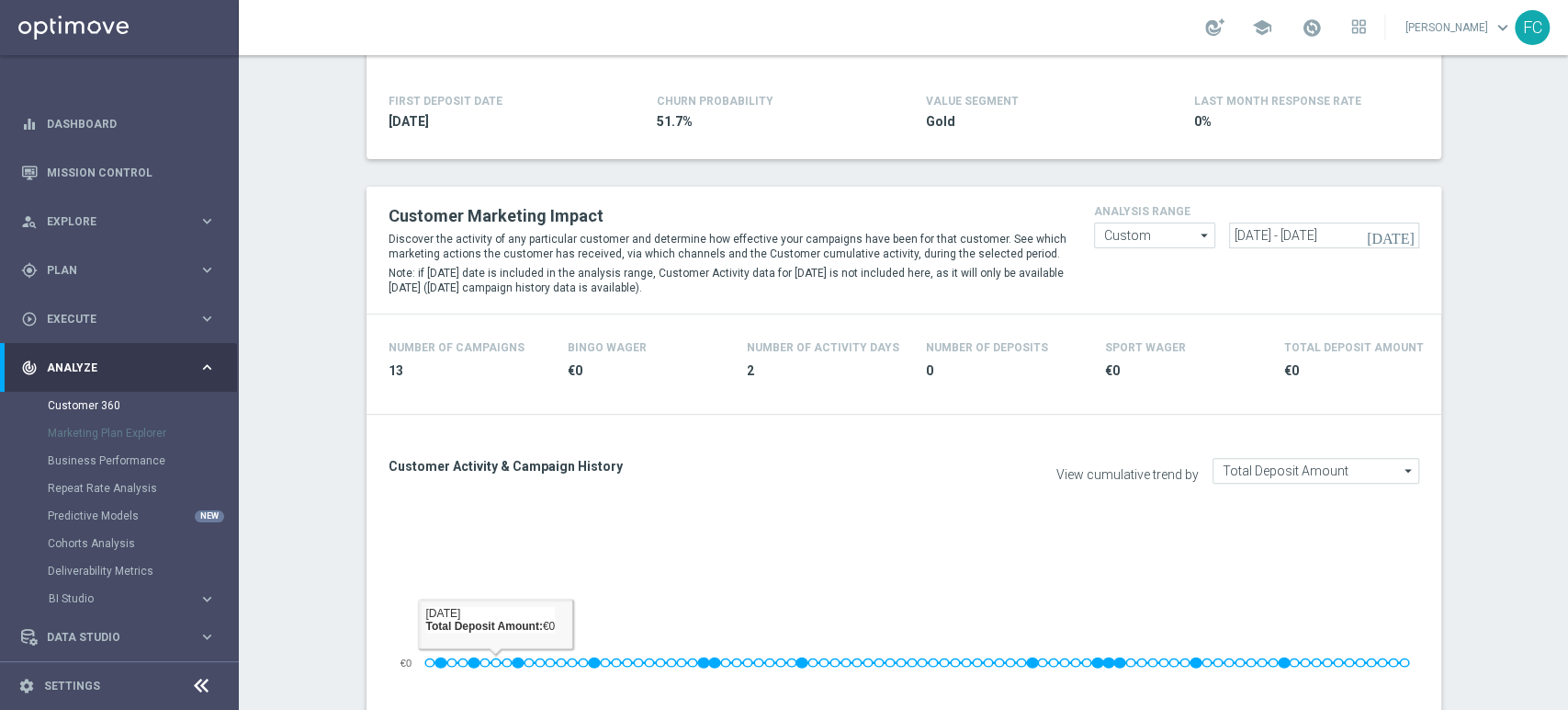
scroll to position [102, 0]
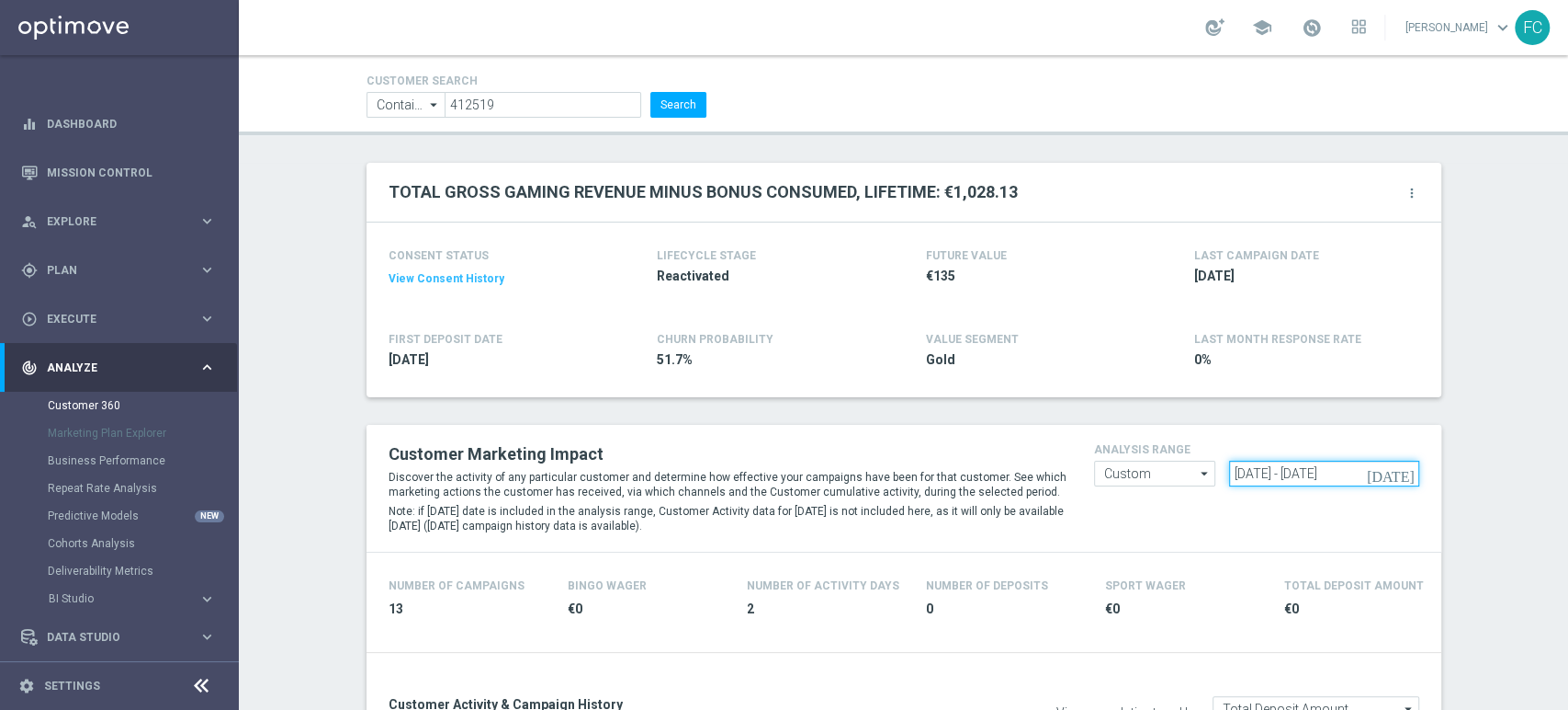
drag, startPoint x: 1382, startPoint y: 469, endPoint x: 688, endPoint y: 443, distance: 694.5
click at [781, 456] on div "Customer Marketing Impact Discover the activity of any particular customer and …" at bounding box center [904, 489] width 1059 height 99
paste input "[DATE] - [DATE]"
type input "[DATE] - [DATE]"
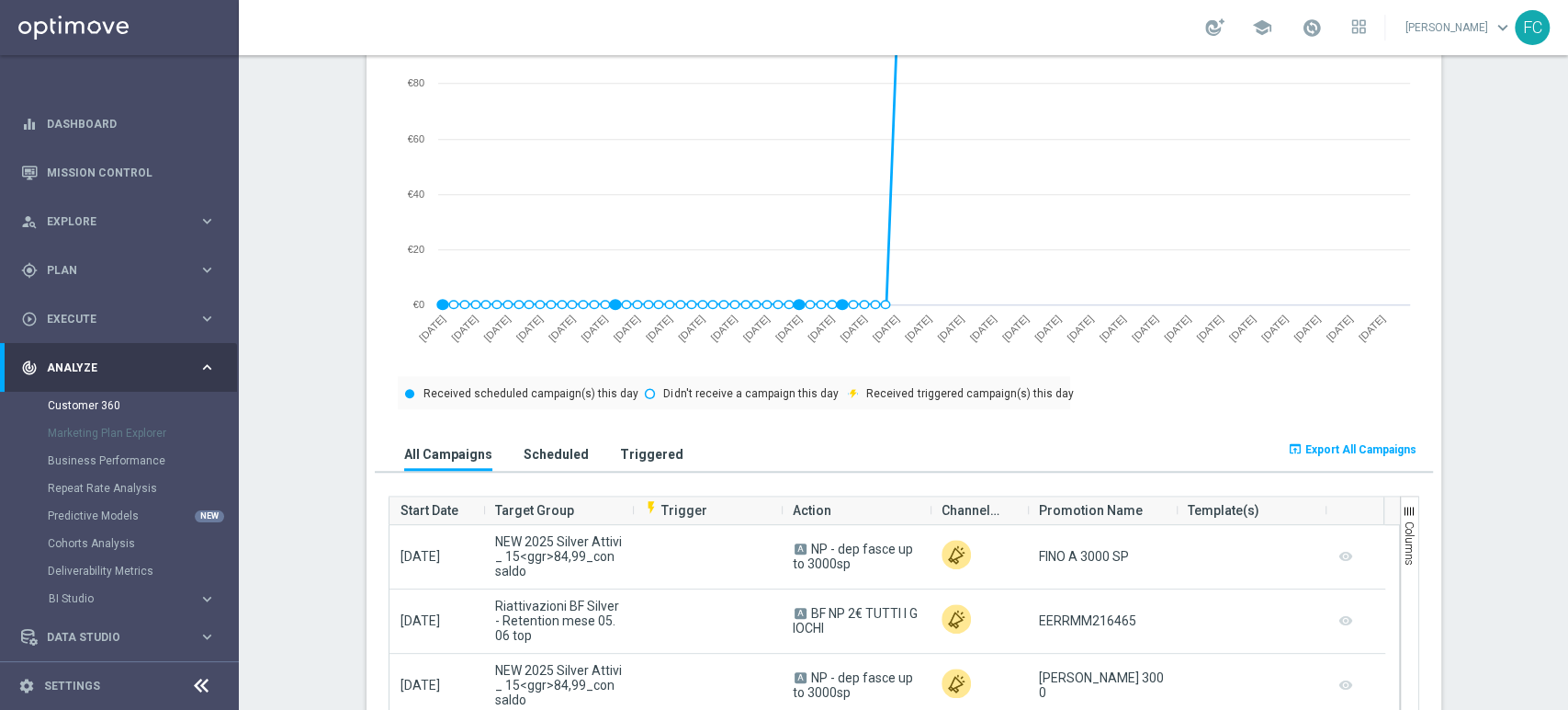
scroll to position [1021, 0]
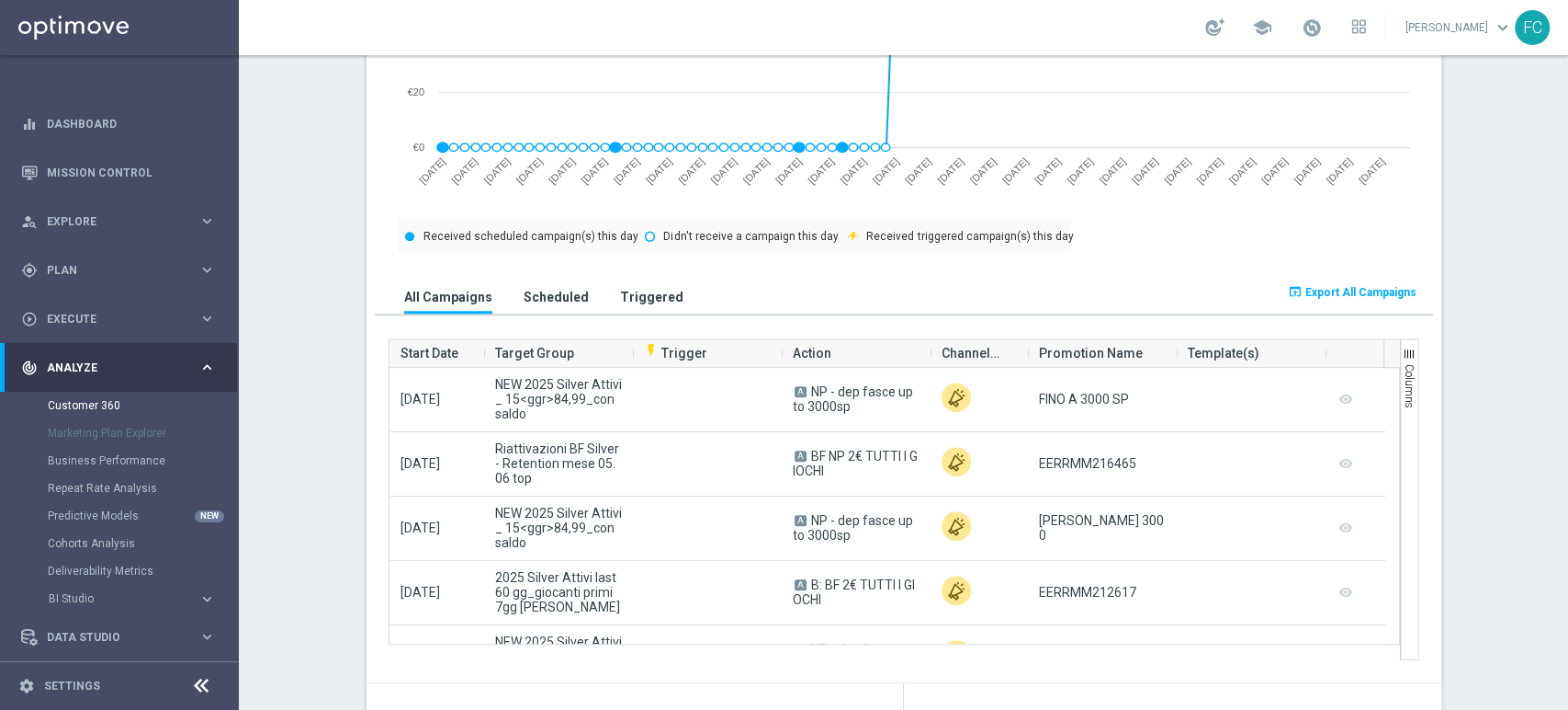
click at [1385, 296] on span "Export All Campaigns" at bounding box center [1361, 292] width 112 height 12
